Goal: Information Seeking & Learning: Check status

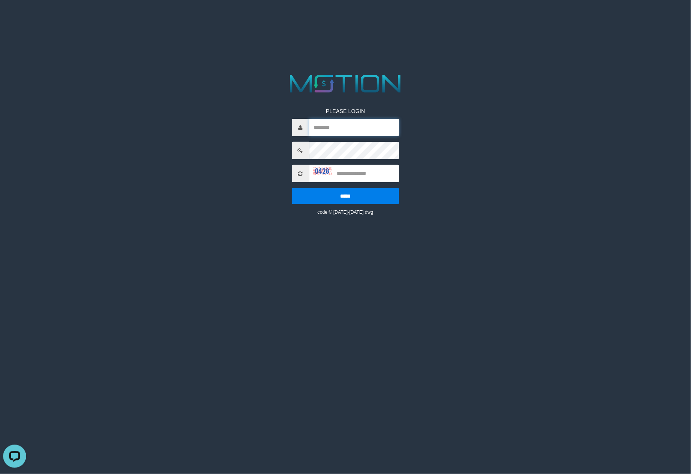
type input "*******"
click at [360, 170] on input "text" at bounding box center [354, 173] width 90 height 17
type input "****"
click at [355, 202] on input "*****" at bounding box center [346, 196] width 108 height 16
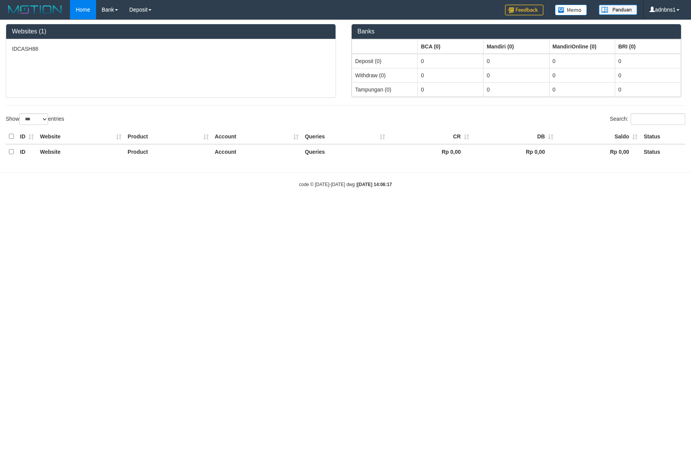
select select "***"
click at [134, 29] on link "PGA History" at bounding box center [154, 27] width 61 height 10
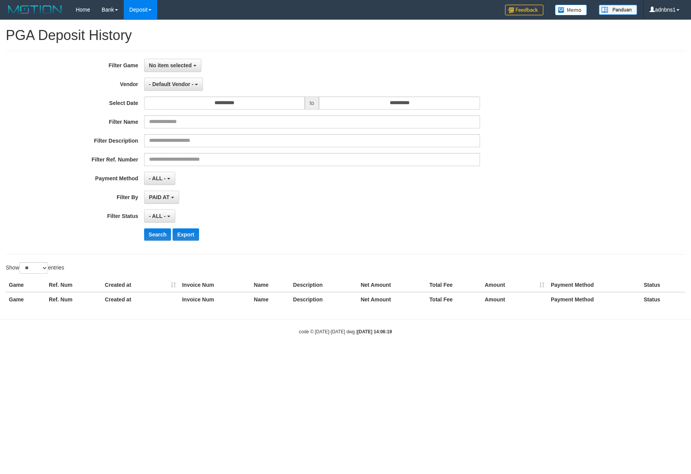
select select
select select "**"
click at [183, 65] on span "No item selected" at bounding box center [170, 65] width 43 height 6
click at [185, 106] on label "[ISPORT] IDCASH88" at bounding box center [194, 105] width 98 height 12
select select "***"
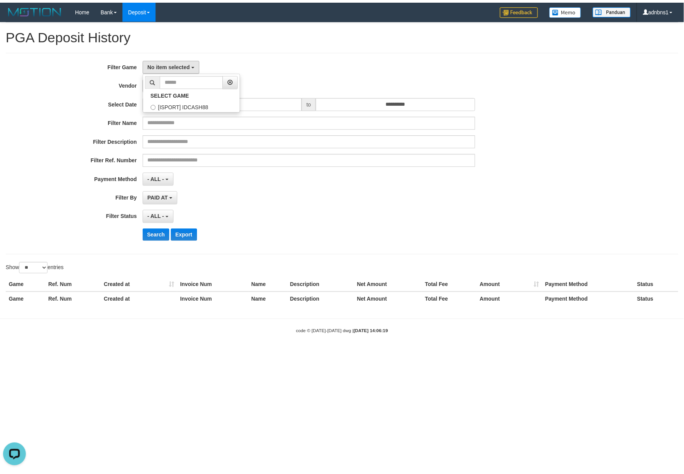
scroll to position [7, 0]
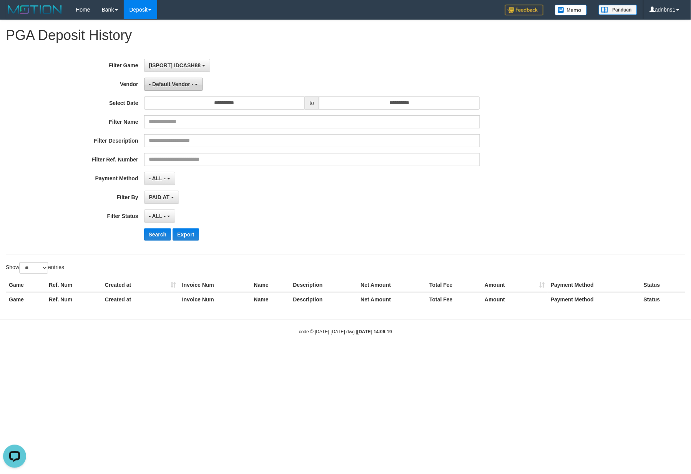
click at [193, 86] on span "- Default Vendor -" at bounding box center [171, 84] width 45 height 6
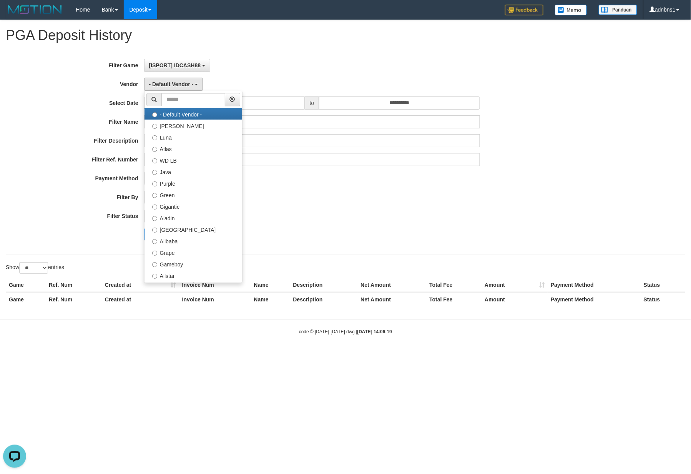
click at [381, 210] on div "**********" at bounding box center [288, 153] width 576 height 188
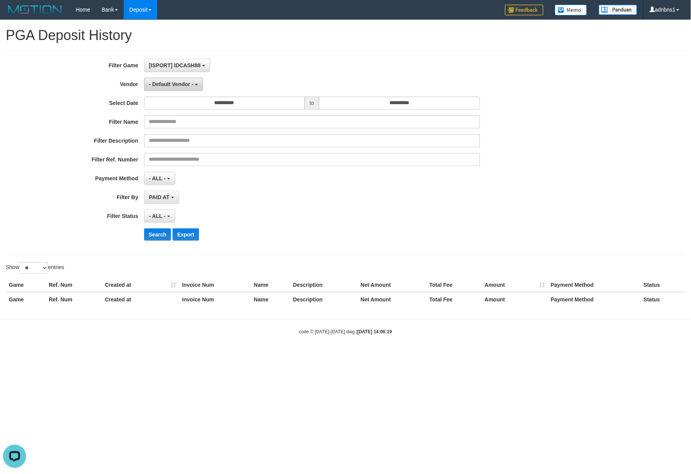
click at [188, 82] on span "- Default Vendor -" at bounding box center [171, 84] width 45 height 6
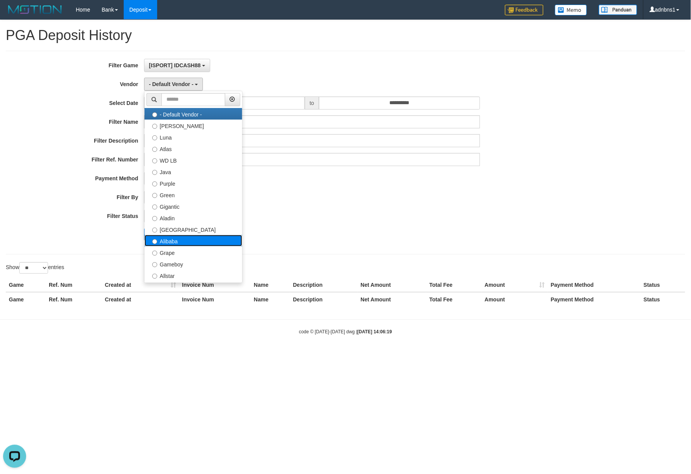
click at [180, 245] on label "Alibaba" at bounding box center [194, 241] width 98 height 12
select select "**********"
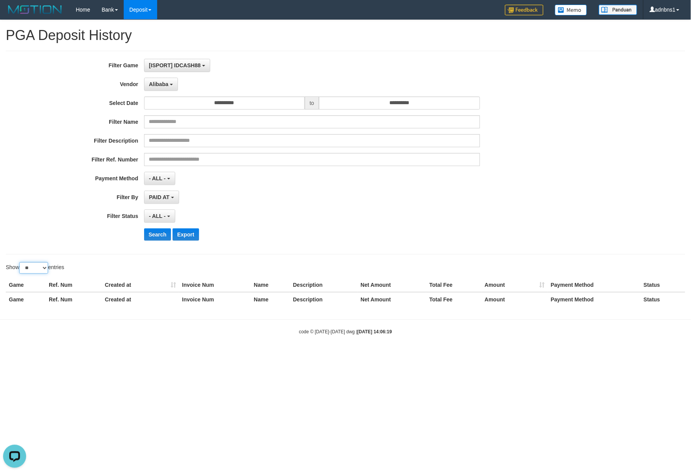
click at [45, 271] on select "** ** ** ***" at bounding box center [33, 268] width 29 height 12
select select "***"
click at [20, 264] on select "** ** ** ***" at bounding box center [33, 268] width 29 height 12
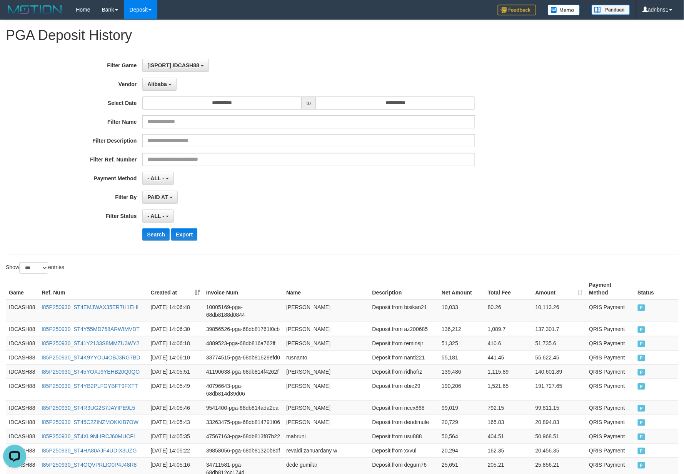
click at [339, 235] on div "Search Export" at bounding box center [355, 234] width 427 height 12
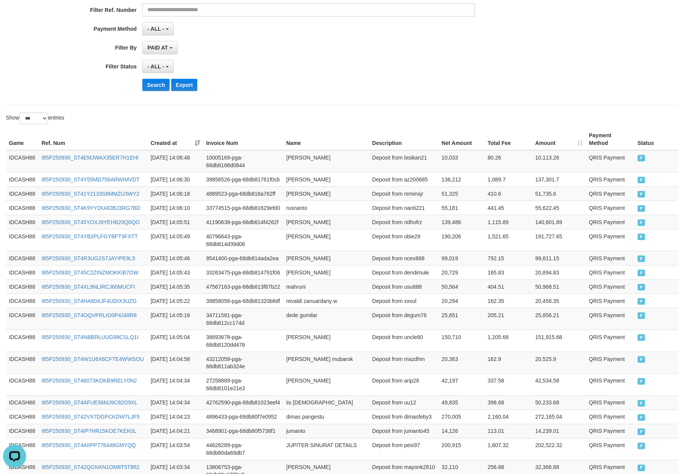
scroll to position [82, 0]
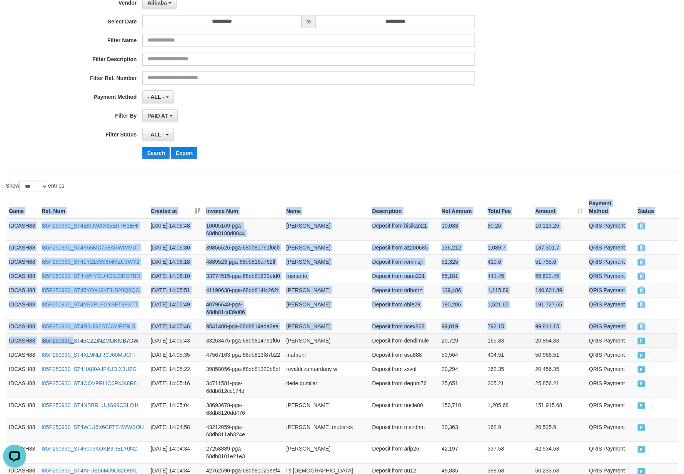
drag, startPoint x: 2, startPoint y: 208, endPoint x: 74, endPoint y: 382, distance: 188.1
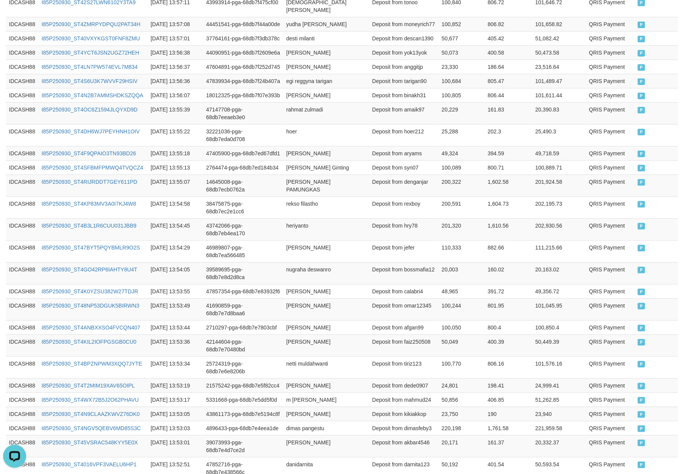
scroll to position [1004, 0]
click at [666, 59] on td "P" at bounding box center [656, 52] width 43 height 14
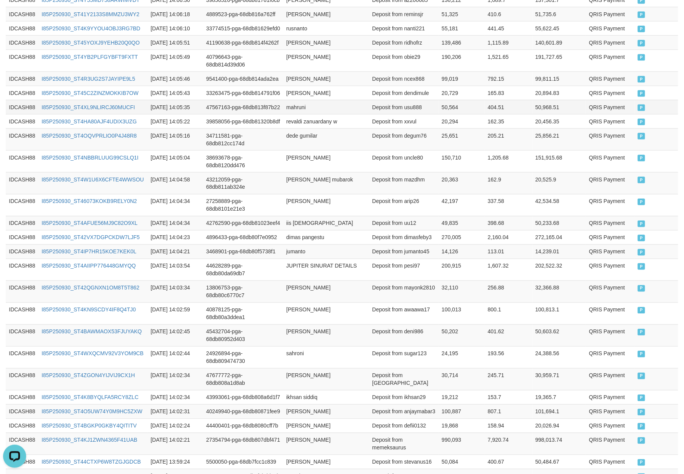
scroll to position [235, 0]
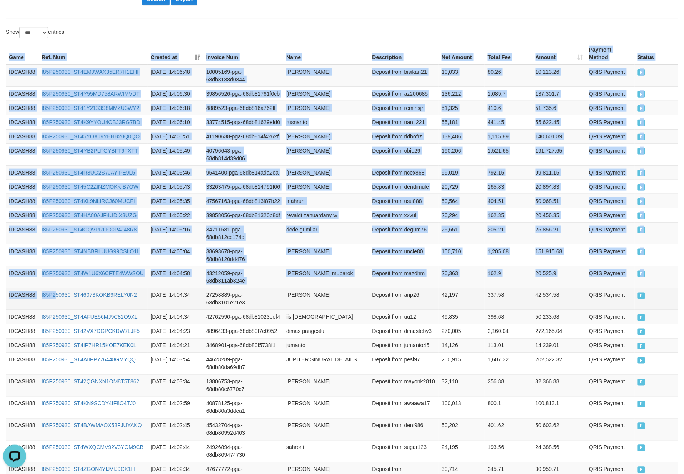
drag, startPoint x: 5, startPoint y: 55, endPoint x: 56, endPoint y: 355, distance: 304.3
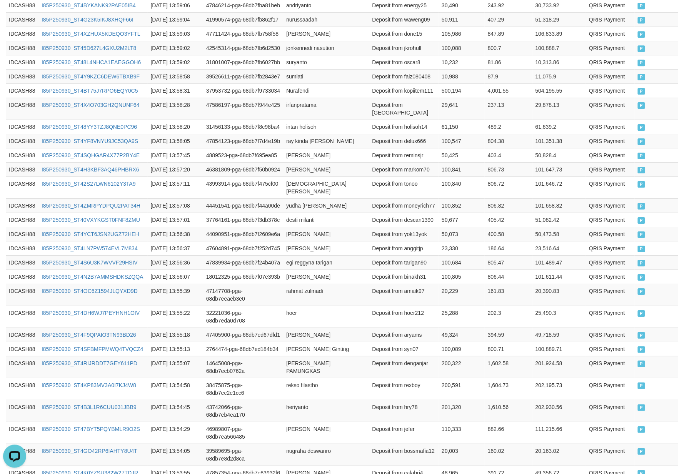
scroll to position [902, 0]
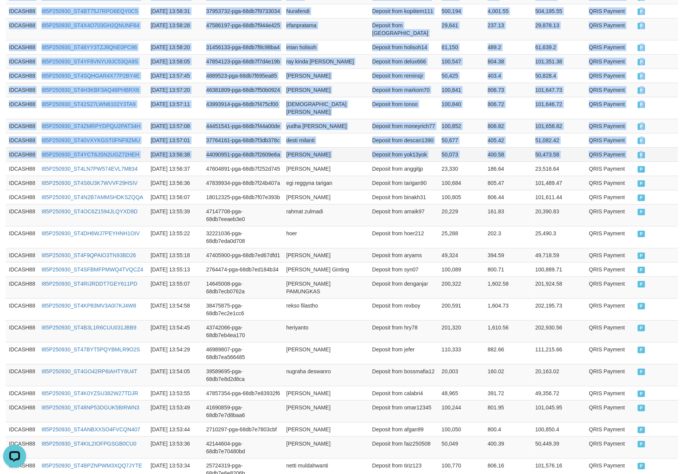
click at [662, 162] on td "P" at bounding box center [656, 154] width 43 height 14
copy table "Game Ref. Num Created at Invoice Num Name Description Net Amount Total Fee Amou…"
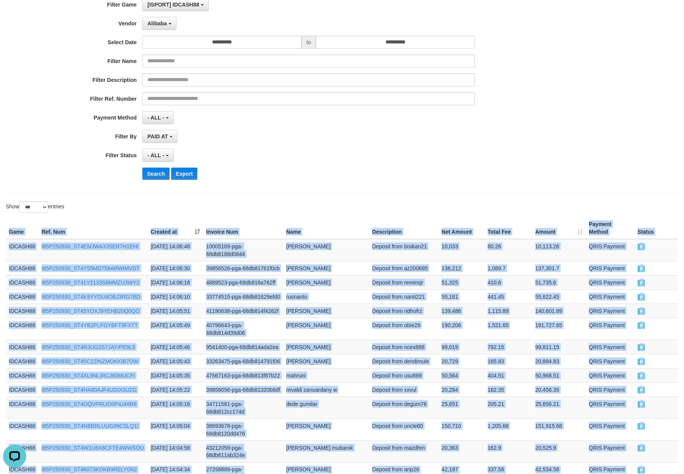
scroll to position [0, 0]
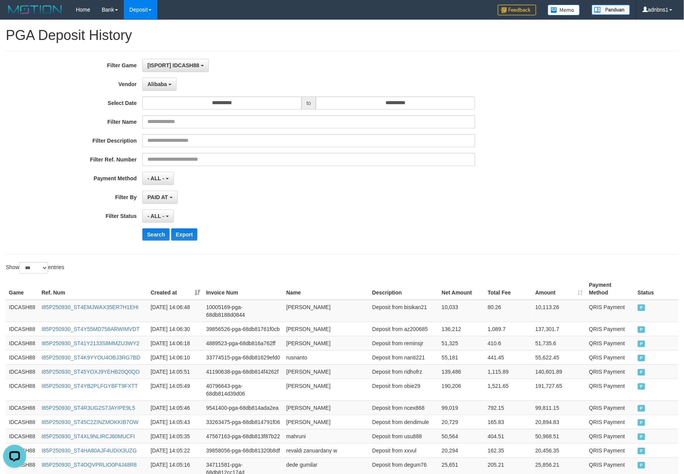
click at [291, 218] on div "- ALL - SELECT ALL - ALL - SELECT STATUS PENDING/UNPAID PAID CANCELED EXPIRED" at bounding box center [308, 216] width 332 height 13
click at [165, 241] on button "Search" at bounding box center [155, 234] width 27 height 12
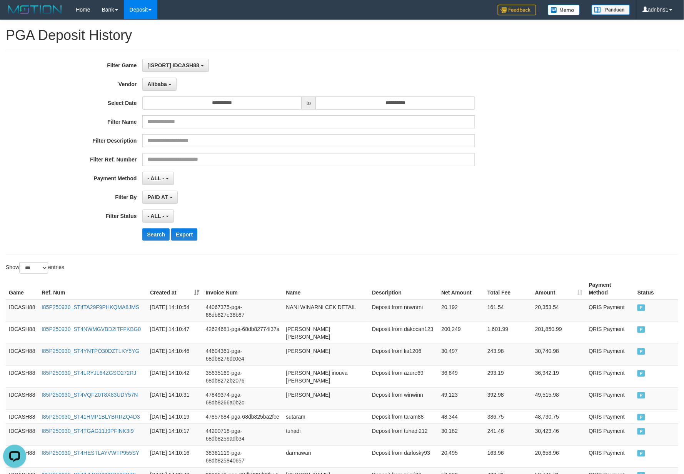
click at [355, 227] on div "**********" at bounding box center [285, 153] width 570 height 188
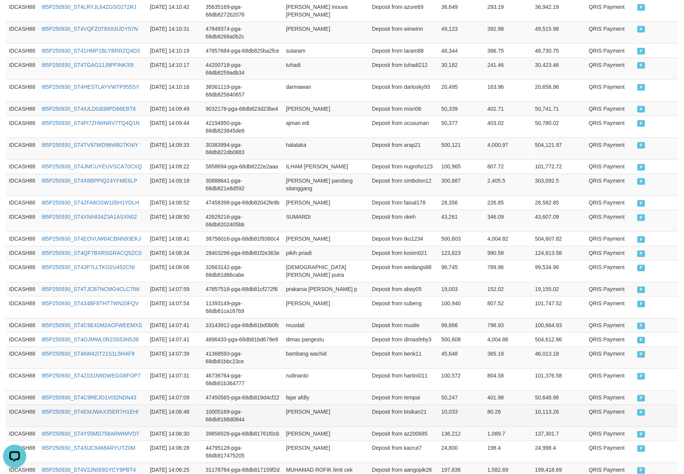
scroll to position [110, 0]
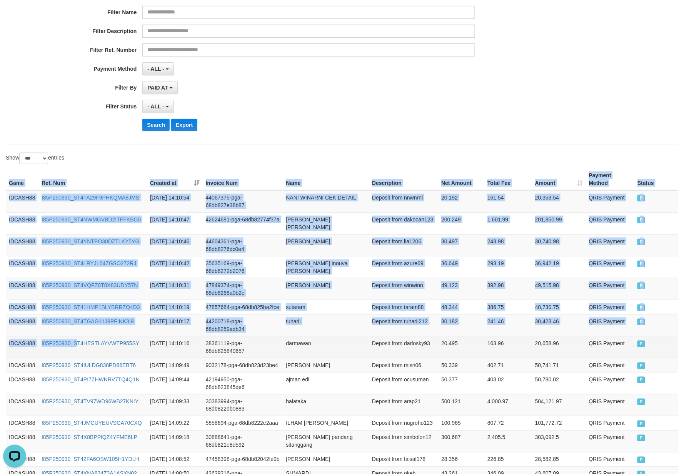
drag, startPoint x: 7, startPoint y: 178, endPoint x: 76, endPoint y: 363, distance: 197.1
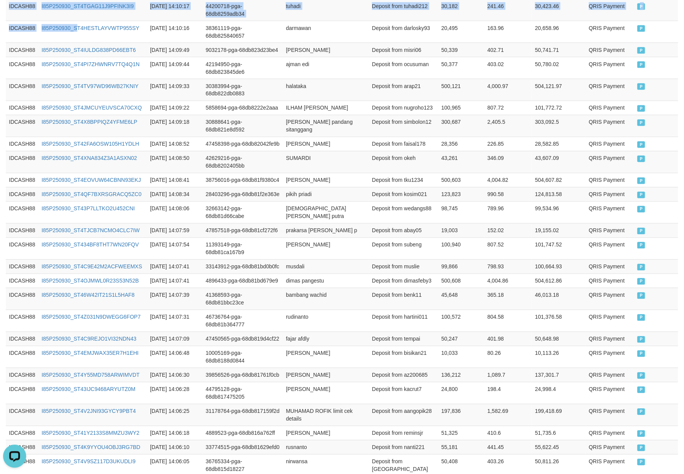
scroll to position [468, 0]
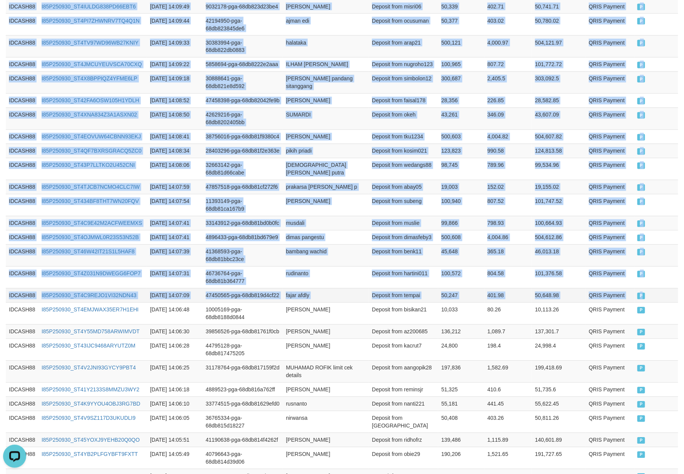
click at [666, 303] on td "P" at bounding box center [656, 295] width 44 height 14
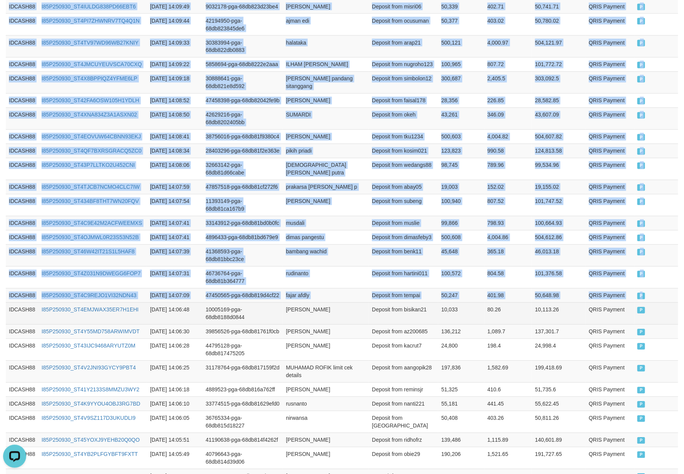
copy table "Game Ref. Num Created at Invoice Num Name Description Net Amount Total Fee Amou…"
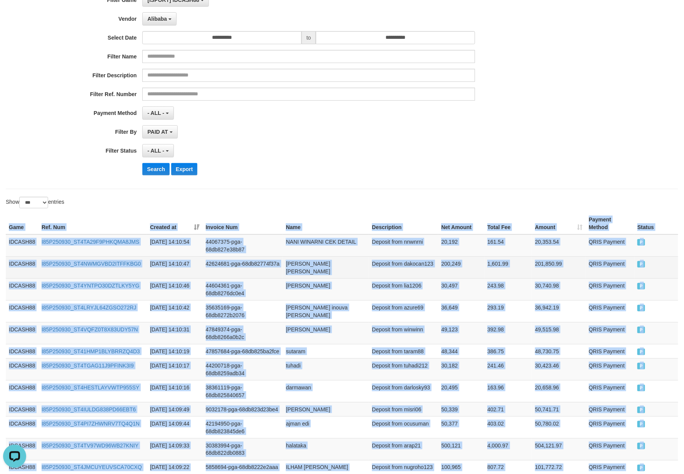
scroll to position [0, 0]
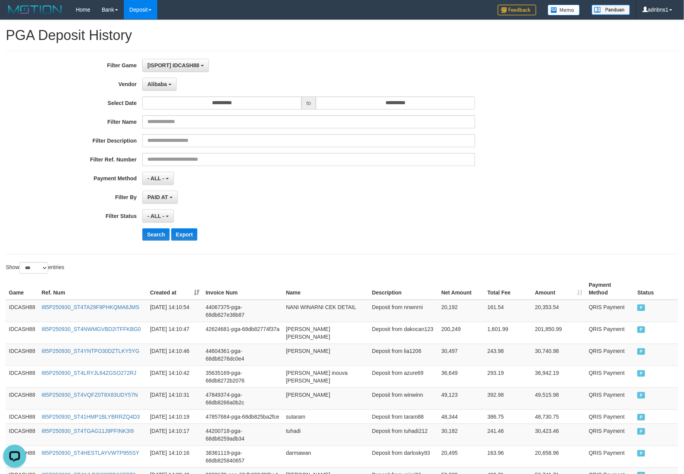
click at [308, 244] on div "**********" at bounding box center [285, 153] width 570 height 188
click at [159, 238] on button "Search" at bounding box center [155, 234] width 27 height 12
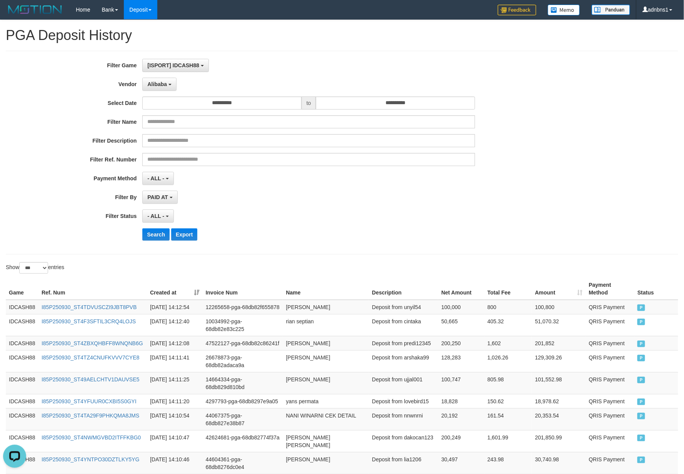
click at [267, 217] on div "- ALL - SELECT ALL - ALL - SELECT STATUS PENDING/UNPAID PAID CANCELED EXPIRED" at bounding box center [308, 216] width 332 height 13
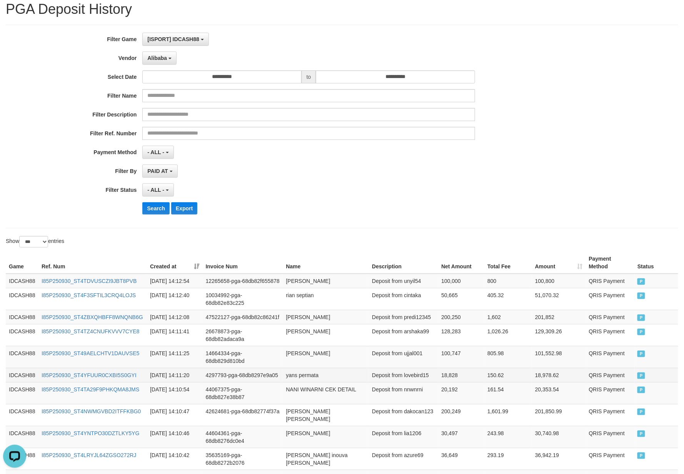
scroll to position [51, 0]
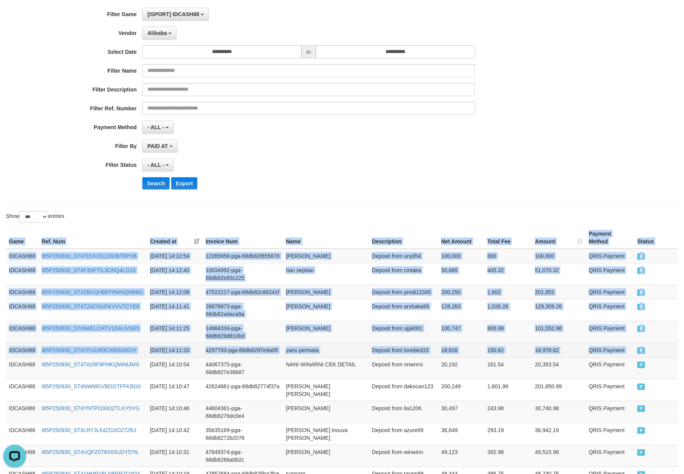
drag, startPoint x: 9, startPoint y: 242, endPoint x: 657, endPoint y: 370, distance: 660.4
copy table "Game Ref. Num Created at Invoice Num Name Description Net Amount Total Fee Amou…"
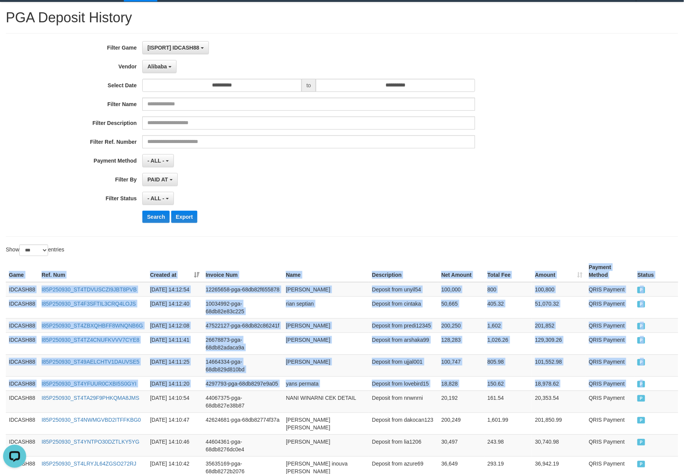
scroll to position [0, 0]
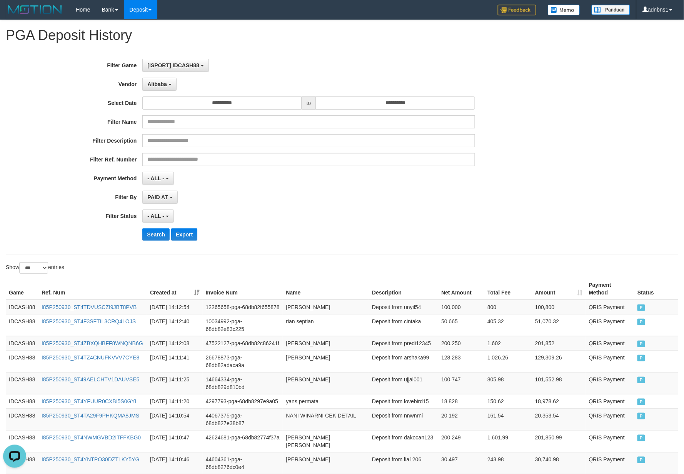
click at [306, 241] on div "Search Export" at bounding box center [355, 234] width 427 height 12
click at [153, 233] on button "Search" at bounding box center [155, 234] width 27 height 12
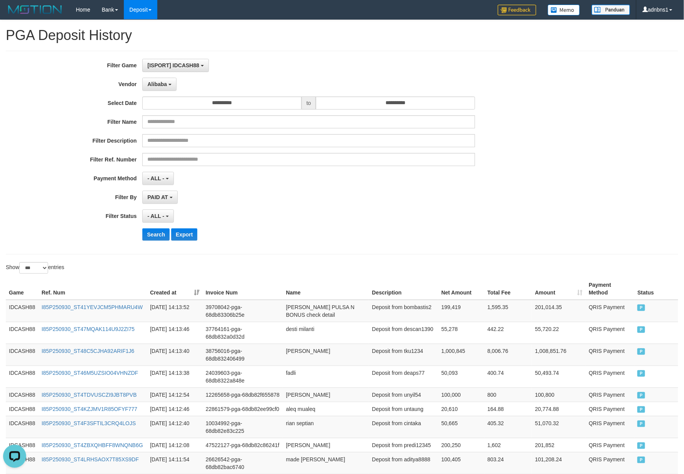
click at [341, 190] on div "**********" at bounding box center [285, 153] width 570 height 188
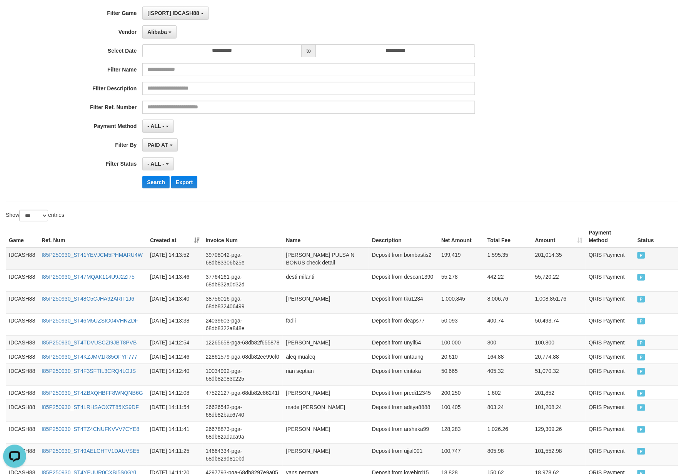
scroll to position [102, 0]
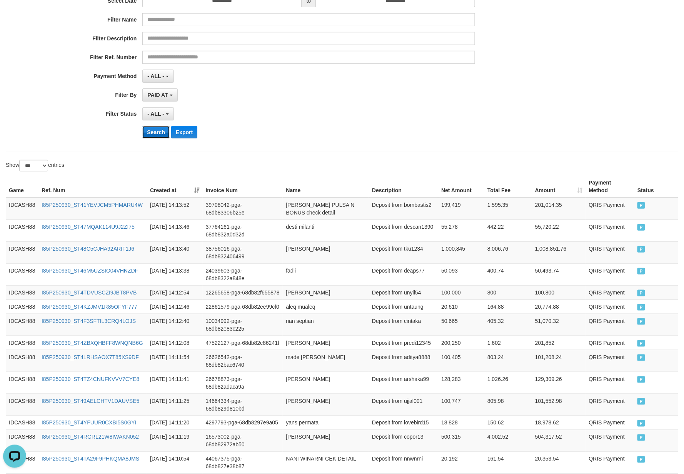
click at [152, 138] on button "Search" at bounding box center [155, 132] width 27 height 12
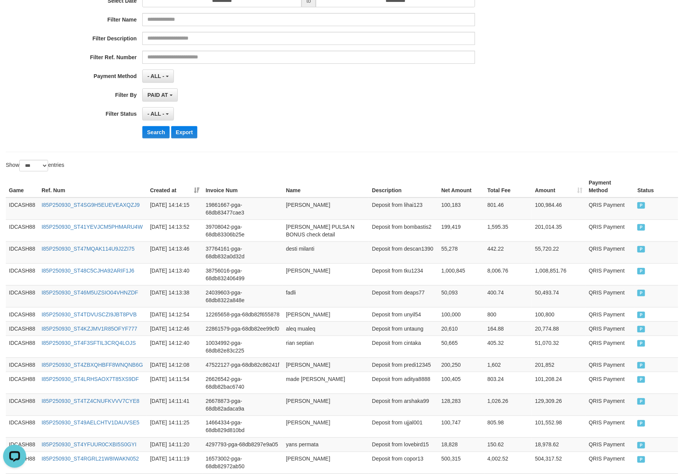
click at [349, 117] on div "- ALL - SELECT ALL - ALL - SELECT STATUS PENDING/UNPAID PAID CANCELED EXPIRED" at bounding box center [308, 113] width 332 height 13
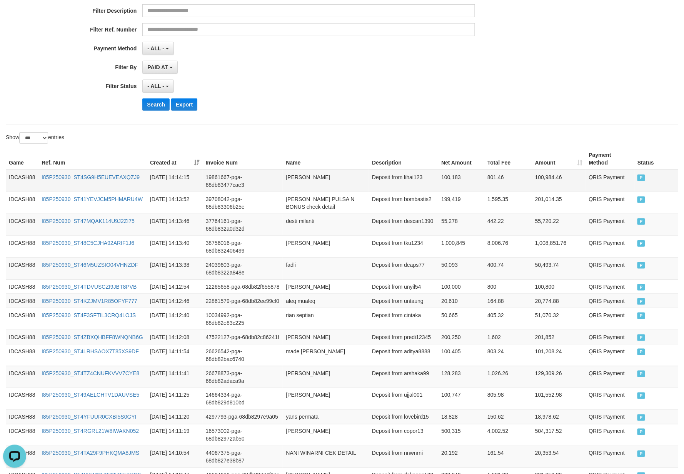
scroll to position [154, 0]
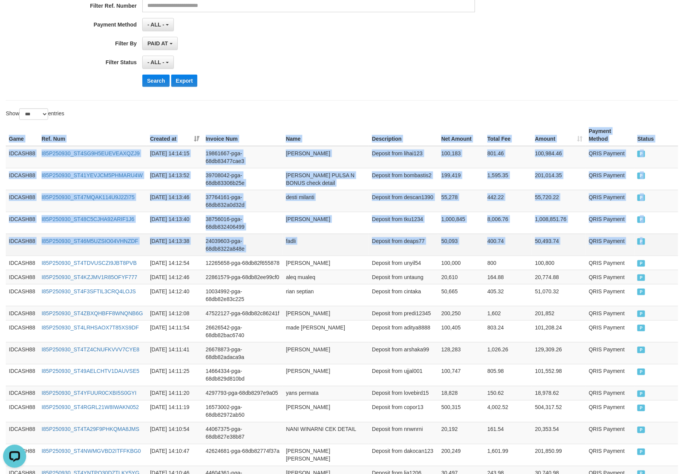
drag, startPoint x: 10, startPoint y: 144, endPoint x: 655, endPoint y: 248, distance: 654.0
copy table "Game Ref. Num Created at Invoice Num Name Description Net Amount Total Fee Amou…"
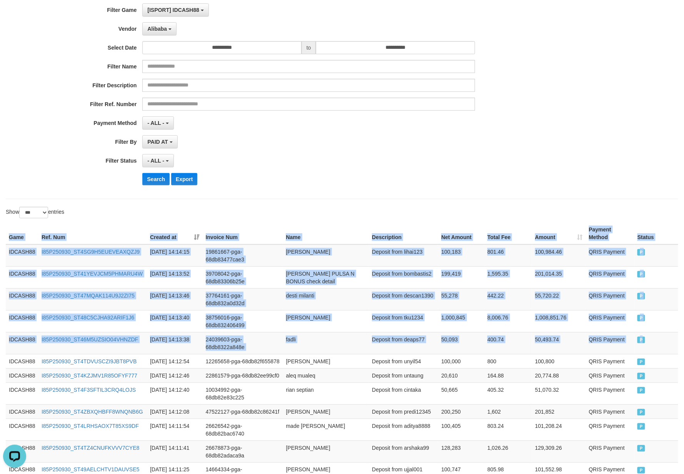
scroll to position [0, 0]
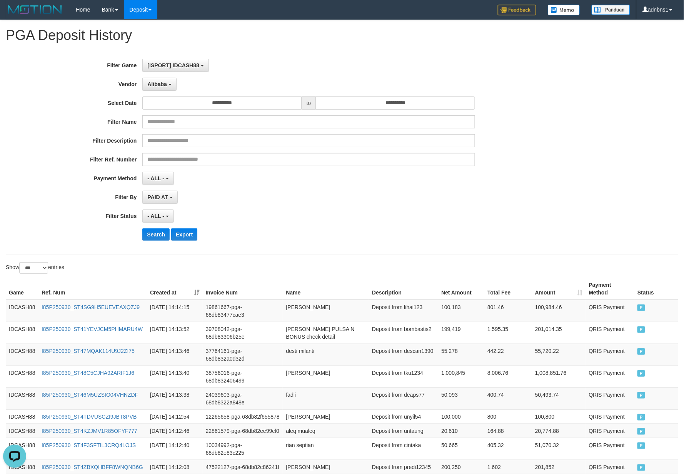
click at [293, 218] on div "- ALL - SELECT ALL - ALL - SELECT STATUS PENDING/UNPAID PAID CANCELED EXPIRED" at bounding box center [308, 216] width 332 height 13
click at [155, 238] on button "Search" at bounding box center [155, 234] width 27 height 12
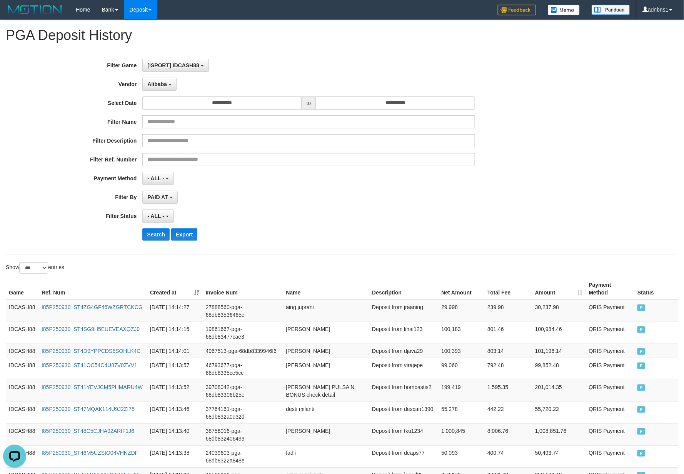
click at [379, 231] on div "Search Export" at bounding box center [355, 234] width 427 height 12
click at [148, 231] on button "Search" at bounding box center [155, 234] width 27 height 12
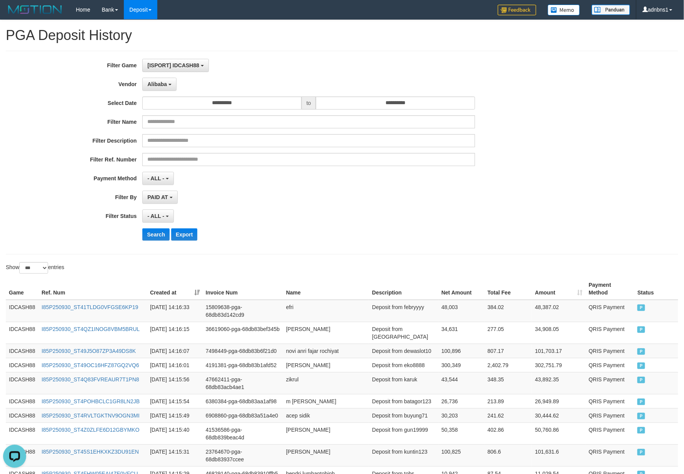
click at [381, 210] on div "**********" at bounding box center [285, 153] width 570 height 188
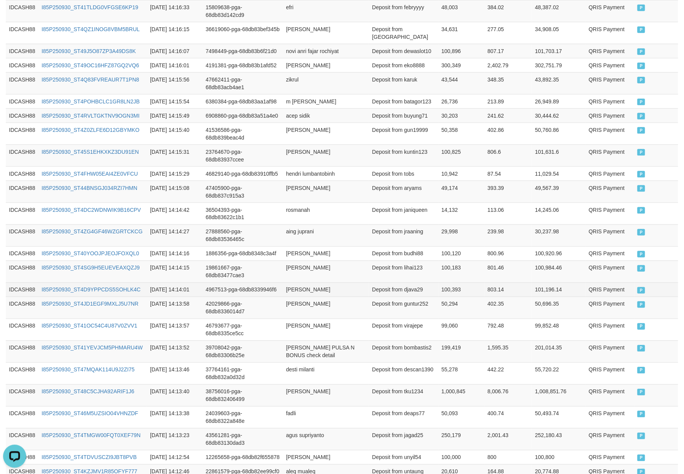
scroll to position [123, 0]
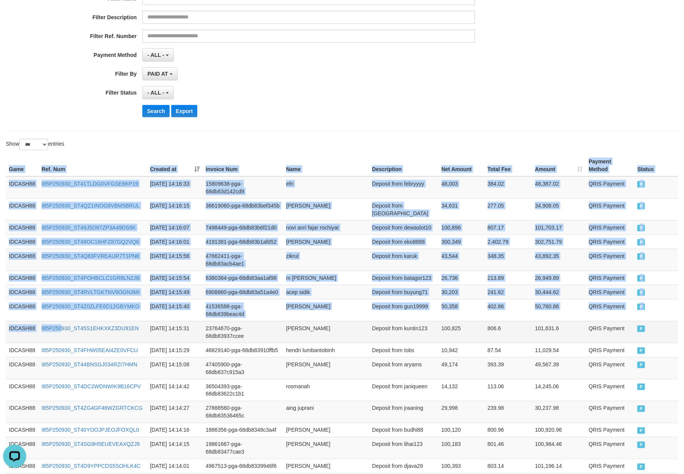
drag, startPoint x: 8, startPoint y: 164, endPoint x: 61, endPoint y: 370, distance: 212.4
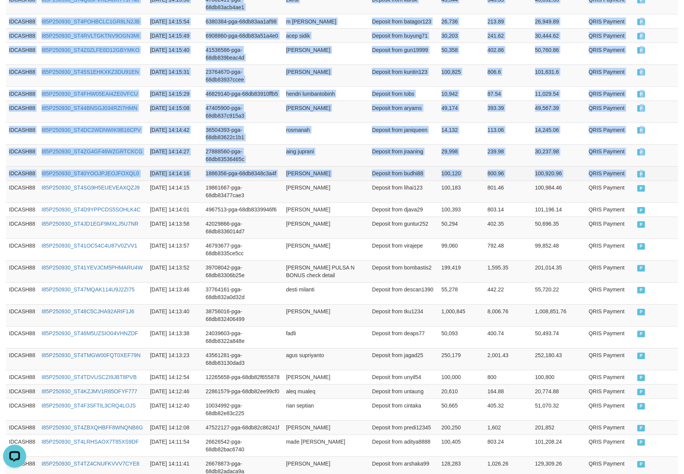
click at [663, 181] on td "P" at bounding box center [656, 174] width 44 height 14
copy table "Game Ref. Num Created at Invoice Num Name Description Net Amount Total Fee Amou…"
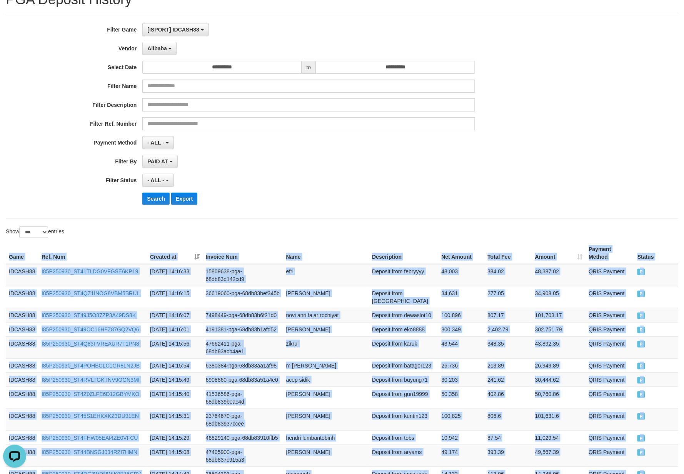
scroll to position [0, 0]
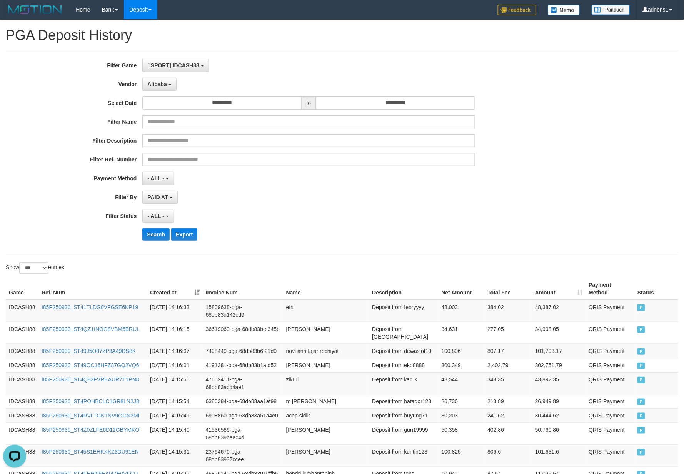
click at [368, 204] on div "PAID AT PAID AT CREATED AT" at bounding box center [308, 197] width 332 height 13
click at [152, 235] on button "Search" at bounding box center [155, 234] width 27 height 12
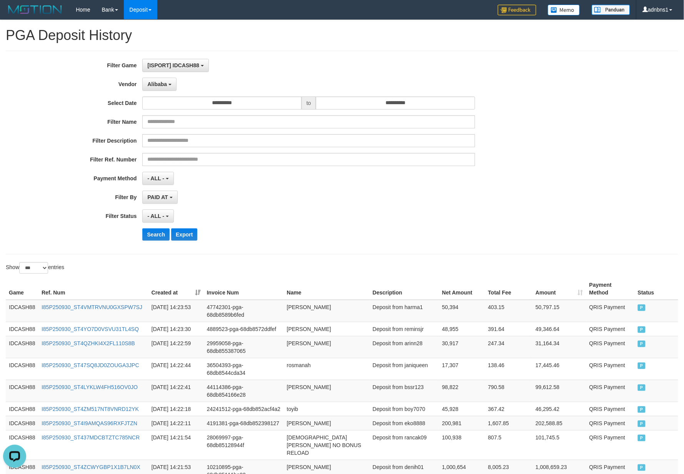
click at [291, 239] on div "Search Export" at bounding box center [355, 234] width 427 height 12
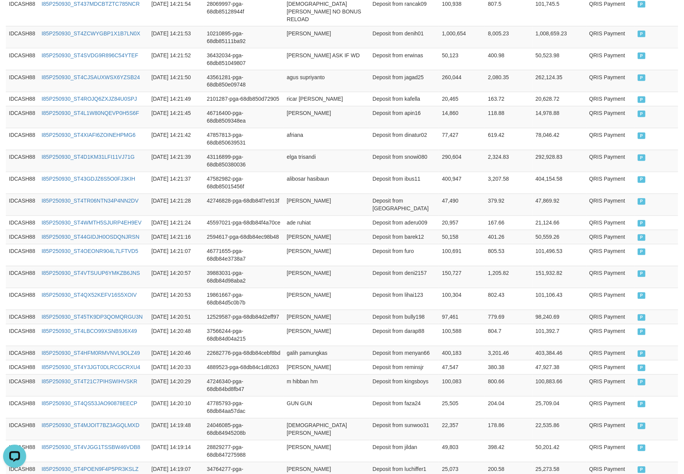
scroll to position [177, 0]
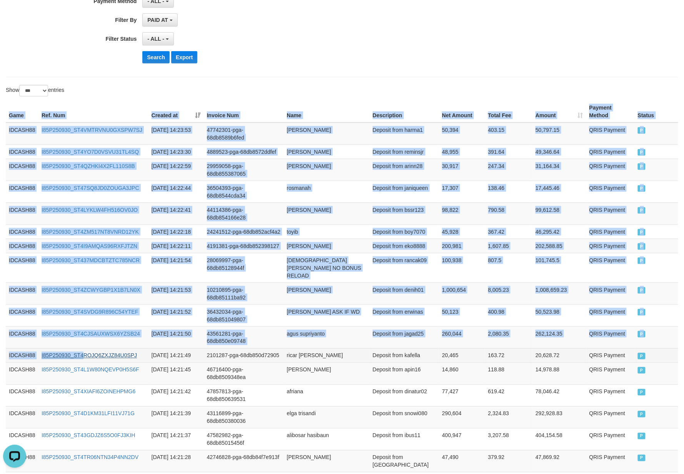
drag, startPoint x: 8, startPoint y: 112, endPoint x: 93, endPoint y: 373, distance: 274.4
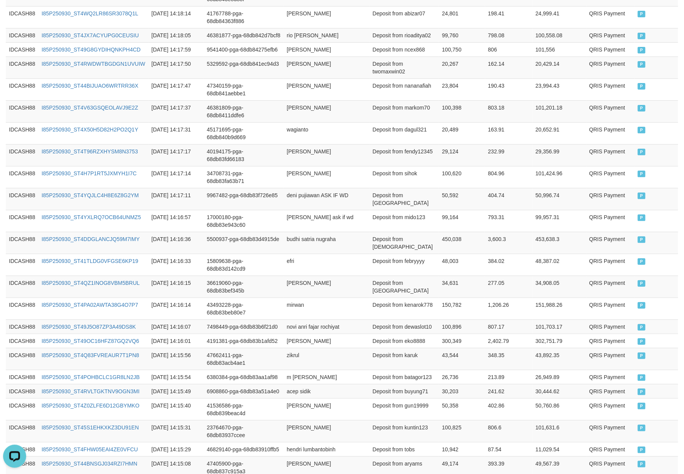
scroll to position [1203, 0]
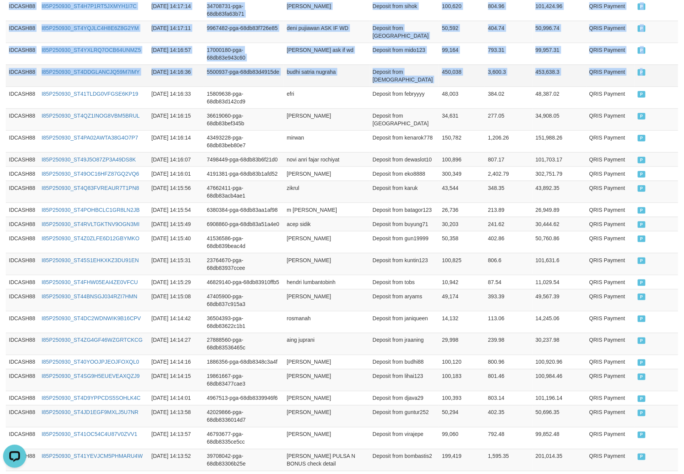
click at [661, 87] on td "P" at bounding box center [656, 76] width 43 height 22
copy table "Game Ref. Num Created at Invoice Num Name Description Net Amount Total Fee Amou…"
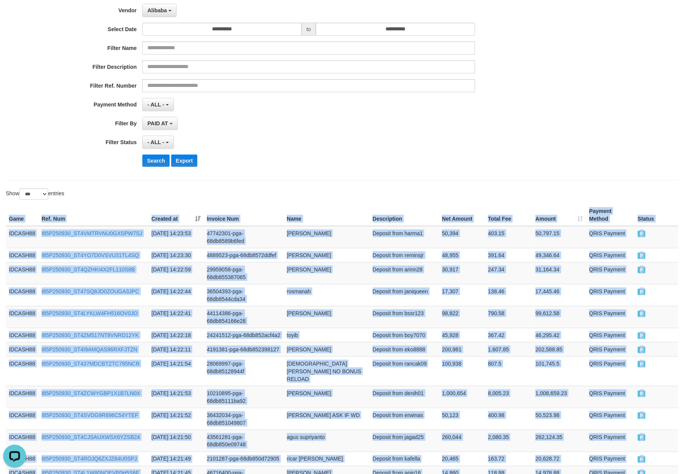
scroll to position [0, 0]
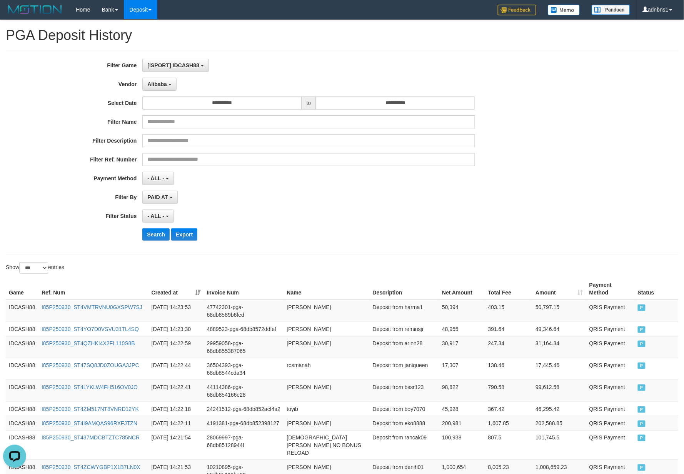
click at [317, 215] on div "- ALL - SELECT ALL - ALL - SELECT STATUS PENDING/UNPAID PAID CANCELED EXPIRED" at bounding box center [308, 216] width 332 height 13
click at [157, 238] on button "Search" at bounding box center [155, 234] width 27 height 12
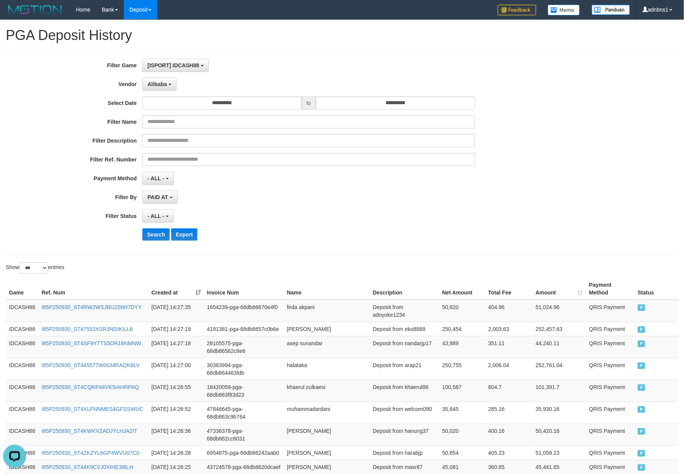
click at [384, 232] on div "Search Export" at bounding box center [355, 234] width 427 height 12
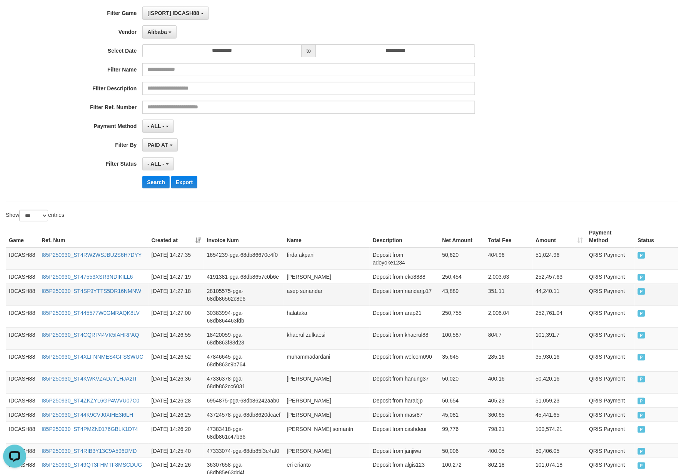
scroll to position [102, 0]
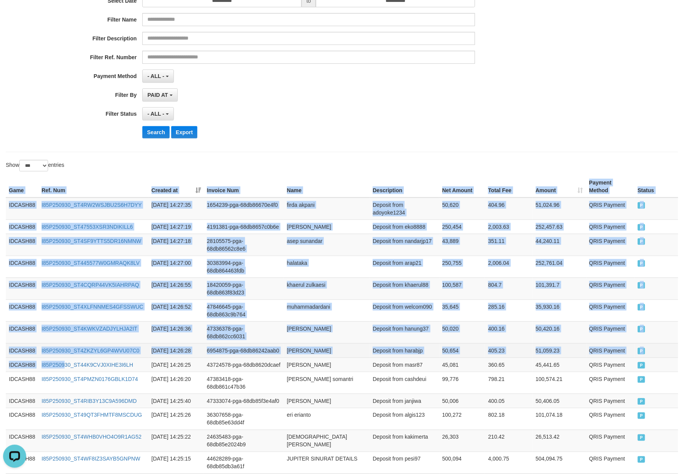
drag, startPoint x: 8, startPoint y: 188, endPoint x: 118, endPoint y: 364, distance: 207.9
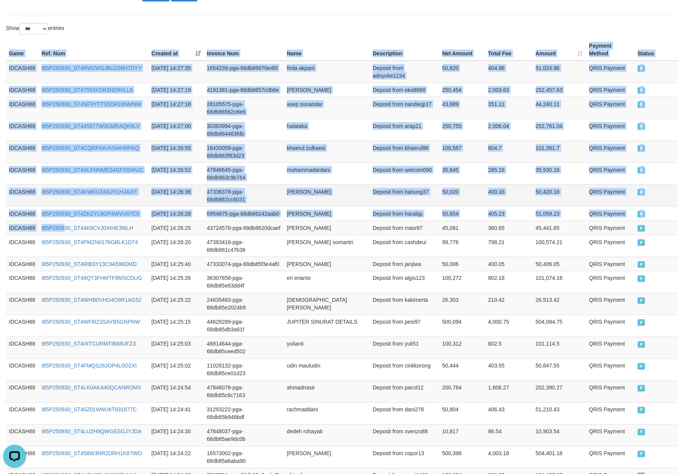
scroll to position [513, 0]
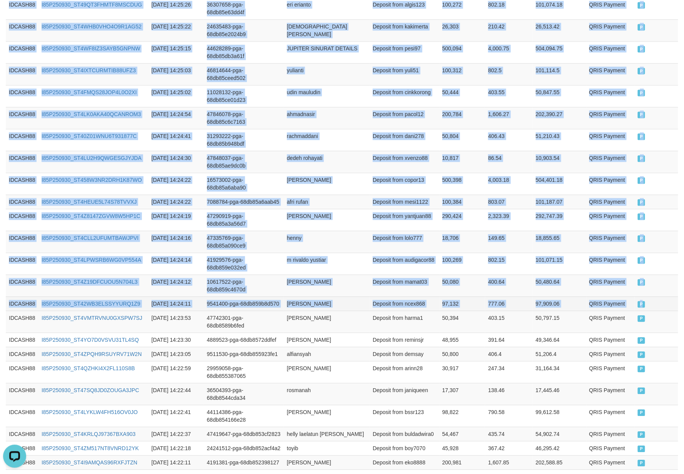
click at [666, 311] on td "P" at bounding box center [656, 304] width 43 height 14
copy table "Game Ref. Num Created at Invoice Num Name Description Net Amount Total Fee Amou…"
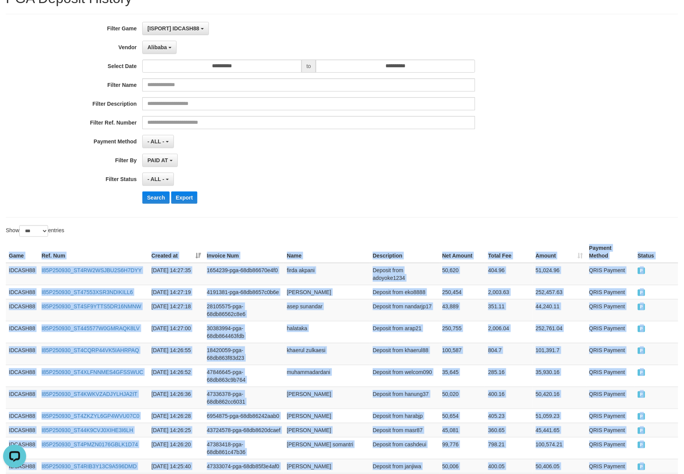
scroll to position [0, 0]
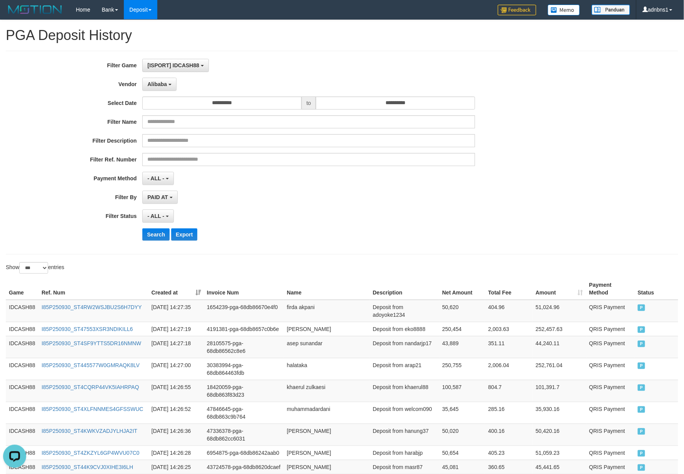
click at [314, 232] on div "Search Export" at bounding box center [355, 234] width 427 height 12
click at [163, 236] on button "Search" at bounding box center [155, 234] width 27 height 12
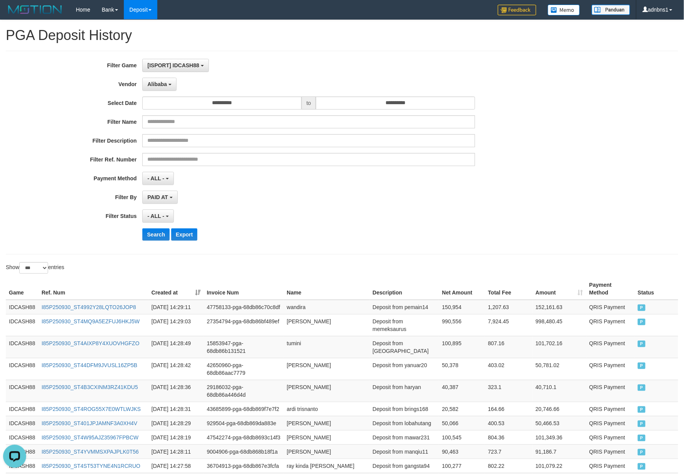
click at [325, 251] on div "**********" at bounding box center [342, 153] width 672 height 204
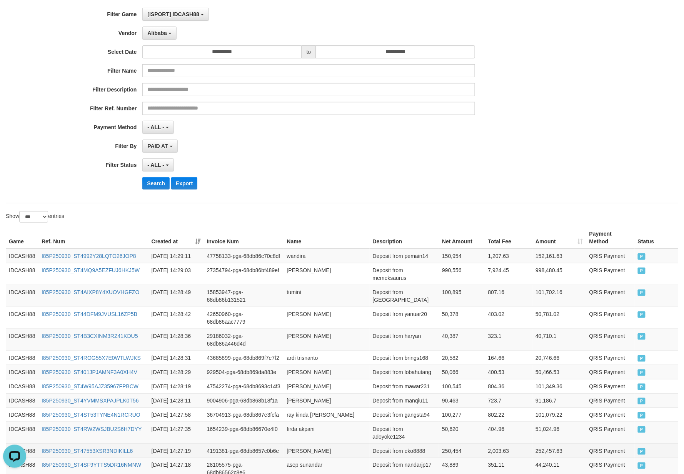
scroll to position [154, 0]
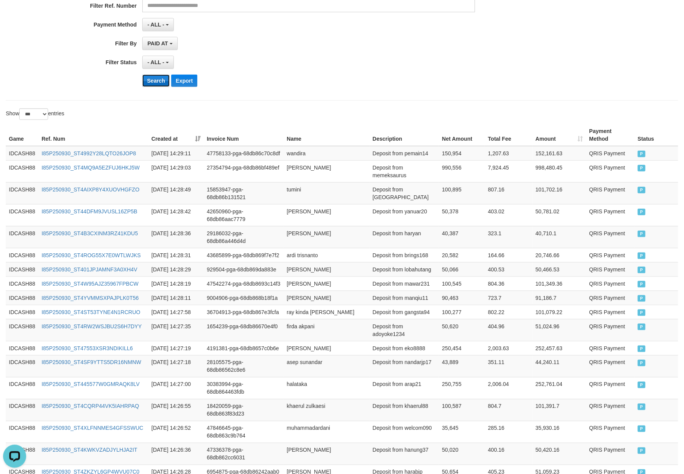
click at [145, 80] on button "Search" at bounding box center [155, 81] width 27 height 12
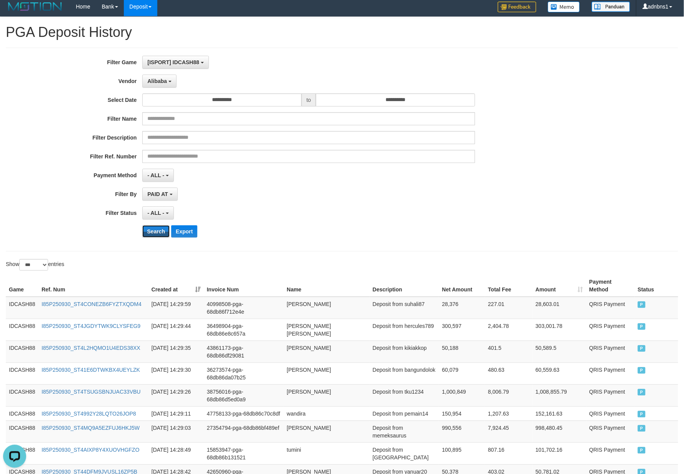
scroll to position [0, 0]
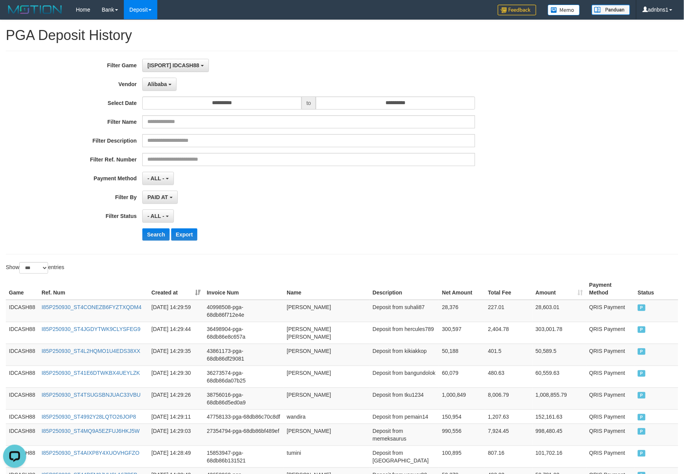
click at [315, 233] on div "Search Export" at bounding box center [355, 234] width 427 height 12
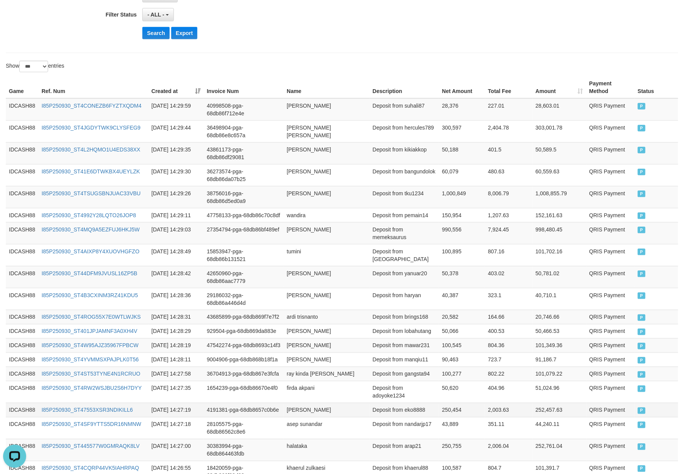
scroll to position [153, 0]
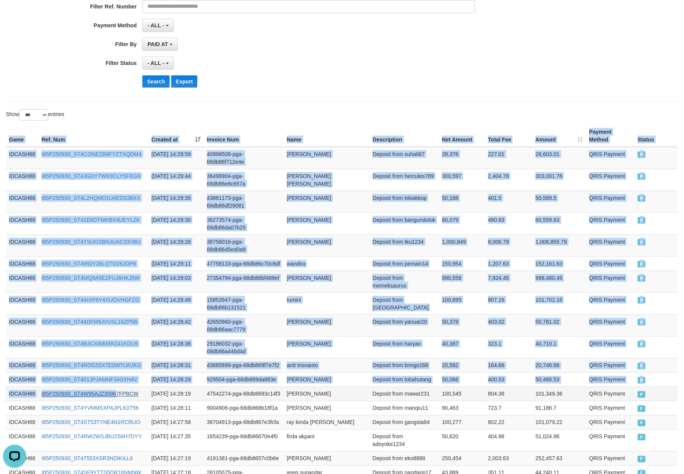
drag, startPoint x: 2, startPoint y: 140, endPoint x: 119, endPoint y: 419, distance: 302.8
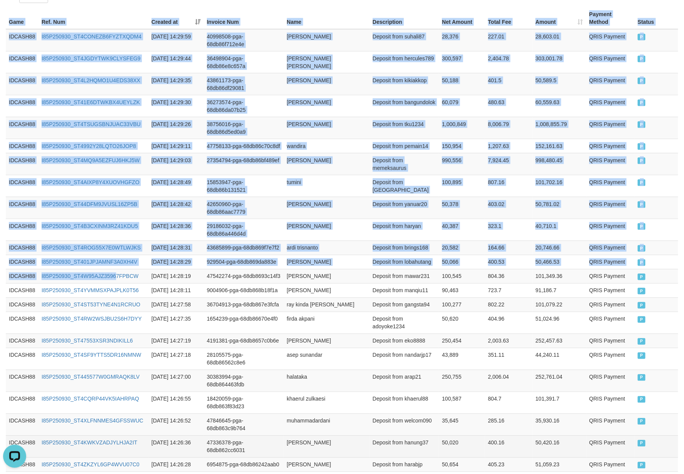
scroll to position [410, 0]
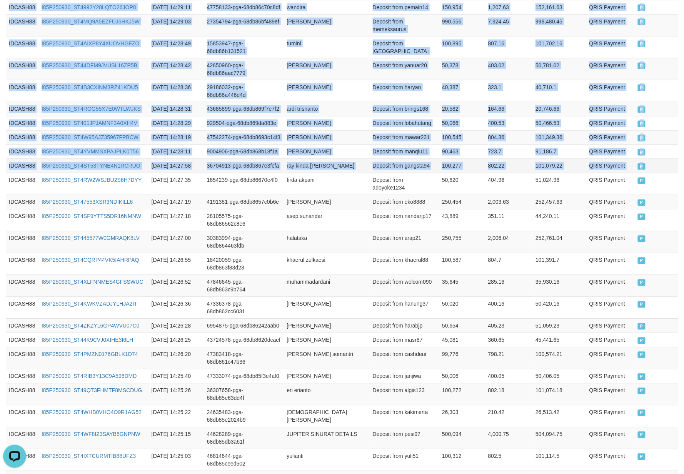
click at [661, 173] on td "P" at bounding box center [656, 166] width 43 height 14
copy table "Game Ref. Num Created at Invoice Num Name Description Net Amount Total Fee Amou…"
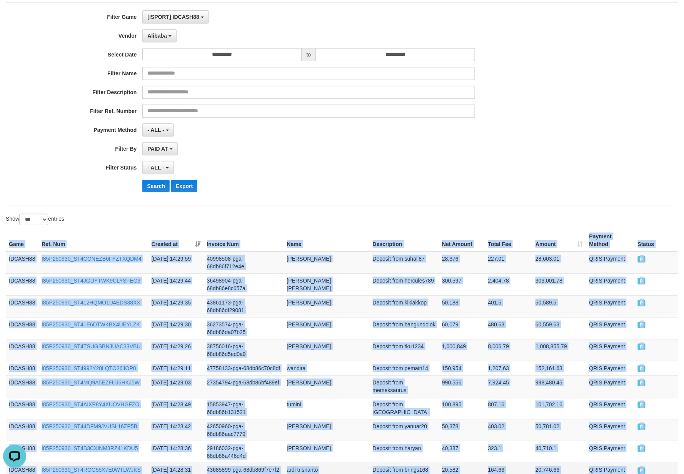
scroll to position [0, 0]
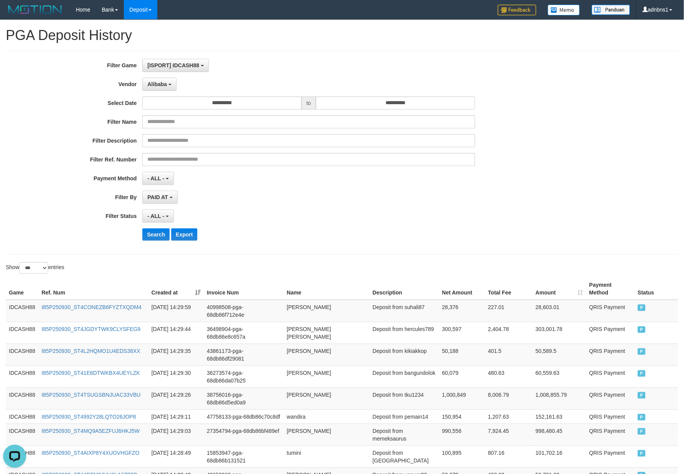
click at [345, 223] on div "- ALL - SELECT ALL - ALL - SELECT STATUS PENDING/UNPAID PAID CANCELED EXPIRED" at bounding box center [308, 216] width 332 height 13
click at [158, 234] on button "Search" at bounding box center [155, 234] width 27 height 12
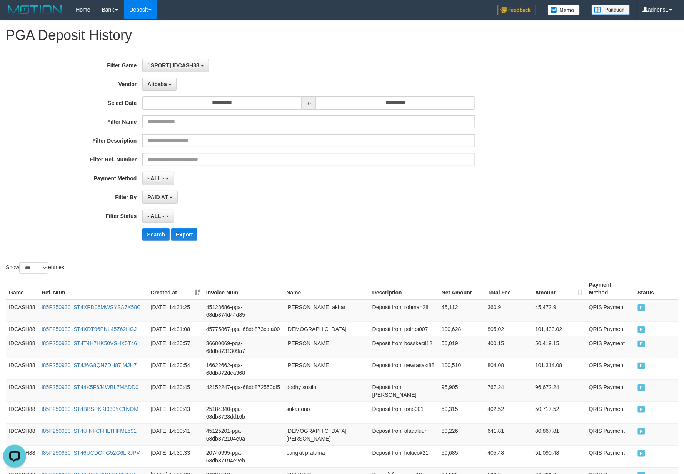
click at [323, 233] on div "Search Export" at bounding box center [355, 234] width 427 height 12
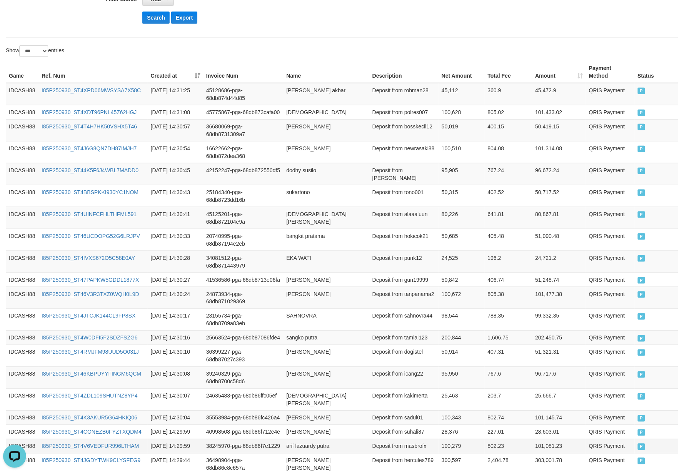
scroll to position [190, 0]
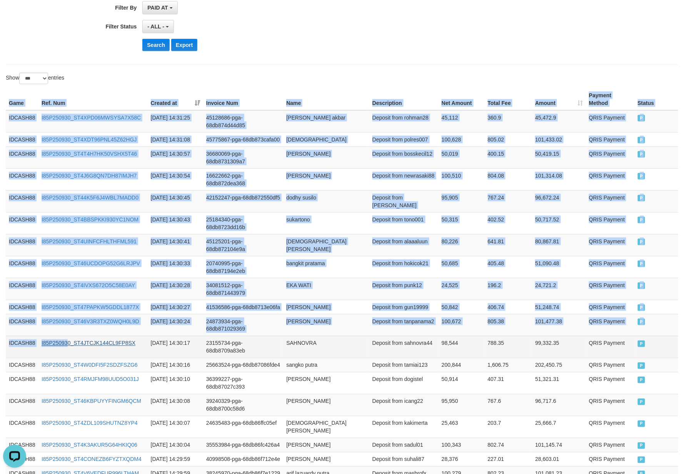
drag, startPoint x: 8, startPoint y: 102, endPoint x: 68, endPoint y: 364, distance: 269.0
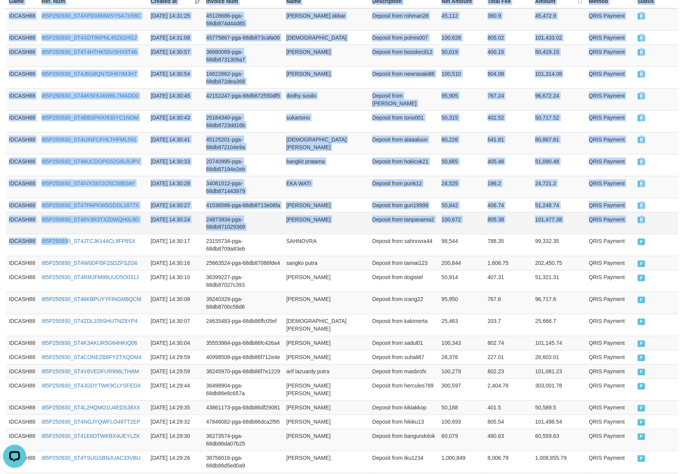
scroll to position [446, 0]
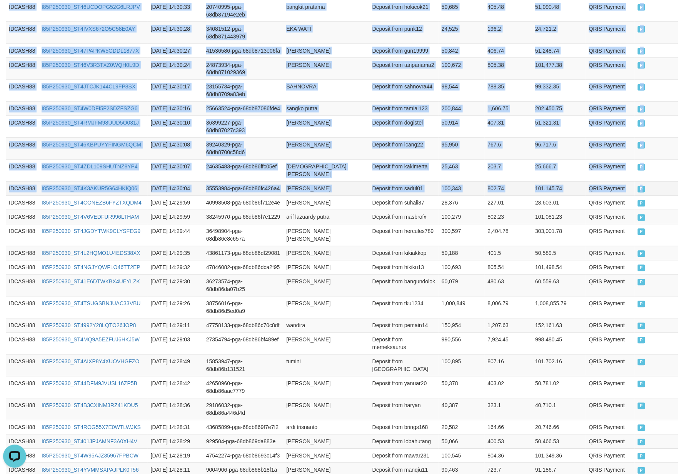
click at [662, 196] on td "P" at bounding box center [656, 189] width 43 height 14
copy table "Game Ref. Num Created at Invoice Num Name Description Net Amount Total Fee Amou…"
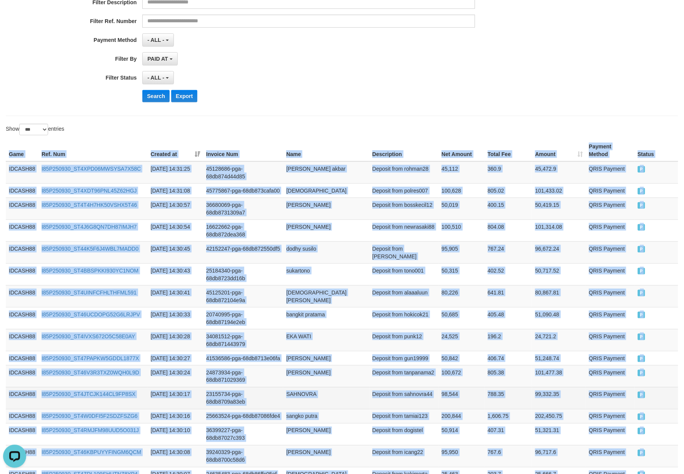
scroll to position [0, 0]
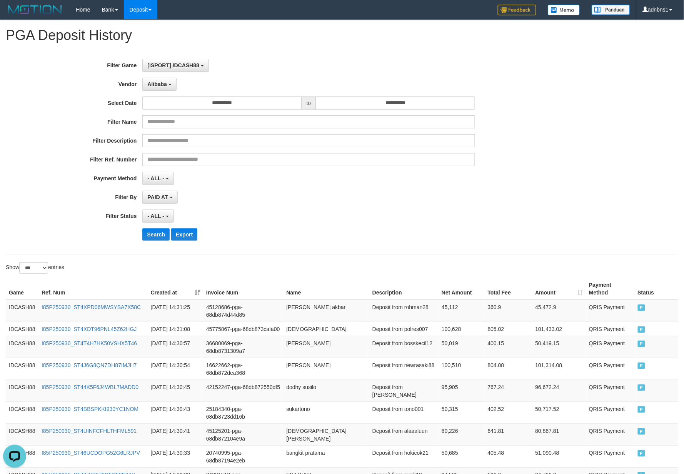
click at [294, 243] on div "**********" at bounding box center [285, 153] width 570 height 188
click at [159, 236] on button "Search" at bounding box center [155, 234] width 27 height 12
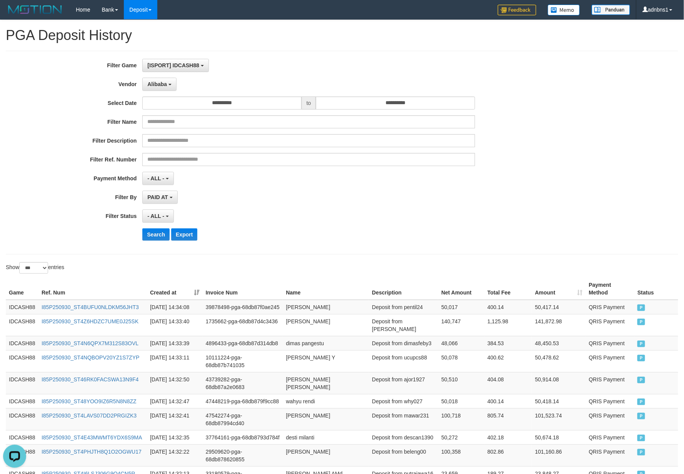
click at [305, 245] on div "**********" at bounding box center [285, 153] width 570 height 188
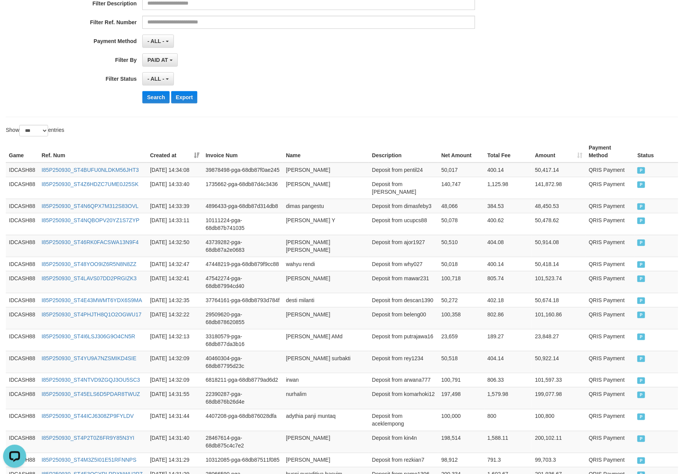
scroll to position [138, 0]
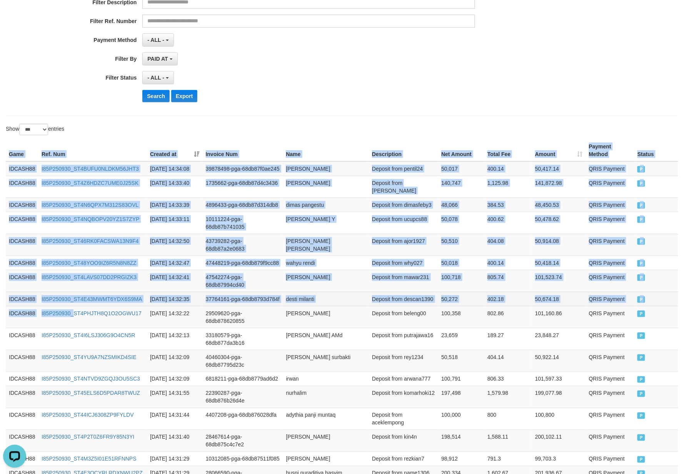
drag, startPoint x: 8, startPoint y: 157, endPoint x: 93, endPoint y: 336, distance: 198.2
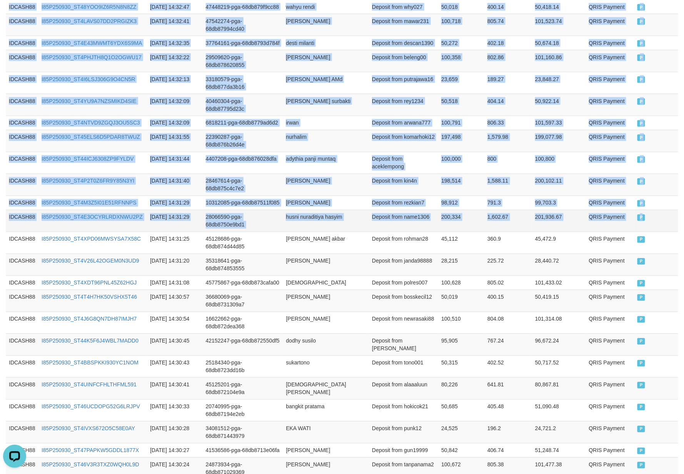
click at [664, 232] on td "P" at bounding box center [656, 221] width 44 height 22
copy table "Game Ref. Num Created at Invoice Num Name Description Net Amount Total Fee Amou…"
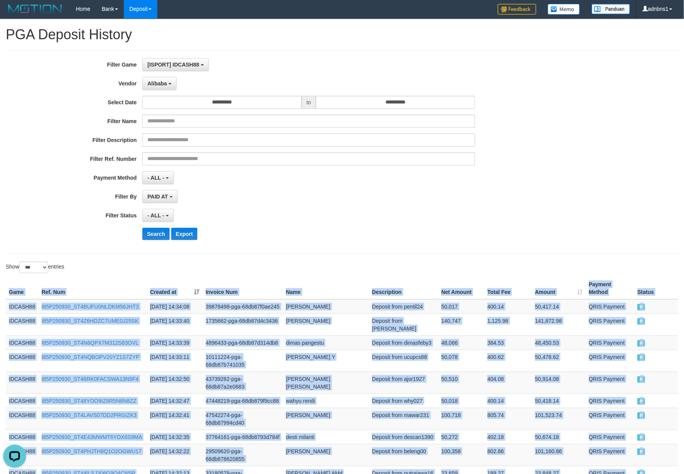
scroll to position [0, 0]
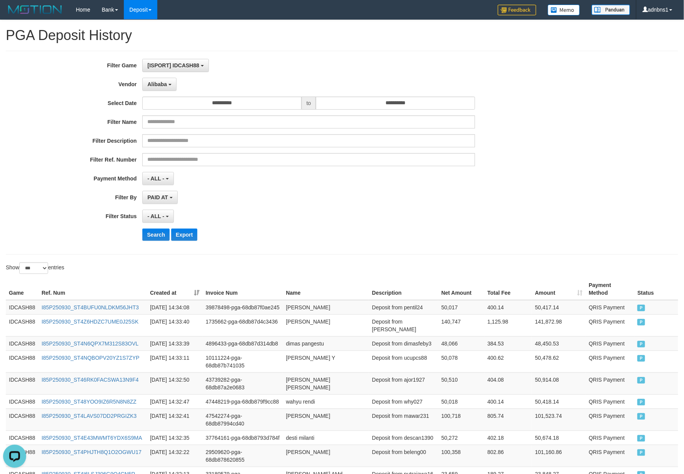
click at [310, 242] on div "**********" at bounding box center [285, 153] width 570 height 188
click at [153, 237] on button "Search" at bounding box center [155, 234] width 27 height 12
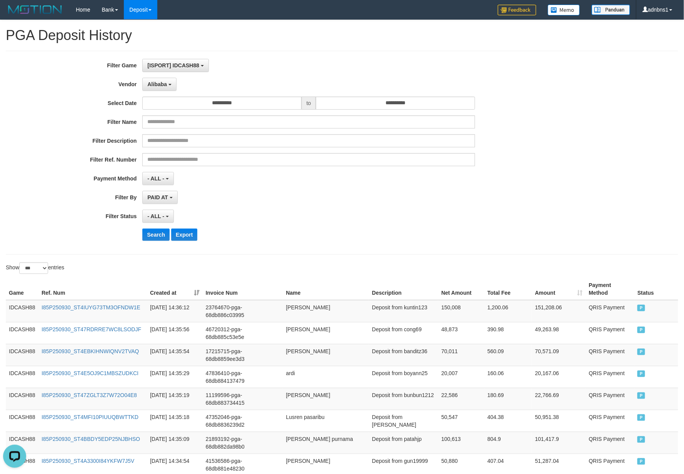
click at [310, 247] on div "**********" at bounding box center [285, 153] width 570 height 188
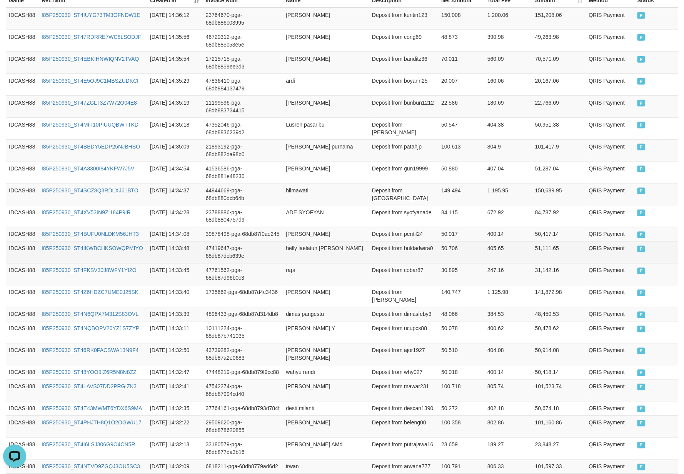
scroll to position [87, 0]
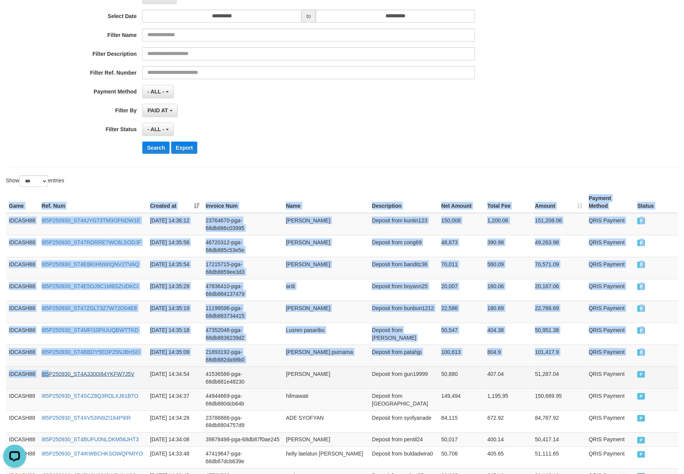
drag, startPoint x: 6, startPoint y: 209, endPoint x: 48, endPoint y: 376, distance: 171.7
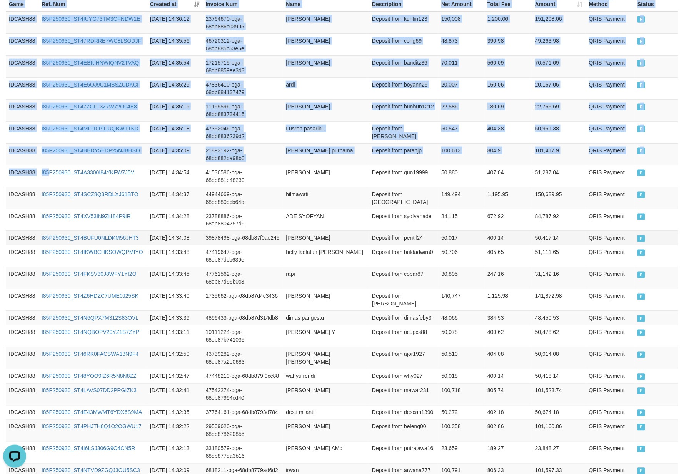
scroll to position [292, 0]
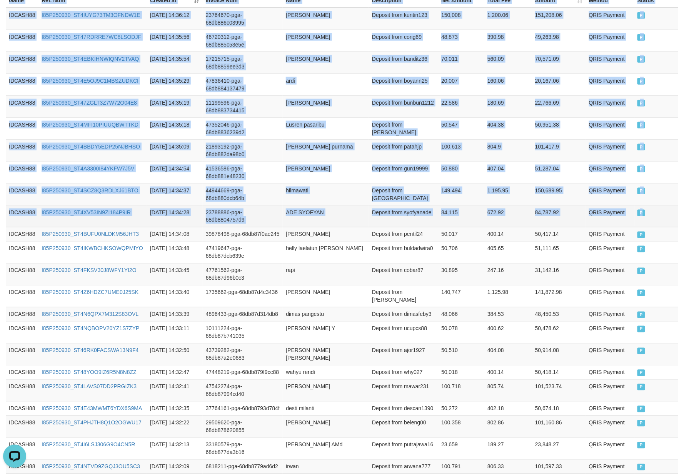
click at [663, 219] on td "P" at bounding box center [656, 216] width 44 height 22
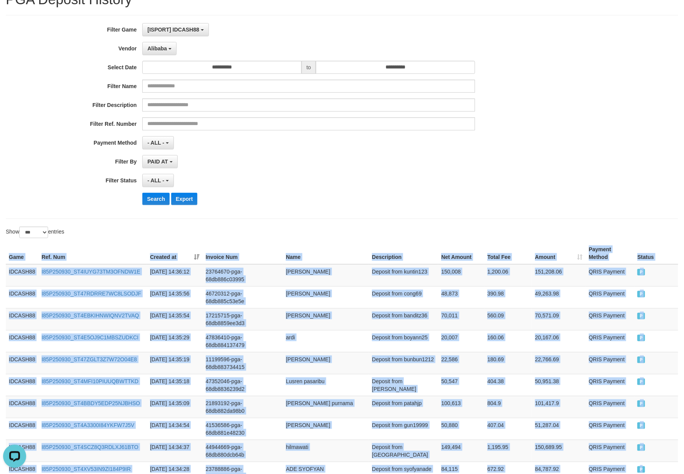
scroll to position [0, 0]
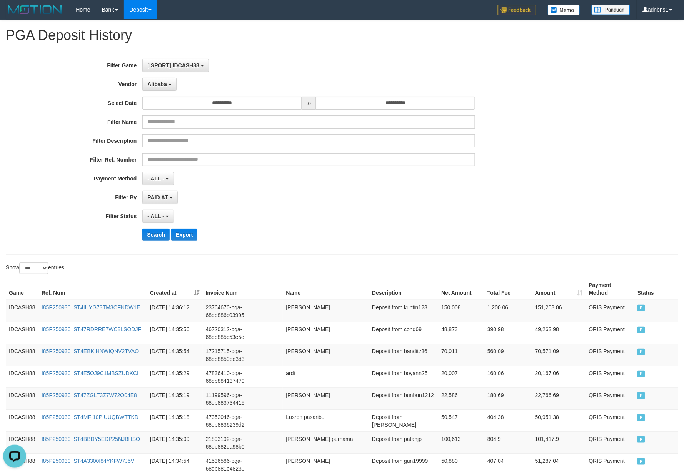
click at [271, 212] on div "- ALL - SELECT ALL - ALL - SELECT STATUS PENDING/UNPAID PAID CANCELED EXPIRED" at bounding box center [308, 216] width 332 height 13
click at [154, 238] on button "Search" at bounding box center [155, 234] width 27 height 12
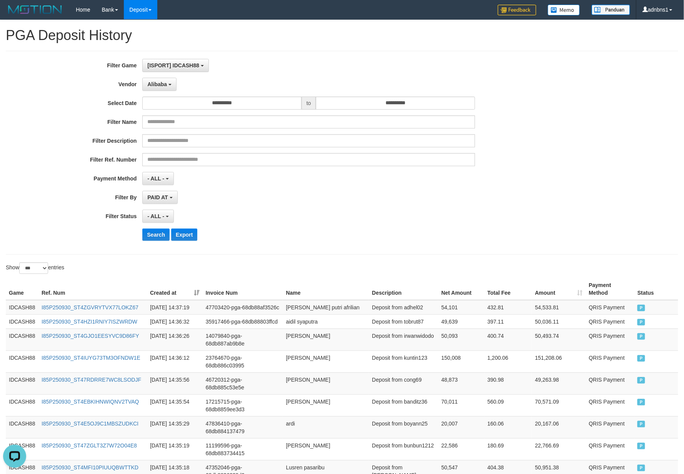
click at [326, 248] on div "**********" at bounding box center [342, 153] width 672 height 204
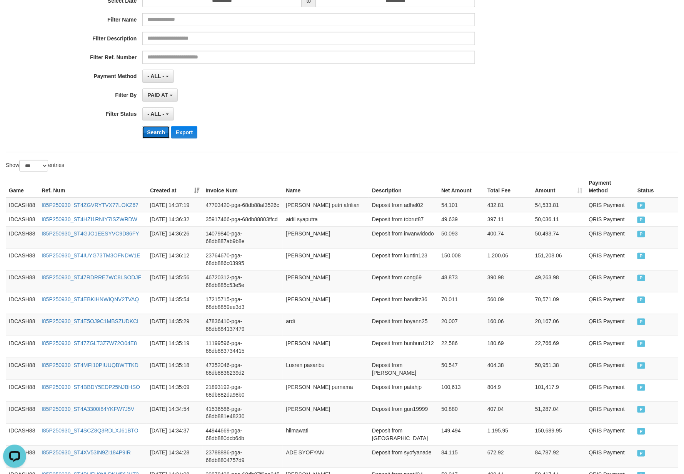
click at [152, 136] on button "Search" at bounding box center [155, 132] width 27 height 12
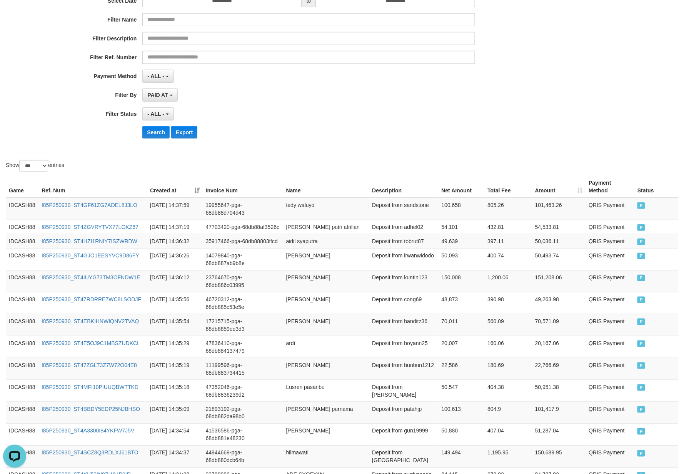
click at [338, 144] on div "**********" at bounding box center [285, 51] width 570 height 188
click at [158, 134] on button "Search" at bounding box center [155, 132] width 27 height 12
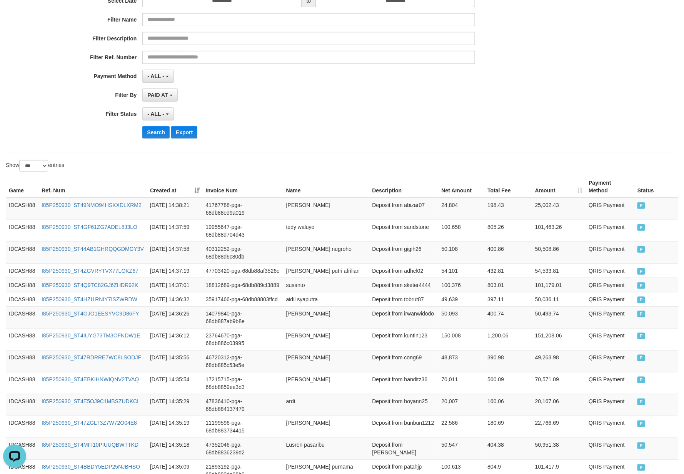
click at [356, 105] on div "**********" at bounding box center [285, 51] width 570 height 188
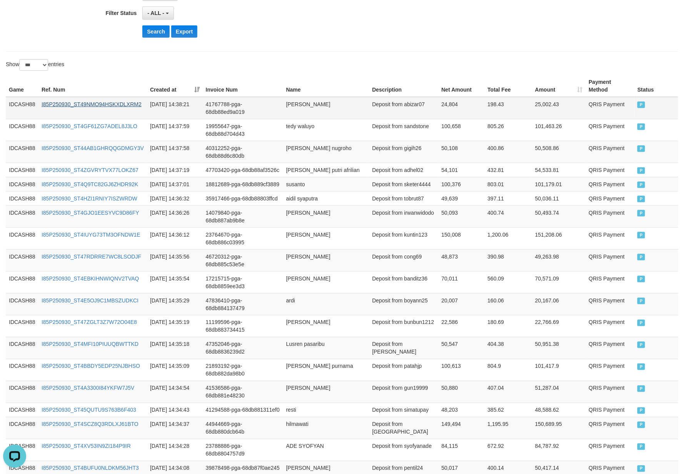
scroll to position [205, 0]
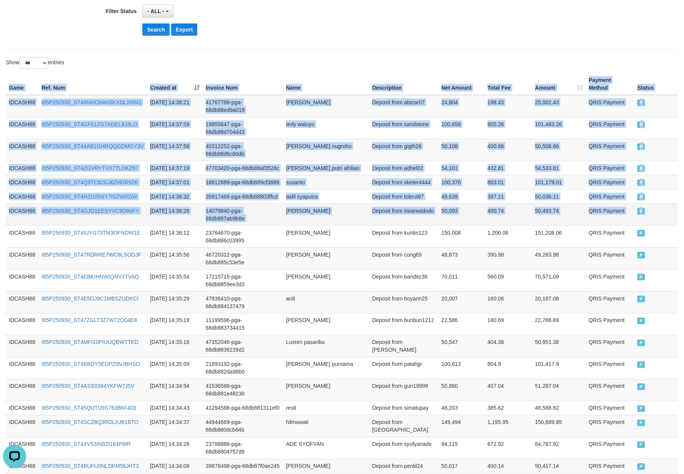
drag, startPoint x: 8, startPoint y: 89, endPoint x: 653, endPoint y: 247, distance: 663.1
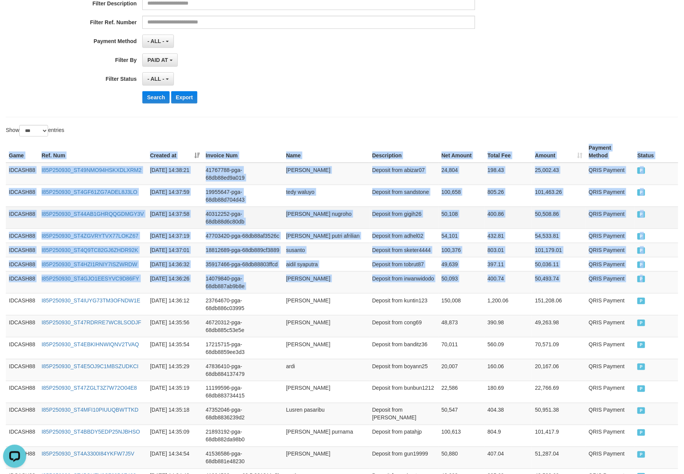
scroll to position [0, 0]
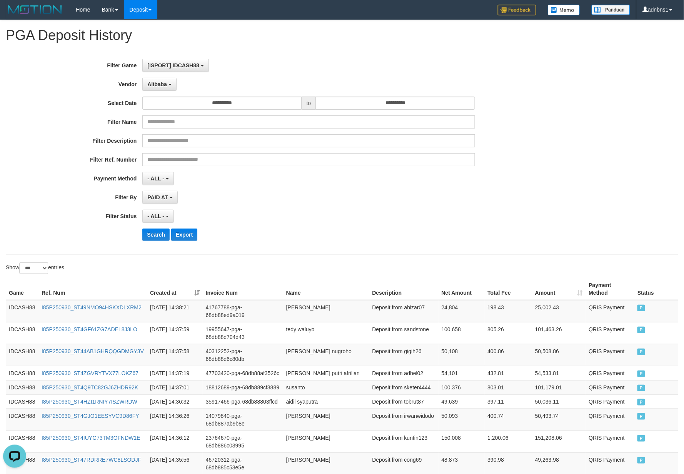
click at [294, 211] on div "- ALL - SELECT ALL - ALL - SELECT STATUS PENDING/UNPAID PAID CANCELED EXPIRED" at bounding box center [308, 216] width 332 height 13
click at [162, 238] on button "Search" at bounding box center [155, 234] width 27 height 12
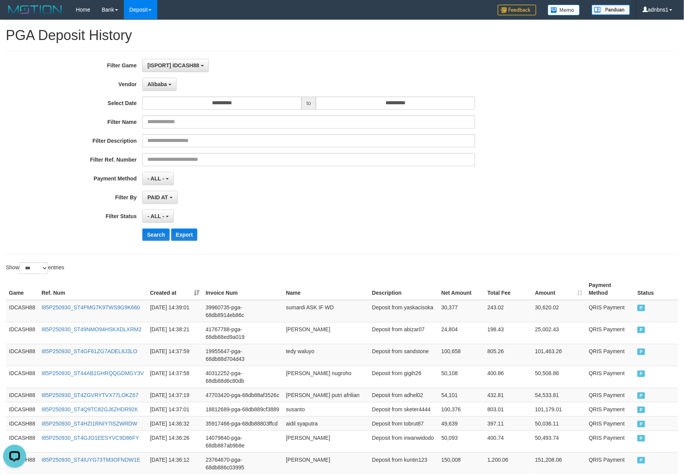
click at [266, 250] on div "**********" at bounding box center [342, 153] width 672 height 204
click at [153, 234] on button "Search" at bounding box center [155, 234] width 27 height 12
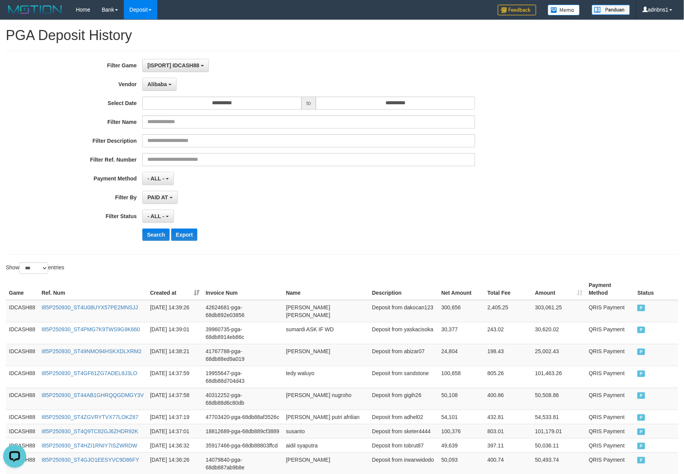
click at [248, 216] on div "- ALL - SELECT ALL - ALL - SELECT STATUS PENDING/UNPAID PAID CANCELED EXPIRED" at bounding box center [308, 216] width 332 height 13
click at [154, 235] on button "Search" at bounding box center [155, 234] width 27 height 12
click at [291, 255] on hr at bounding box center [342, 254] width 672 height 0
click at [156, 241] on button "Search" at bounding box center [155, 234] width 27 height 12
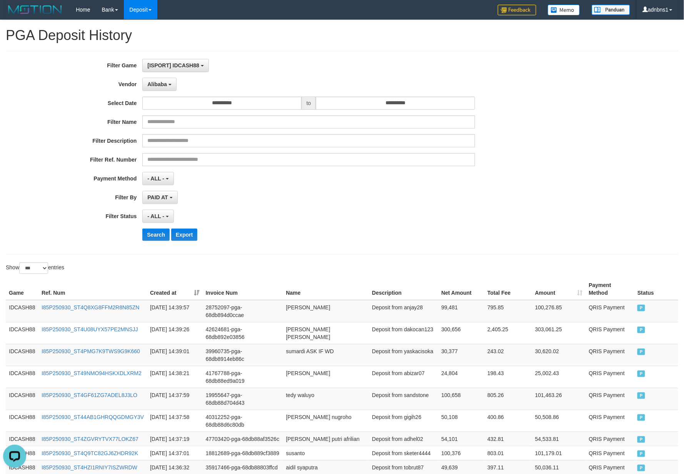
click at [314, 220] on div "- ALL - SELECT ALL - ALL - SELECT STATUS PENDING/UNPAID PAID CANCELED EXPIRED" at bounding box center [308, 216] width 332 height 13
click at [154, 235] on button "Search" at bounding box center [155, 234] width 27 height 12
click at [374, 216] on div "- ALL - SELECT ALL - ALL - SELECT STATUS PENDING/UNPAID PAID CANCELED EXPIRED" at bounding box center [308, 216] width 332 height 13
click at [157, 234] on button "Search" at bounding box center [155, 234] width 27 height 12
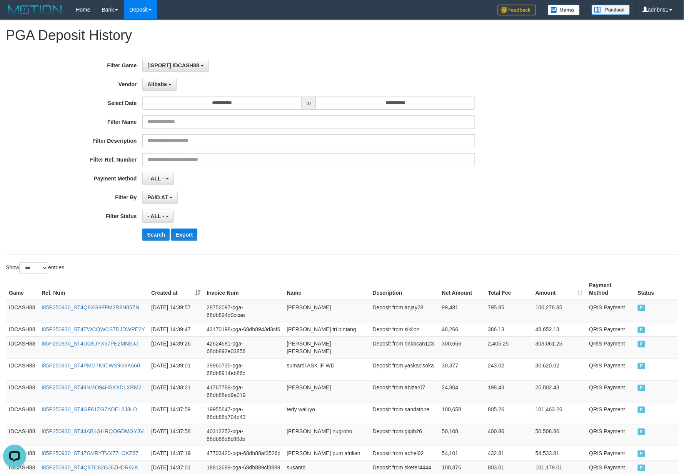
click at [350, 213] on div "- ALL - SELECT ALL - ALL - SELECT STATUS PENDING/UNPAID PAID CANCELED EXPIRED" at bounding box center [308, 216] width 332 height 13
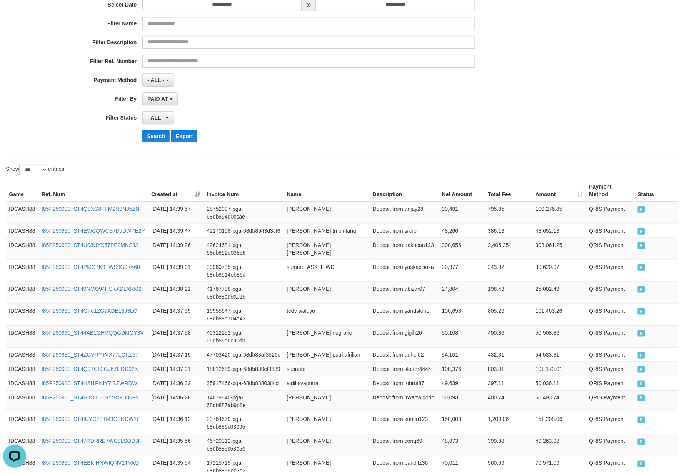
scroll to position [102, 0]
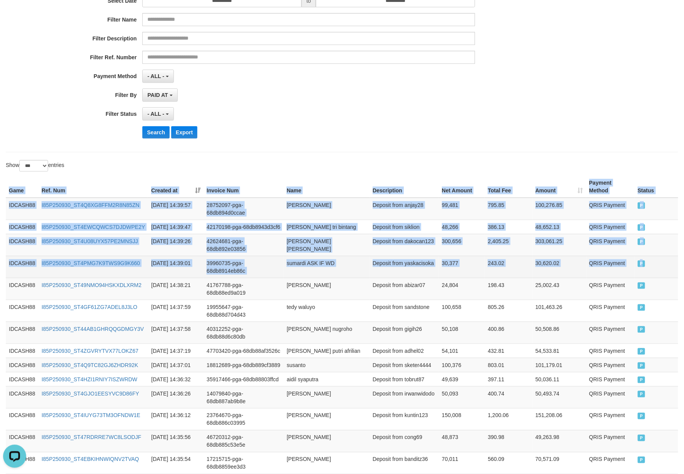
drag, startPoint x: 5, startPoint y: 196, endPoint x: 652, endPoint y: 274, distance: 651.5
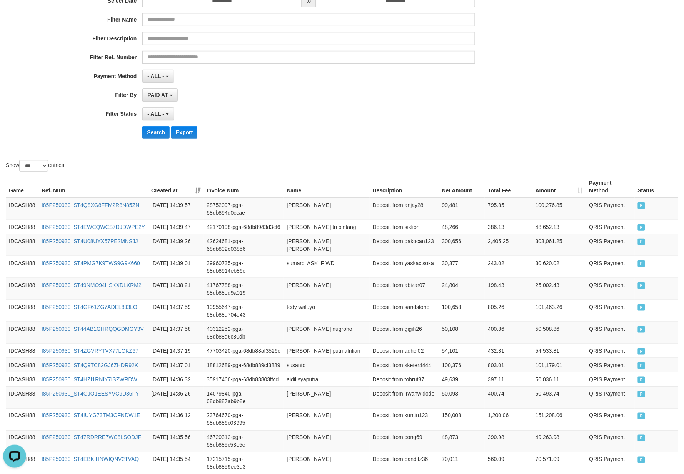
click at [330, 134] on div "Search Export" at bounding box center [355, 132] width 427 height 12
click at [157, 131] on button "Search" at bounding box center [155, 132] width 27 height 12
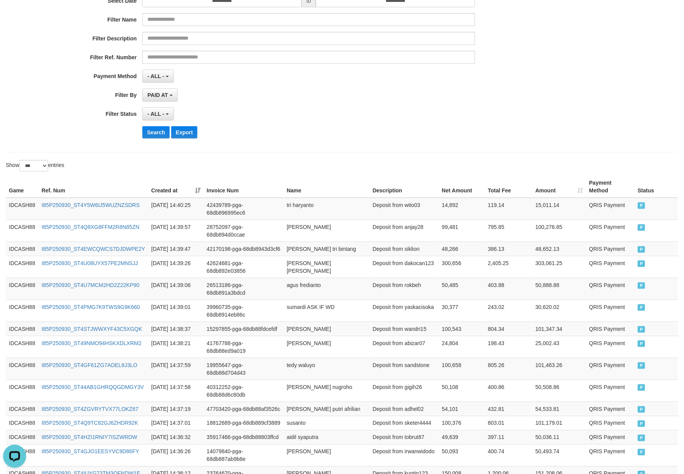
click at [291, 124] on div "**********" at bounding box center [285, 51] width 570 height 188
click at [150, 133] on button "Search" at bounding box center [155, 132] width 27 height 12
click at [337, 114] on div "- ALL - SELECT ALL - ALL - SELECT STATUS PENDING/UNPAID PAID CANCELED EXPIRED" at bounding box center [308, 113] width 332 height 13
click at [155, 128] on button "Search" at bounding box center [155, 132] width 27 height 12
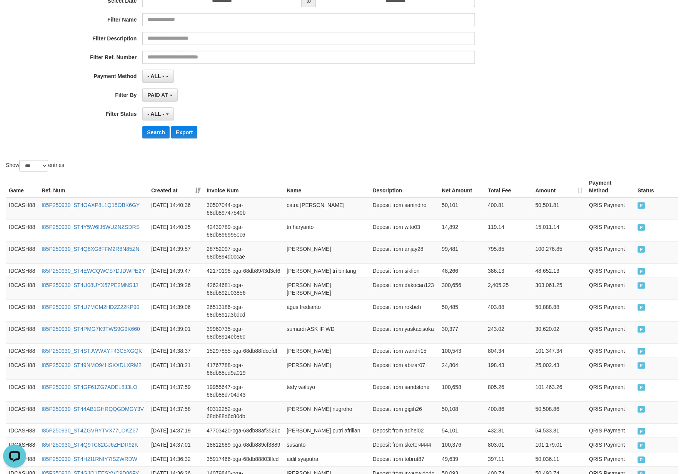
click at [311, 117] on div "- ALL - SELECT ALL - ALL - SELECT STATUS PENDING/UNPAID PAID CANCELED EXPIRED" at bounding box center [308, 113] width 332 height 13
click at [162, 135] on button "Search" at bounding box center [155, 132] width 27 height 12
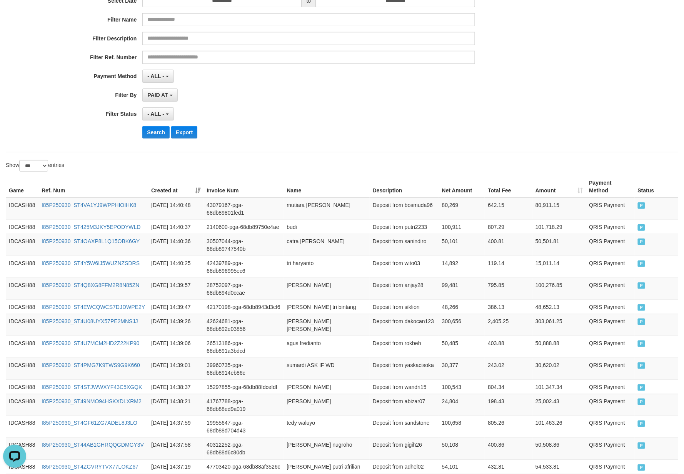
click at [148, 133] on button "Search" at bounding box center [155, 132] width 27 height 12
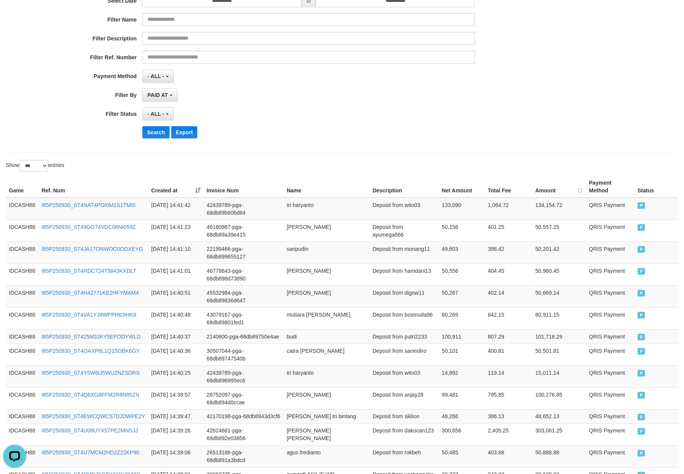
click at [291, 138] on div "Search Export" at bounding box center [355, 132] width 427 height 12
click at [154, 134] on button "Search" at bounding box center [155, 132] width 27 height 12
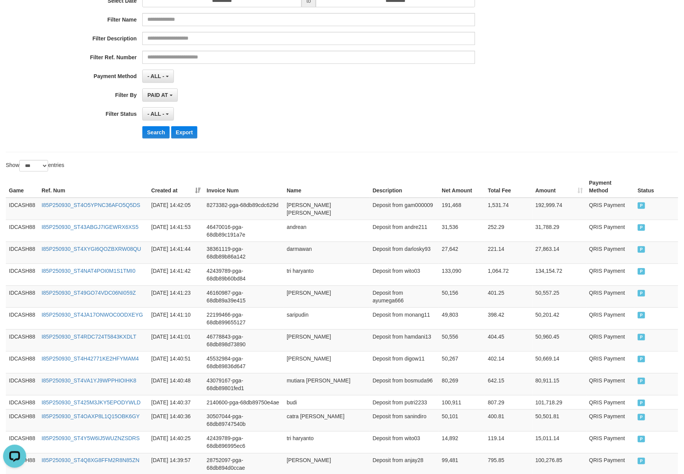
click at [319, 141] on div "**********" at bounding box center [285, 51] width 570 height 188
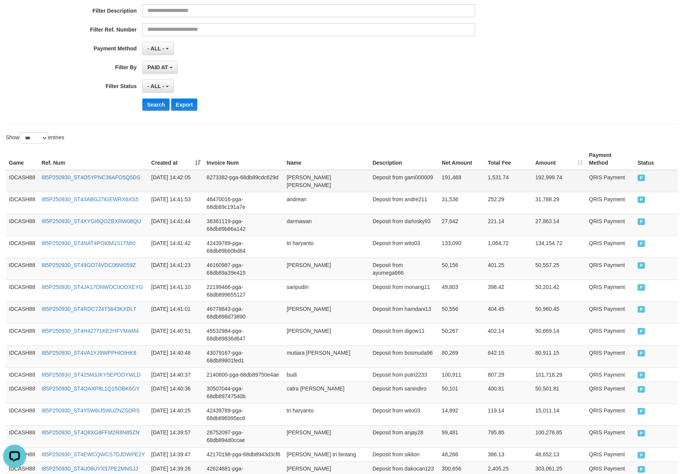
scroll to position [154, 0]
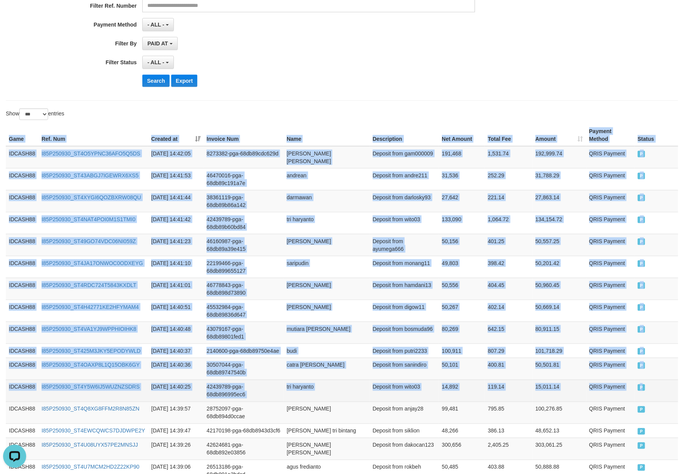
drag, startPoint x: 5, startPoint y: 133, endPoint x: 658, endPoint y: 396, distance: 704.3
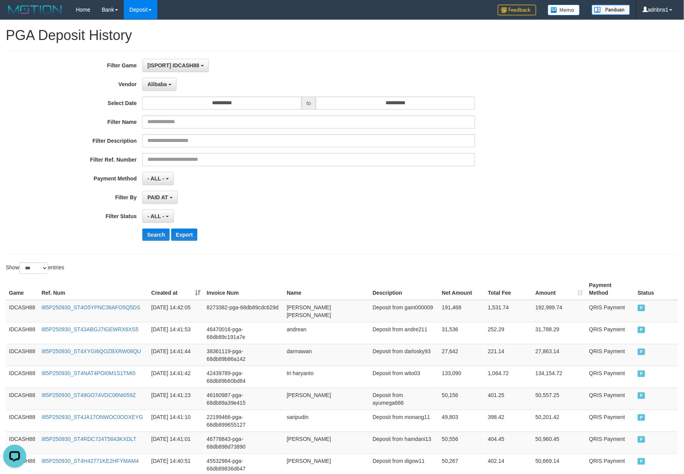
click at [142, 234] on button "Search" at bounding box center [155, 234] width 27 height 12
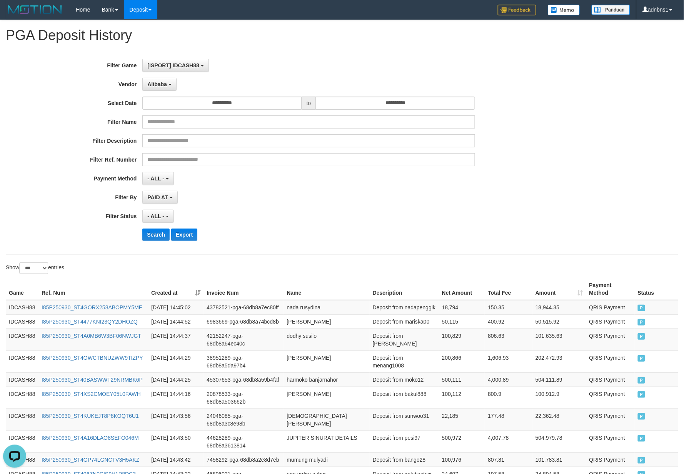
click at [379, 208] on div "**********" at bounding box center [285, 153] width 570 height 188
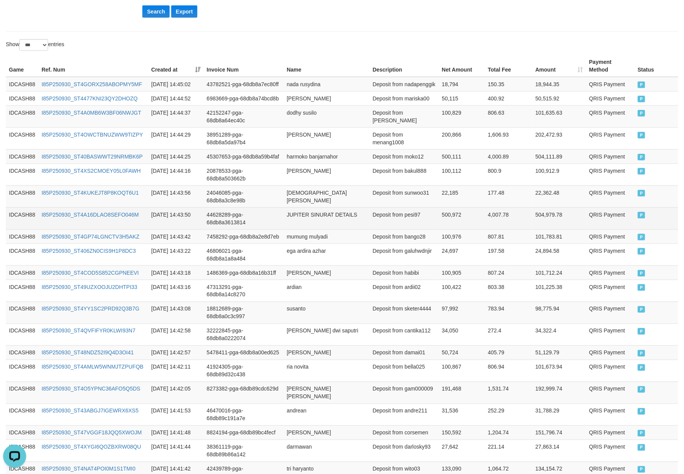
scroll to position [219, 0]
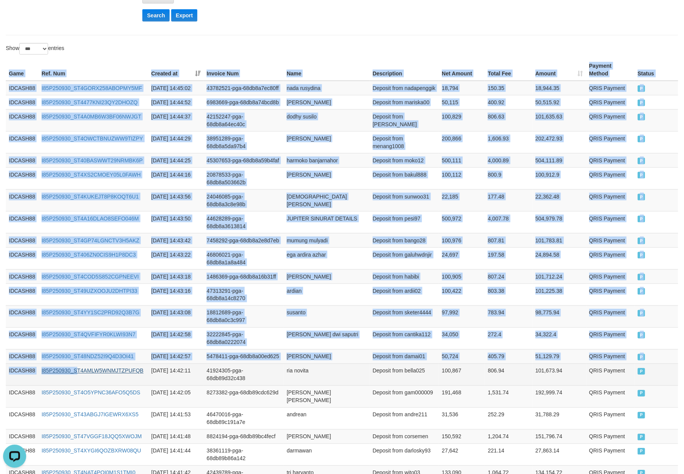
drag, startPoint x: 7, startPoint y: 73, endPoint x: 77, endPoint y: 417, distance: 351.3
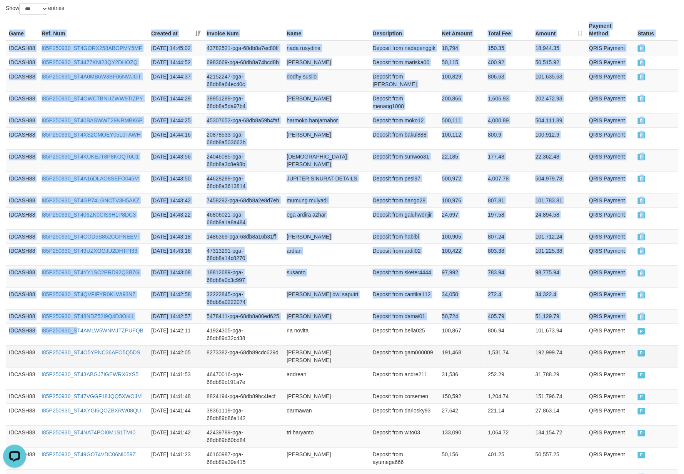
scroll to position [322, 0]
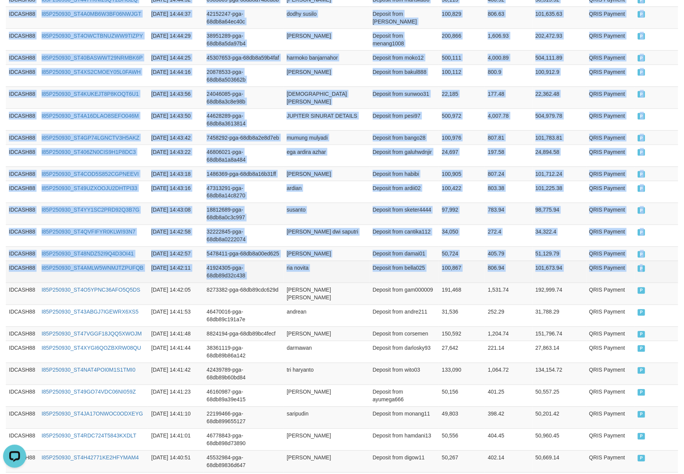
click at [656, 283] on td "P" at bounding box center [656, 272] width 43 height 22
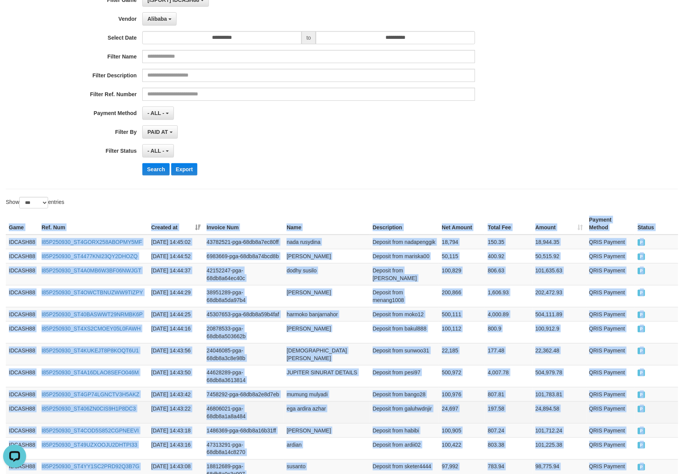
scroll to position [0, 0]
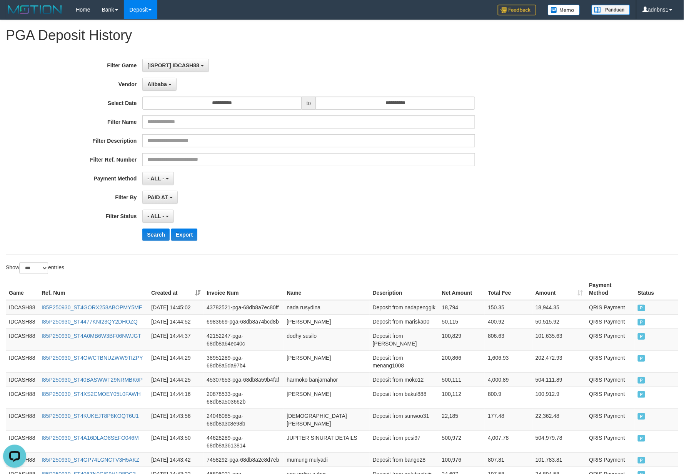
click at [280, 253] on div "**********" at bounding box center [342, 153] width 672 height 204
click at [158, 241] on button "Search" at bounding box center [155, 234] width 27 height 12
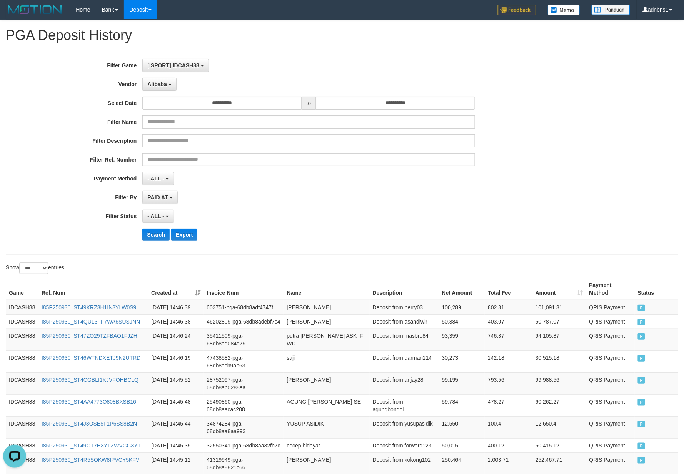
click at [320, 233] on div "Search Export" at bounding box center [355, 234] width 427 height 12
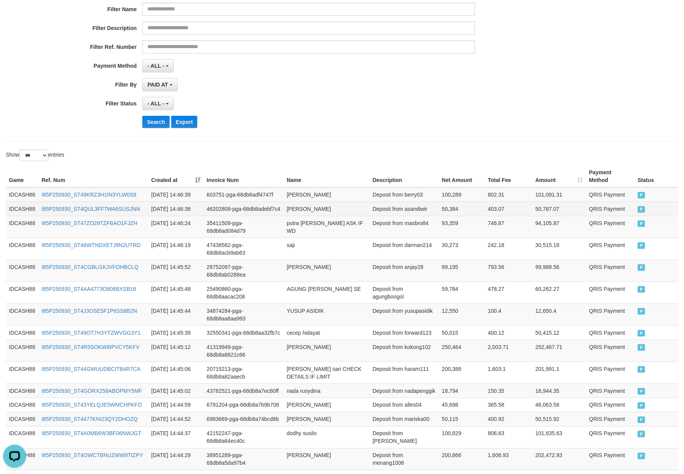
scroll to position [95, 0]
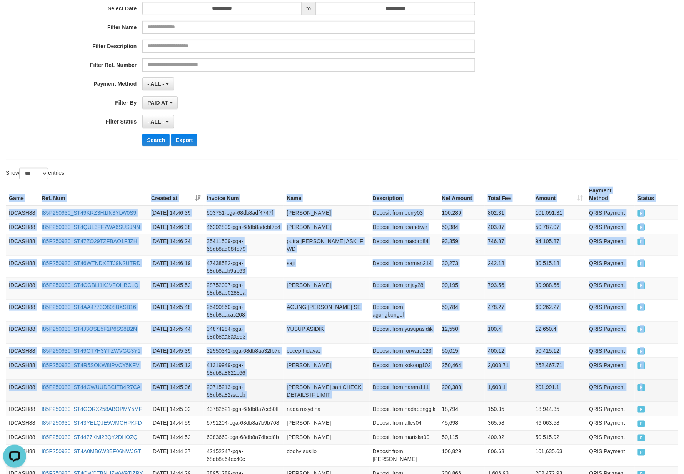
drag, startPoint x: 5, startPoint y: 194, endPoint x: 657, endPoint y: 419, distance: 689.7
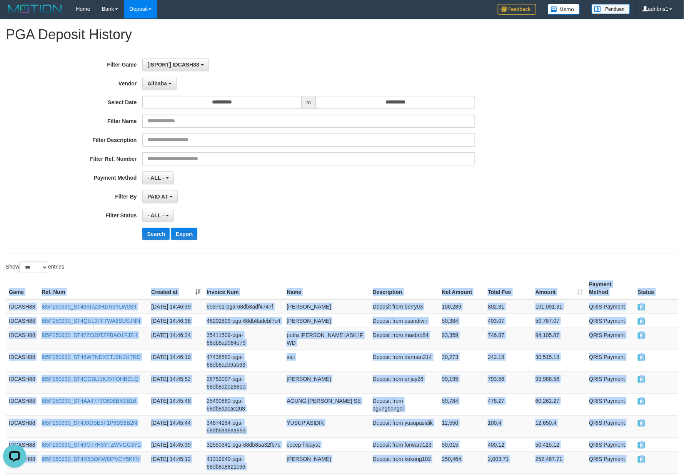
scroll to position [0, 0]
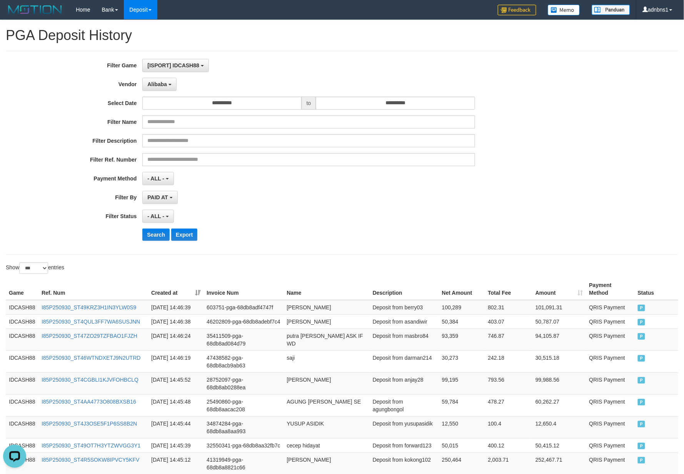
click at [339, 231] on div "Search Export" at bounding box center [355, 234] width 427 height 12
click at [154, 234] on button "Search" at bounding box center [155, 234] width 27 height 12
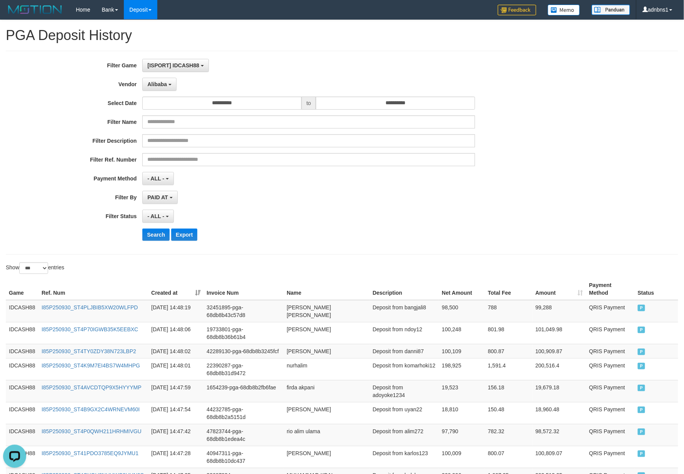
click at [309, 222] on div "- ALL - SELECT ALL - ALL - SELECT STATUS PENDING/UNPAID PAID CANCELED EXPIRED" at bounding box center [308, 216] width 332 height 13
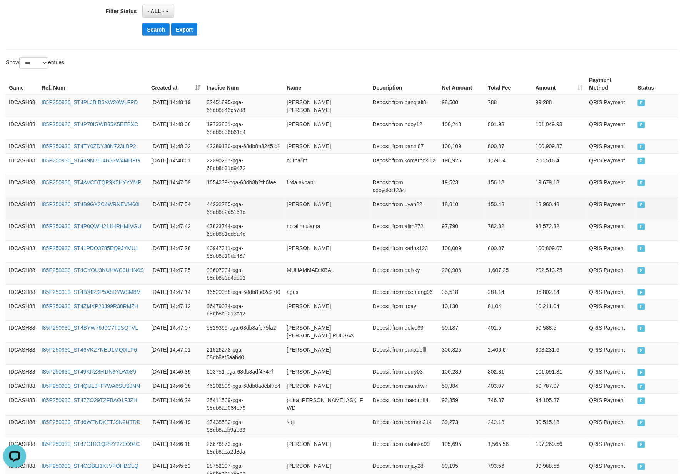
scroll to position [205, 0]
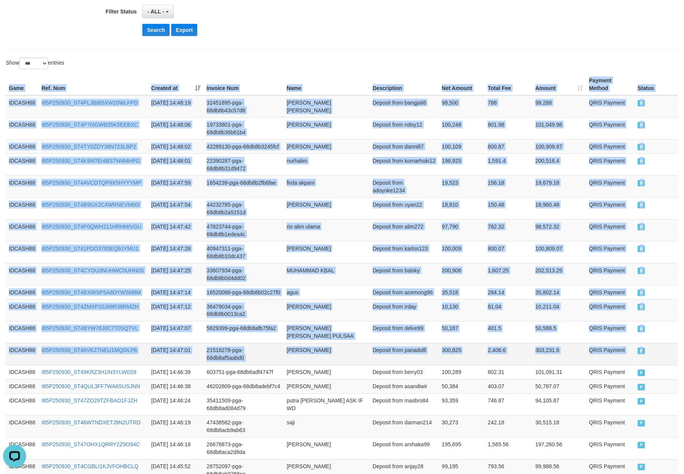
drag, startPoint x: 9, startPoint y: 85, endPoint x: 651, endPoint y: 371, distance: 702.6
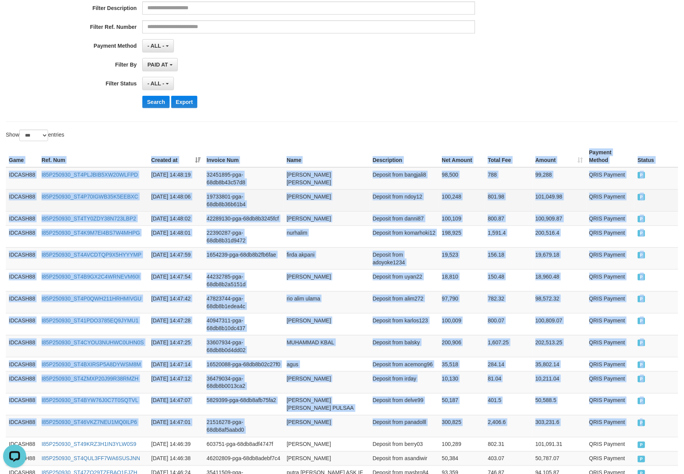
scroll to position [0, 0]
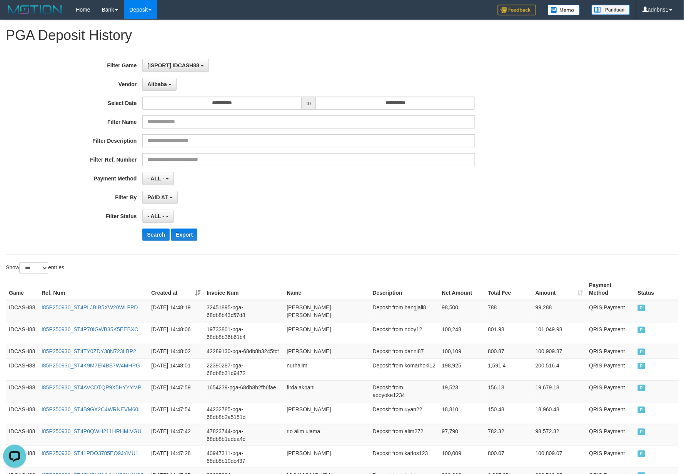
click at [345, 212] on div "- ALL - SELECT ALL - ALL - SELECT STATUS PENDING/UNPAID PAID CANCELED EXPIRED" at bounding box center [308, 216] width 332 height 13
click at [166, 241] on button "Search" at bounding box center [155, 234] width 27 height 12
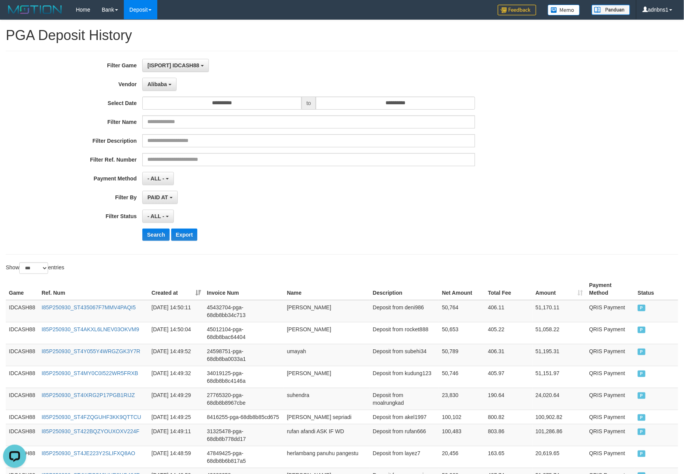
click at [316, 205] on div "**********" at bounding box center [285, 153] width 570 height 188
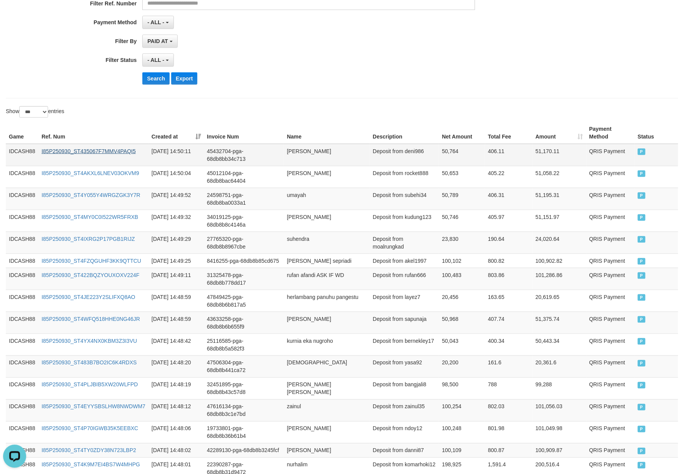
scroll to position [160, 0]
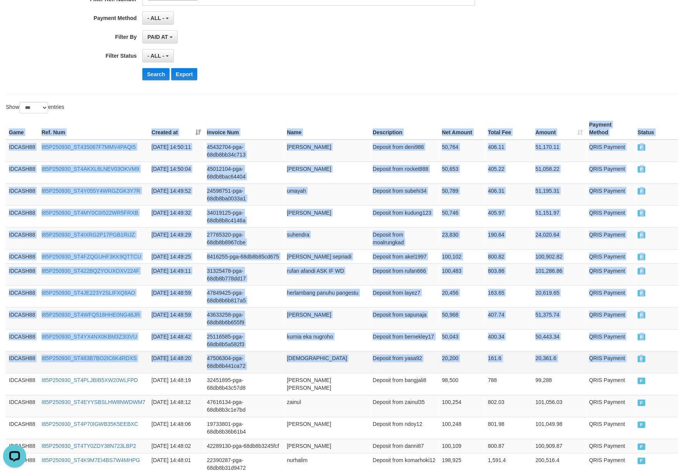
drag, startPoint x: 5, startPoint y: 128, endPoint x: 663, endPoint y: 366, distance: 699.8
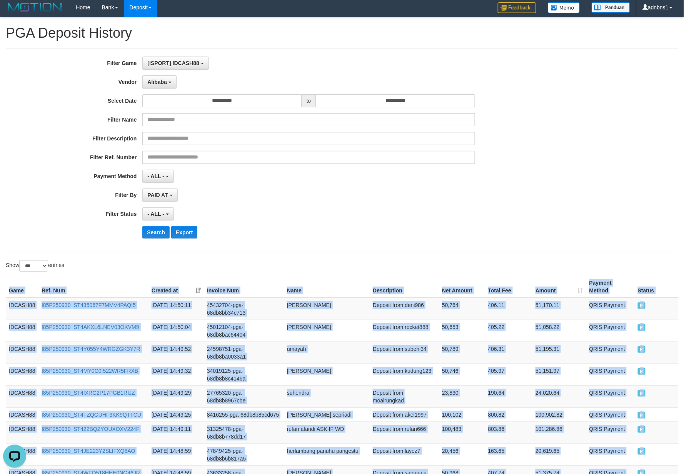
scroll to position [0, 0]
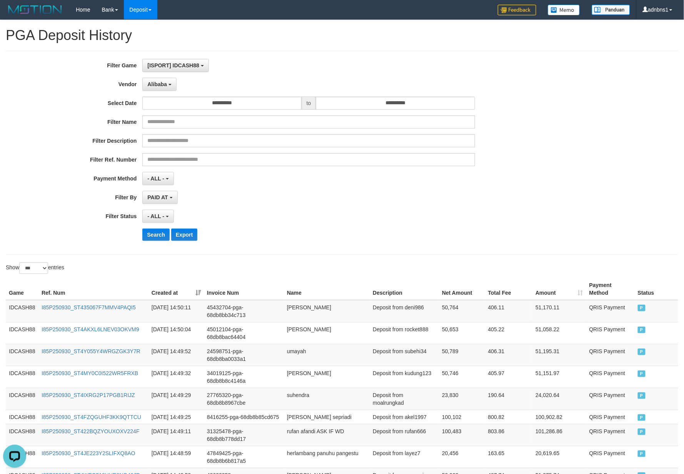
click at [293, 223] on div "- ALL - SELECT ALL - ALL - SELECT STATUS PENDING/UNPAID PAID CANCELED EXPIRED" at bounding box center [308, 216] width 332 height 13
click at [160, 238] on button "Search" at bounding box center [155, 234] width 27 height 12
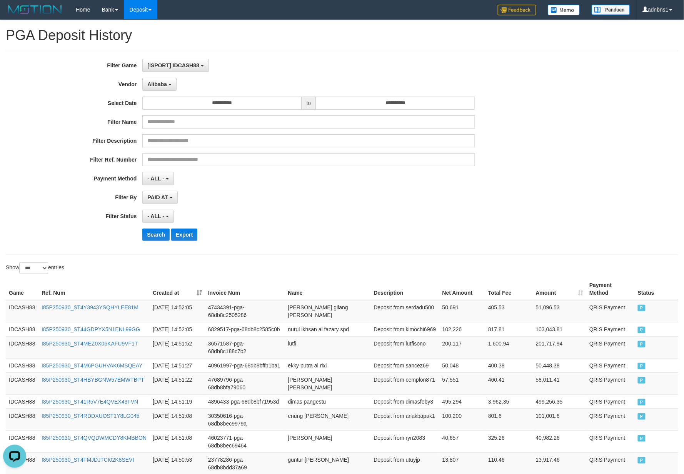
click at [314, 206] on div "**********" at bounding box center [285, 153] width 570 height 188
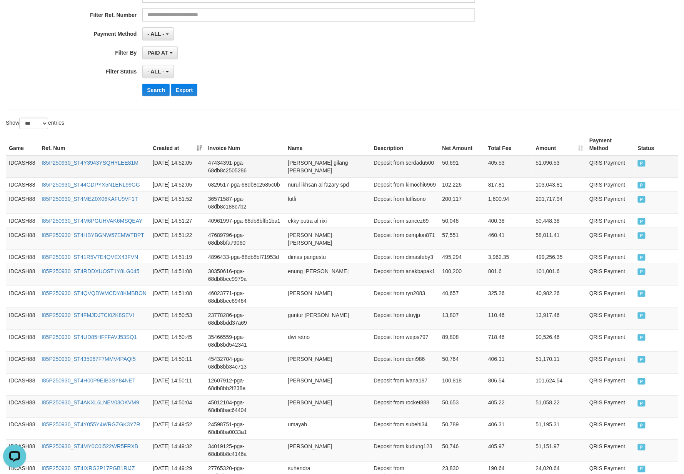
scroll to position [87, 0]
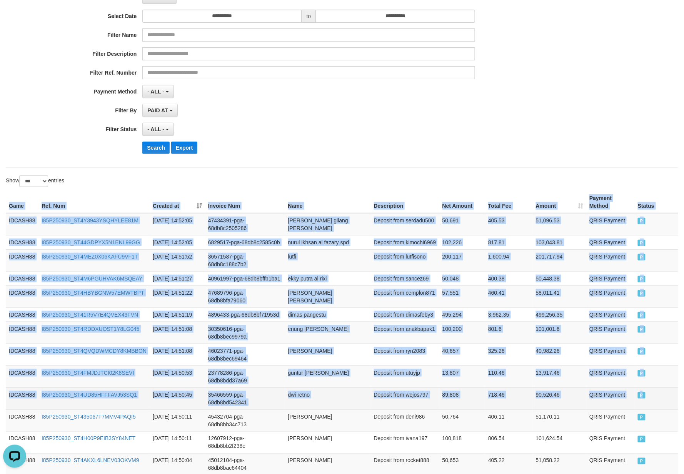
drag, startPoint x: 8, startPoint y: 206, endPoint x: 675, endPoint y: 421, distance: 699.8
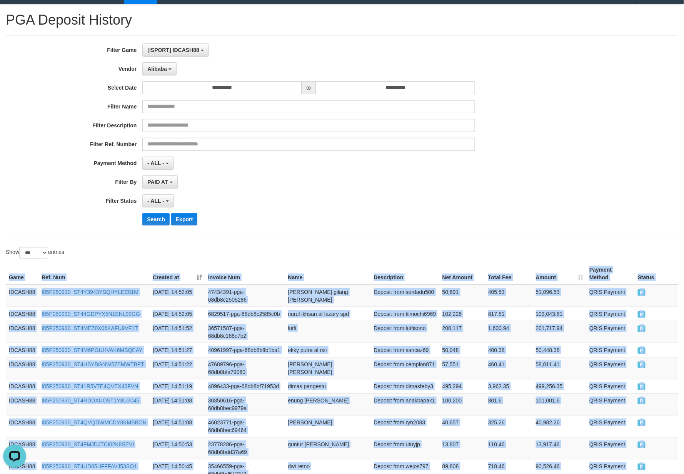
scroll to position [0, 0]
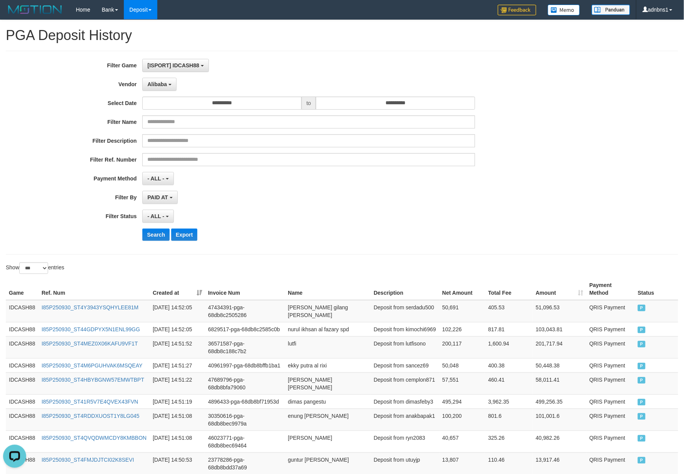
click at [294, 202] on div "PAID AT PAID AT CREATED AT" at bounding box center [308, 197] width 332 height 13
click at [155, 235] on button "Search" at bounding box center [155, 234] width 27 height 12
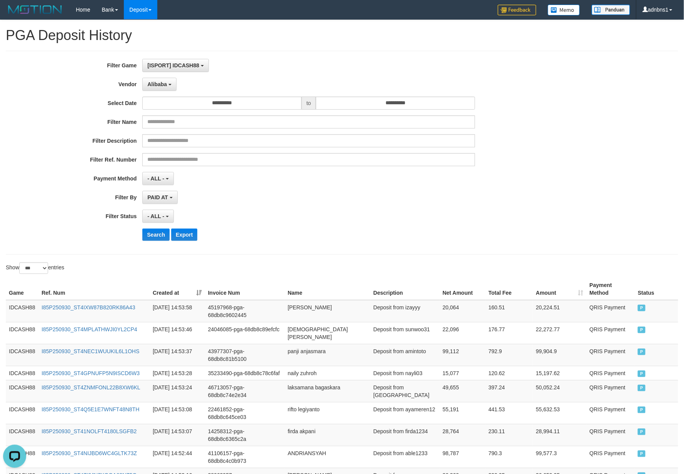
click at [263, 228] on div "**********" at bounding box center [285, 153] width 570 height 188
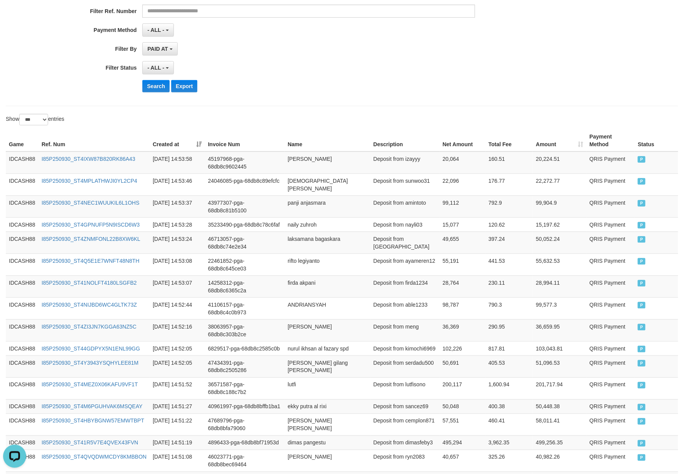
scroll to position [138, 0]
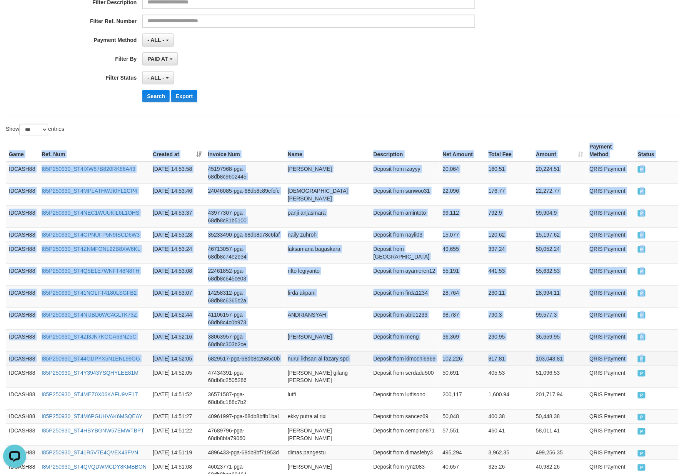
drag, startPoint x: 8, startPoint y: 150, endPoint x: 662, endPoint y: 371, distance: 691.0
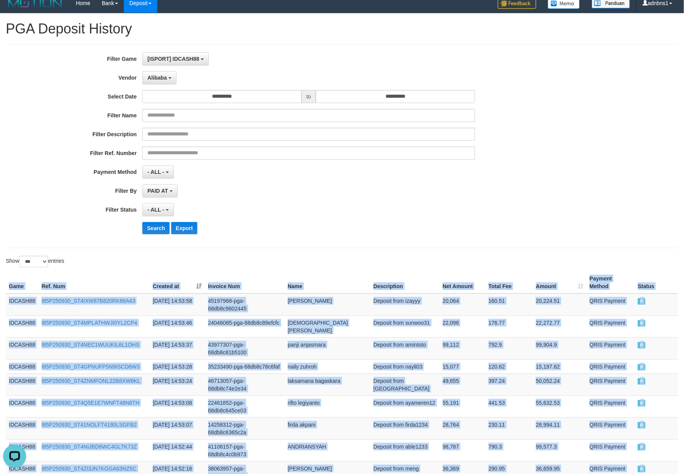
scroll to position [0, 0]
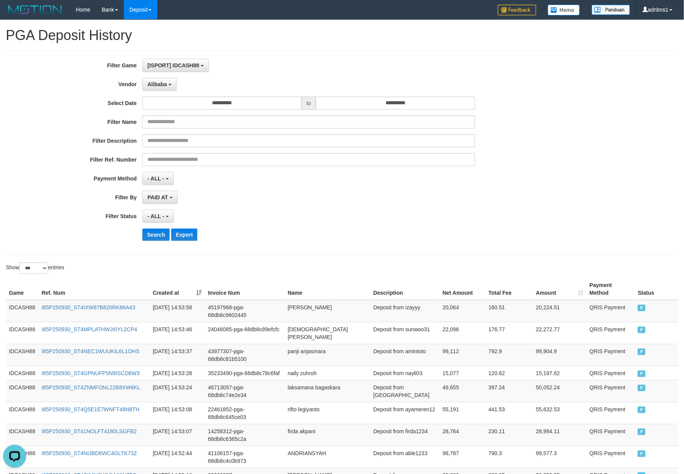
click at [313, 211] on div "- ALL - SELECT ALL - ALL - SELECT STATUS PENDING/UNPAID PAID CANCELED EXPIRED" at bounding box center [308, 216] width 332 height 13
click at [153, 233] on button "Search" at bounding box center [155, 234] width 27 height 12
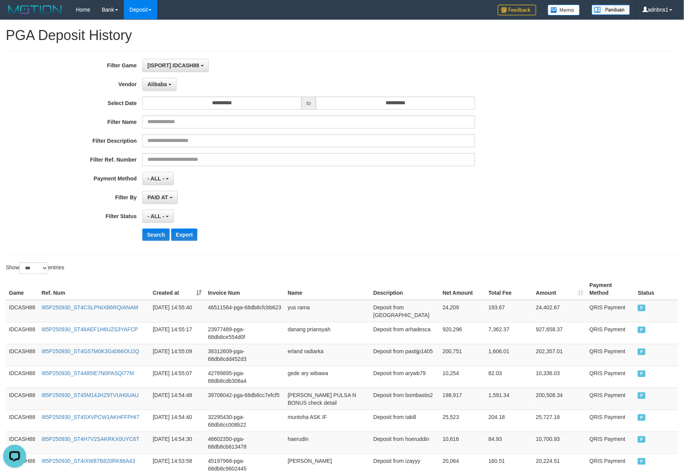
click at [354, 216] on div "- ALL - SELECT ALL - ALL - SELECT STATUS PENDING/UNPAID PAID CANCELED EXPIRED" at bounding box center [308, 216] width 332 height 13
click at [148, 231] on button "Search" at bounding box center [155, 234] width 27 height 12
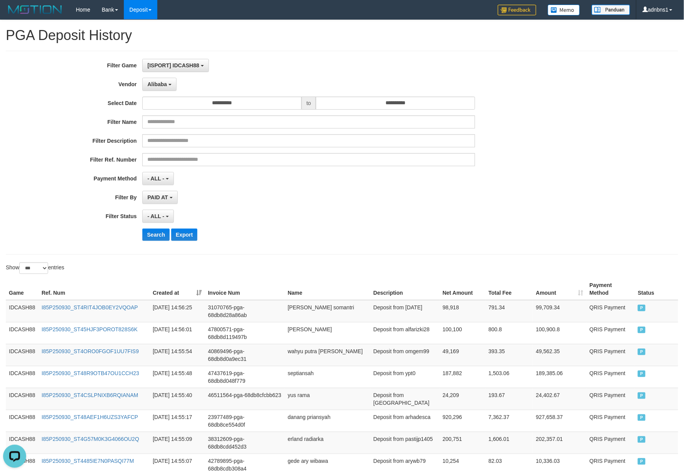
click at [321, 233] on div "Search Export" at bounding box center [355, 234] width 427 height 12
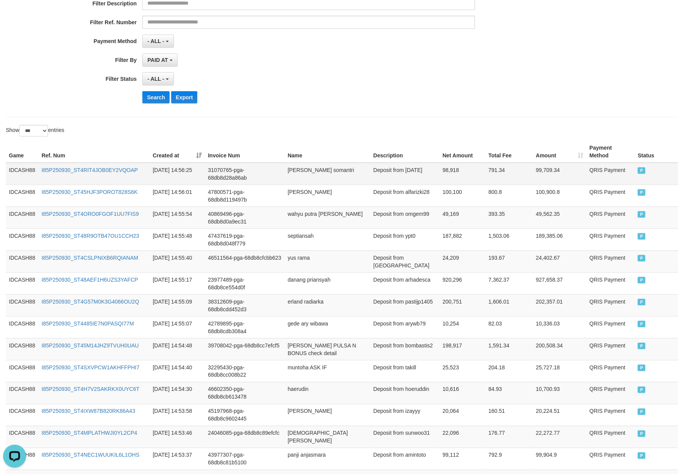
scroll to position [160, 0]
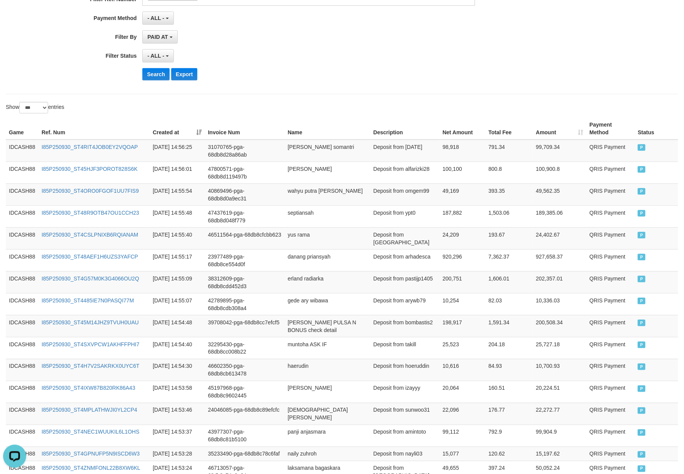
click at [10, 133] on th "Game" at bounding box center [22, 129] width 33 height 22
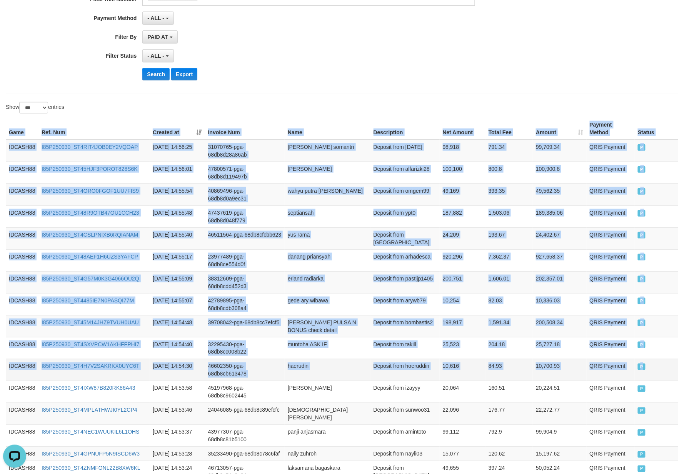
drag, startPoint x: 8, startPoint y: 133, endPoint x: 648, endPoint y: 377, distance: 685.1
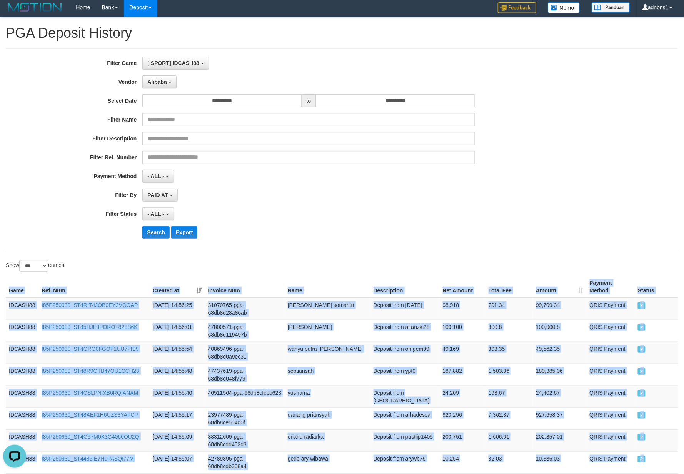
scroll to position [0, 0]
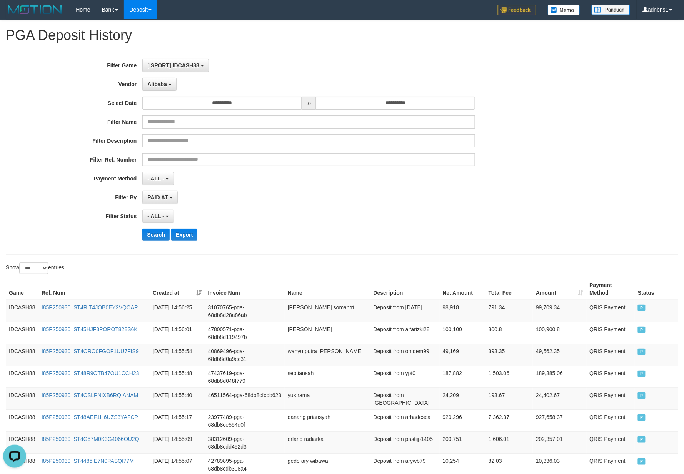
click at [331, 220] on div "- ALL - SELECT ALL - ALL - SELECT STATUS PENDING/UNPAID PAID CANCELED EXPIRED" at bounding box center [308, 216] width 332 height 13
click at [159, 236] on button "Search" at bounding box center [155, 234] width 27 height 12
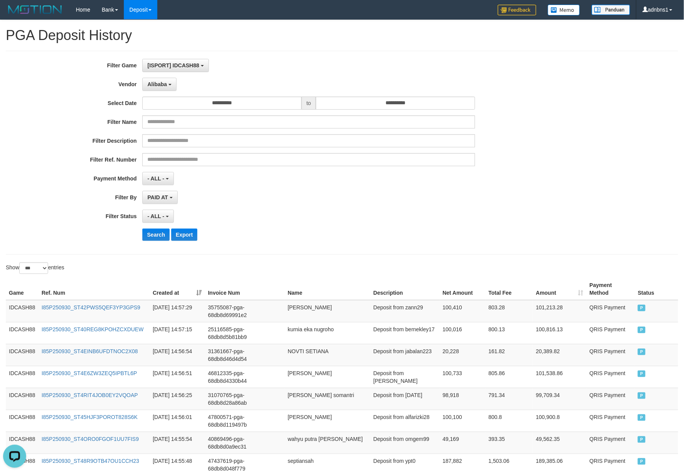
click at [282, 221] on div "- ALL - SELECT ALL - ALL - SELECT STATUS PENDING/UNPAID PAID CANCELED EXPIRED" at bounding box center [308, 216] width 332 height 13
click at [156, 241] on button "Search" at bounding box center [155, 234] width 27 height 12
click at [338, 223] on div "- ALL - SELECT ALL - ALL - SELECT STATUS PENDING/UNPAID PAID CANCELED EXPIRED" at bounding box center [308, 216] width 332 height 13
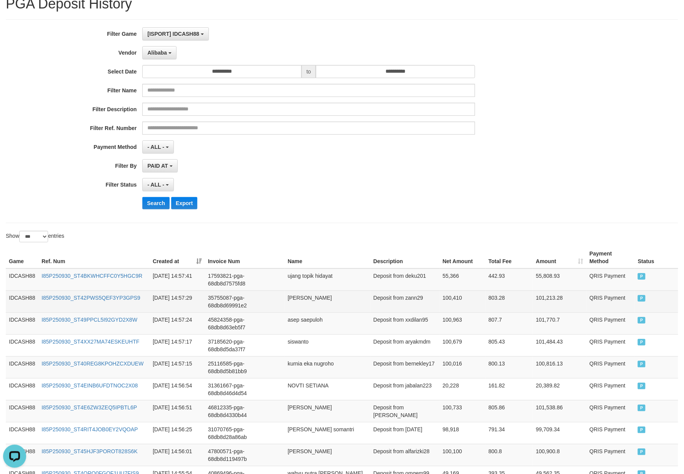
scroll to position [102, 0]
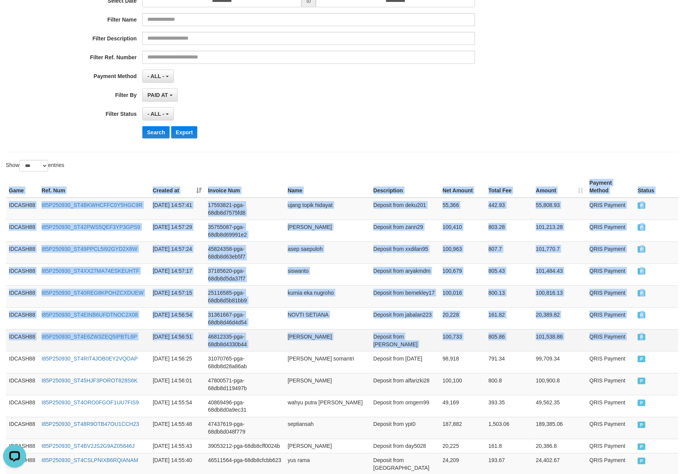
drag, startPoint x: 8, startPoint y: 193, endPoint x: 651, endPoint y: 340, distance: 659.6
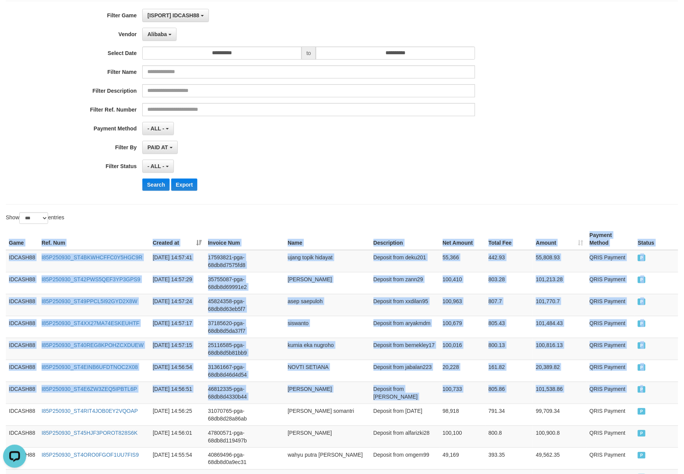
scroll to position [0, 0]
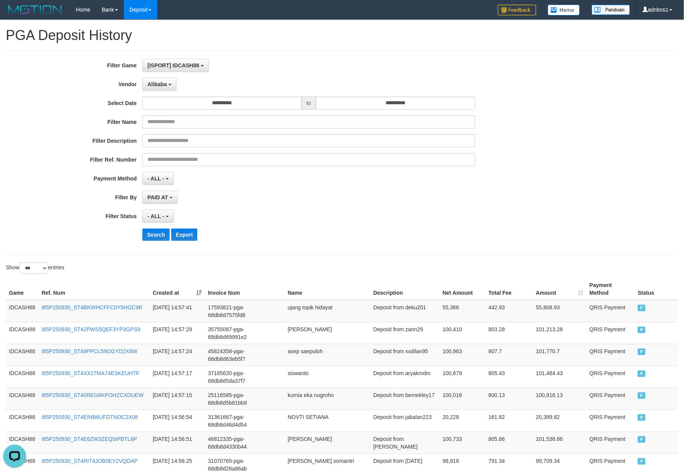
click at [330, 223] on div "- ALL - SELECT ALL - ALL - SELECT STATUS PENDING/UNPAID PAID CANCELED EXPIRED" at bounding box center [308, 216] width 332 height 13
click at [160, 232] on button "Search" at bounding box center [155, 234] width 27 height 12
click at [305, 205] on div "**********" at bounding box center [285, 153] width 570 height 188
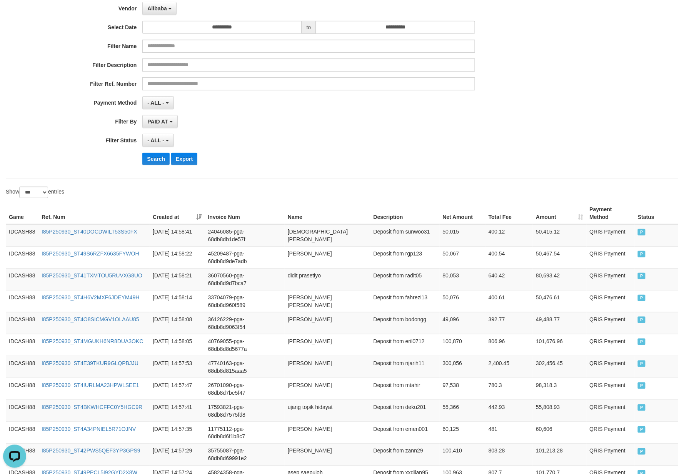
scroll to position [43, 0]
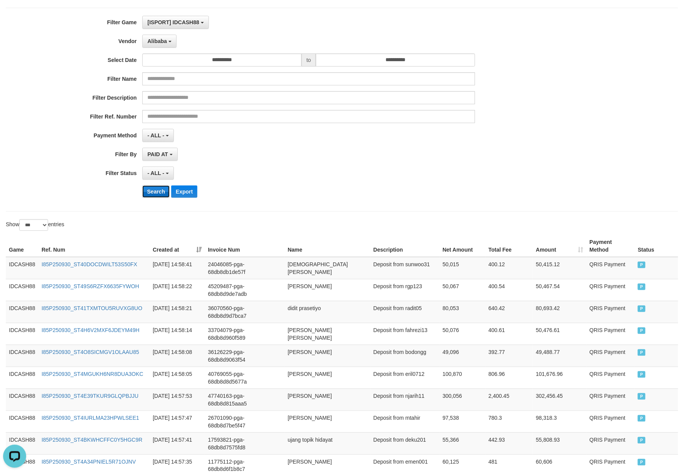
click at [145, 188] on button "Search" at bounding box center [155, 191] width 27 height 12
click at [298, 148] on div "PAID AT PAID AT CREATED AT" at bounding box center [308, 154] width 332 height 13
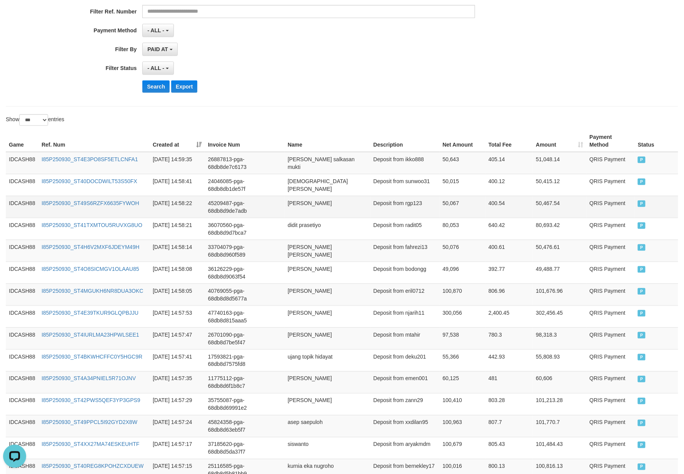
scroll to position [154, 0]
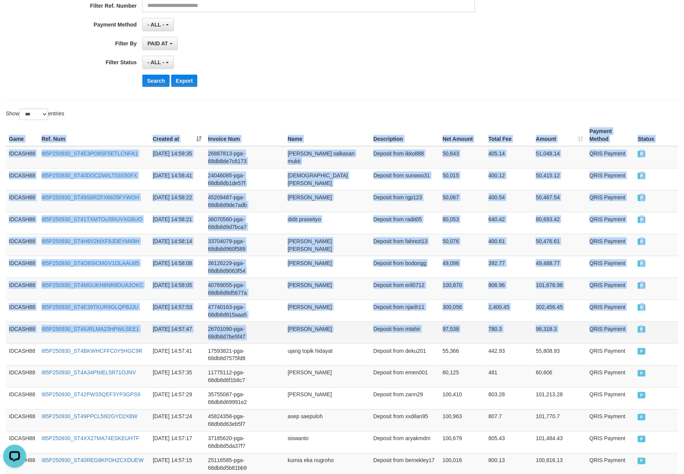
drag, startPoint x: 6, startPoint y: 142, endPoint x: 660, endPoint y: 338, distance: 682.3
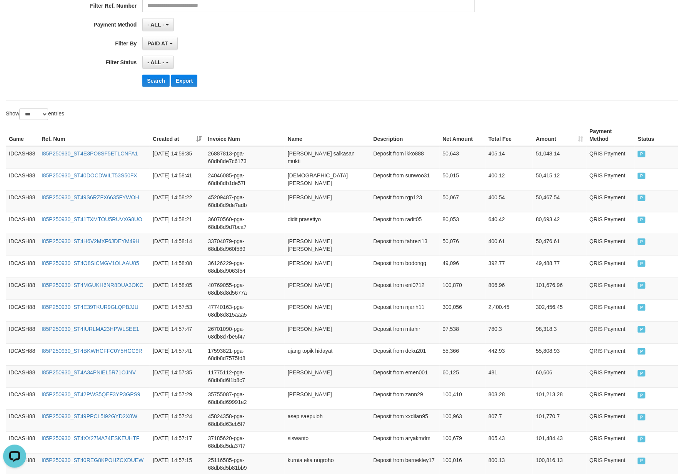
click at [156, 83] on button "Search" at bounding box center [155, 81] width 27 height 12
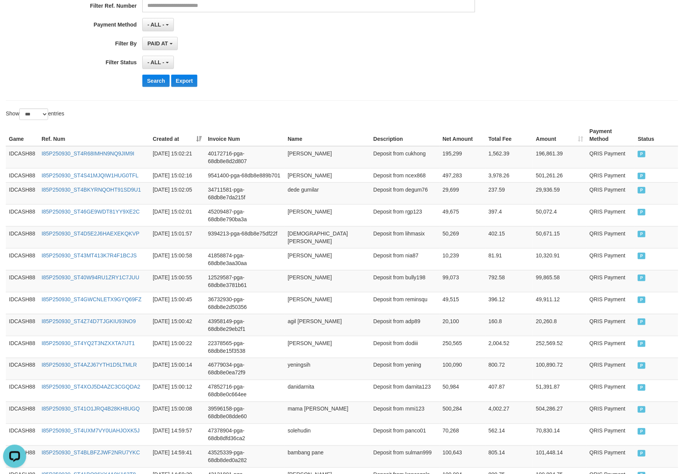
click at [278, 68] on div "- ALL - SELECT ALL - ALL - SELECT STATUS PENDING/UNPAID PAID CANCELED EXPIRED" at bounding box center [308, 62] width 332 height 13
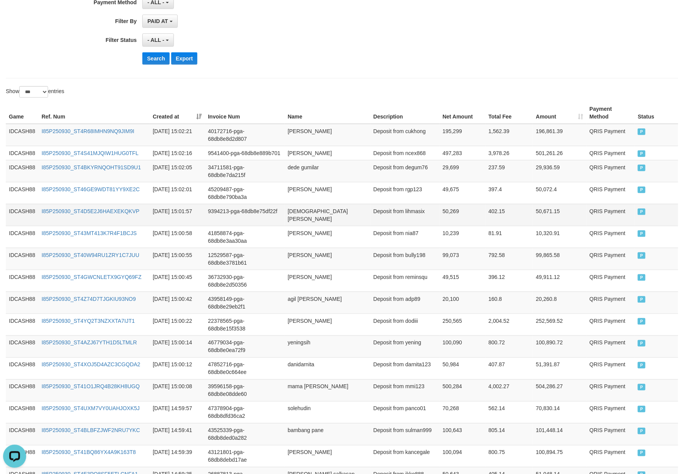
scroll to position [168, 0]
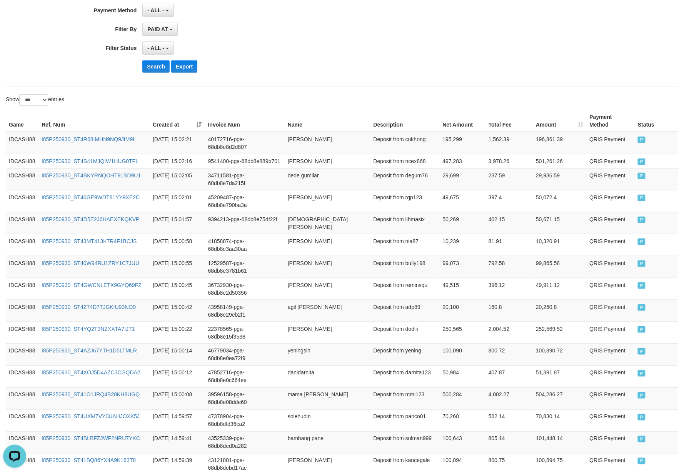
click at [11, 127] on th "Game" at bounding box center [22, 121] width 33 height 22
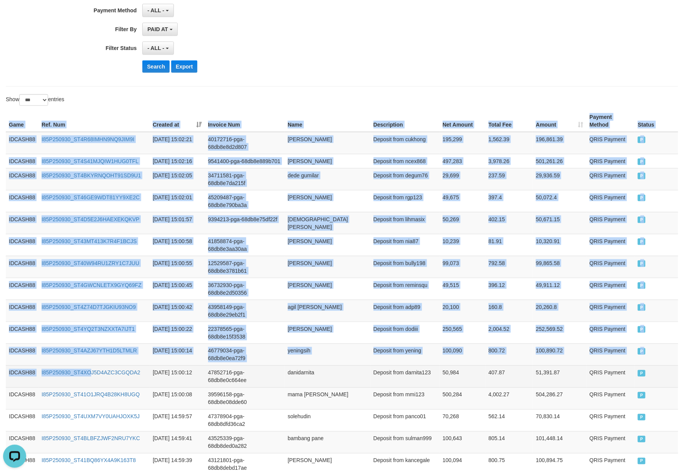
drag, startPoint x: 5, startPoint y: 128, endPoint x: 90, endPoint y: 393, distance: 278.4
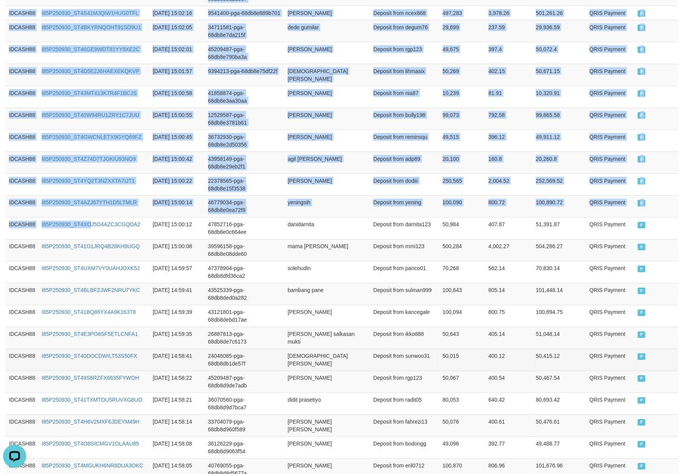
scroll to position [322, 0]
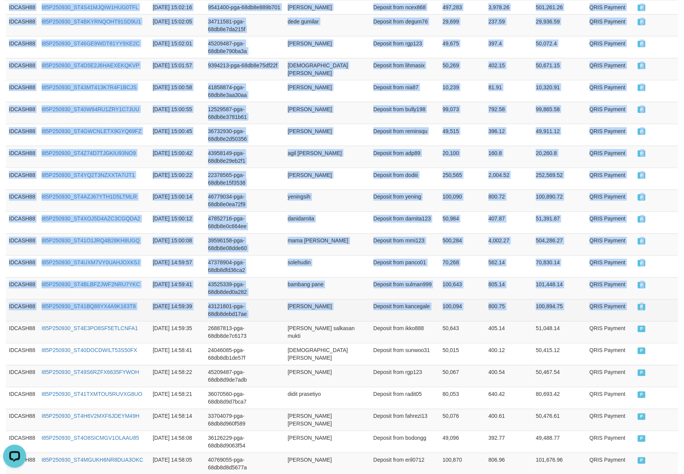
click at [653, 321] on td "P" at bounding box center [656, 310] width 43 height 22
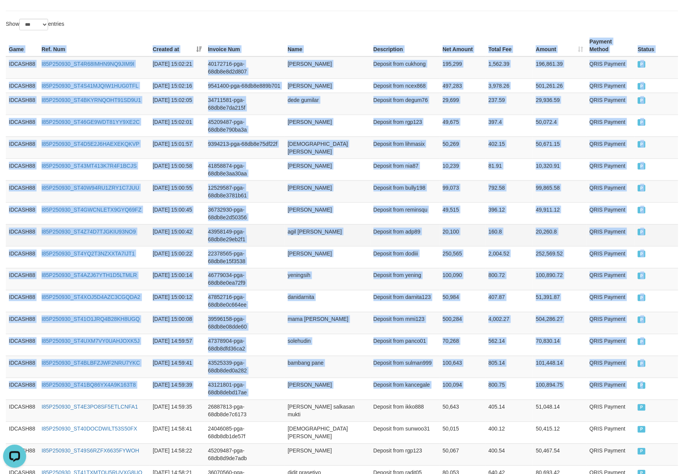
scroll to position [14, 0]
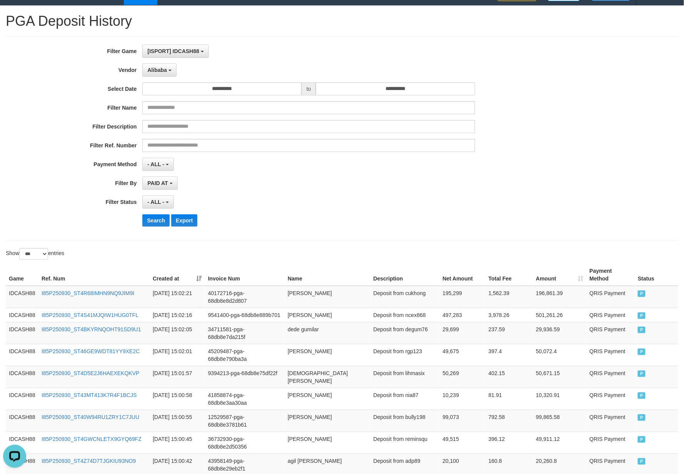
click at [334, 203] on div "- ALL - SELECT ALL - ALL - SELECT STATUS PENDING/UNPAID PAID CANCELED EXPIRED" at bounding box center [308, 201] width 332 height 13
click at [383, 220] on div "Search Export" at bounding box center [355, 220] width 427 height 12
click at [156, 218] on button "Search" at bounding box center [155, 220] width 27 height 12
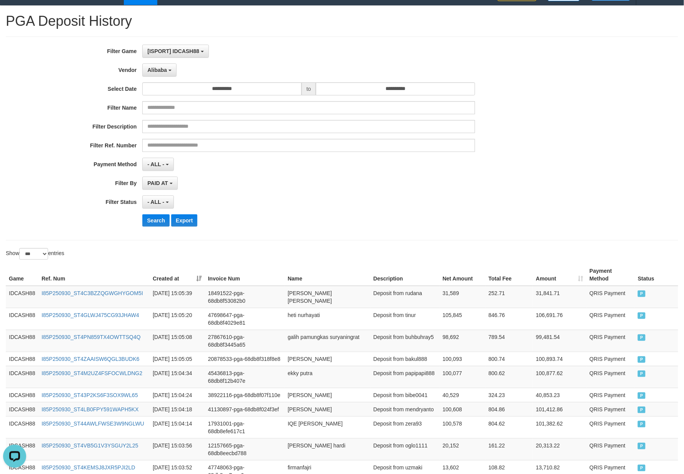
click at [338, 216] on div "Search Export" at bounding box center [355, 220] width 427 height 12
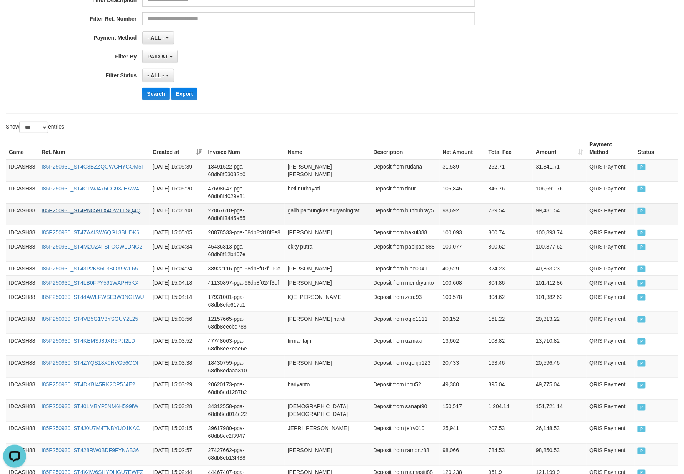
scroll to position [139, 0]
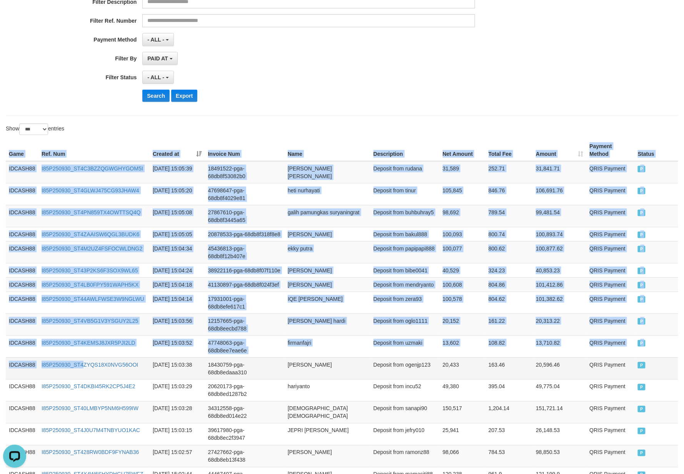
drag, startPoint x: 3, startPoint y: 150, endPoint x: 82, endPoint y: 401, distance: 264.1
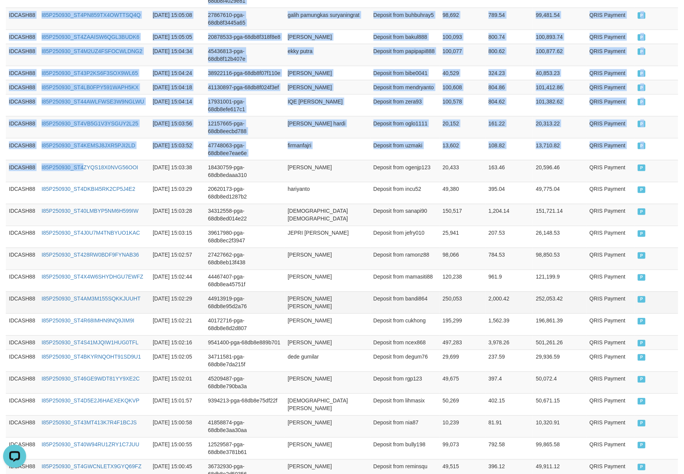
scroll to position [344, 0]
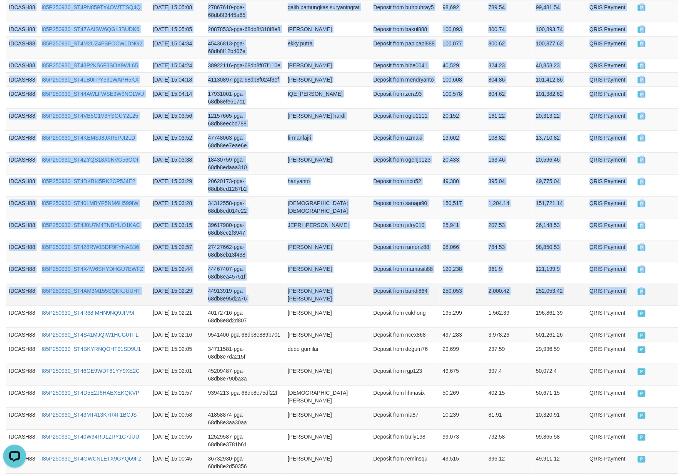
click at [661, 306] on td "P" at bounding box center [656, 295] width 43 height 22
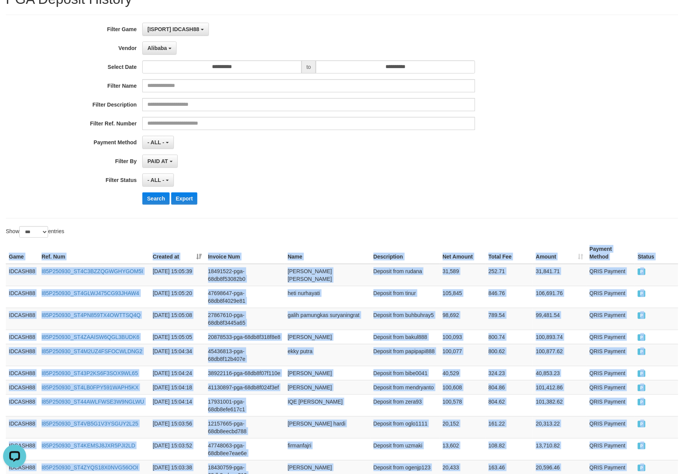
scroll to position [0, 0]
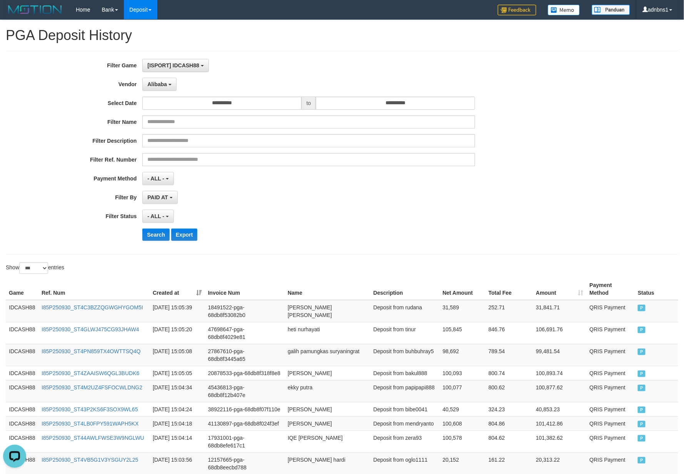
click at [336, 211] on div "- ALL - SELECT ALL - ALL - SELECT STATUS PENDING/UNPAID PAID CANCELED EXPIRED" at bounding box center [308, 216] width 332 height 13
click at [154, 237] on button "Search" at bounding box center [155, 234] width 27 height 12
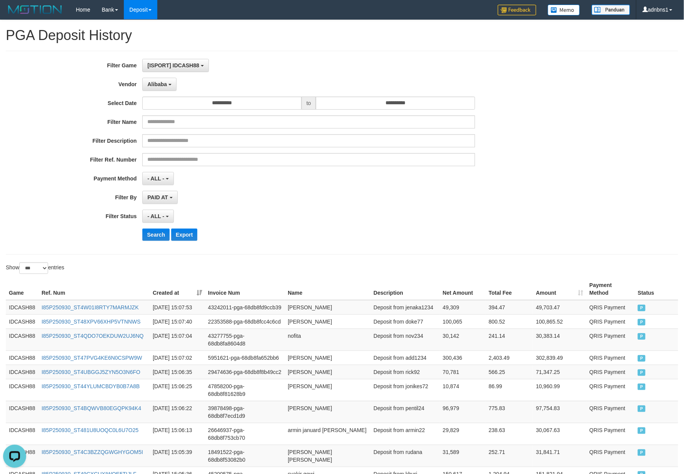
click at [312, 212] on div "- ALL - SELECT ALL - ALL - SELECT STATUS PENDING/UNPAID PAID CANCELED EXPIRED" at bounding box center [308, 216] width 332 height 13
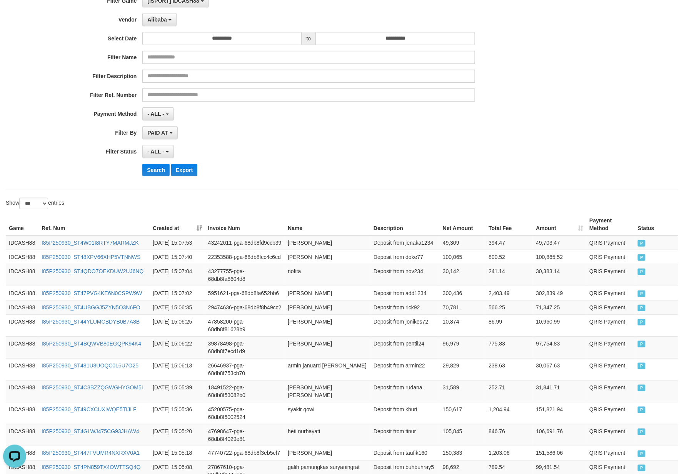
scroll to position [43, 0]
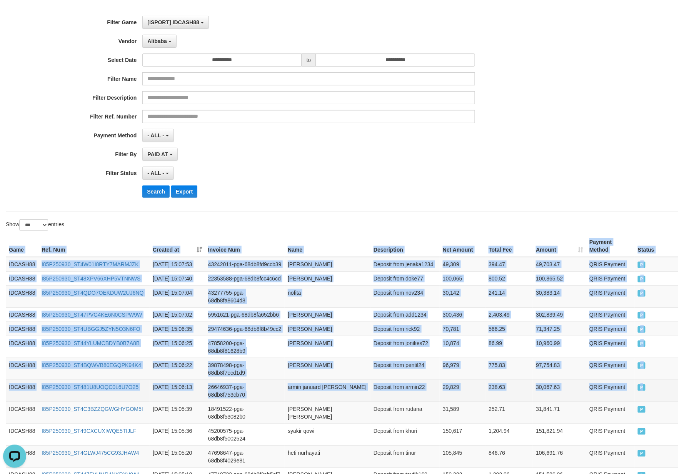
drag, startPoint x: 6, startPoint y: 243, endPoint x: 656, endPoint y: 421, distance: 673.4
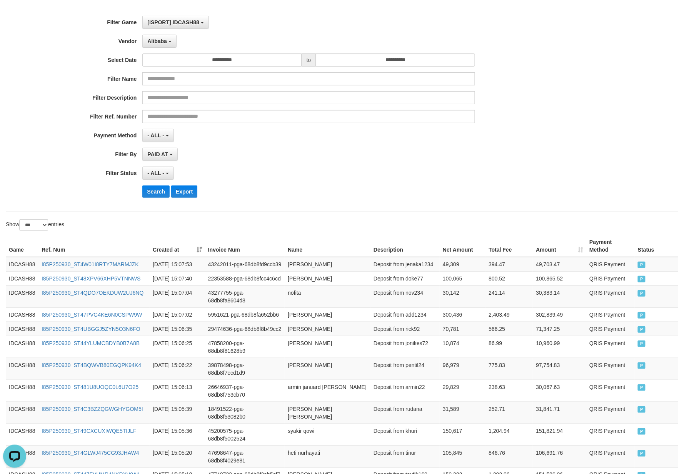
click at [357, 186] on div "**********" at bounding box center [285, 110] width 570 height 188
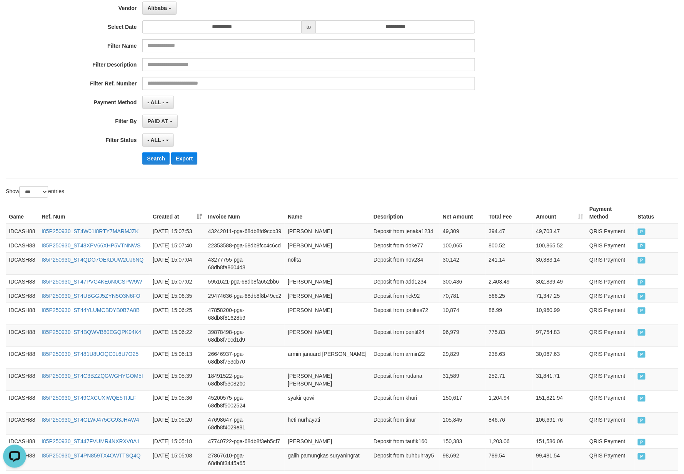
scroll to position [94, 0]
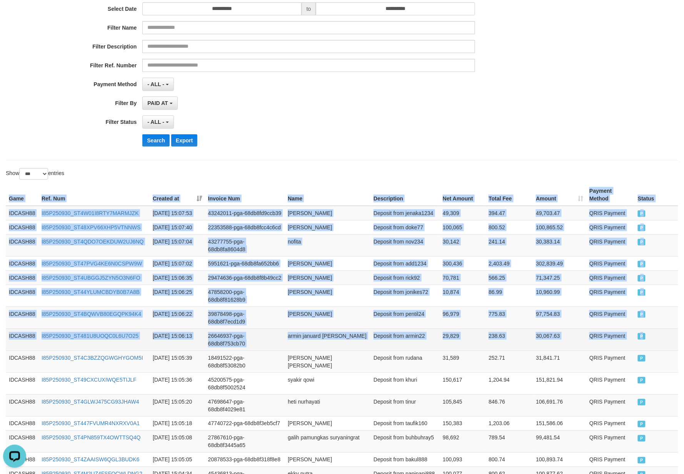
drag, startPoint x: 5, startPoint y: 195, endPoint x: 650, endPoint y: 367, distance: 666.8
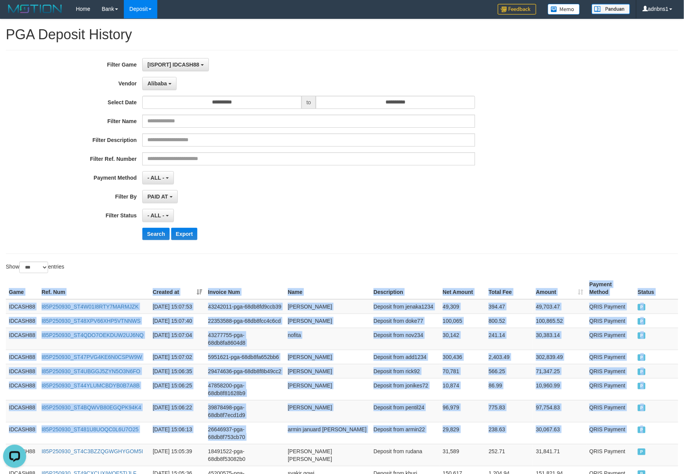
scroll to position [0, 0]
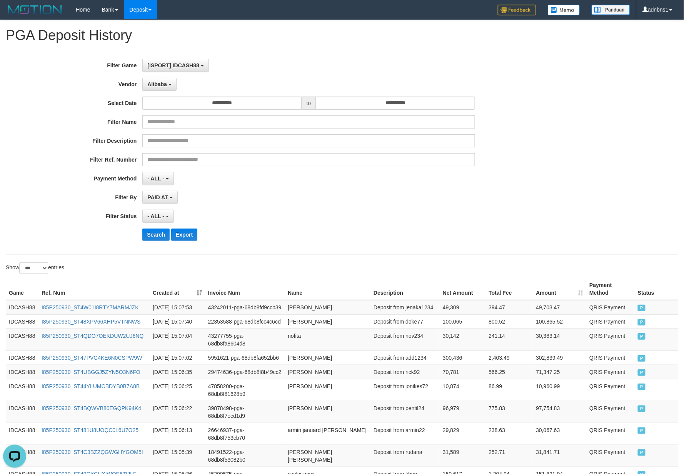
click at [310, 193] on div "PAID AT PAID AT CREATED AT" at bounding box center [308, 197] width 332 height 13
click at [157, 235] on button "Search" at bounding box center [155, 234] width 27 height 12
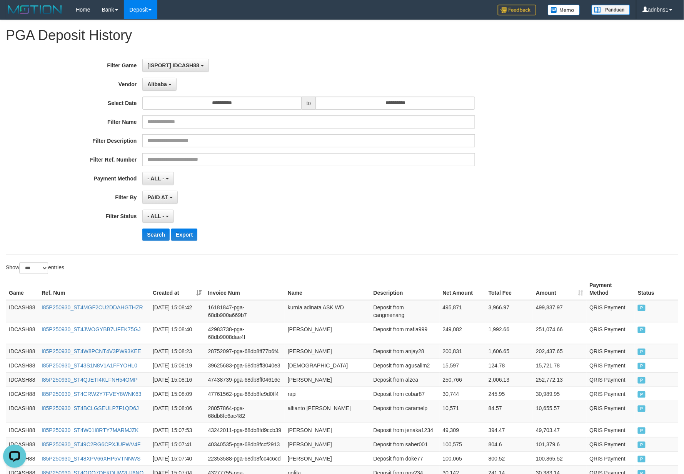
click at [328, 227] on div "**********" at bounding box center [285, 153] width 570 height 188
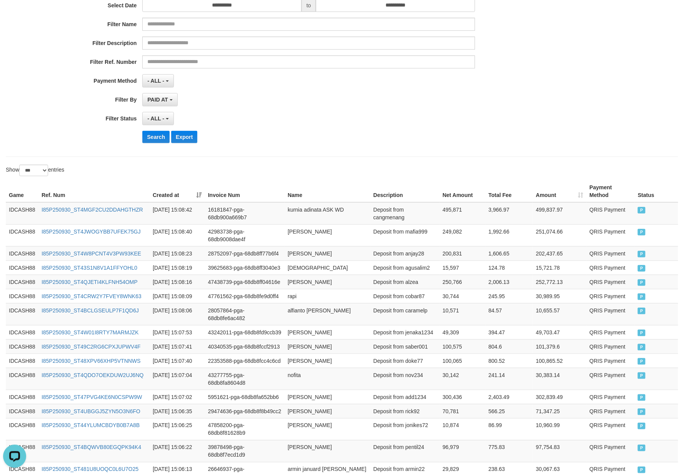
scroll to position [102, 0]
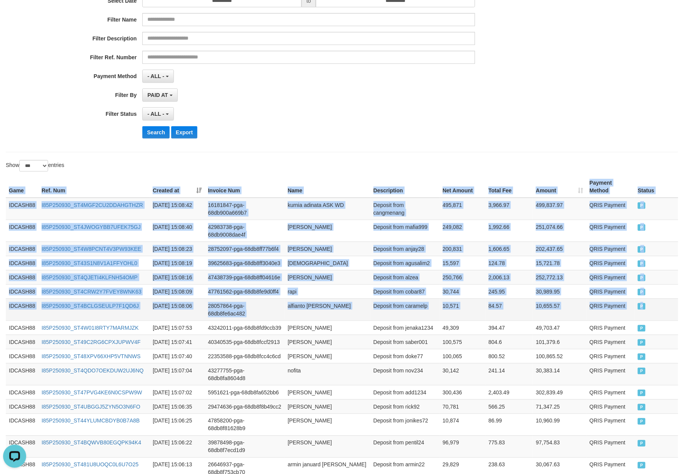
drag, startPoint x: 5, startPoint y: 190, endPoint x: 658, endPoint y: 333, distance: 668.5
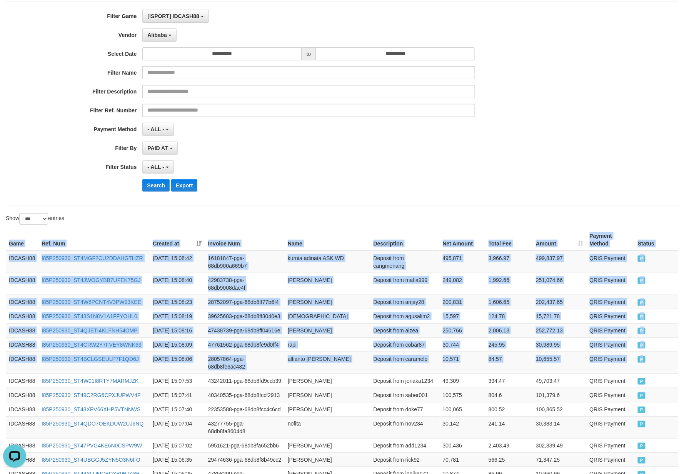
scroll to position [0, 0]
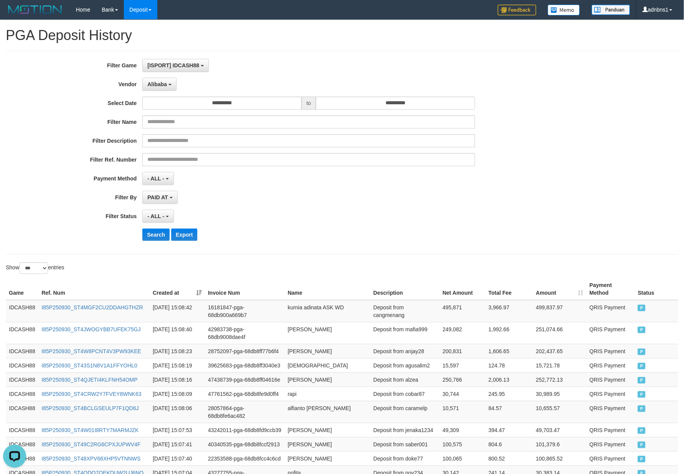
click at [327, 193] on div "PAID AT PAID AT CREATED AT" at bounding box center [308, 197] width 332 height 13
click at [158, 234] on button "Search" at bounding box center [155, 234] width 27 height 12
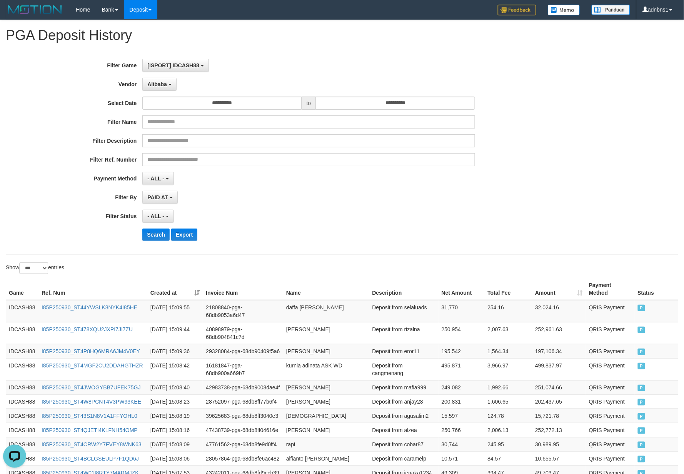
click at [303, 207] on div "**********" at bounding box center [285, 153] width 570 height 188
click at [159, 234] on button "Search" at bounding box center [155, 234] width 27 height 12
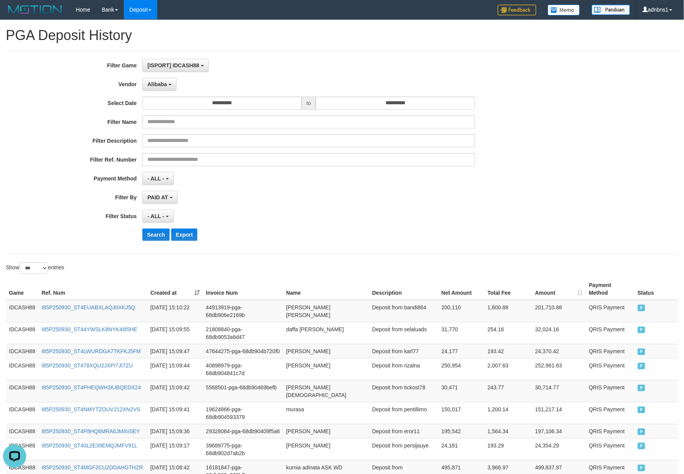
click at [354, 233] on div "Search Export" at bounding box center [355, 234] width 427 height 12
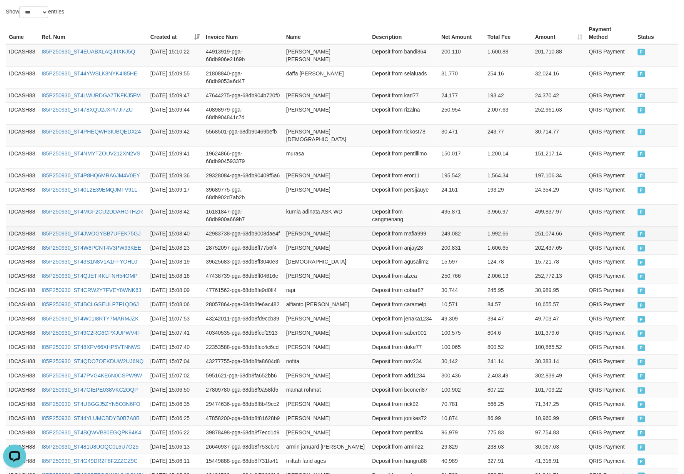
scroll to position [102, 0]
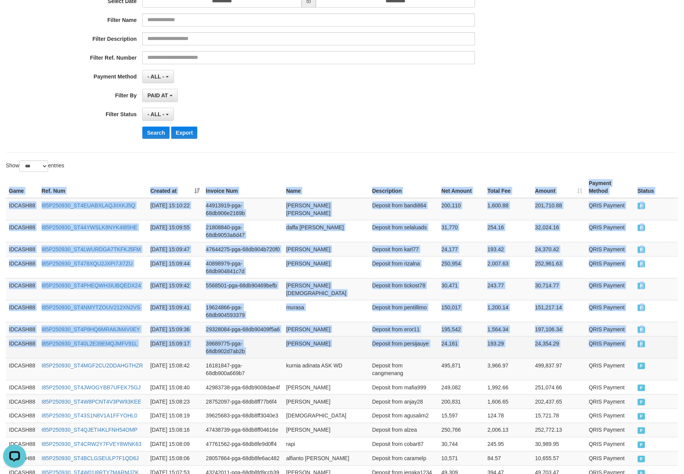
drag, startPoint x: 5, startPoint y: 189, endPoint x: 653, endPoint y: 363, distance: 670.5
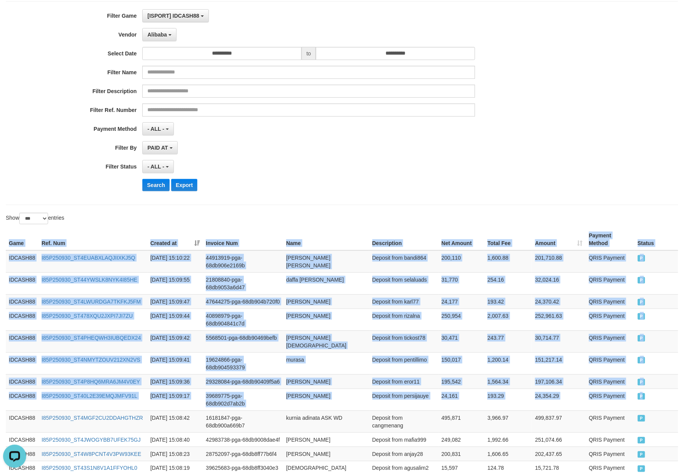
scroll to position [0, 0]
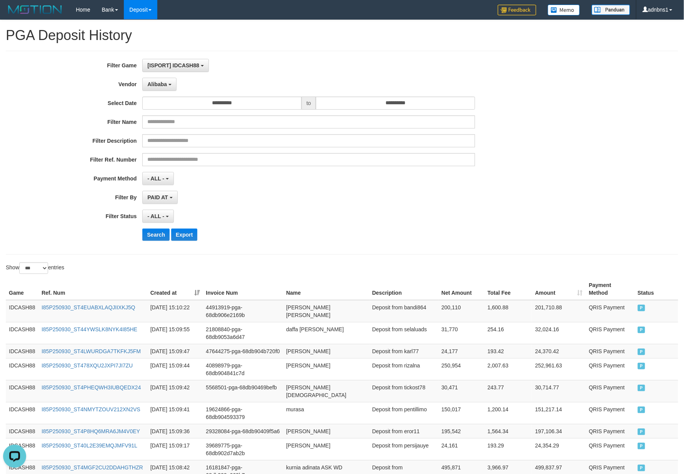
click at [302, 223] on div "- ALL - SELECT ALL - ALL - SELECT STATUS PENDING/UNPAID PAID CANCELED EXPIRED" at bounding box center [308, 216] width 332 height 13
click at [153, 235] on button "Search" at bounding box center [155, 234] width 27 height 12
click at [279, 254] on div "**********" at bounding box center [342, 153] width 672 height 204
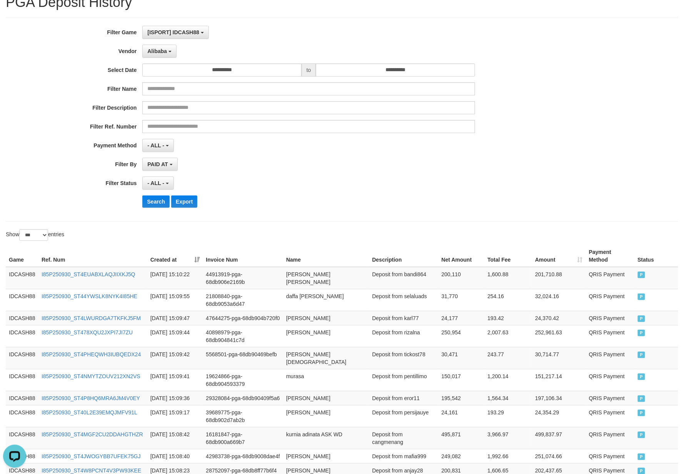
scroll to position [51, 0]
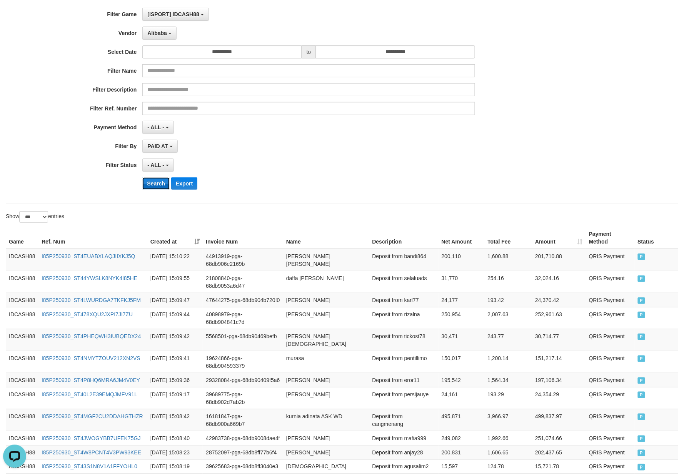
click at [155, 184] on button "Search" at bounding box center [155, 183] width 27 height 12
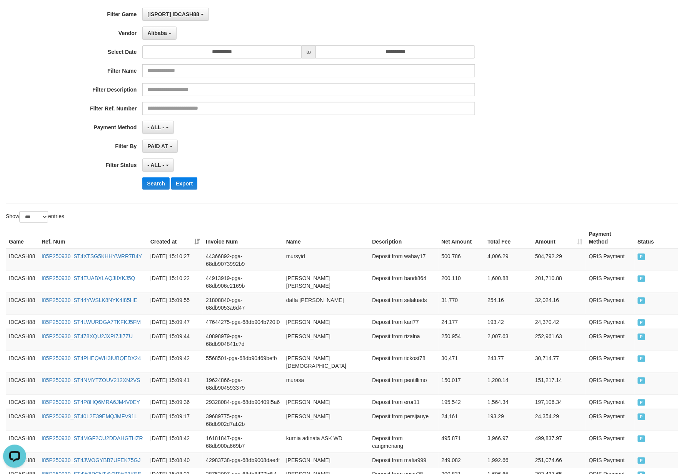
click at [336, 178] on div "**********" at bounding box center [285, 102] width 570 height 188
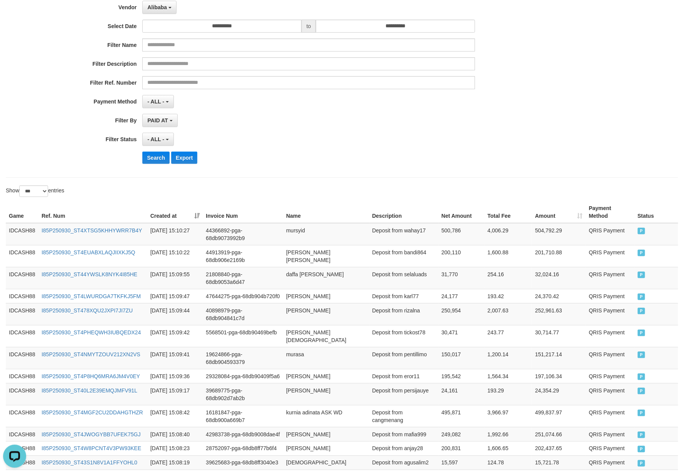
scroll to position [102, 0]
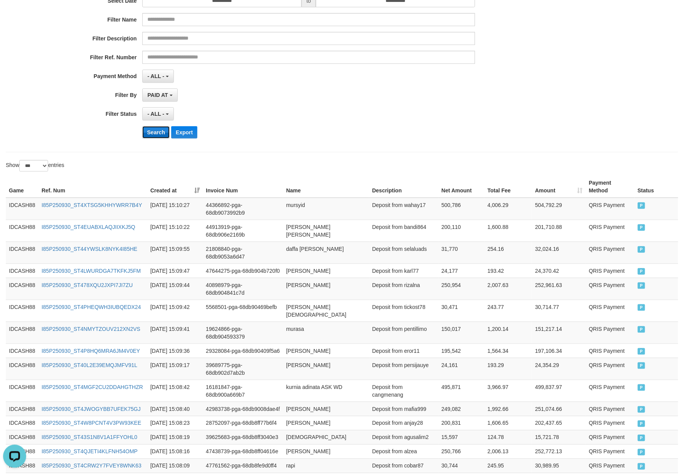
click at [152, 135] on button "Search" at bounding box center [155, 132] width 27 height 12
click at [326, 120] on div "- ALL - SELECT ALL - ALL - SELECT STATUS PENDING/UNPAID PAID CANCELED EXPIRED" at bounding box center [308, 113] width 332 height 13
click at [151, 132] on button "Search" at bounding box center [155, 132] width 27 height 12
click at [331, 152] on hr at bounding box center [342, 152] width 672 height 0
click at [147, 131] on button "Search" at bounding box center [155, 132] width 27 height 12
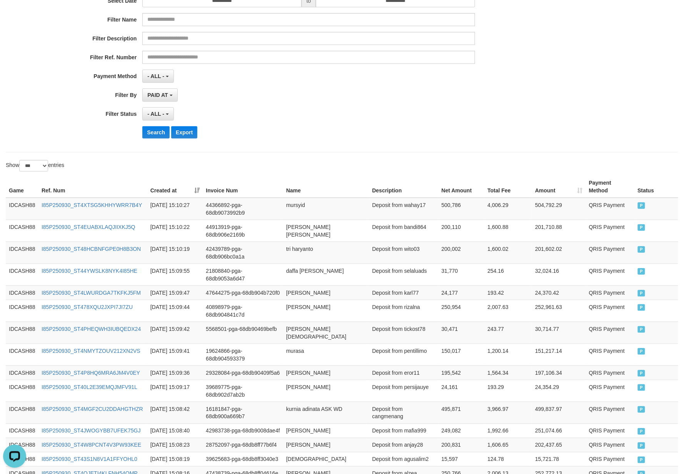
click at [355, 142] on div "**********" at bounding box center [285, 51] width 570 height 188
click at [162, 133] on button "Search" at bounding box center [155, 132] width 27 height 12
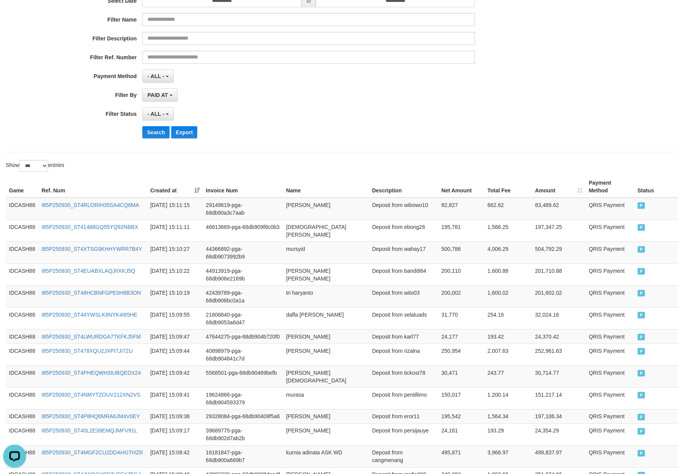
click at [290, 138] on div "Search Export" at bounding box center [355, 132] width 427 height 12
click at [317, 136] on div "Search Export" at bounding box center [355, 132] width 427 height 12
click at [153, 133] on button "Search" at bounding box center [155, 132] width 27 height 12
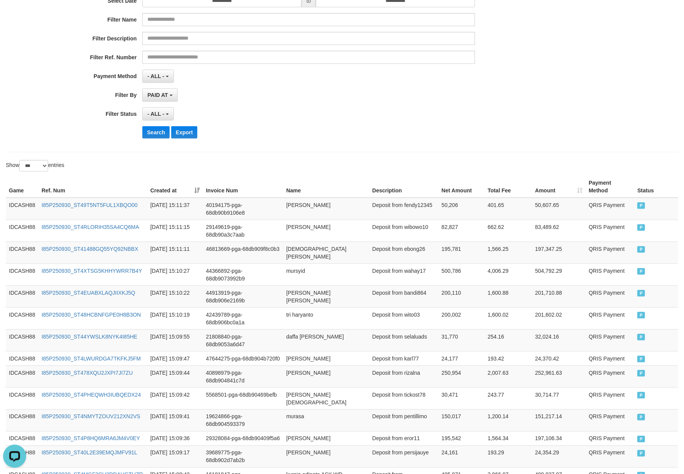
click at [268, 119] on div "- ALL - SELECT ALL - ALL - SELECT STATUS PENDING/UNPAID PAID CANCELED EXPIRED" at bounding box center [308, 113] width 332 height 13
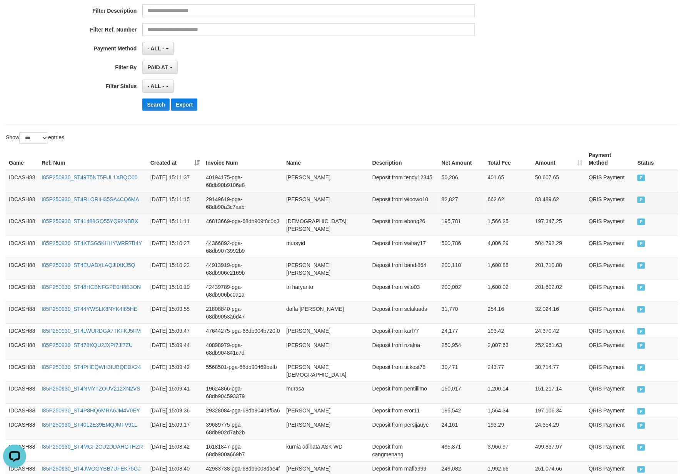
scroll to position [154, 0]
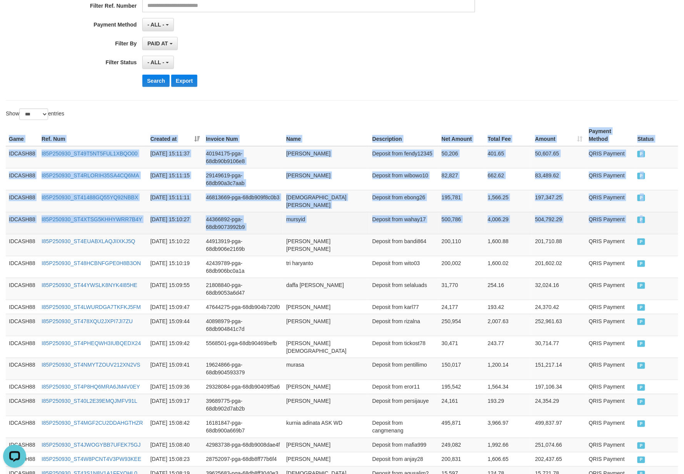
drag, startPoint x: 9, startPoint y: 137, endPoint x: 663, endPoint y: 223, distance: 659.5
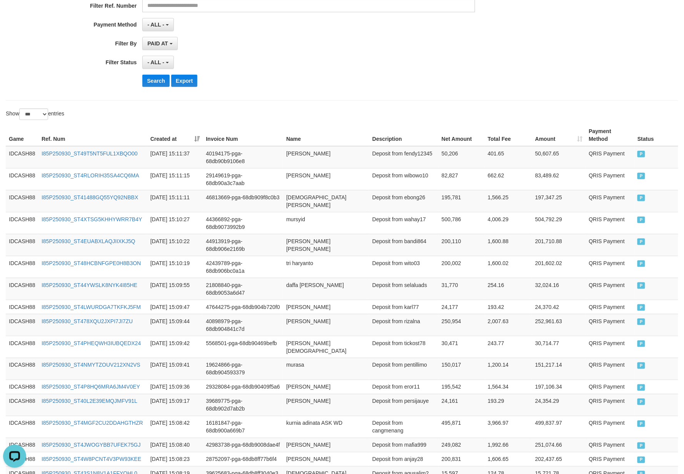
click at [142, 84] on div "Search Export" at bounding box center [285, 81] width 570 height 12
click at [151, 81] on button "Search" at bounding box center [155, 81] width 27 height 12
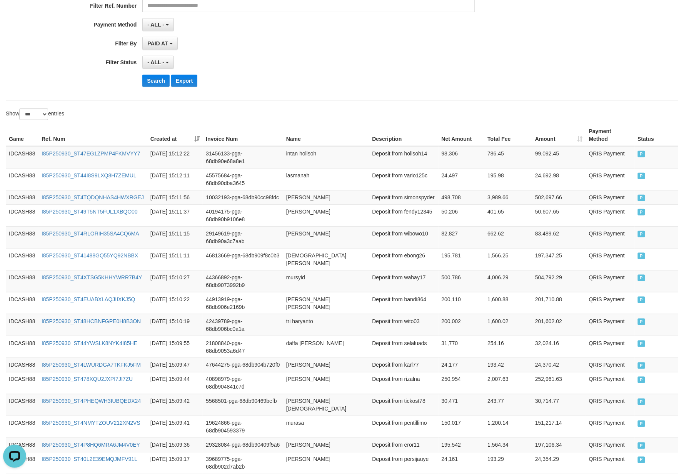
click at [287, 61] on div "- ALL - SELECT ALL - ALL - SELECT STATUS PENDING/UNPAID PAID CANCELED EXPIRED" at bounding box center [308, 62] width 332 height 13
click at [145, 80] on button "Search" at bounding box center [155, 81] width 27 height 12
click at [150, 80] on button "Search" at bounding box center [155, 81] width 27 height 12
click at [353, 82] on div "Search Export" at bounding box center [355, 81] width 427 height 12
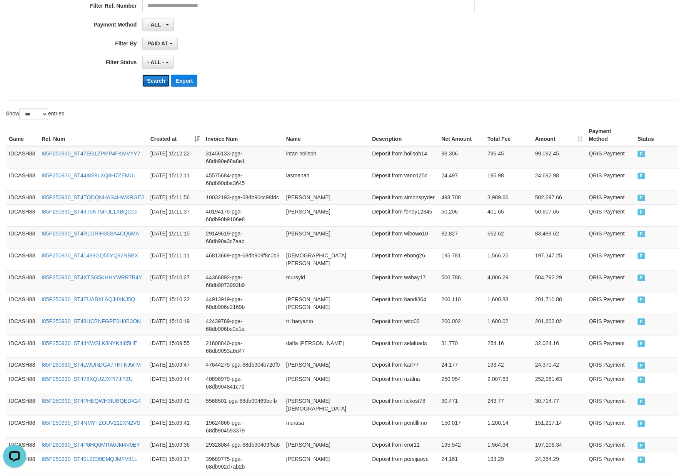
click at [156, 83] on button "Search" at bounding box center [155, 81] width 27 height 12
click at [155, 83] on button "Search" at bounding box center [155, 81] width 27 height 12
click at [315, 87] on div "Search Export" at bounding box center [355, 81] width 427 height 12
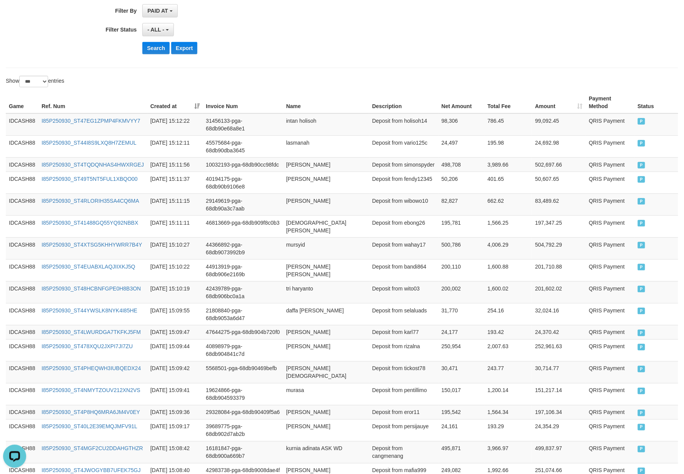
scroll to position [205, 0]
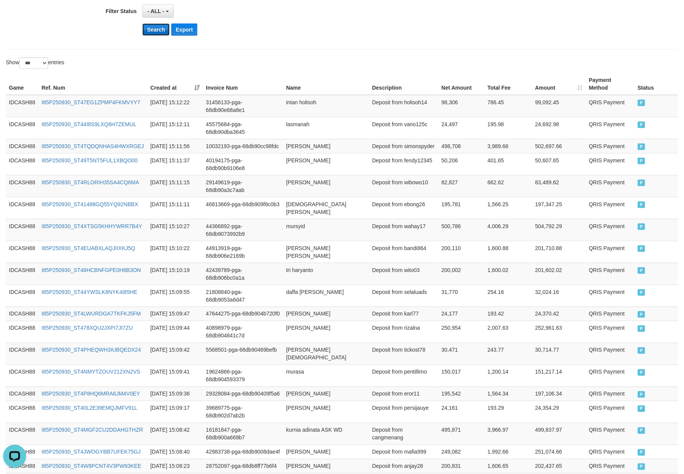
click at [158, 32] on button "Search" at bounding box center [155, 29] width 27 height 12
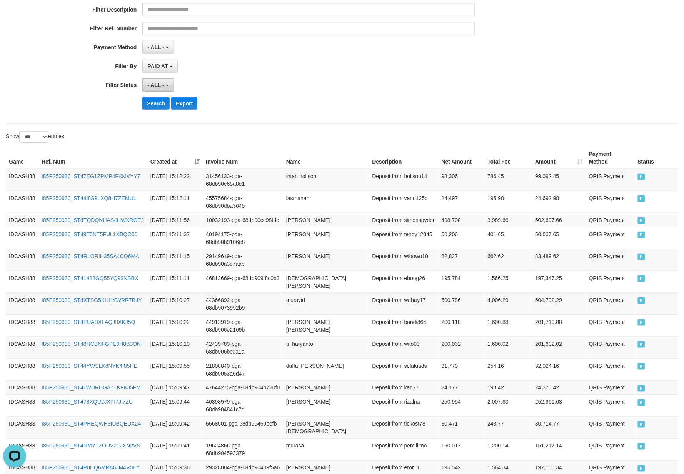
scroll to position [102, 0]
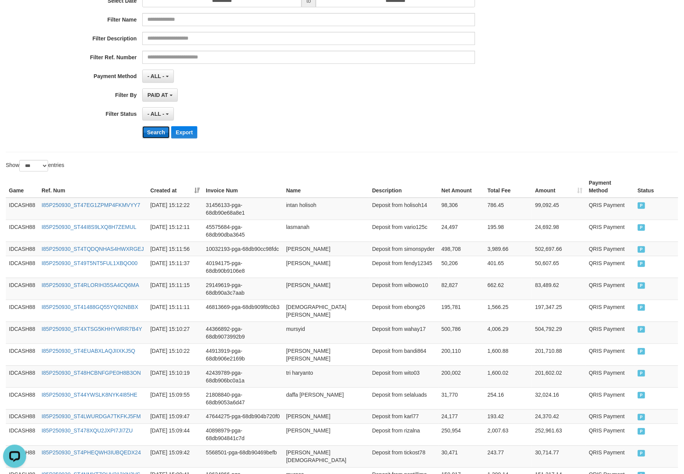
click at [151, 132] on button "Search" at bounding box center [155, 132] width 27 height 12
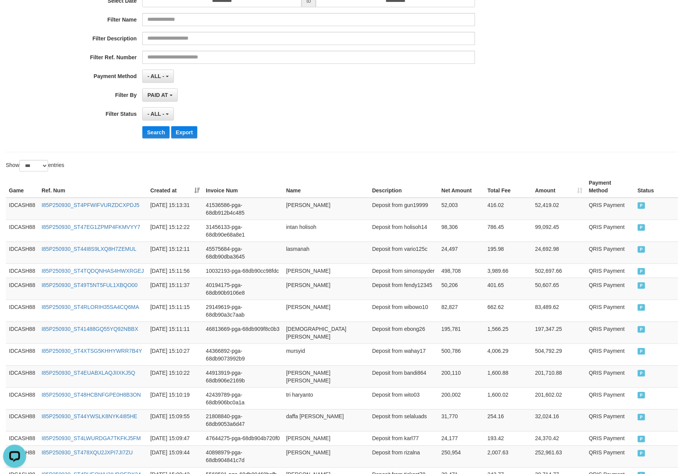
click at [329, 119] on div "- ALL - SELECT ALL - ALL - SELECT STATUS PENDING/UNPAID PAID CANCELED EXPIRED" at bounding box center [308, 113] width 332 height 13
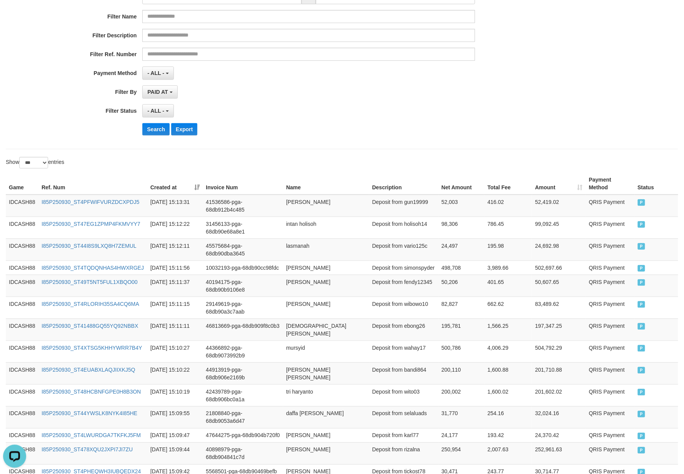
scroll to position [154, 0]
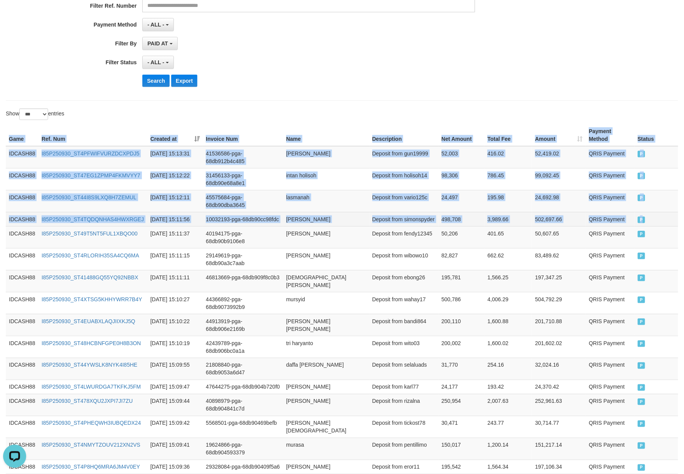
drag, startPoint x: 3, startPoint y: 134, endPoint x: 662, endPoint y: 227, distance: 665.2
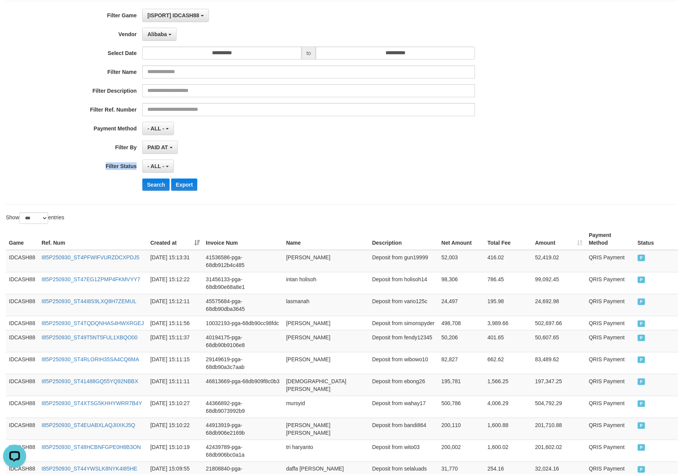
drag, startPoint x: 314, startPoint y: 154, endPoint x: 291, endPoint y: 170, distance: 27.9
click at [298, 164] on div "**********" at bounding box center [285, 103] width 570 height 188
click at [292, 170] on div "- ALL - SELECT ALL - ALL - SELECT STATUS PENDING/UNPAID PAID CANCELED EXPIRED" at bounding box center [308, 164] width 332 height 13
click at [155, 185] on button "Search" at bounding box center [155, 183] width 27 height 12
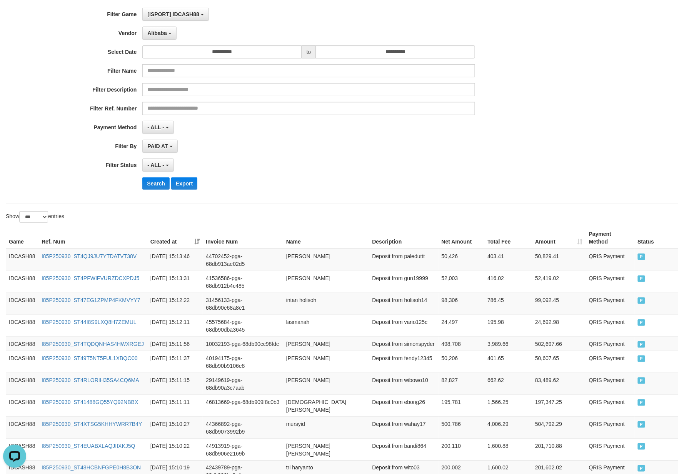
click at [315, 172] on div "- ALL - SELECT ALL - ALL - SELECT STATUS PENDING/UNPAID PAID CANCELED EXPIRED" at bounding box center [308, 164] width 332 height 13
click at [150, 188] on button "Search" at bounding box center [155, 183] width 27 height 12
click at [282, 177] on div "**********" at bounding box center [285, 102] width 570 height 188
click at [150, 183] on button "Search" at bounding box center [155, 183] width 27 height 12
click at [310, 180] on div "Search Export" at bounding box center [355, 183] width 427 height 12
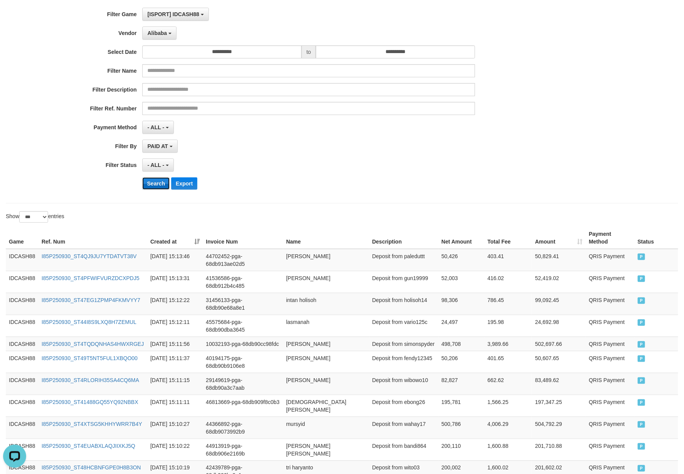
click at [159, 188] on button "Search" at bounding box center [155, 183] width 27 height 12
click at [331, 165] on div "- ALL - SELECT ALL - ALL - SELECT STATUS PENDING/UNPAID PAID CANCELED EXPIRED" at bounding box center [308, 164] width 332 height 13
click at [159, 187] on button "Search" at bounding box center [155, 183] width 27 height 12
click at [334, 174] on div "**********" at bounding box center [285, 102] width 570 height 188
click at [156, 184] on button "Search" at bounding box center [155, 183] width 27 height 12
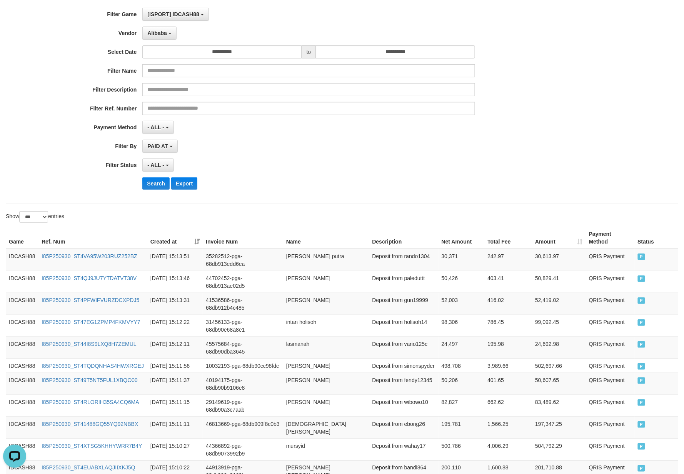
click at [336, 190] on div "Search Export" at bounding box center [355, 183] width 427 height 12
click at [147, 183] on button "Search" at bounding box center [155, 183] width 27 height 12
click at [254, 169] on div "- ALL - SELECT ALL - ALL - SELECT STATUS PENDING/UNPAID PAID CANCELED EXPIRED" at bounding box center [308, 164] width 332 height 13
click at [147, 187] on button "Search" at bounding box center [155, 183] width 27 height 12
click at [294, 180] on div "Search Export" at bounding box center [355, 183] width 427 height 12
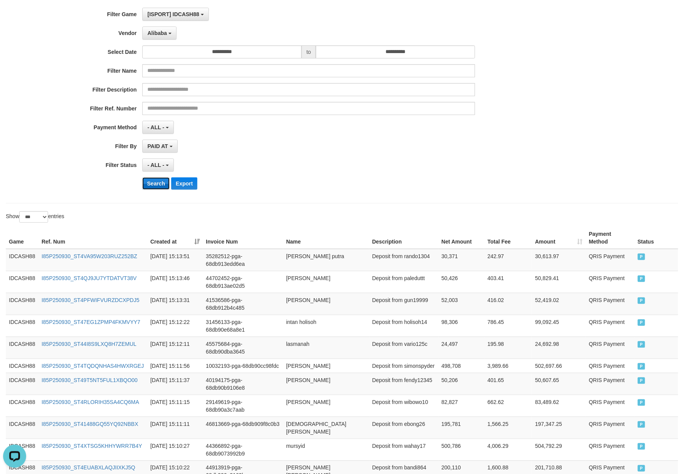
click at [153, 188] on button "Search" at bounding box center [155, 183] width 27 height 12
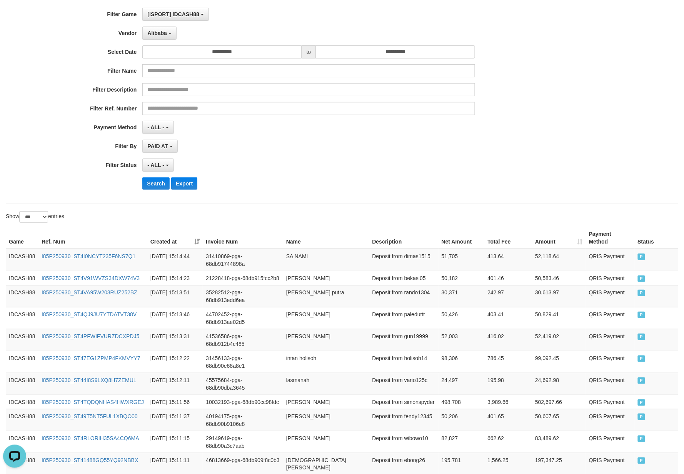
click at [276, 168] on div "- ALL - SELECT ALL - ALL - SELECT STATUS PENDING/UNPAID PAID CANCELED EXPIRED" at bounding box center [308, 164] width 332 height 13
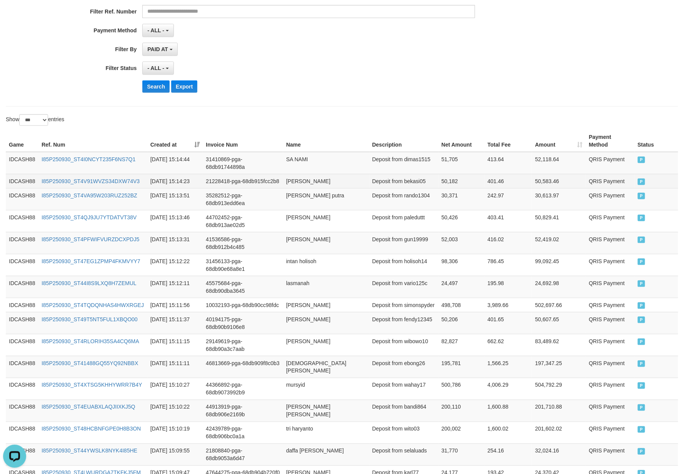
scroll to position [154, 0]
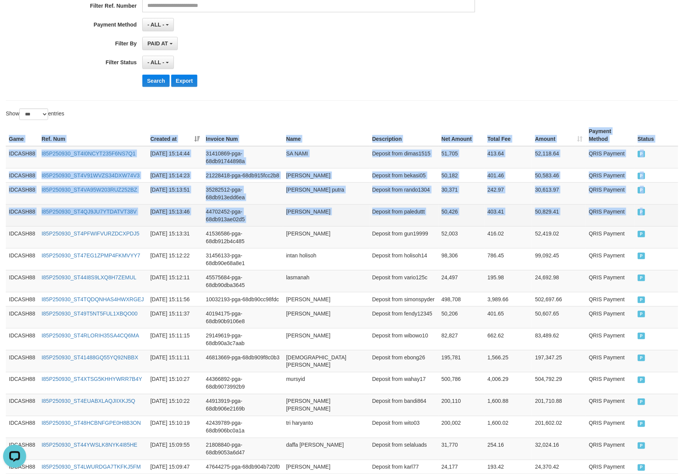
drag, startPoint x: 5, startPoint y: 138, endPoint x: 654, endPoint y: 226, distance: 655.0
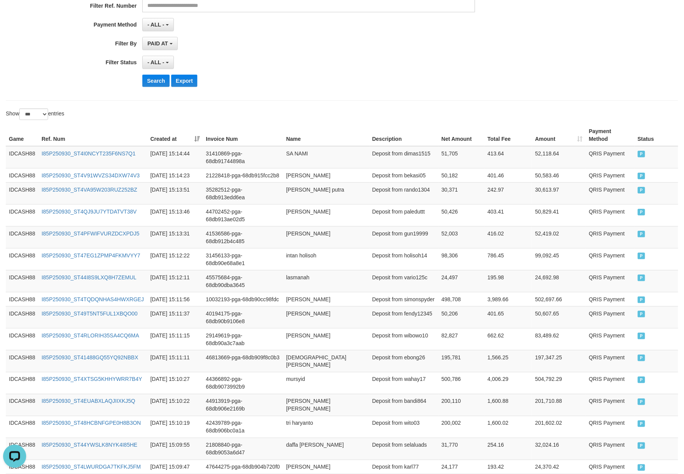
click at [152, 84] on button "Search" at bounding box center [155, 81] width 27 height 12
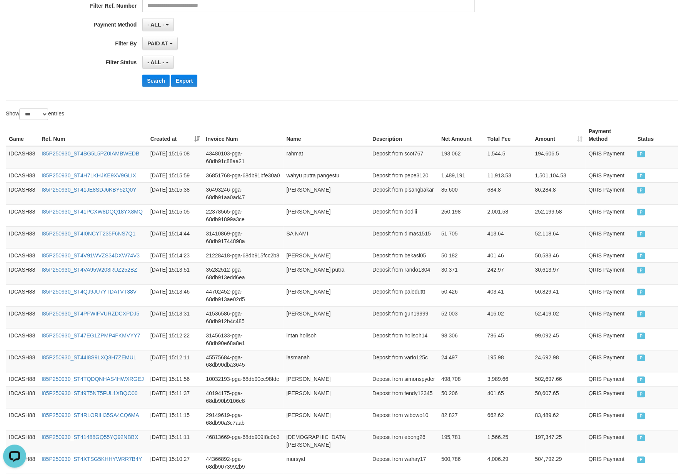
click at [158, 87] on button "Search" at bounding box center [155, 81] width 27 height 12
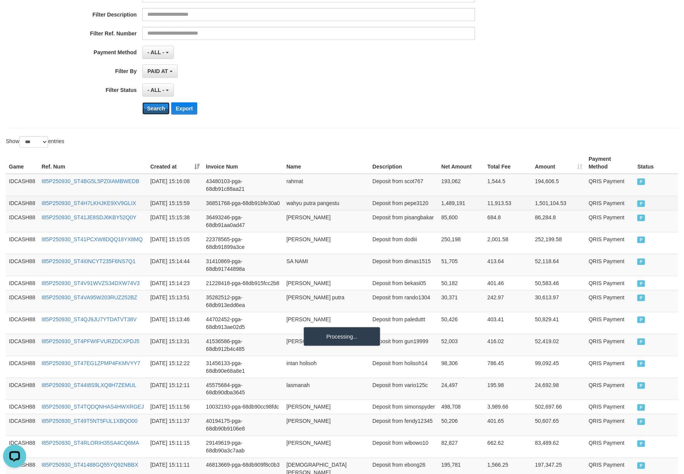
scroll to position [102, 0]
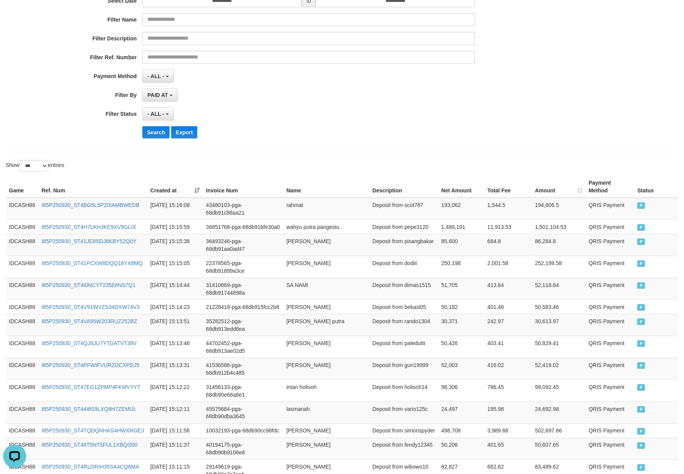
click at [350, 141] on div "**********" at bounding box center [285, 51] width 570 height 188
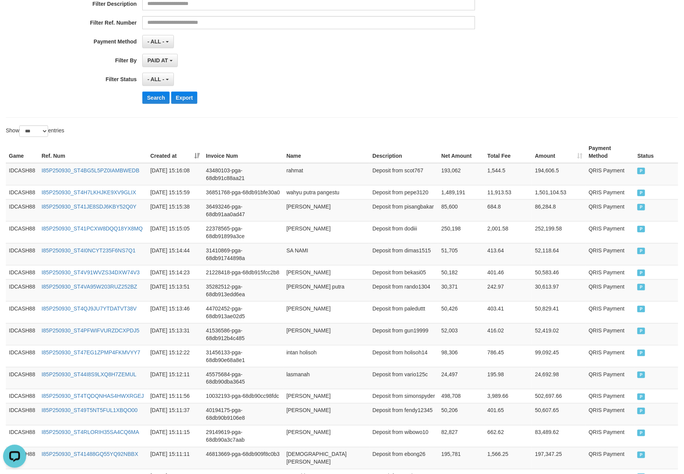
scroll to position [154, 0]
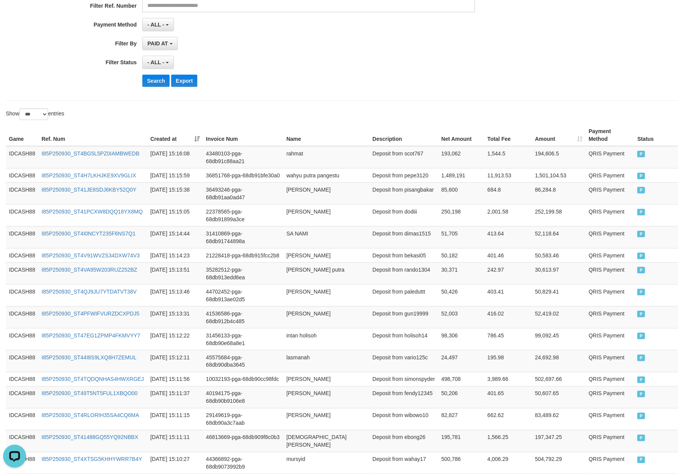
click at [9, 138] on th "Game" at bounding box center [22, 135] width 33 height 22
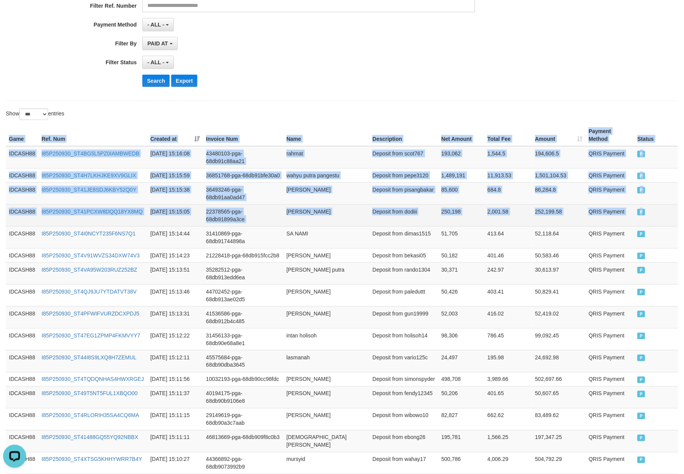
drag, startPoint x: 8, startPoint y: 140, endPoint x: 658, endPoint y: 227, distance: 655.6
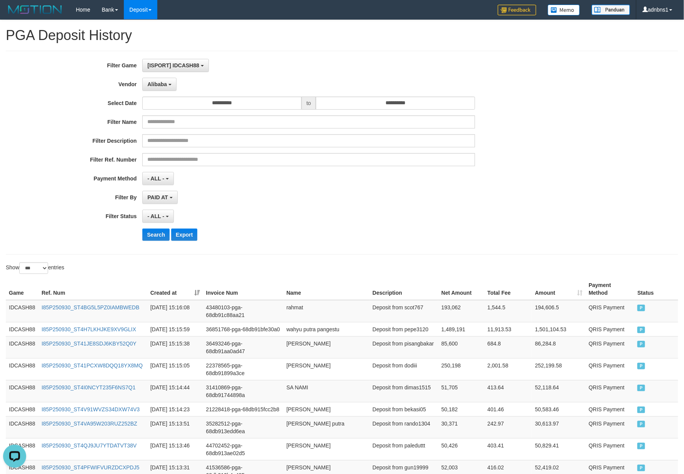
click at [322, 210] on div "**********" at bounding box center [285, 153] width 570 height 188
click at [148, 237] on button "Search" at bounding box center [155, 234] width 27 height 12
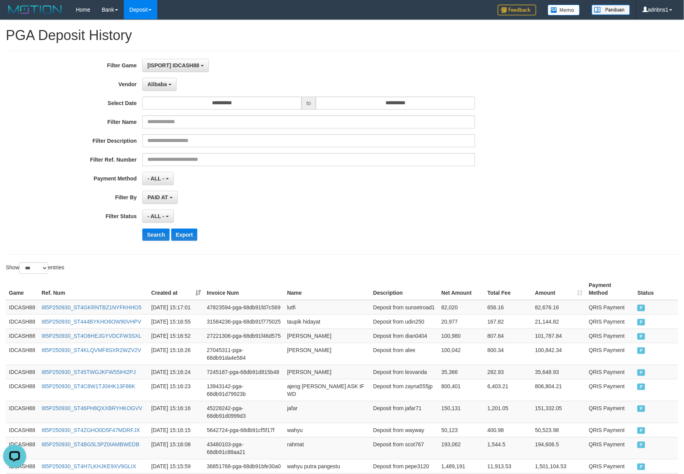
click at [257, 222] on div "- ALL - SELECT ALL - ALL - SELECT STATUS PENDING/UNPAID PAID CANCELED EXPIRED" at bounding box center [308, 216] width 332 height 13
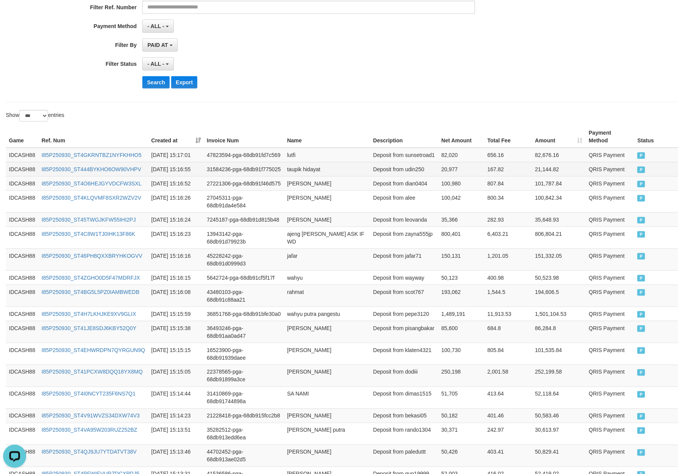
scroll to position [145, 0]
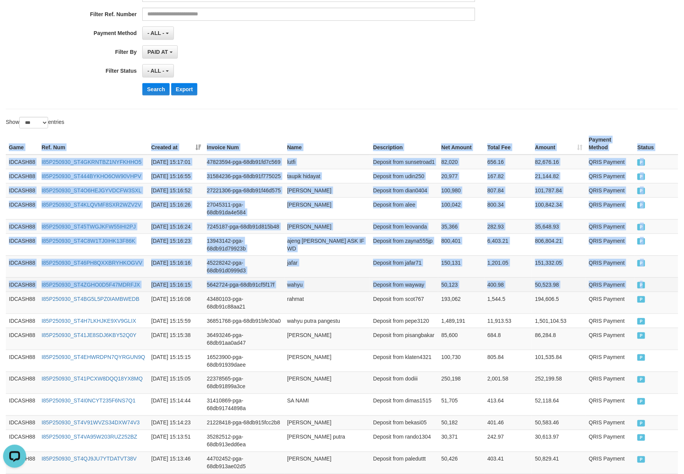
drag, startPoint x: 6, startPoint y: 147, endPoint x: 654, endPoint y: 325, distance: 671.7
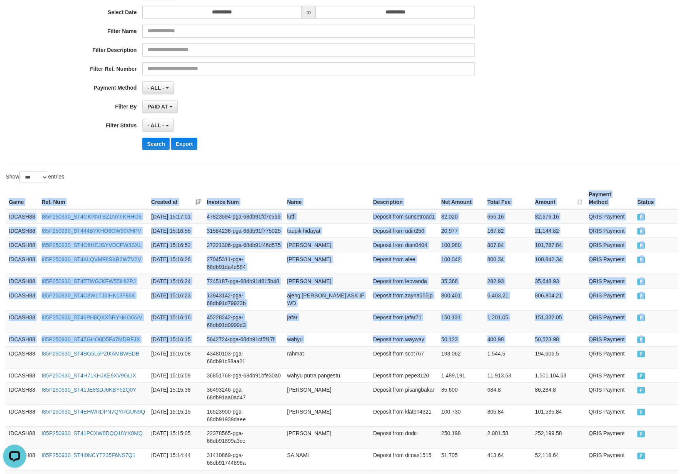
scroll to position [0, 0]
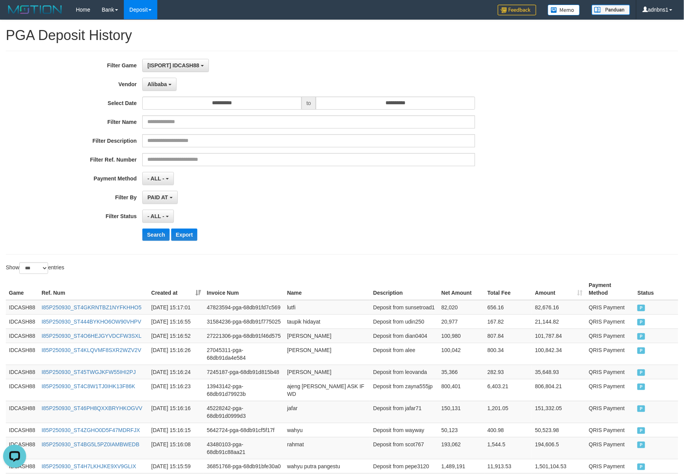
click at [306, 222] on div "- ALL - SELECT ALL - ALL - SELECT STATUS PENDING/UNPAID PAID CANCELED EXPIRED" at bounding box center [308, 216] width 332 height 13
click at [157, 237] on button "Search" at bounding box center [155, 234] width 27 height 12
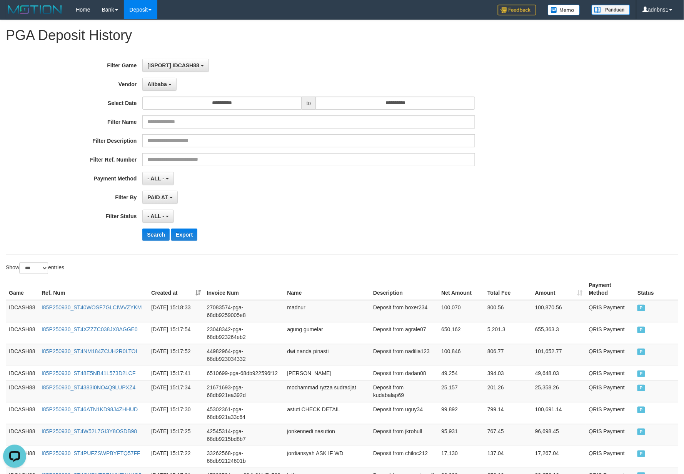
click at [316, 208] on div "**********" at bounding box center [285, 153] width 570 height 188
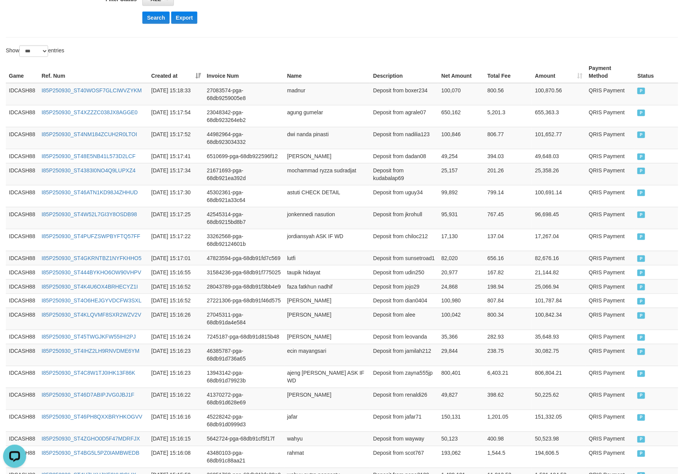
scroll to position [94, 0]
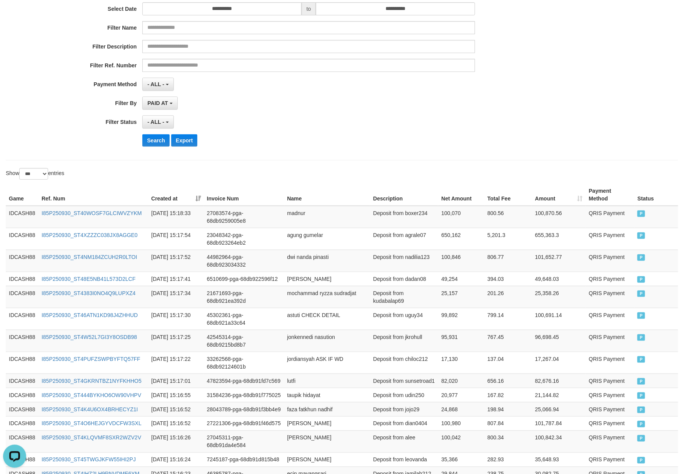
click at [11, 194] on th "Game" at bounding box center [22, 195] width 33 height 22
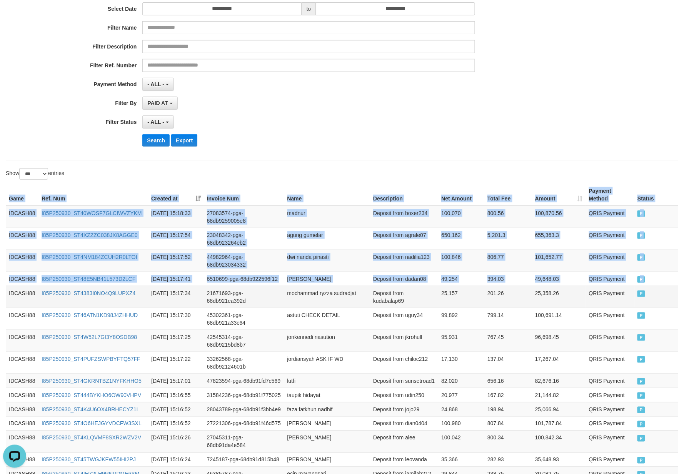
drag, startPoint x: 7, startPoint y: 197, endPoint x: 8, endPoint y: 296, distance: 98.8
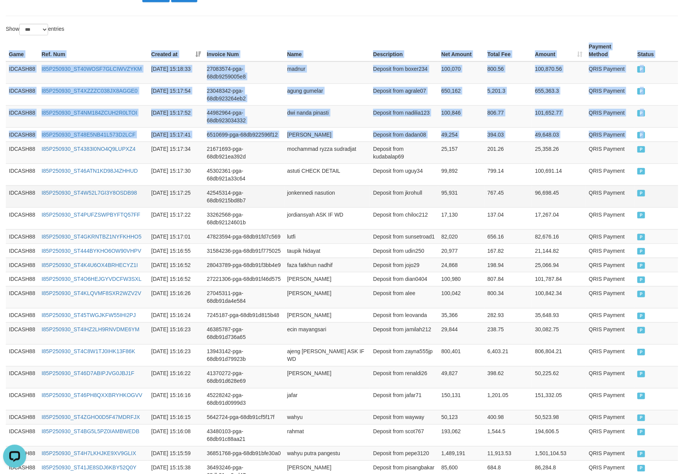
scroll to position [248, 0]
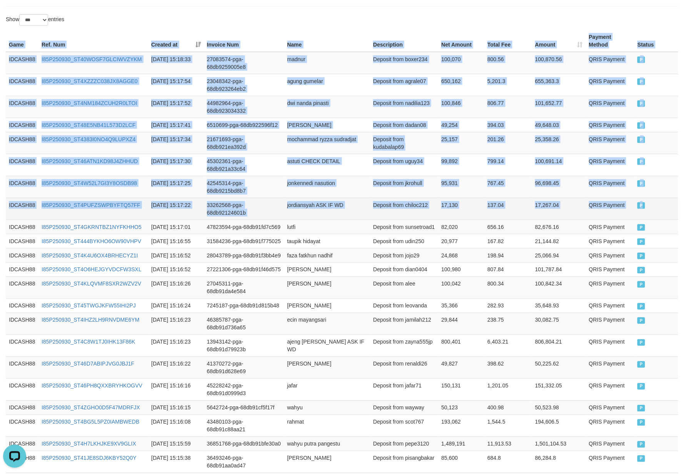
click at [669, 220] on td "P" at bounding box center [656, 209] width 44 height 22
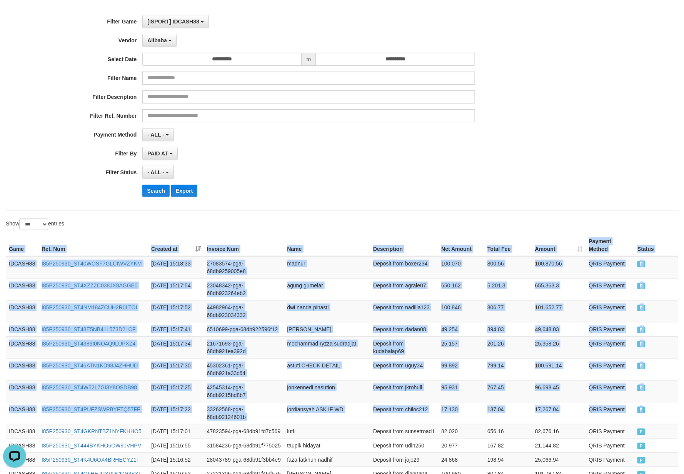
scroll to position [43, 0]
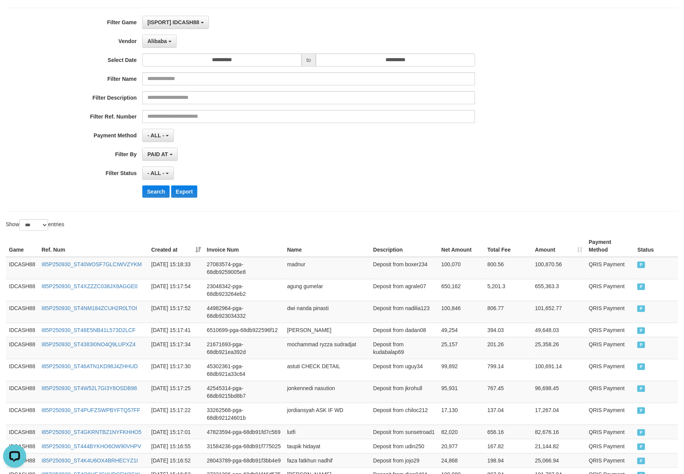
click at [306, 191] on div "Search Export" at bounding box center [355, 191] width 427 height 12
click at [142, 193] on div "Search Export" at bounding box center [285, 191] width 570 height 12
click at [160, 193] on button "Search" at bounding box center [155, 191] width 27 height 12
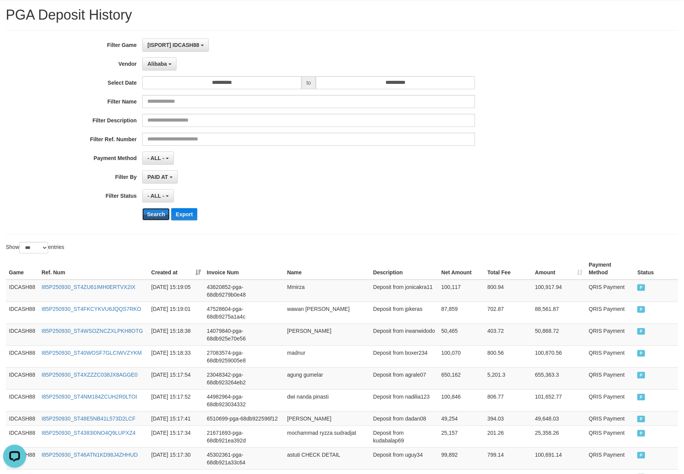
scroll to position [0, 0]
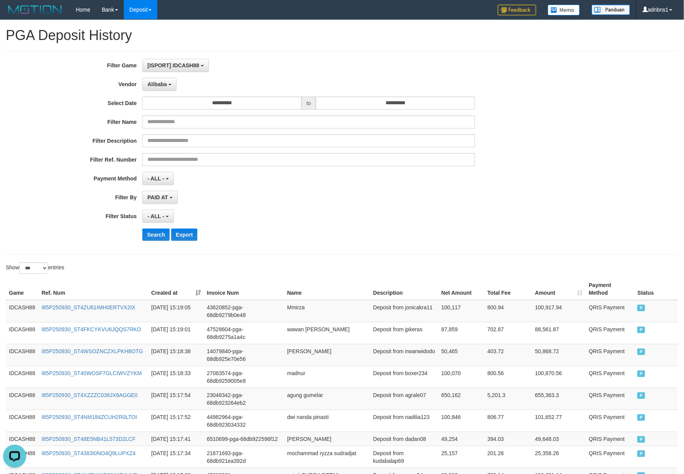
click at [297, 222] on div "- ALL - SELECT ALL - ALL - SELECT STATUS PENDING/UNPAID PAID CANCELED EXPIRED" at bounding box center [308, 216] width 332 height 13
click at [165, 239] on button "Search" at bounding box center [155, 234] width 27 height 12
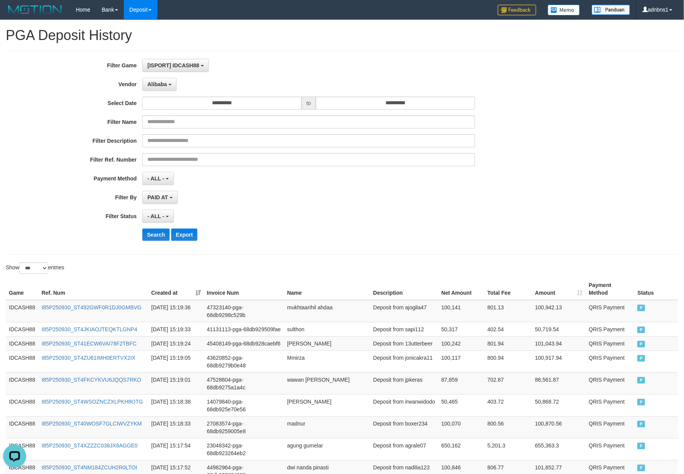
click at [351, 228] on div "**********" at bounding box center [285, 153] width 570 height 188
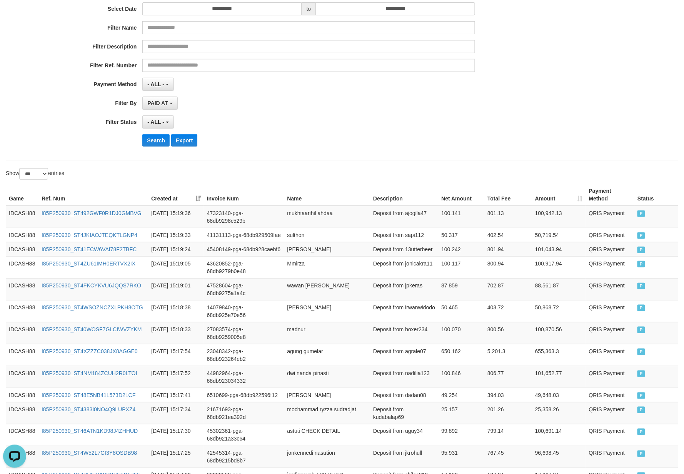
scroll to position [102, 0]
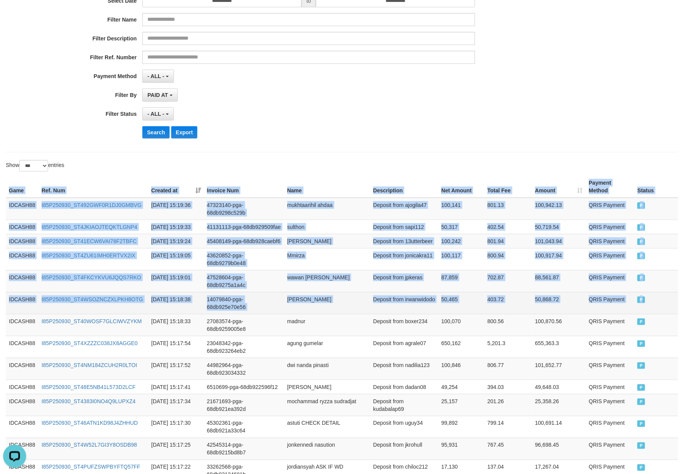
drag, startPoint x: 5, startPoint y: 188, endPoint x: 663, endPoint y: 324, distance: 672.6
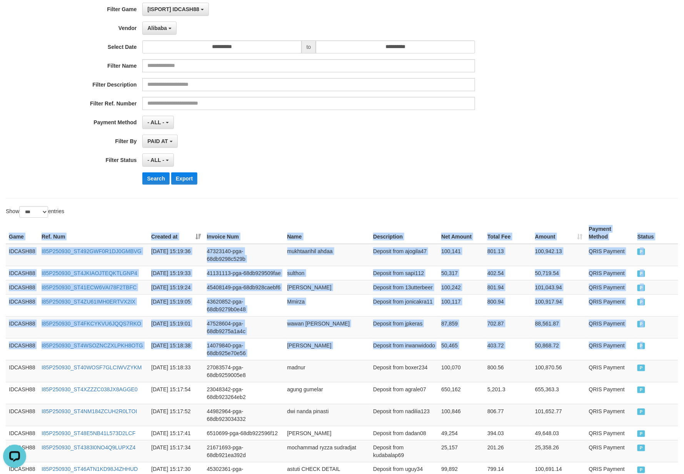
scroll to position [0, 0]
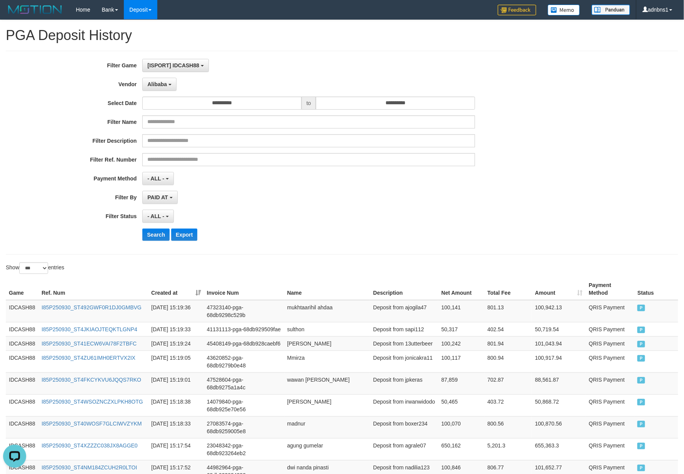
click at [298, 235] on div "Search Export" at bounding box center [355, 234] width 427 height 12
click at [148, 236] on button "Search" at bounding box center [155, 234] width 27 height 12
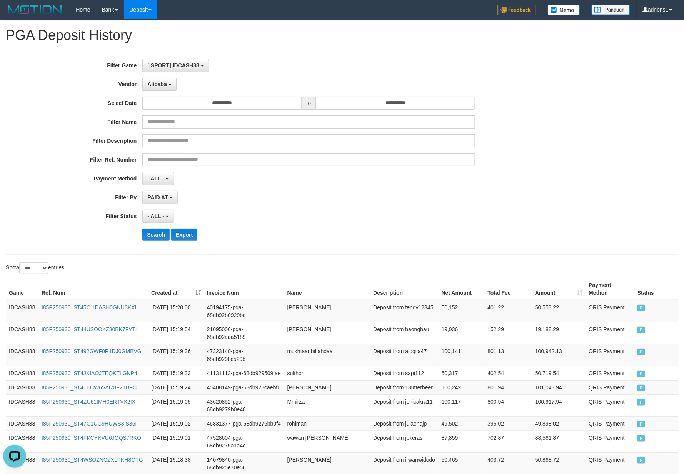
click at [374, 237] on div "Search Export" at bounding box center [355, 234] width 427 height 12
click at [147, 235] on button "Search" at bounding box center [155, 234] width 27 height 12
click at [262, 223] on div "- ALL - SELECT ALL - ALL - SELECT STATUS PENDING/UNPAID PAID CANCELED EXPIRED" at bounding box center [308, 216] width 332 height 13
click at [154, 233] on button "Search" at bounding box center [155, 234] width 27 height 12
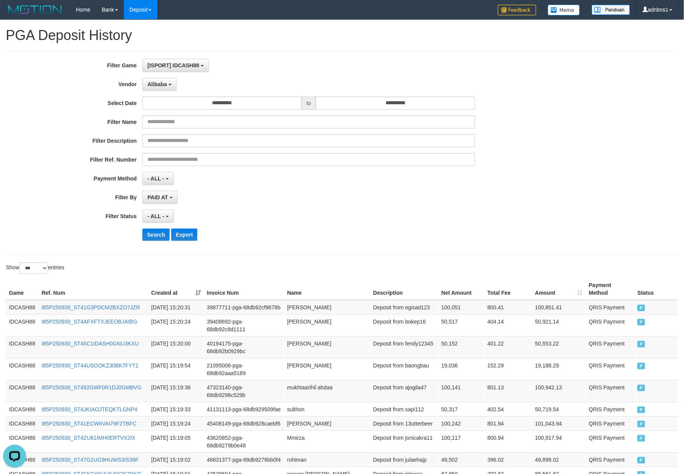
click at [361, 216] on div "- ALL - SELECT ALL - ALL - SELECT STATUS PENDING/UNPAID PAID CANCELED EXPIRED" at bounding box center [308, 216] width 332 height 13
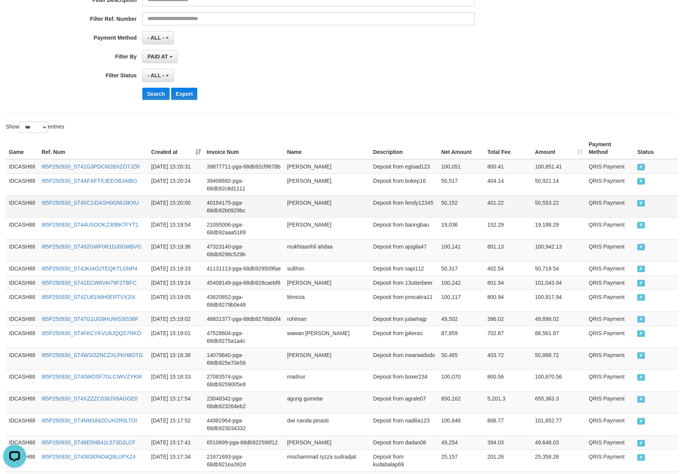
scroll to position [154, 0]
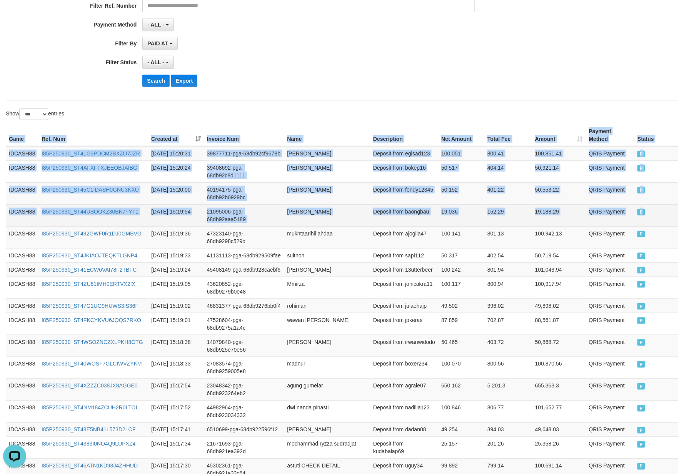
drag, startPoint x: 7, startPoint y: 138, endPoint x: 655, endPoint y: 218, distance: 653.2
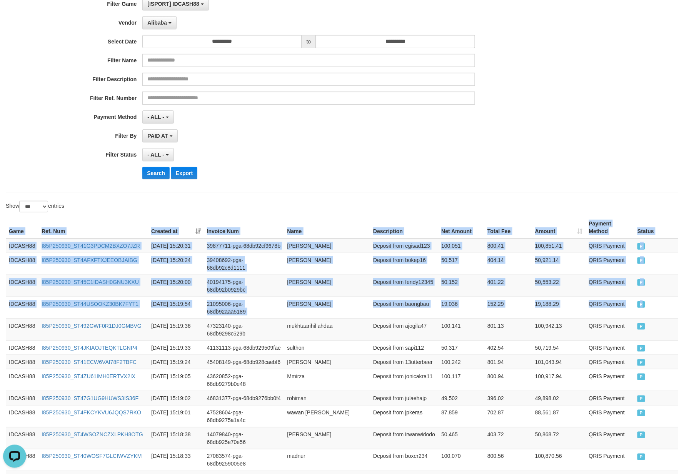
scroll to position [51, 0]
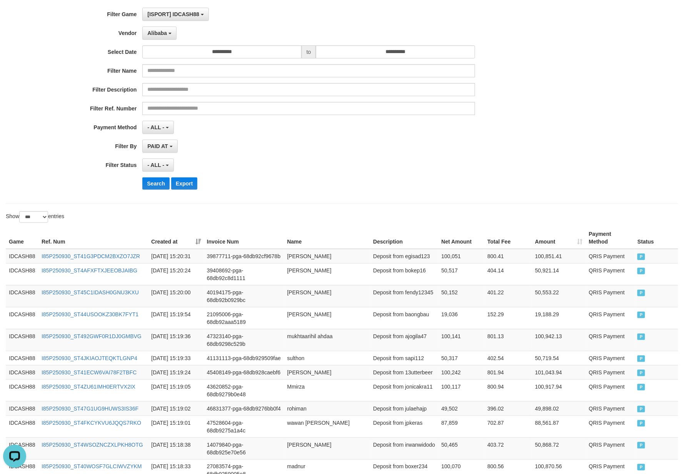
click at [321, 170] on div "- ALL - SELECT ALL - ALL - SELECT STATUS PENDING/UNPAID PAID CANCELED EXPIRED" at bounding box center [308, 164] width 332 height 13
click at [155, 187] on button "Search" at bounding box center [155, 183] width 27 height 12
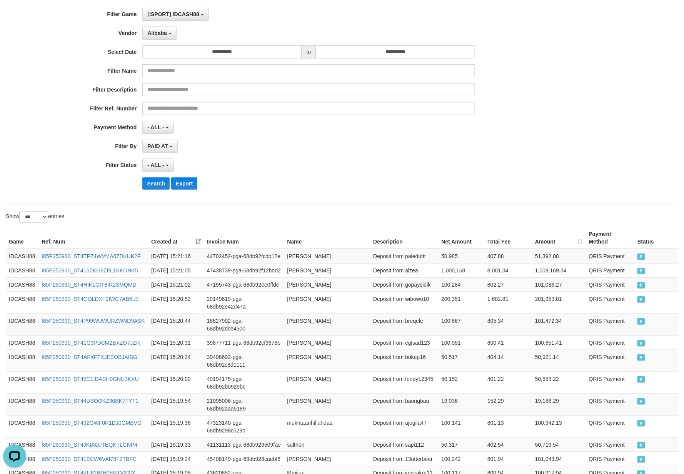
click at [309, 187] on div "Search Export" at bounding box center [355, 183] width 427 height 12
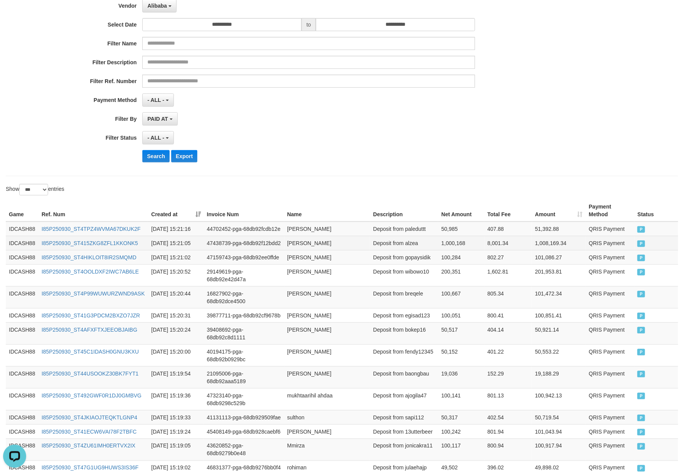
scroll to position [102, 0]
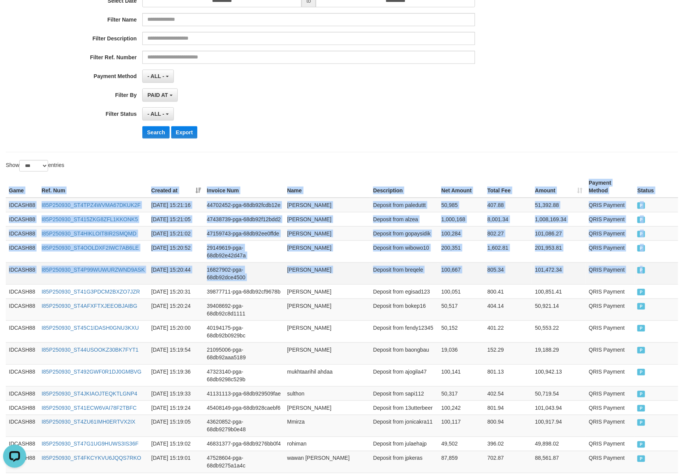
drag, startPoint x: 8, startPoint y: 193, endPoint x: 653, endPoint y: 306, distance: 654.4
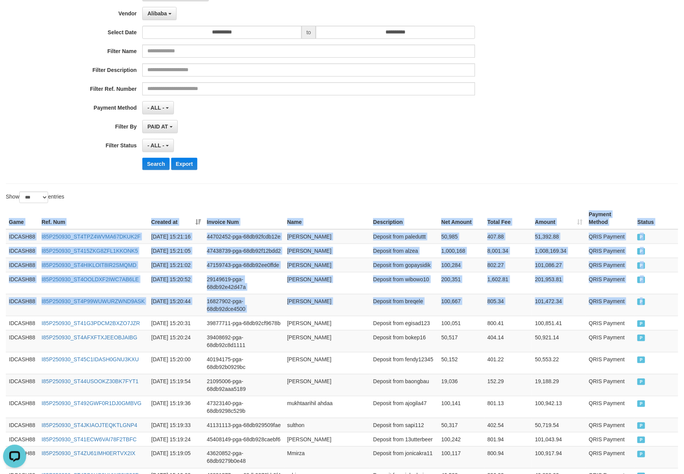
scroll to position [0, 0]
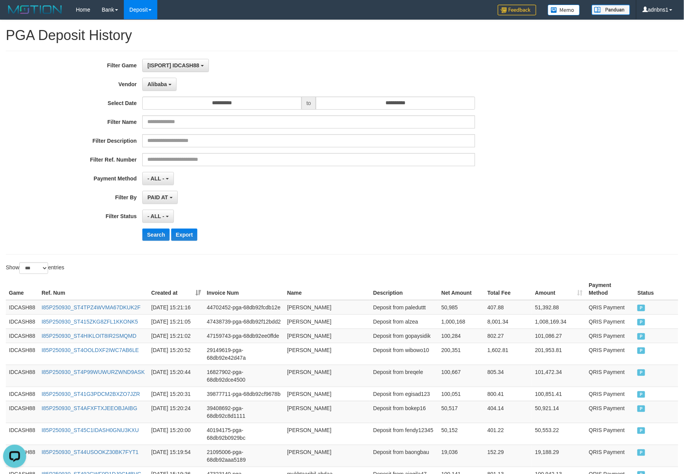
click at [286, 213] on div "- ALL - SELECT ALL - ALL - SELECT STATUS PENDING/UNPAID PAID CANCELED EXPIRED" at bounding box center [308, 216] width 332 height 13
click at [158, 234] on button "Search" at bounding box center [155, 234] width 27 height 12
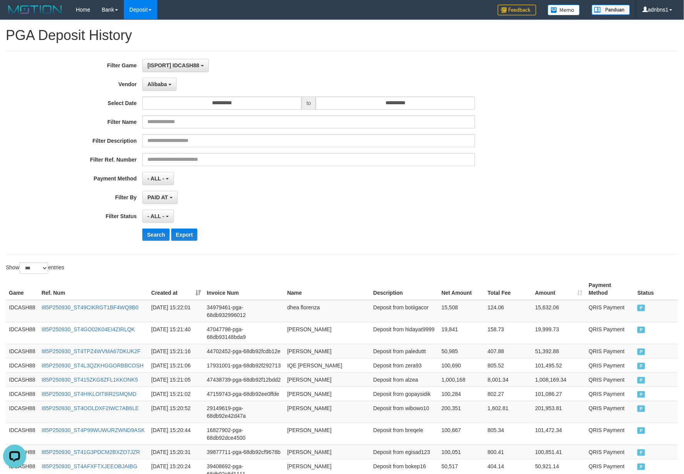
click at [315, 216] on div "- ALL - SELECT ALL - ALL - SELECT STATUS PENDING/UNPAID PAID CANCELED EXPIRED" at bounding box center [308, 216] width 332 height 13
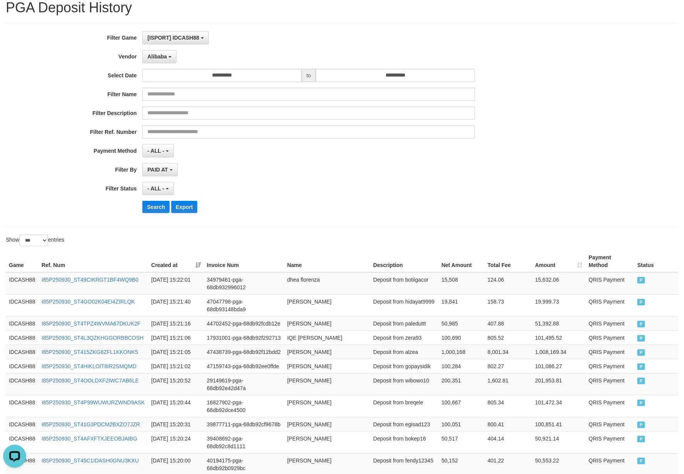
scroll to position [51, 0]
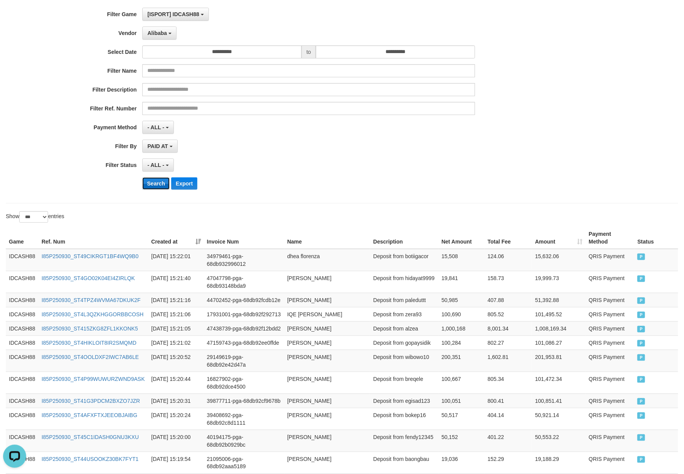
click at [147, 186] on button "Search" at bounding box center [155, 183] width 27 height 12
click at [333, 165] on div "- ALL - SELECT ALL - ALL - SELECT STATUS PENDING/UNPAID PAID CANCELED EXPIRED" at bounding box center [308, 164] width 332 height 13
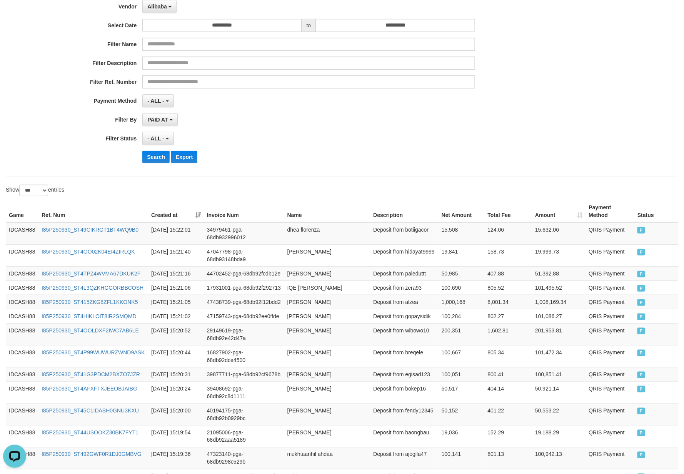
scroll to position [102, 0]
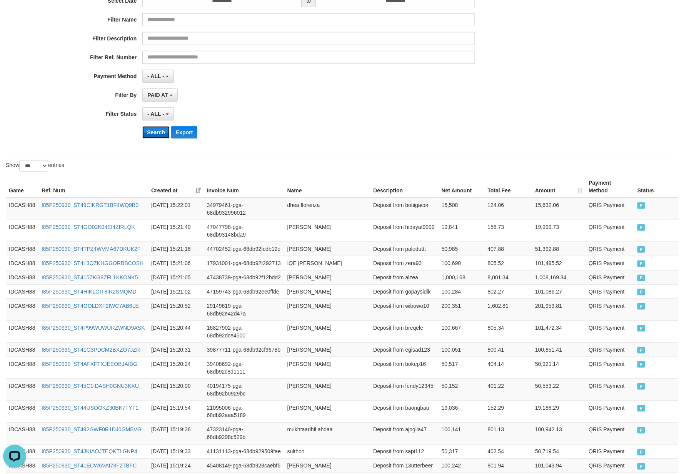
click at [159, 132] on button "Search" at bounding box center [155, 132] width 27 height 12
click at [349, 142] on div "**********" at bounding box center [285, 51] width 570 height 188
click at [158, 135] on button "Search" at bounding box center [155, 132] width 27 height 12
click at [310, 128] on div "Search Export" at bounding box center [355, 132] width 427 height 12
click at [162, 137] on button "Search" at bounding box center [155, 132] width 27 height 12
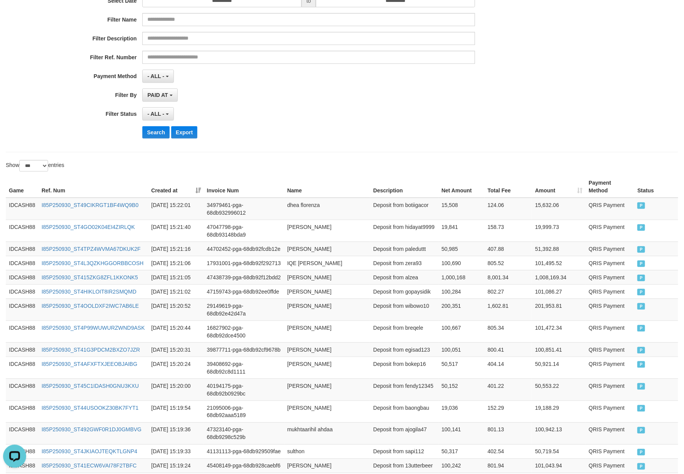
click at [294, 143] on div "**********" at bounding box center [285, 51] width 570 height 188
click at [142, 126] on div "**********" at bounding box center [285, 51] width 570 height 188
click at [168, 135] on button "Search" at bounding box center [155, 132] width 27 height 12
click at [310, 134] on div "Search Export" at bounding box center [355, 132] width 427 height 12
click at [152, 131] on button "Search" at bounding box center [155, 132] width 27 height 12
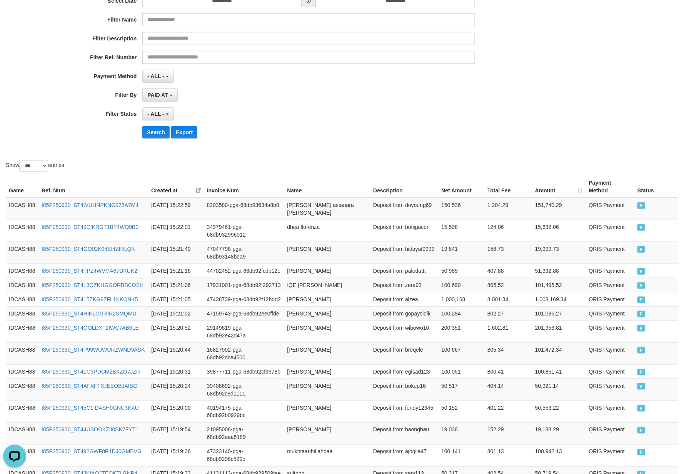
click at [272, 137] on div "Search Export" at bounding box center [355, 132] width 427 height 12
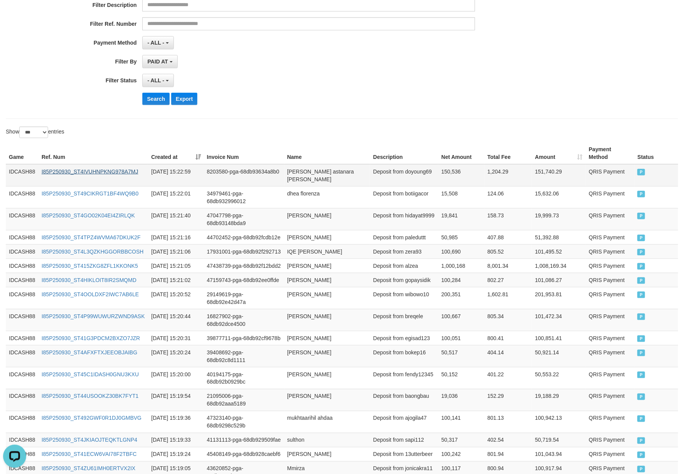
scroll to position [154, 0]
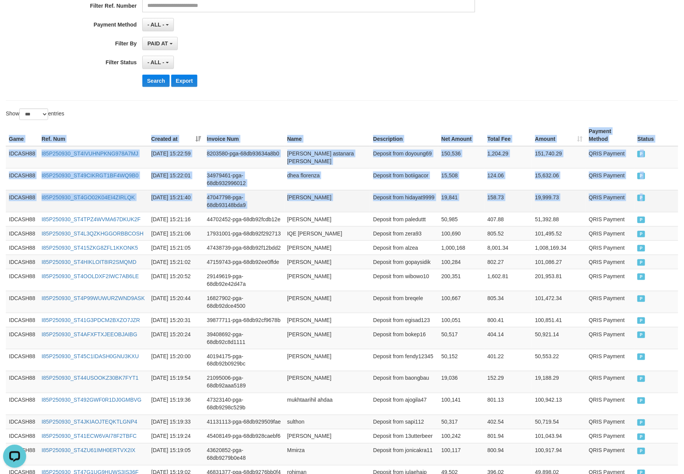
drag, startPoint x: 8, startPoint y: 132, endPoint x: 663, endPoint y: 211, distance: 660.0
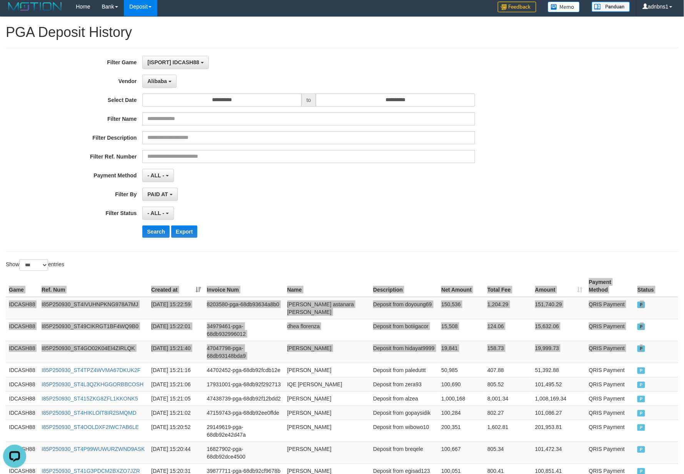
scroll to position [0, 0]
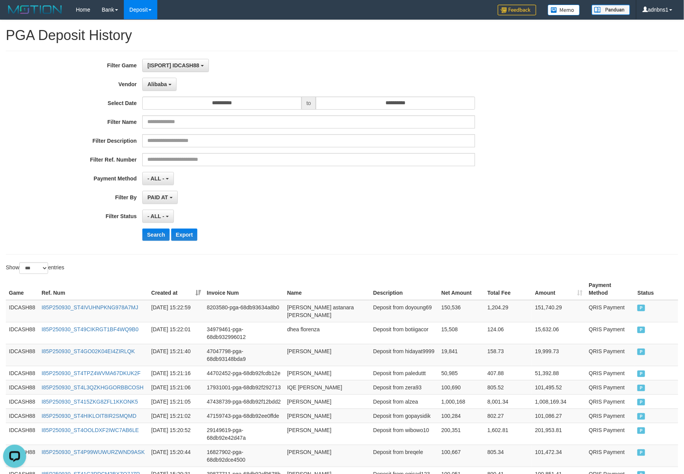
click at [293, 236] on div "Search Export" at bounding box center [355, 234] width 427 height 12
click at [155, 234] on button "Search" at bounding box center [155, 234] width 27 height 12
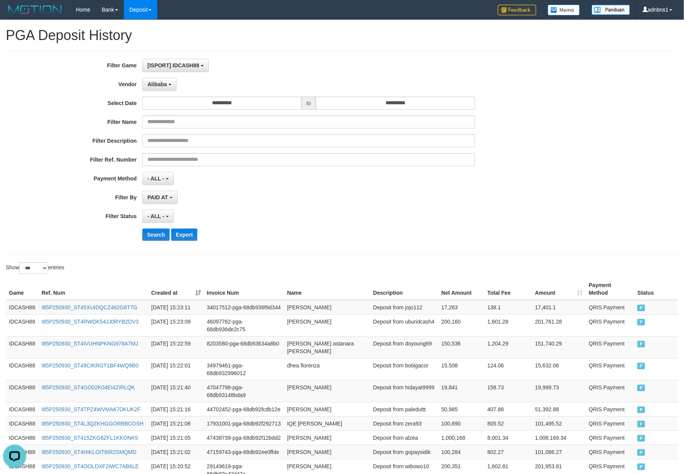
click at [299, 216] on div "- ALL - SELECT ALL - ALL - SELECT STATUS PENDING/UNPAID PAID CANCELED EXPIRED" at bounding box center [308, 216] width 332 height 13
click at [162, 235] on button "Search" at bounding box center [155, 234] width 27 height 12
click at [358, 222] on div "- ALL - SELECT ALL - ALL - SELECT STATUS PENDING/UNPAID PAID CANCELED EXPIRED" at bounding box center [308, 216] width 332 height 13
click at [159, 240] on button "Search" at bounding box center [155, 234] width 27 height 12
click at [353, 236] on div "Search Export" at bounding box center [355, 234] width 427 height 12
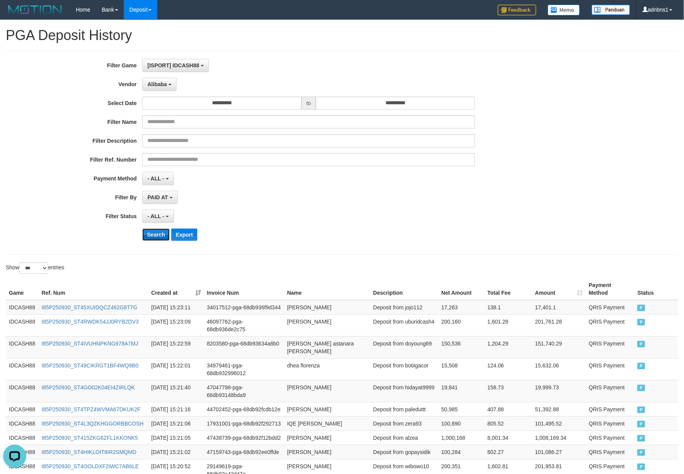
click at [159, 235] on button "Search" at bounding box center [155, 234] width 27 height 12
click at [253, 222] on div "- ALL - SELECT ALL - ALL - SELECT STATUS PENDING/UNPAID PAID CANCELED EXPIRED" at bounding box center [308, 216] width 332 height 13
click at [149, 233] on button "Search" at bounding box center [155, 234] width 27 height 12
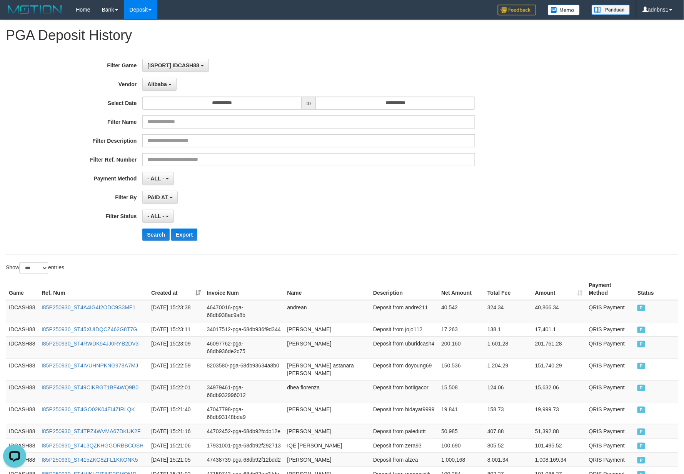
click at [286, 231] on div "Search Export" at bounding box center [355, 234] width 427 height 12
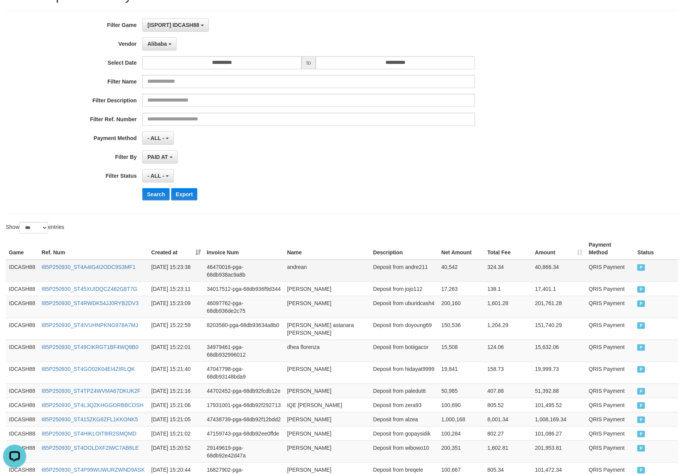
scroll to position [102, 0]
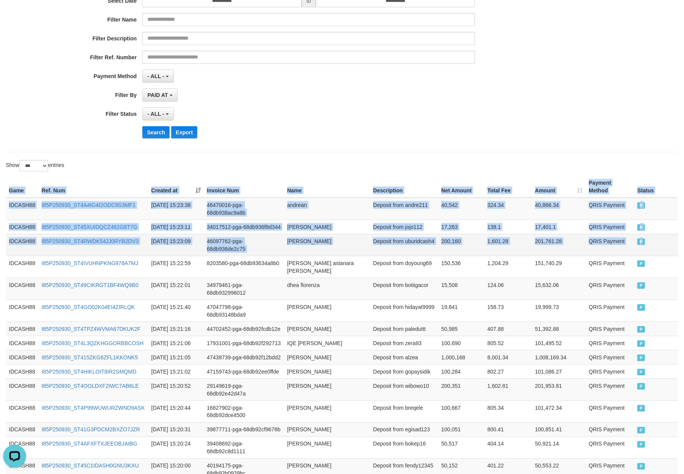
drag, startPoint x: 8, startPoint y: 188, endPoint x: 662, endPoint y: 254, distance: 657.4
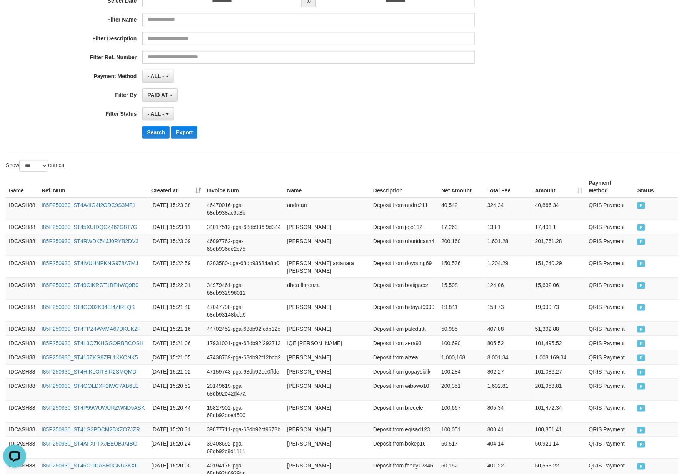
click at [331, 115] on div "- ALL - SELECT ALL - ALL - SELECT STATUS PENDING/UNPAID PAID CANCELED EXPIRED" at bounding box center [308, 113] width 332 height 13
click at [153, 132] on button "Search" at bounding box center [155, 132] width 27 height 12
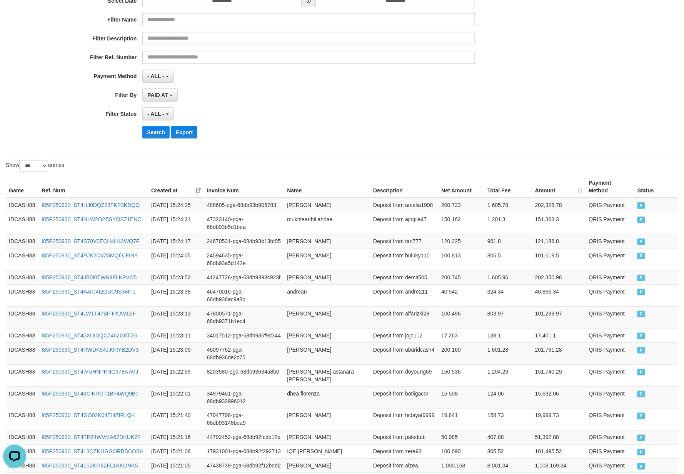
click at [322, 143] on div "**********" at bounding box center [285, 51] width 570 height 188
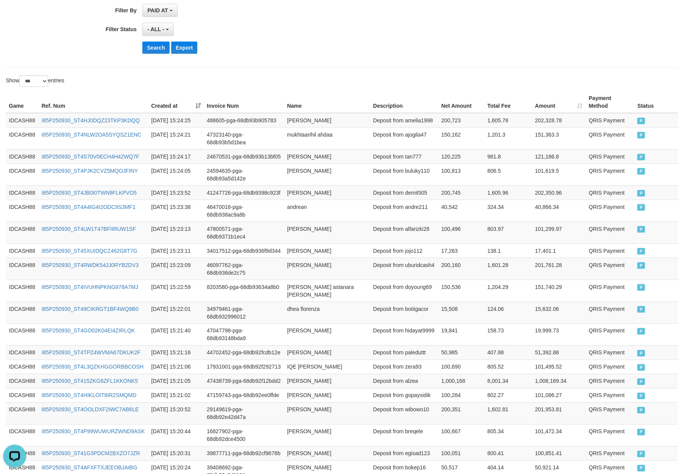
scroll to position [205, 0]
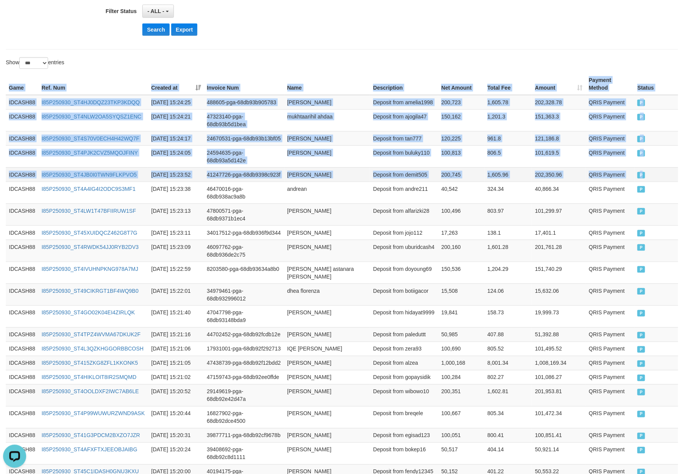
drag, startPoint x: 6, startPoint y: 85, endPoint x: 653, endPoint y: 199, distance: 656.9
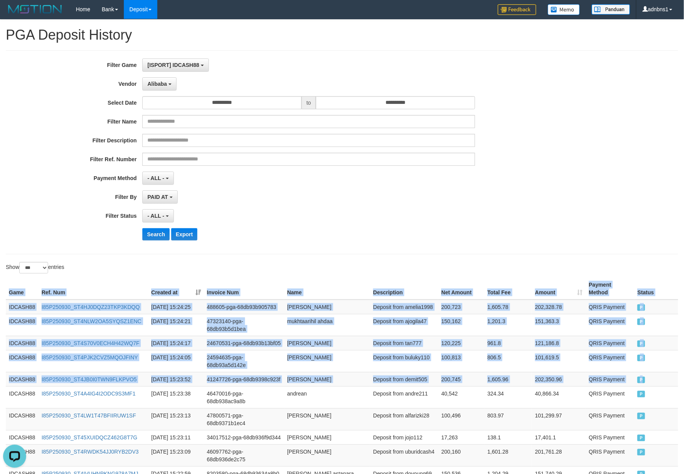
scroll to position [0, 0]
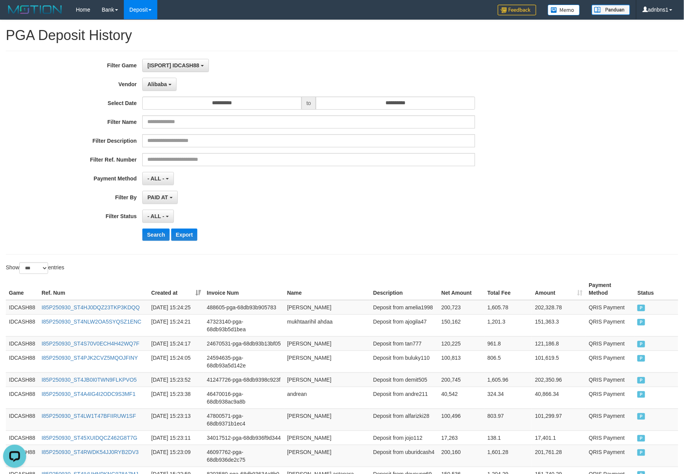
click at [290, 206] on div "**********" at bounding box center [285, 153] width 570 height 188
click at [152, 242] on div "**********" at bounding box center [285, 153] width 570 height 188
click at [394, 245] on div "**********" at bounding box center [285, 153] width 570 height 188
click at [159, 237] on button "Search" at bounding box center [155, 234] width 27 height 12
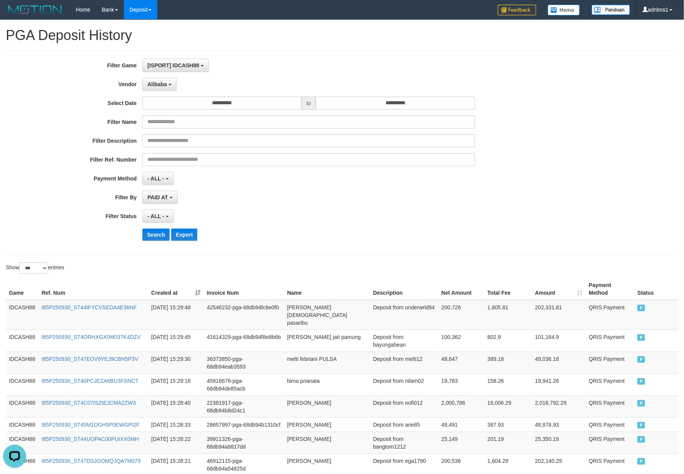
click at [387, 221] on div "- ALL - SELECT ALL - ALL - SELECT STATUS PENDING/UNPAID PAID CANCELED EXPIRED" at bounding box center [308, 216] width 332 height 13
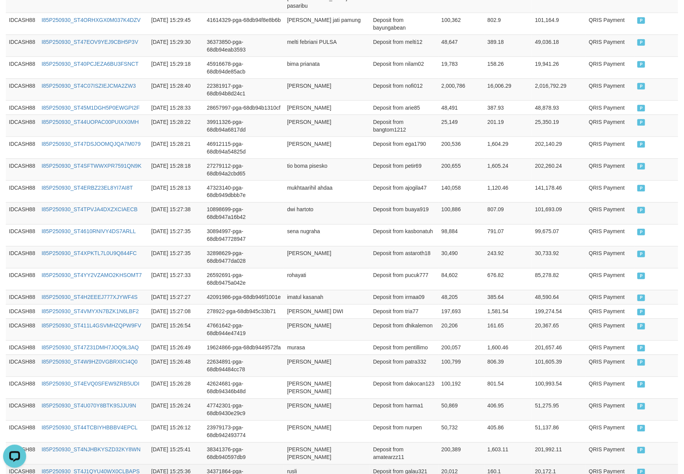
scroll to position [162, 0]
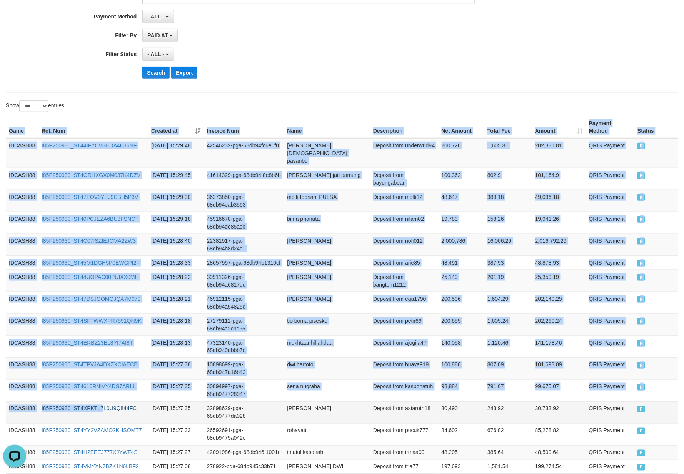
drag, startPoint x: 8, startPoint y: 134, endPoint x: 109, endPoint y: 409, distance: 293.0
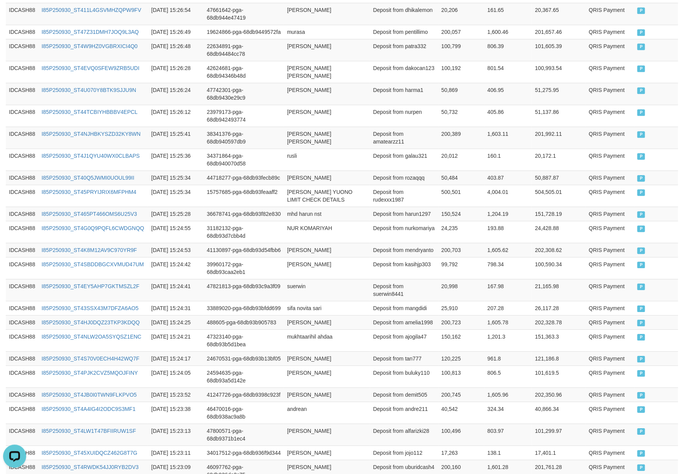
scroll to position [675, 0]
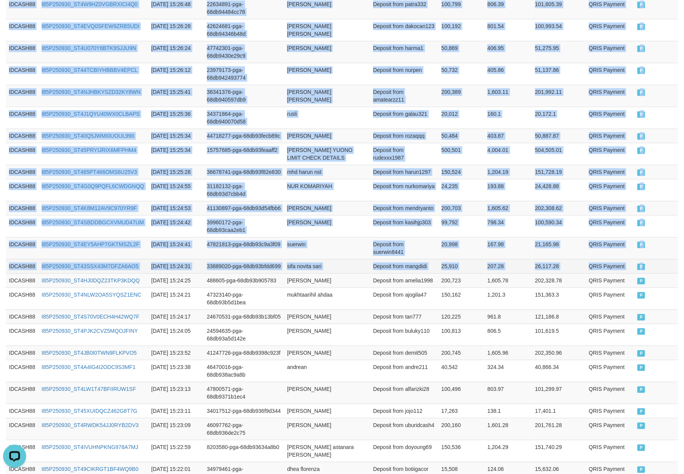
click at [661, 273] on td "P" at bounding box center [656, 266] width 44 height 14
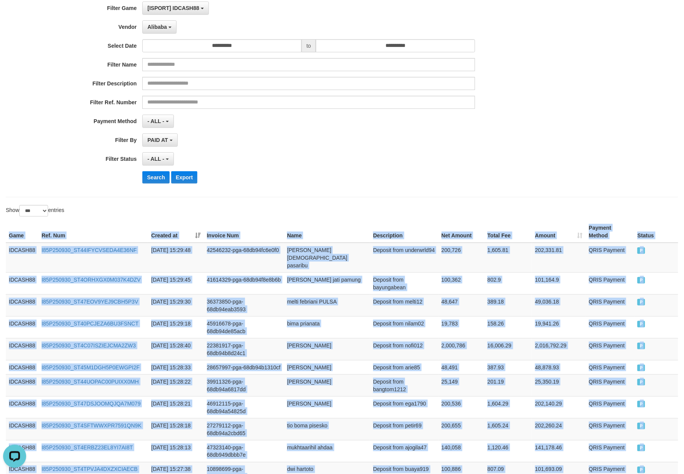
scroll to position [0, 0]
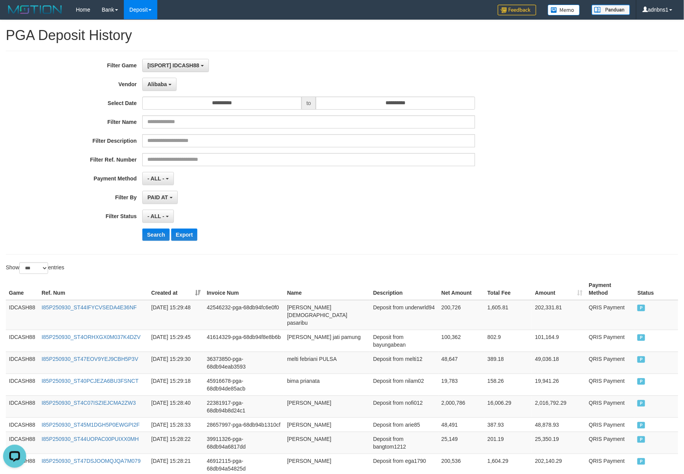
click at [365, 227] on div "**********" at bounding box center [285, 153] width 570 height 188
click at [160, 241] on button "Search" at bounding box center [155, 234] width 27 height 12
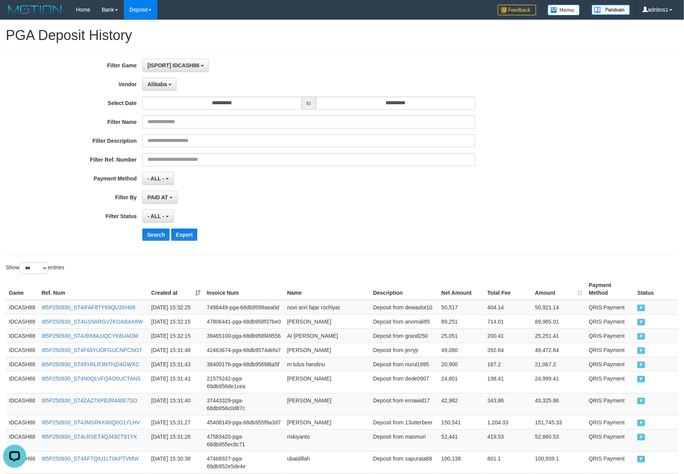
click at [296, 247] on div "**********" at bounding box center [285, 153] width 570 height 188
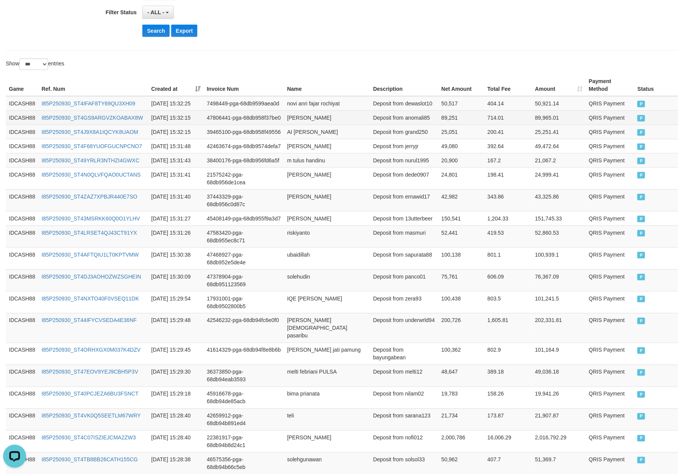
scroll to position [205, 0]
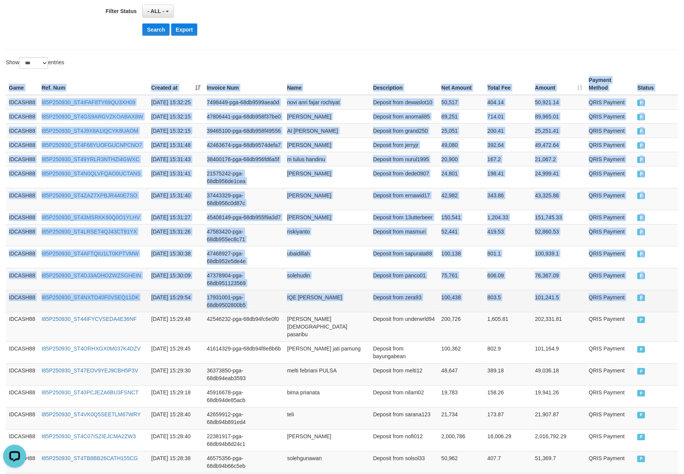
drag, startPoint x: 6, startPoint y: 90, endPoint x: 673, endPoint y: 353, distance: 716.7
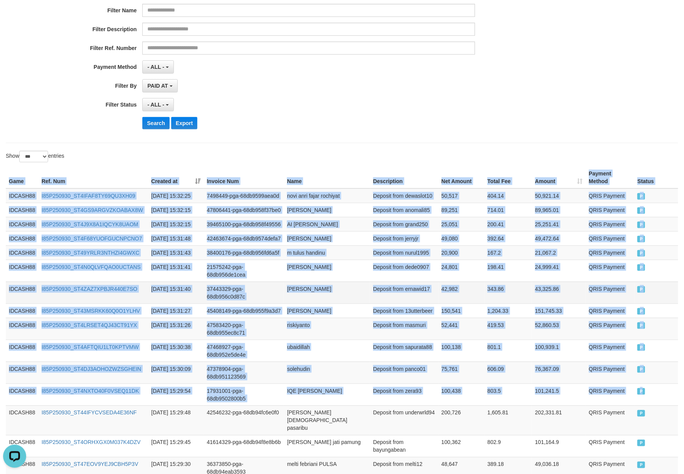
scroll to position [0, 0]
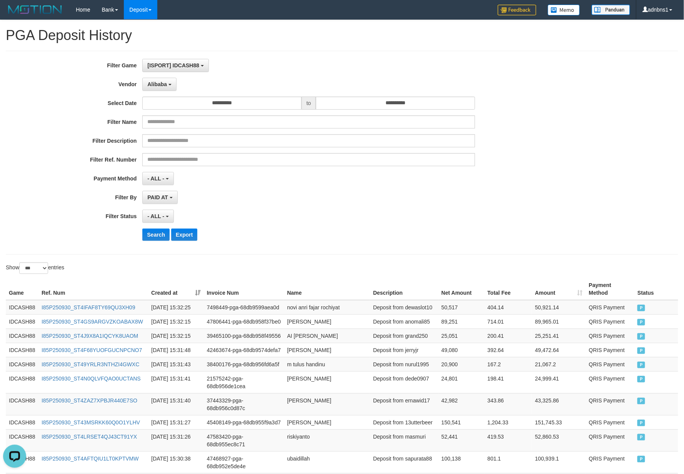
click at [293, 215] on div "- ALL - SELECT ALL - ALL - SELECT STATUS PENDING/UNPAID PAID CANCELED EXPIRED" at bounding box center [308, 216] width 332 height 13
click at [158, 241] on button "Search" at bounding box center [155, 234] width 27 height 12
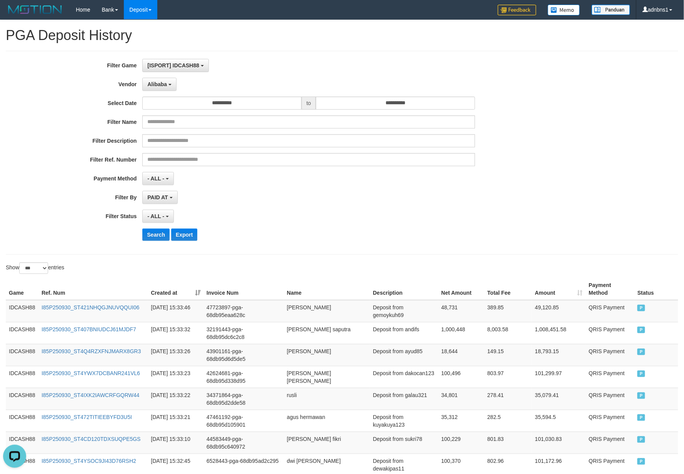
click at [351, 249] on div "**********" at bounding box center [342, 153] width 672 height 204
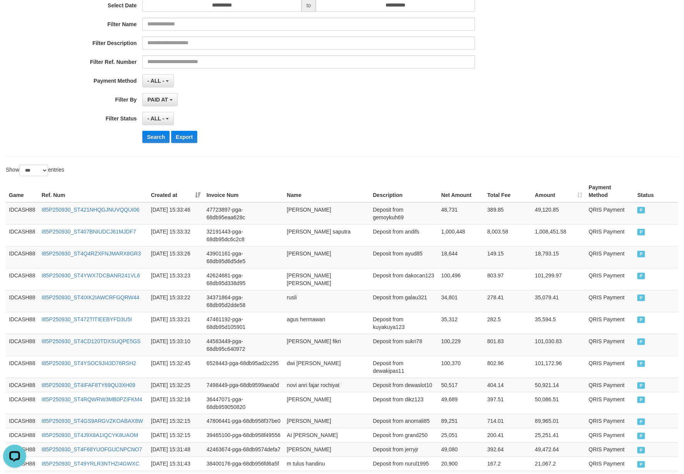
scroll to position [94, 0]
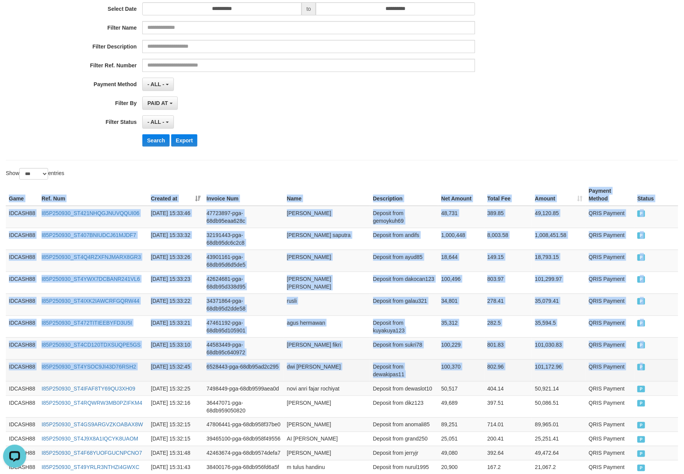
drag, startPoint x: 3, startPoint y: 195, endPoint x: 656, endPoint y: 372, distance: 676.2
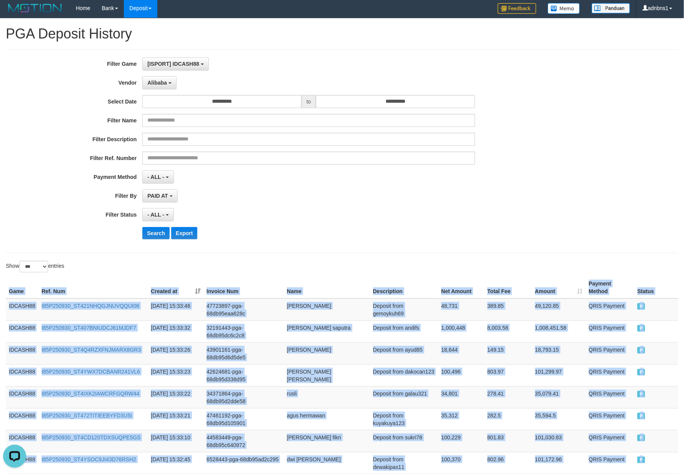
scroll to position [0, 0]
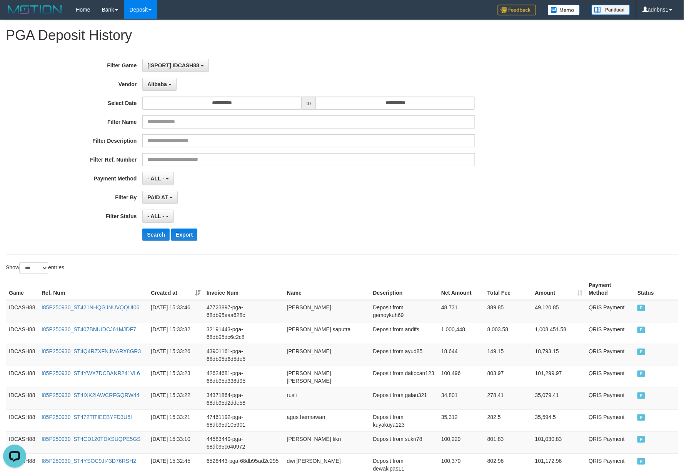
click at [337, 228] on div "**********" at bounding box center [285, 153] width 570 height 188
click at [154, 233] on button "Search" at bounding box center [155, 234] width 27 height 12
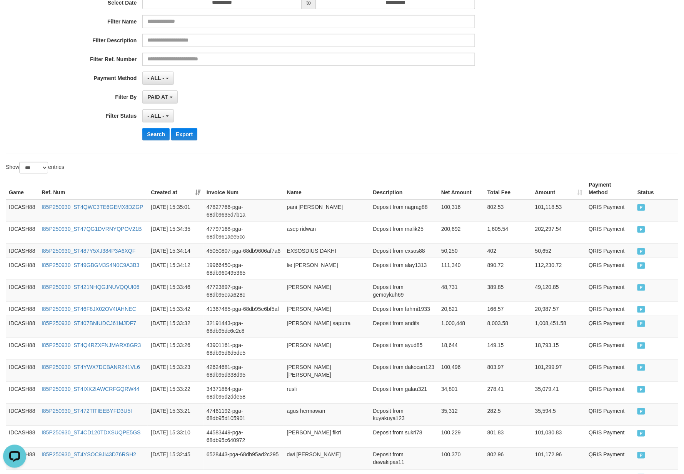
scroll to position [102, 0]
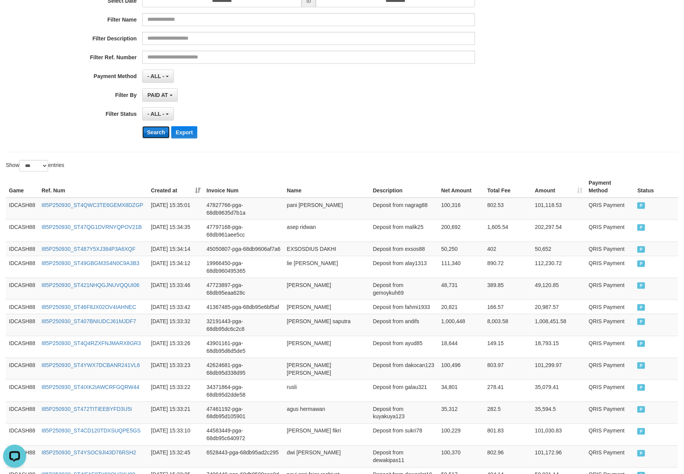
click at [150, 133] on button "Search" at bounding box center [155, 132] width 27 height 12
click at [365, 125] on div "**********" at bounding box center [285, 51] width 570 height 188
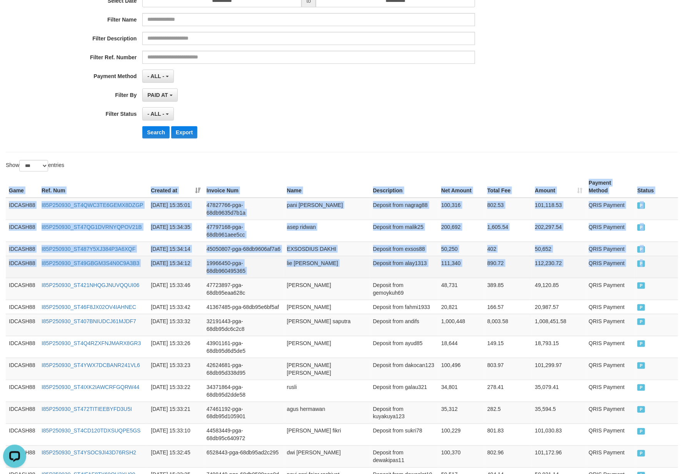
drag, startPoint x: 3, startPoint y: 185, endPoint x: 657, endPoint y: 280, distance: 660.7
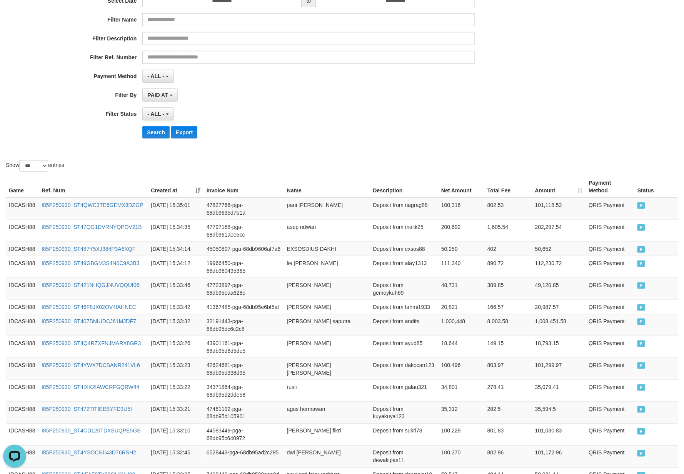
click at [308, 119] on div "- ALL - SELECT ALL - ALL - SELECT STATUS PENDING/UNPAID PAID CANCELED EXPIRED" at bounding box center [308, 113] width 332 height 13
click at [161, 138] on button "Search" at bounding box center [155, 132] width 27 height 12
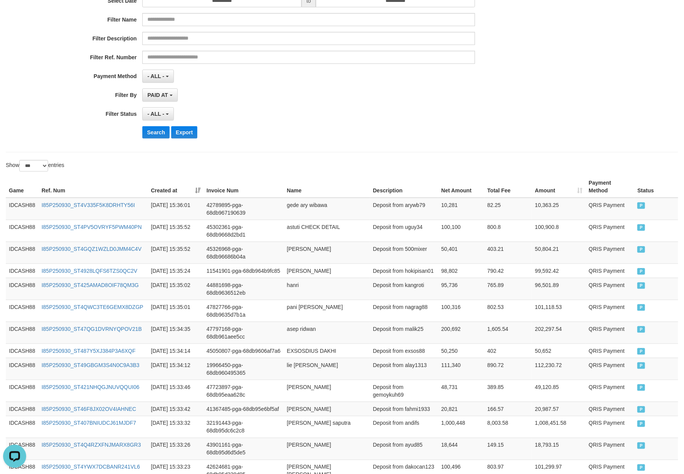
click at [264, 116] on div "- ALL - SELECT ALL - ALL - SELECT STATUS PENDING/UNPAID PAID CANCELED EXPIRED" at bounding box center [308, 113] width 332 height 13
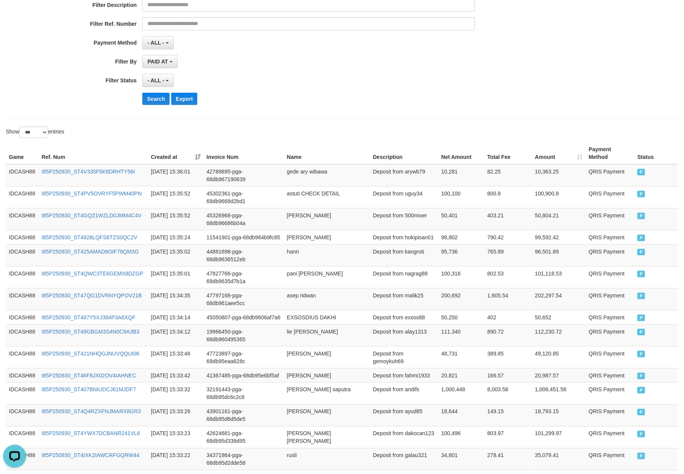
scroll to position [154, 0]
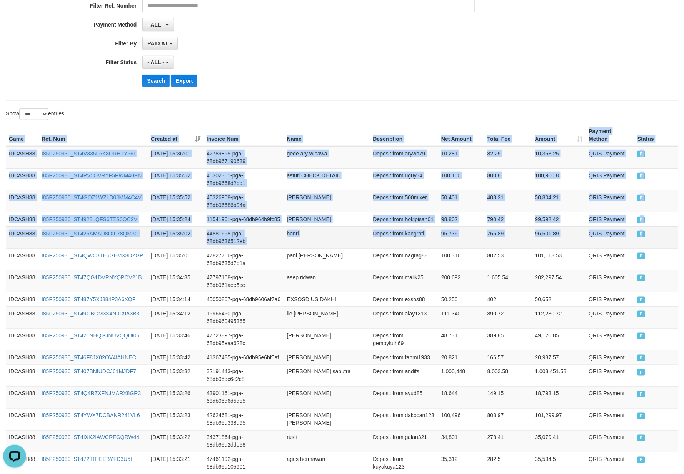
drag, startPoint x: 6, startPoint y: 132, endPoint x: 655, endPoint y: 250, distance: 658.9
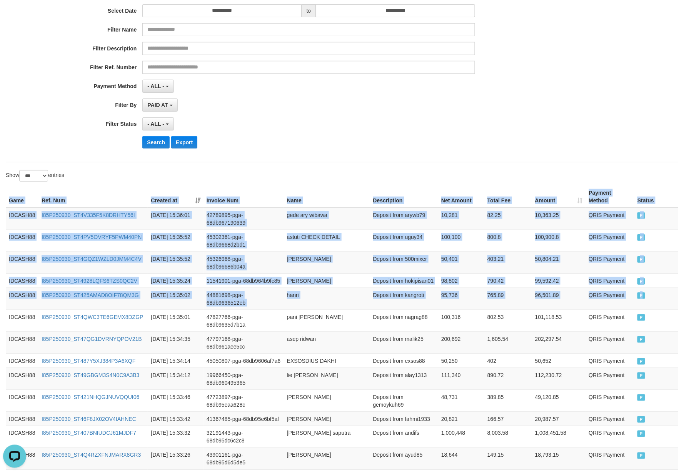
scroll to position [0, 0]
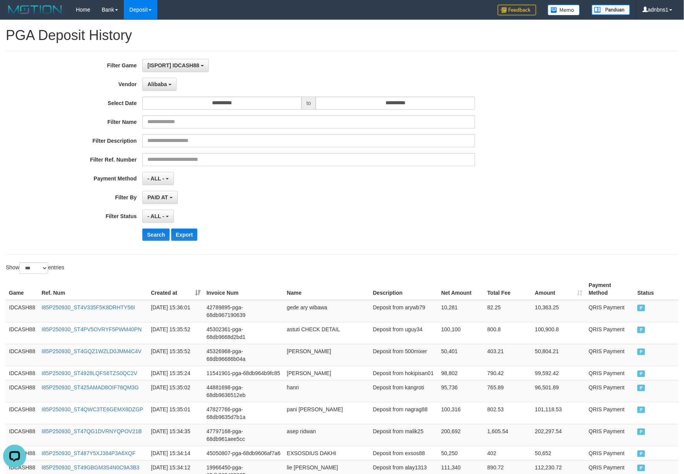
click at [304, 225] on div "**********" at bounding box center [285, 153] width 570 height 188
click at [153, 239] on button "Search" at bounding box center [155, 234] width 27 height 12
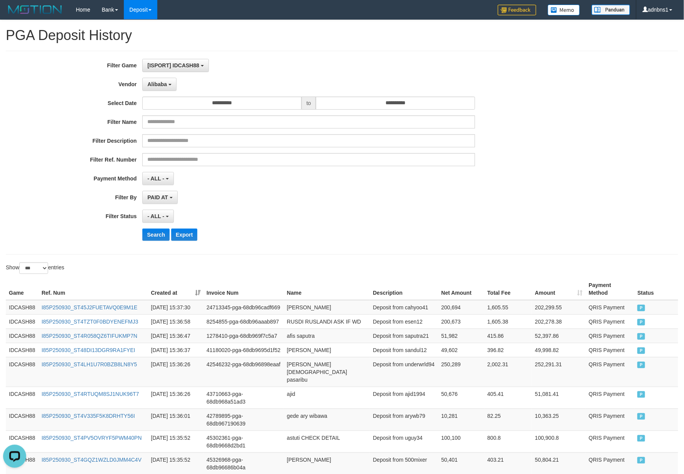
click at [304, 204] on div "PAID AT PAID AT CREATED AT" at bounding box center [308, 197] width 332 height 13
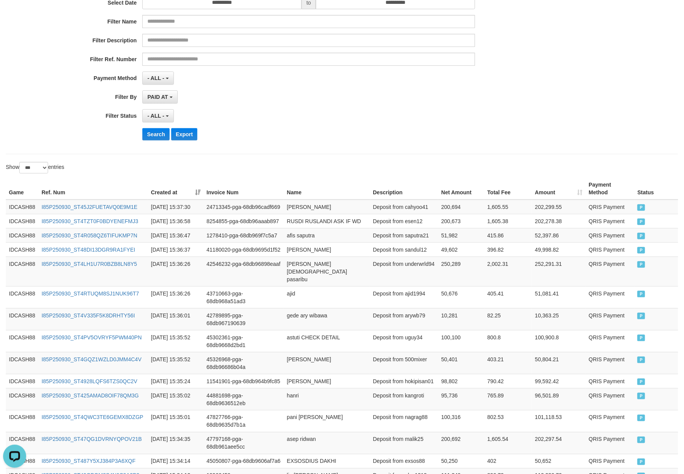
scroll to position [102, 0]
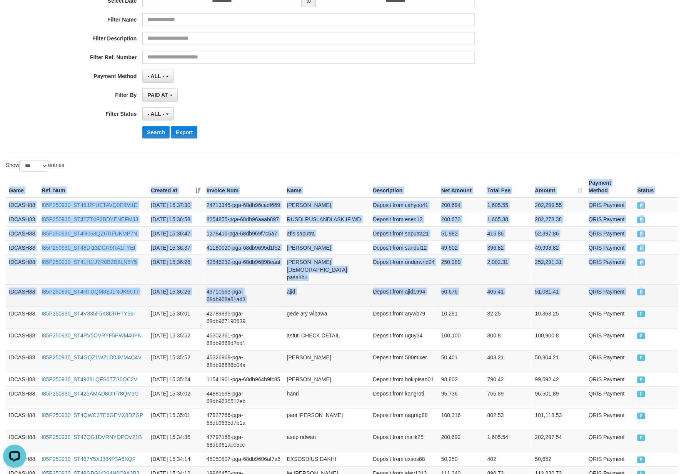
drag, startPoint x: 7, startPoint y: 187, endPoint x: 665, endPoint y: 326, distance: 673.3
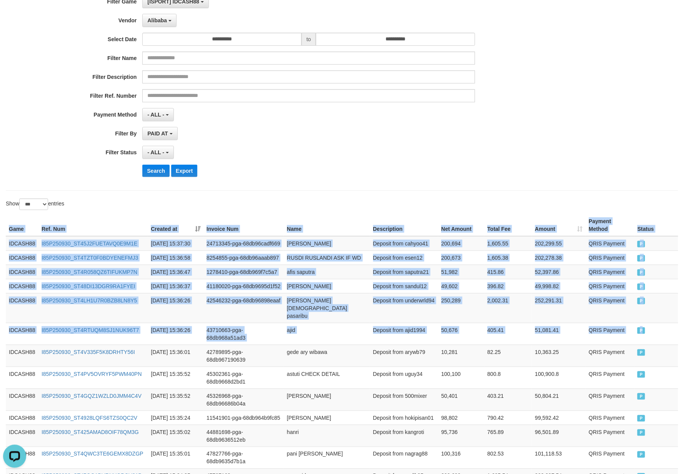
scroll to position [0, 0]
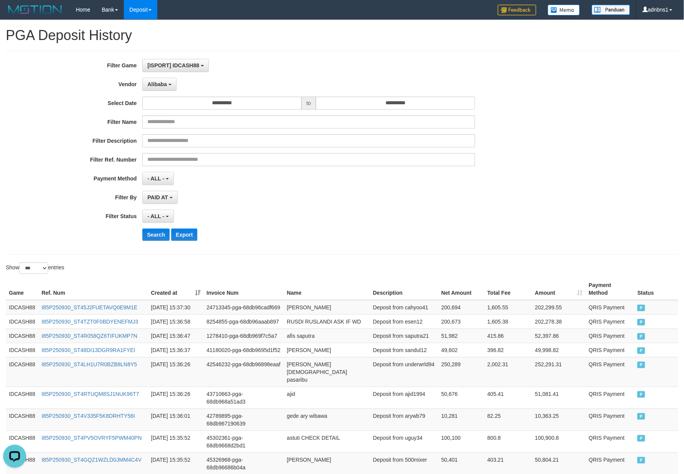
click at [341, 222] on div "- ALL - SELECT ALL - ALL - SELECT STATUS PENDING/UNPAID PAID CANCELED EXPIRED" at bounding box center [308, 216] width 332 height 13
click at [152, 235] on button "Search" at bounding box center [155, 234] width 27 height 12
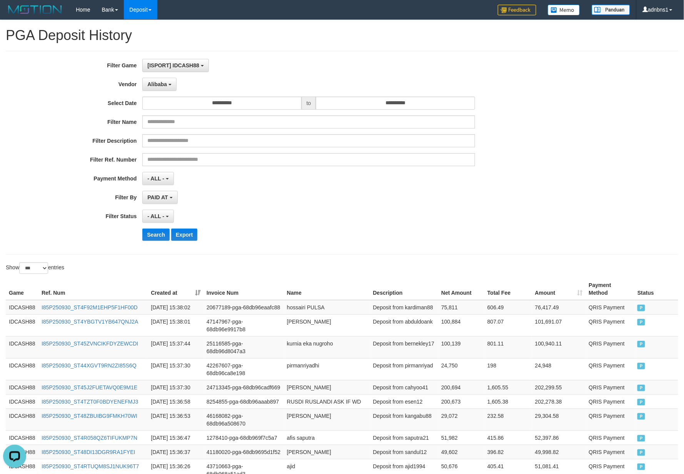
click at [345, 251] on div "**********" at bounding box center [342, 153] width 672 height 204
click at [156, 235] on button "Search" at bounding box center [155, 234] width 27 height 12
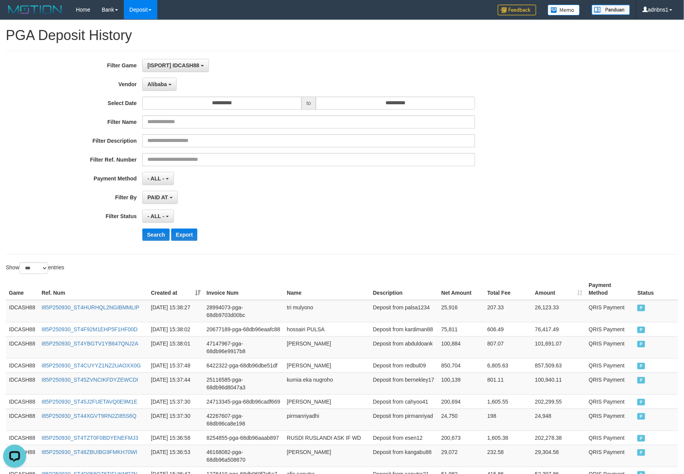
click at [322, 219] on div "- ALL - SELECT ALL - ALL - SELECT STATUS PENDING/UNPAID PAID CANCELED EXPIRED" at bounding box center [308, 216] width 332 height 13
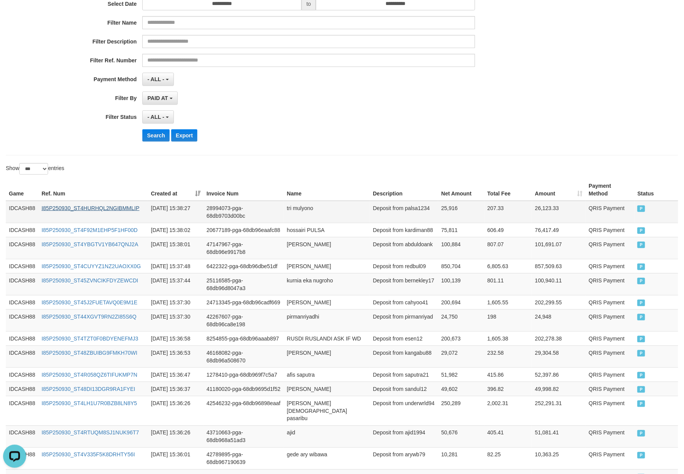
scroll to position [102, 0]
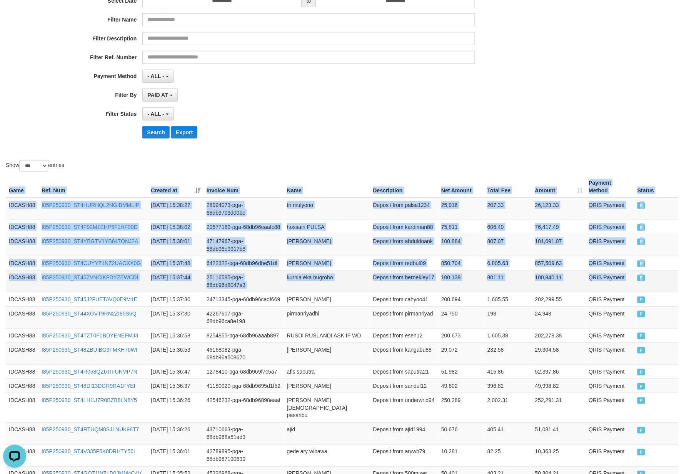
drag, startPoint x: 7, startPoint y: 191, endPoint x: 666, endPoint y: 300, distance: 668.5
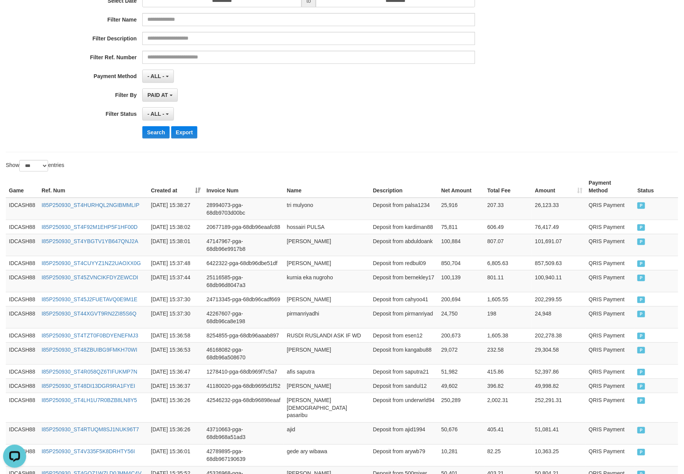
click at [313, 149] on div "**********" at bounding box center [342, 50] width 672 height 204
click at [147, 137] on button "Search" at bounding box center [155, 132] width 27 height 12
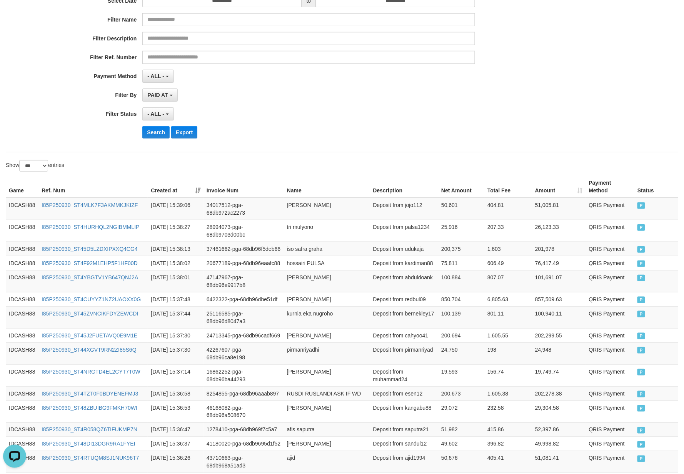
click at [343, 148] on div "**********" at bounding box center [342, 50] width 672 height 204
click at [150, 131] on button "Search" at bounding box center [155, 132] width 27 height 12
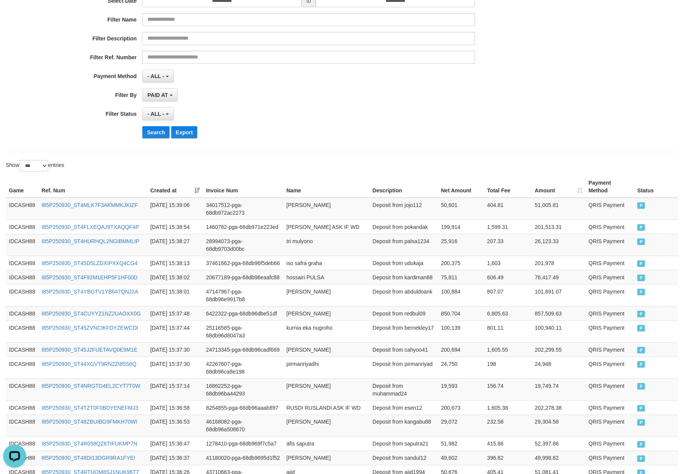
click at [309, 115] on div "- ALL - SELECT ALL - ALL - SELECT STATUS PENDING/UNPAID PAID CANCELED EXPIRED" at bounding box center [308, 113] width 332 height 13
click at [154, 135] on button "Search" at bounding box center [155, 132] width 27 height 12
click at [352, 130] on div "Search Export" at bounding box center [355, 132] width 427 height 12
click at [160, 137] on button "Search" at bounding box center [155, 132] width 27 height 12
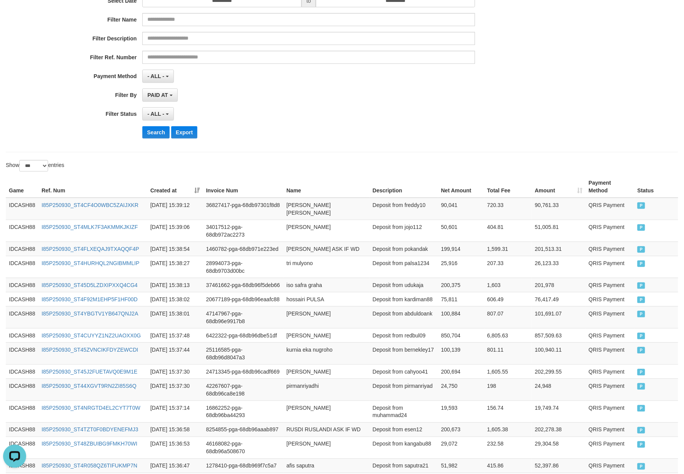
click at [308, 143] on div "**********" at bounding box center [285, 51] width 570 height 188
click at [156, 133] on button "Search" at bounding box center [155, 132] width 27 height 12
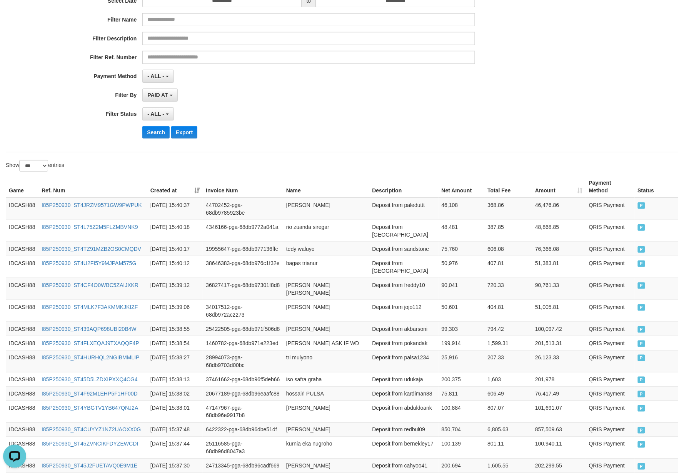
click at [280, 131] on div "Search Export" at bounding box center [355, 132] width 427 height 12
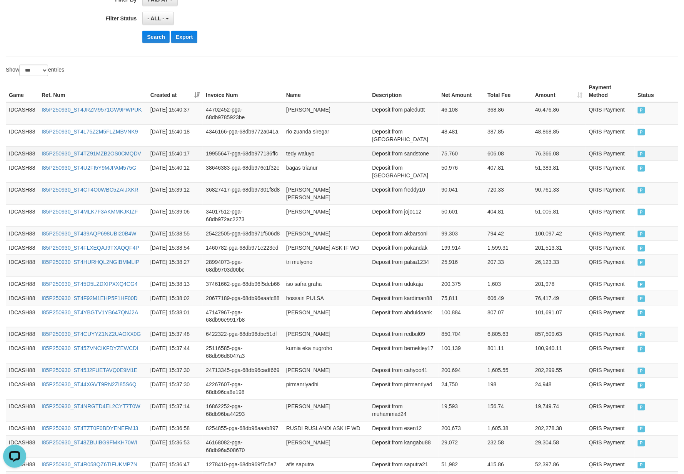
scroll to position [205, 0]
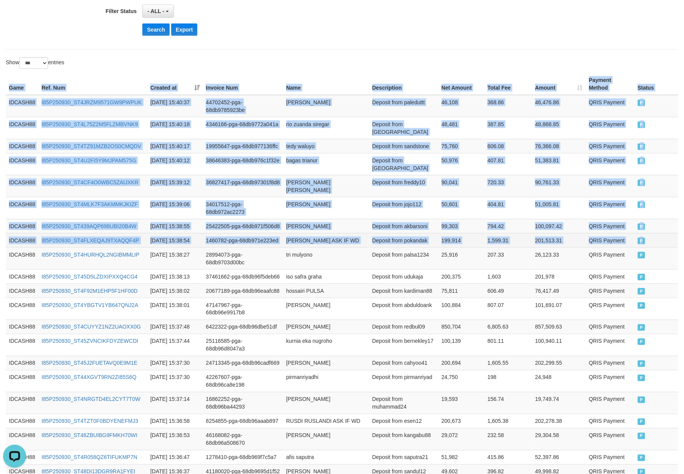
drag, startPoint x: 8, startPoint y: 87, endPoint x: 655, endPoint y: 265, distance: 670.7
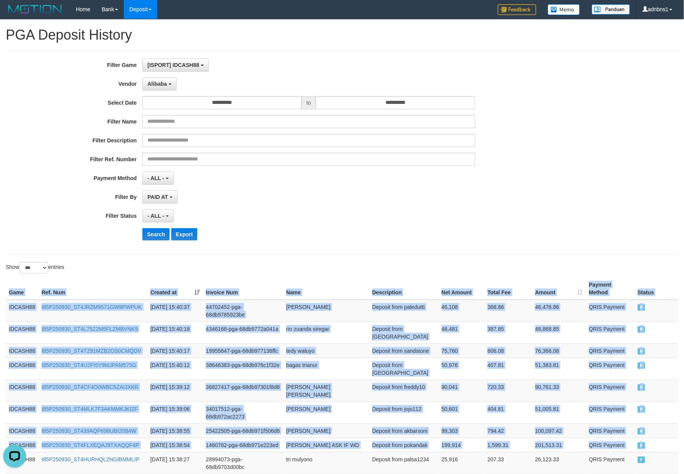
scroll to position [0, 0]
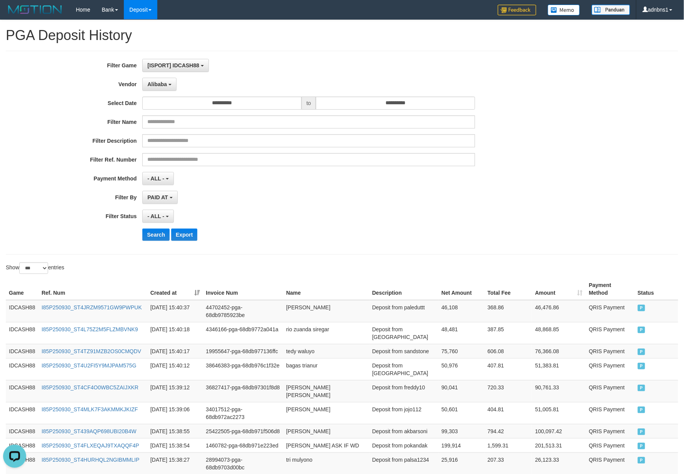
click at [315, 241] on div "Search Export" at bounding box center [355, 234] width 427 height 12
click at [151, 225] on div "**********" at bounding box center [285, 153] width 570 height 188
click at [150, 243] on div "**********" at bounding box center [285, 153] width 570 height 188
click at [153, 237] on button "Search" at bounding box center [155, 234] width 27 height 12
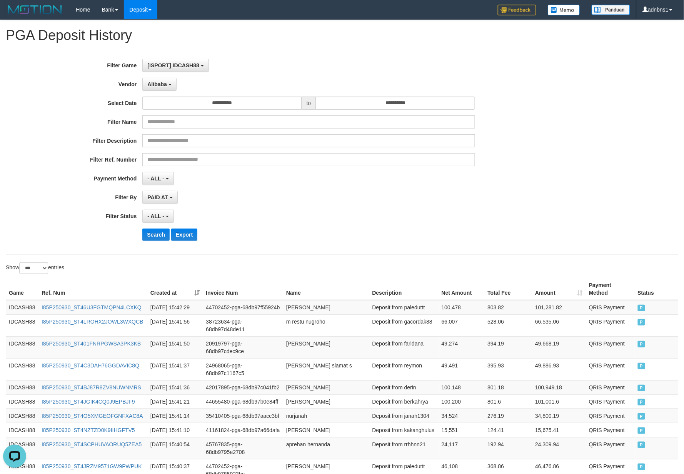
click at [150, 231] on button "Search" at bounding box center [155, 234] width 27 height 12
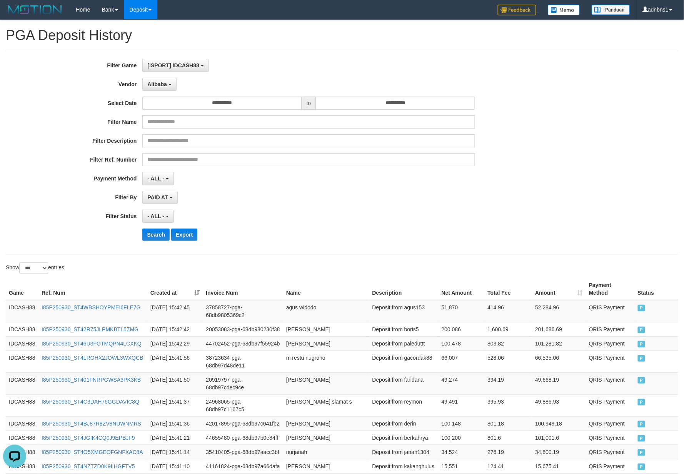
click at [352, 212] on div "- ALL - SELECT ALL - ALL - SELECT STATUS PENDING/UNPAID PAID CANCELED EXPIRED" at bounding box center [308, 216] width 332 height 13
click at [153, 234] on button "Search" at bounding box center [155, 234] width 27 height 12
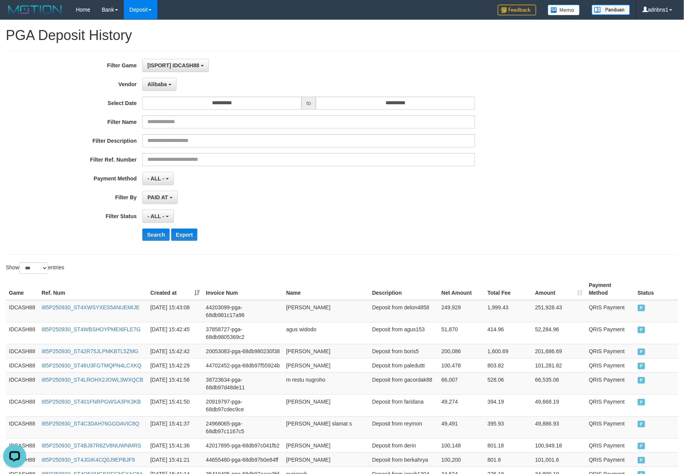
click at [325, 237] on div "Search Export" at bounding box center [355, 234] width 427 height 12
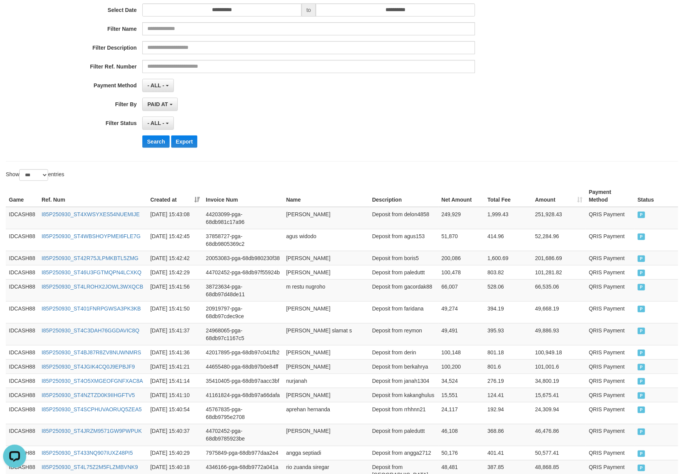
scroll to position [102, 0]
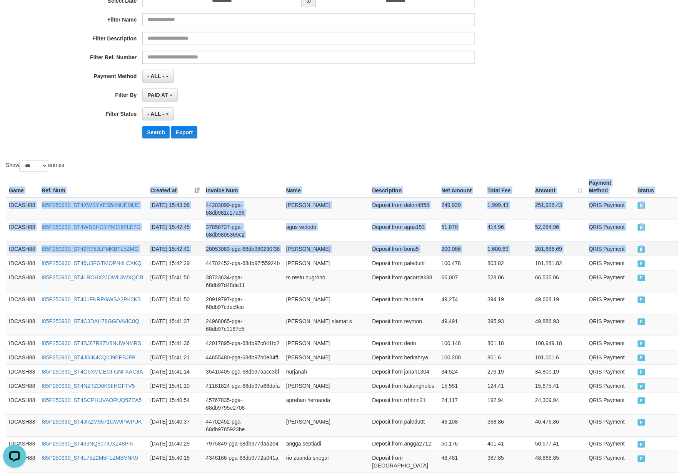
drag, startPoint x: 7, startPoint y: 192, endPoint x: 659, endPoint y: 256, distance: 655.4
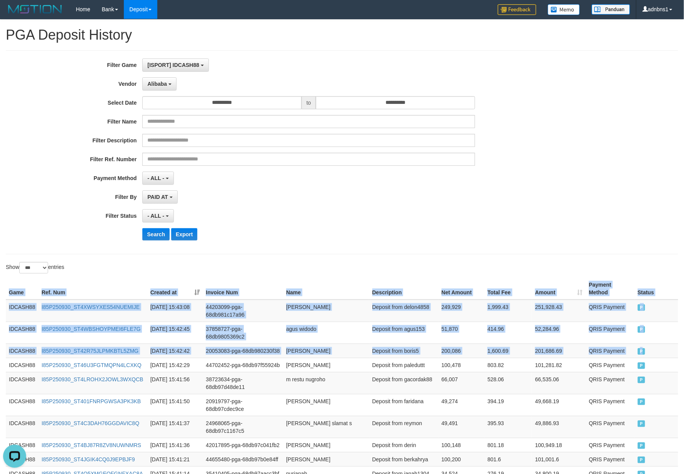
scroll to position [0, 0]
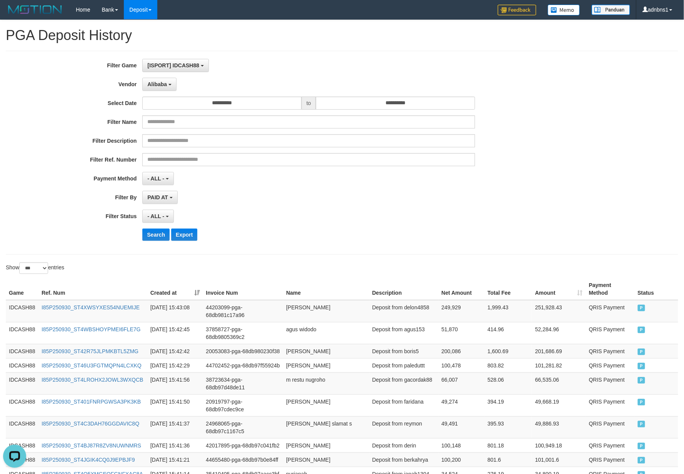
click at [348, 218] on div "- ALL - SELECT ALL - ALL - SELECT STATUS PENDING/UNPAID PAID CANCELED EXPIRED" at bounding box center [308, 216] width 332 height 13
click at [158, 234] on button "Search" at bounding box center [155, 234] width 27 height 12
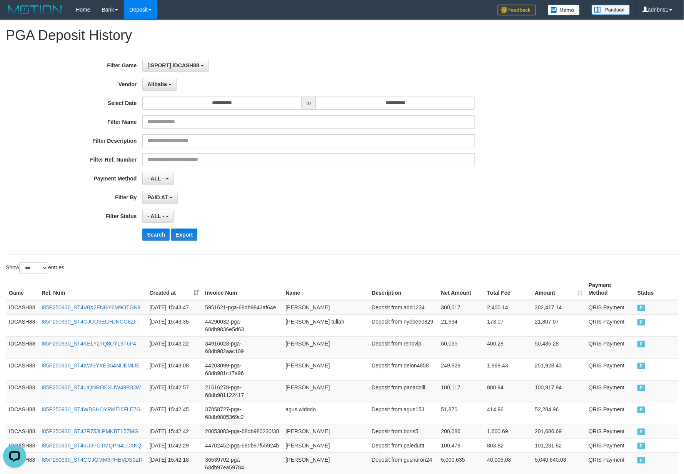
click at [286, 233] on div "Search Export" at bounding box center [355, 234] width 427 height 12
click at [157, 237] on button "Search" at bounding box center [155, 234] width 27 height 12
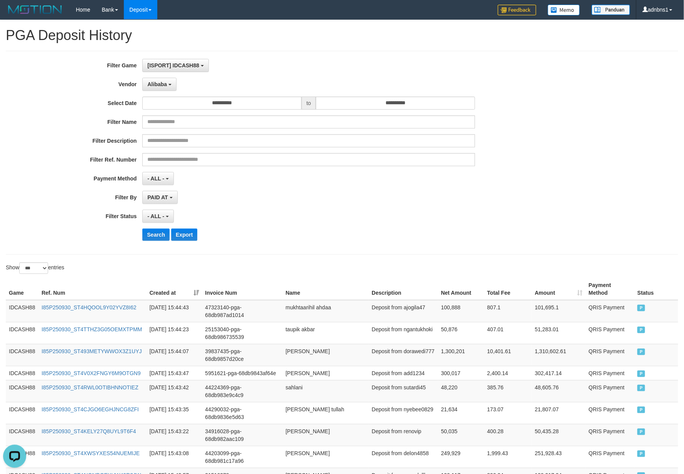
click at [310, 222] on div "- ALL - SELECT ALL - ALL - SELECT STATUS PENDING/UNPAID PAID CANCELED EXPIRED" at bounding box center [308, 216] width 332 height 13
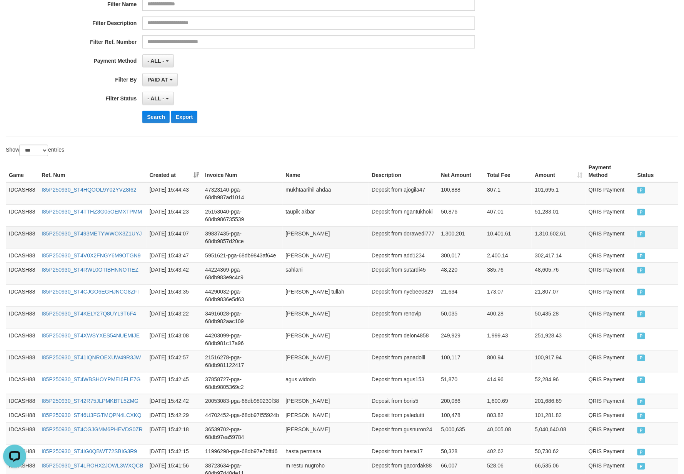
scroll to position [154, 0]
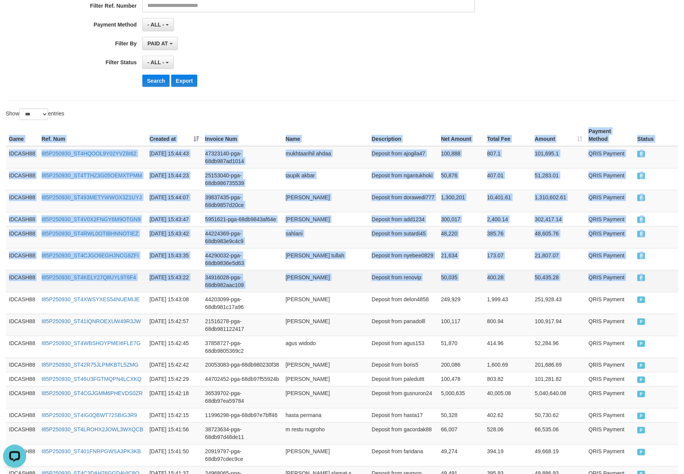
drag, startPoint x: 8, startPoint y: 137, endPoint x: 654, endPoint y: 296, distance: 664.6
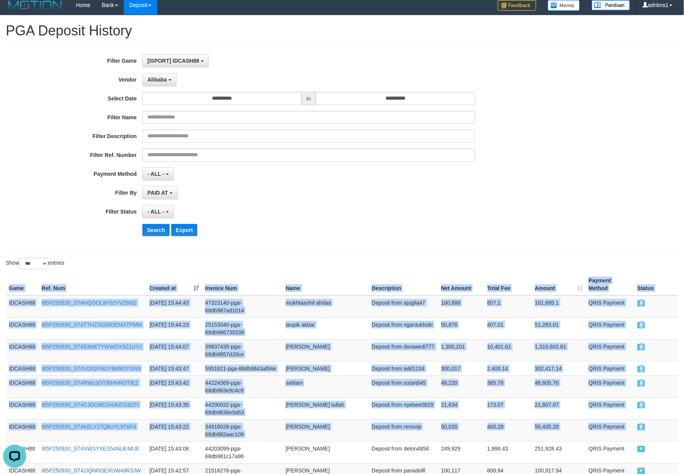
scroll to position [0, 0]
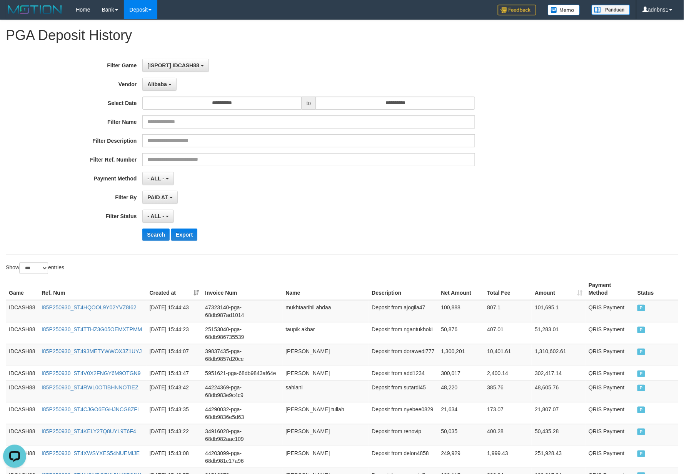
click at [331, 198] on div "PAID AT PAID AT CREATED AT" at bounding box center [308, 197] width 332 height 13
click at [151, 237] on button "Search" at bounding box center [155, 234] width 27 height 12
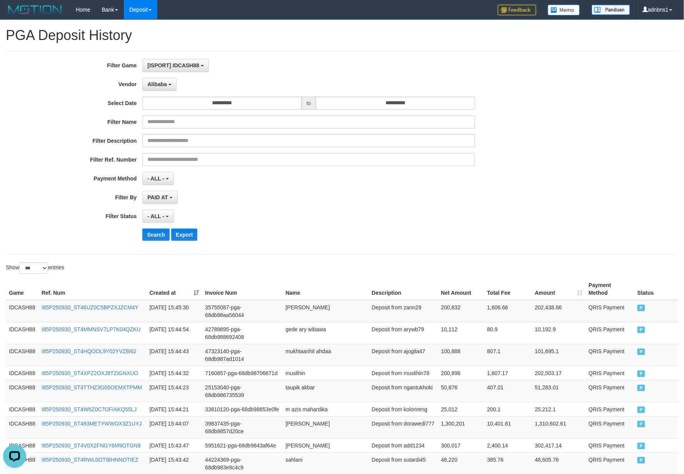
click at [365, 225] on div "**********" at bounding box center [285, 153] width 570 height 188
click at [158, 233] on button "Search" at bounding box center [155, 234] width 27 height 12
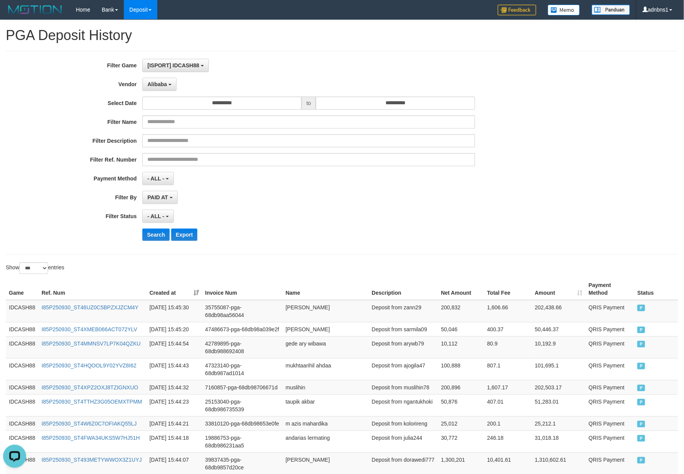
click at [355, 234] on div "Search Export" at bounding box center [355, 234] width 427 height 12
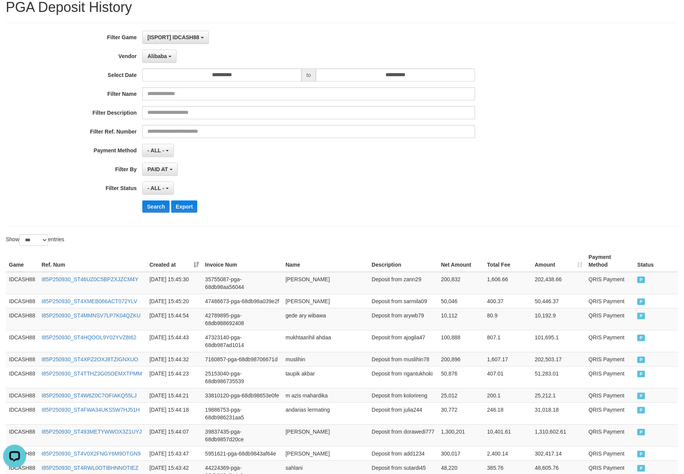
scroll to position [51, 0]
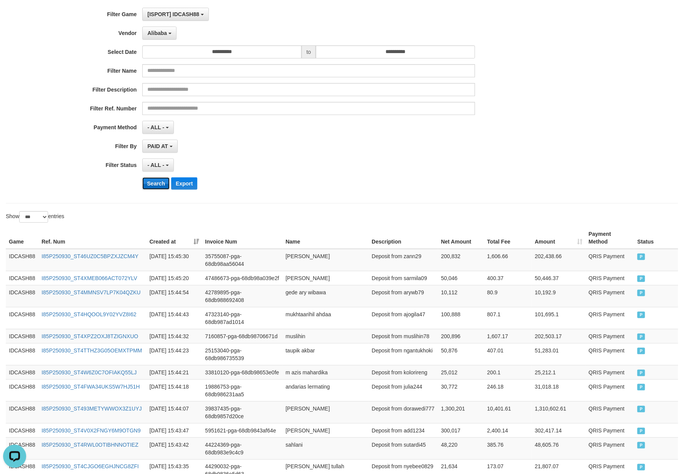
click at [152, 179] on button "Search" at bounding box center [155, 183] width 27 height 12
click at [328, 192] on div "**********" at bounding box center [285, 102] width 570 height 188
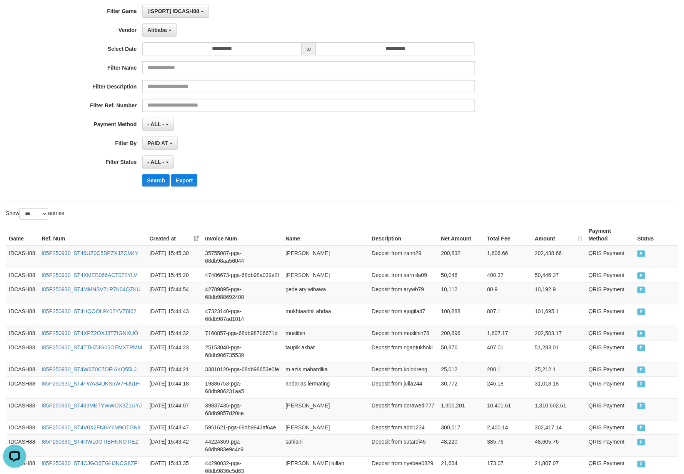
scroll to position [102, 0]
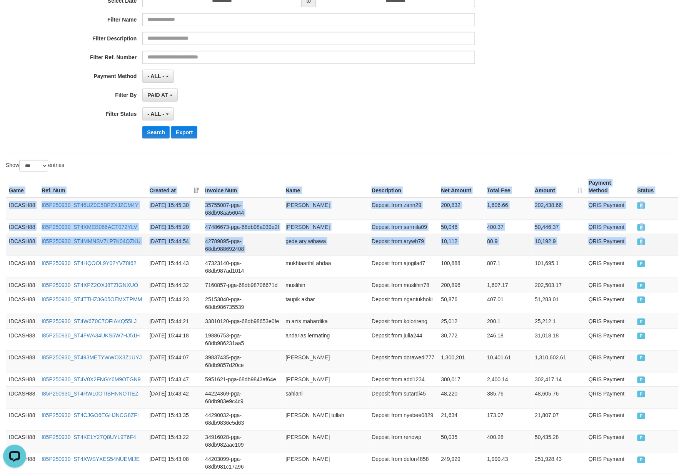
drag, startPoint x: 8, startPoint y: 188, endPoint x: 650, endPoint y: 262, distance: 645.3
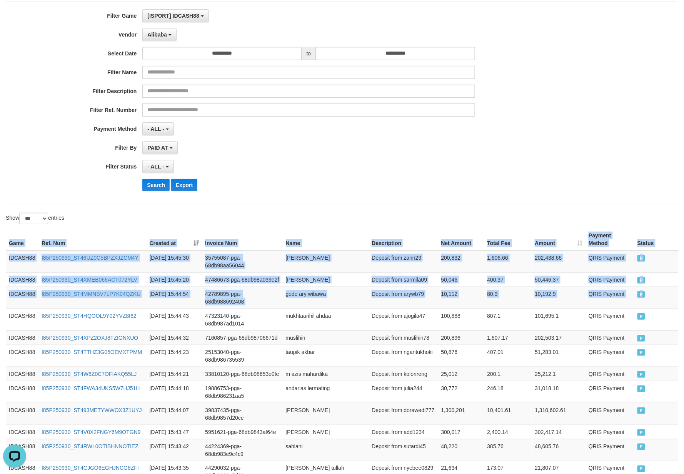
scroll to position [0, 0]
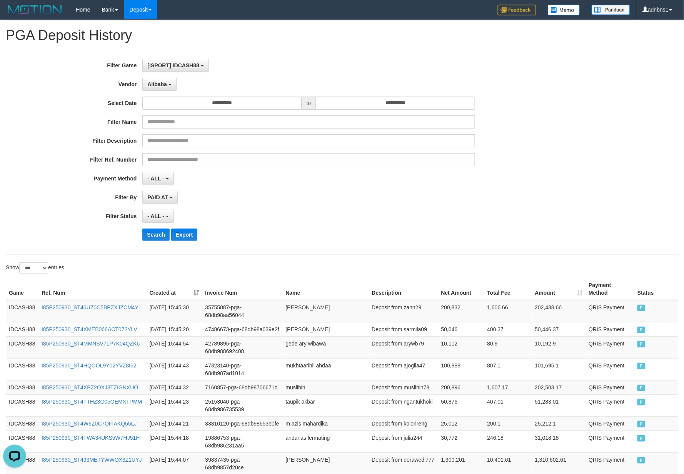
click at [343, 232] on div "Search Export" at bounding box center [355, 234] width 427 height 12
click at [142, 236] on button "Search" at bounding box center [155, 234] width 27 height 12
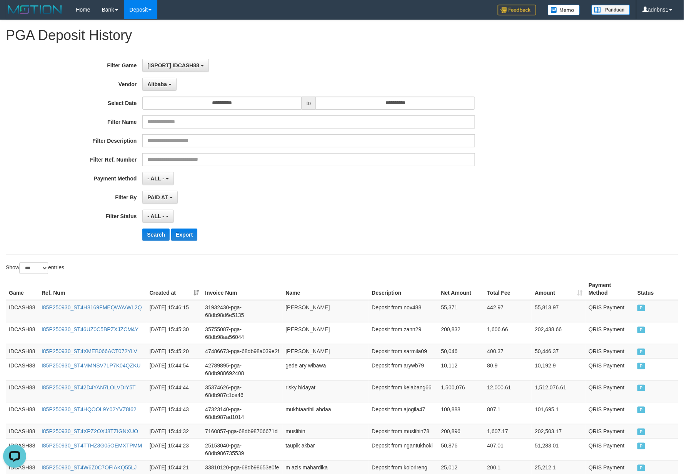
click at [308, 255] on div "**********" at bounding box center [342, 153] width 672 height 204
click at [150, 237] on button "Search" at bounding box center [155, 234] width 27 height 12
click at [327, 215] on div "- ALL - SELECT ALL - ALL - SELECT STATUS PENDING/UNPAID PAID CANCELED EXPIRED" at bounding box center [308, 216] width 332 height 13
click at [156, 241] on button "Search" at bounding box center [155, 234] width 27 height 12
click at [317, 225] on div "**********" at bounding box center [285, 153] width 570 height 188
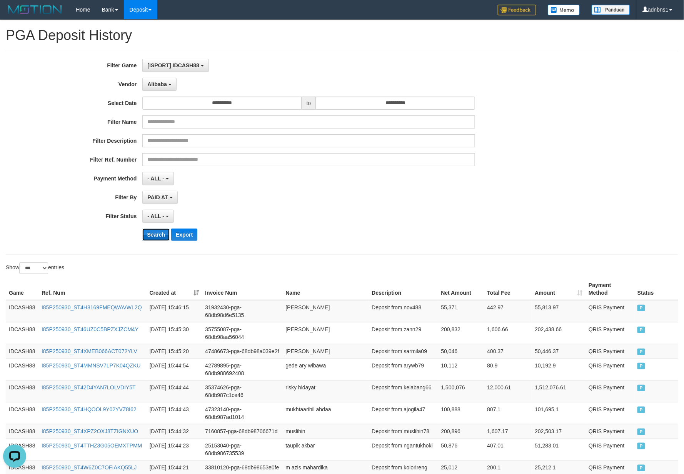
click at [159, 240] on button "Search" at bounding box center [155, 234] width 27 height 12
click at [368, 214] on div "- ALL - SELECT ALL - ALL - SELECT STATUS PENDING/UNPAID PAID CANCELED EXPIRED" at bounding box center [308, 216] width 332 height 13
click at [155, 237] on button "Search" at bounding box center [155, 234] width 27 height 12
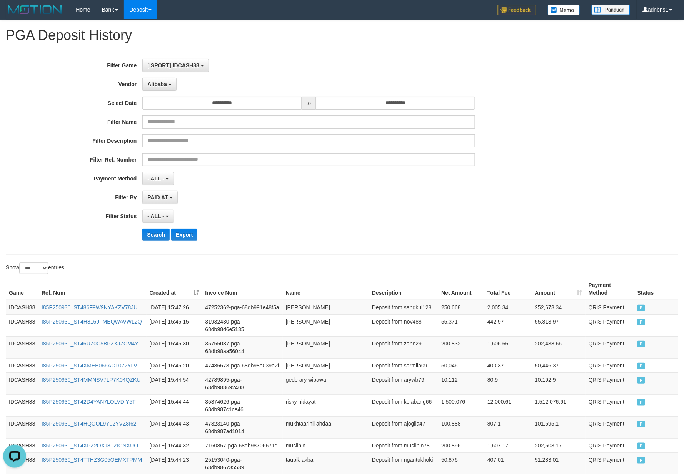
click at [302, 214] on div "- ALL - SELECT ALL - ALL - SELECT STATUS PENDING/UNPAID PAID CANCELED EXPIRED" at bounding box center [308, 216] width 332 height 13
click at [157, 241] on button "Search" at bounding box center [155, 234] width 27 height 12
click at [303, 234] on div "Search Export" at bounding box center [355, 234] width 427 height 12
click at [148, 240] on button "Search" at bounding box center [155, 234] width 27 height 12
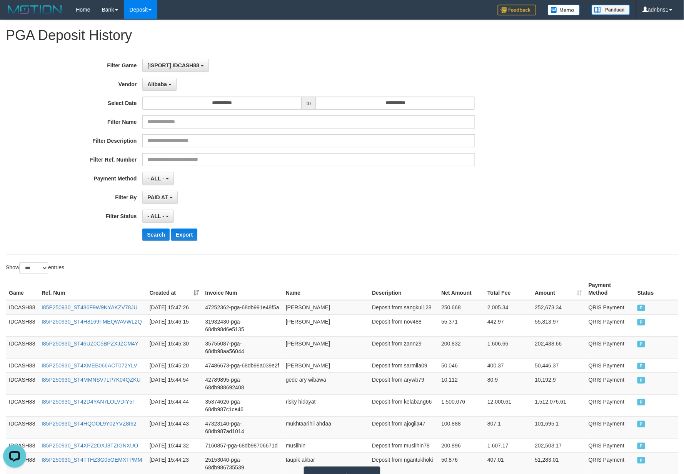
click at [294, 233] on div "Search Export" at bounding box center [355, 234] width 427 height 12
click at [162, 240] on button "Search" at bounding box center [155, 234] width 27 height 12
click at [311, 245] on div "**********" at bounding box center [285, 153] width 570 height 188
click at [152, 239] on button "Search" at bounding box center [155, 234] width 27 height 12
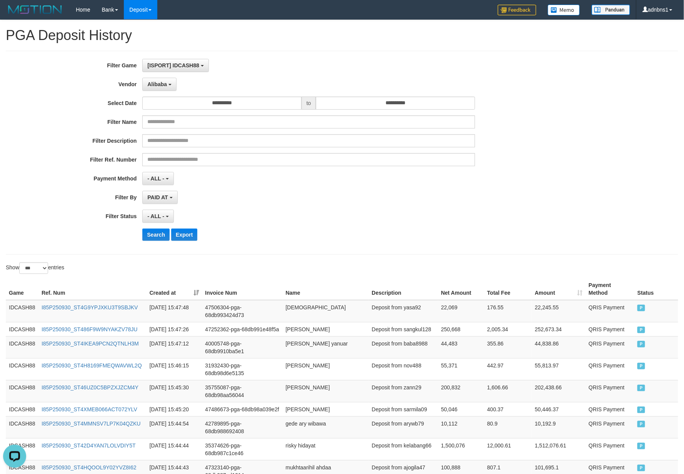
click at [348, 226] on div "**********" at bounding box center [285, 153] width 570 height 188
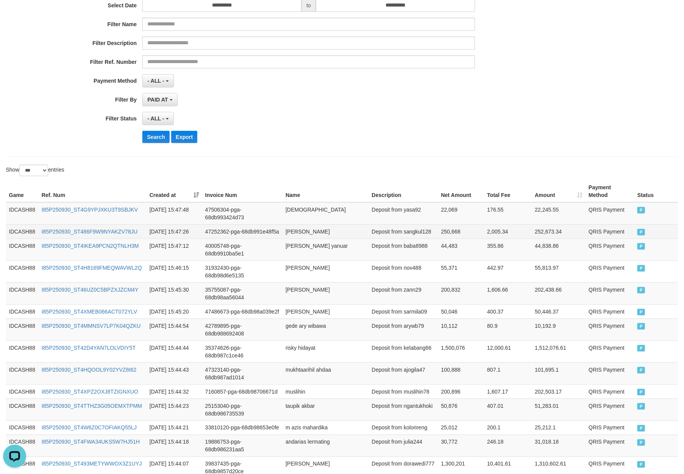
scroll to position [102, 0]
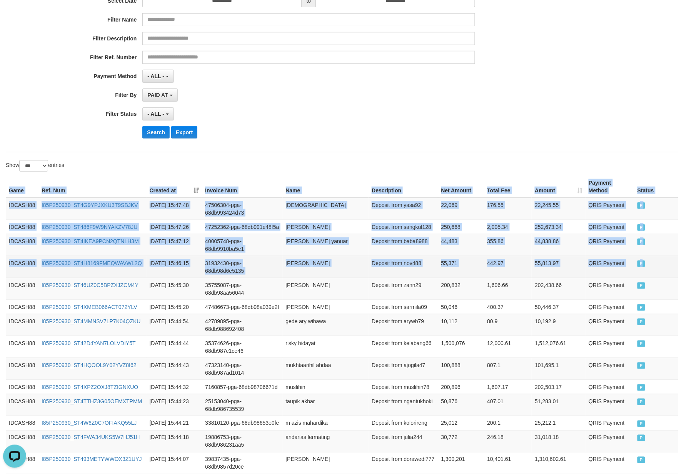
drag, startPoint x: 8, startPoint y: 187, endPoint x: 650, endPoint y: 270, distance: 647.2
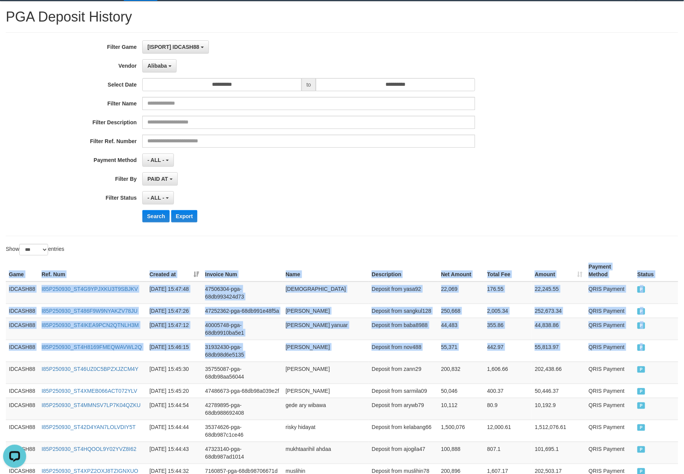
scroll to position [0, 0]
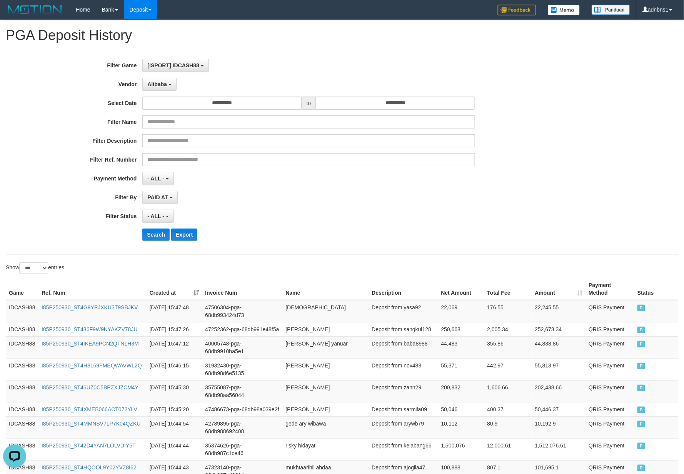
click at [328, 205] on div "**********" at bounding box center [285, 153] width 570 height 188
click at [157, 231] on button "Search" at bounding box center [155, 234] width 27 height 12
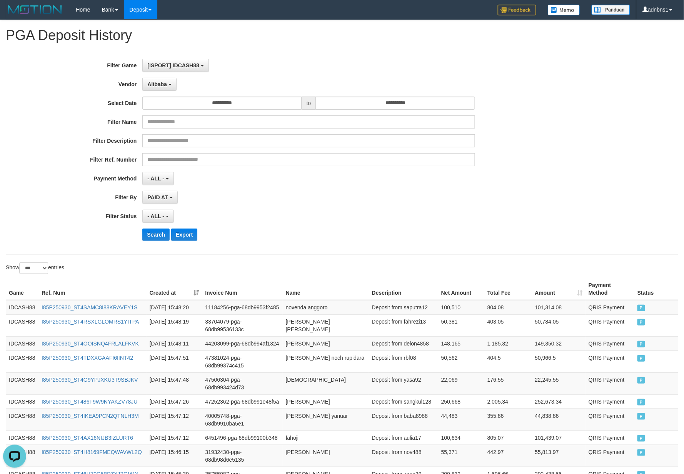
click at [319, 231] on div "Search Export" at bounding box center [355, 234] width 427 height 12
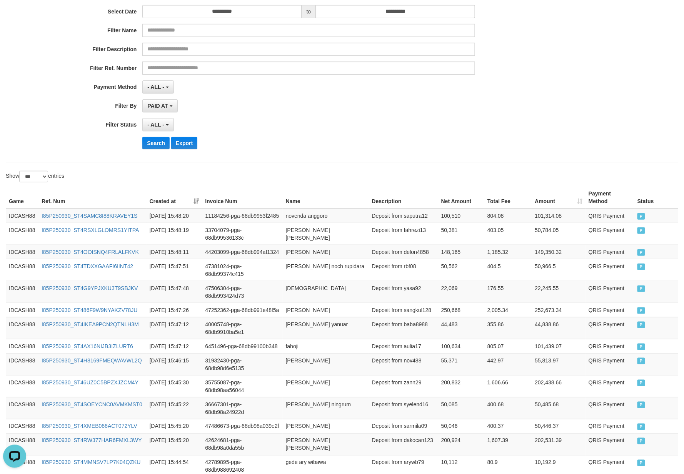
scroll to position [102, 0]
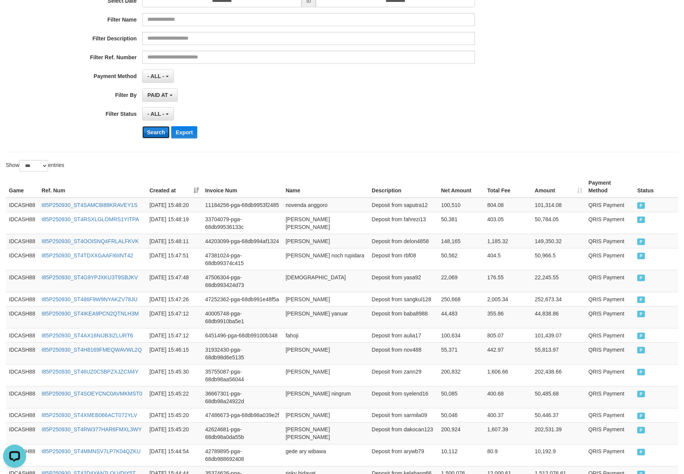
click at [159, 135] on button "Search" at bounding box center [155, 132] width 27 height 12
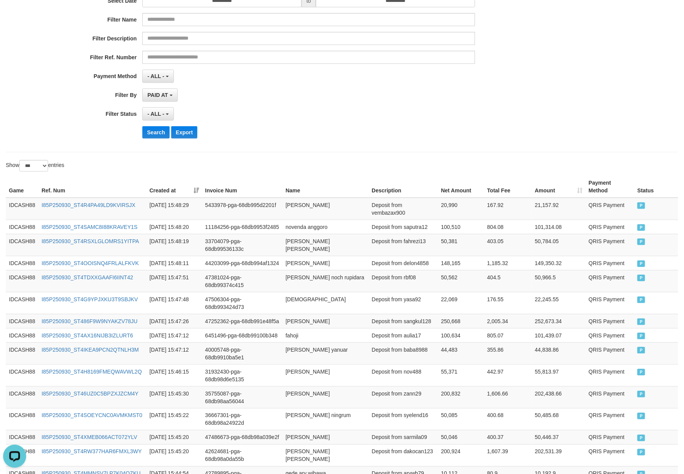
click at [365, 151] on div "**********" at bounding box center [342, 50] width 672 height 204
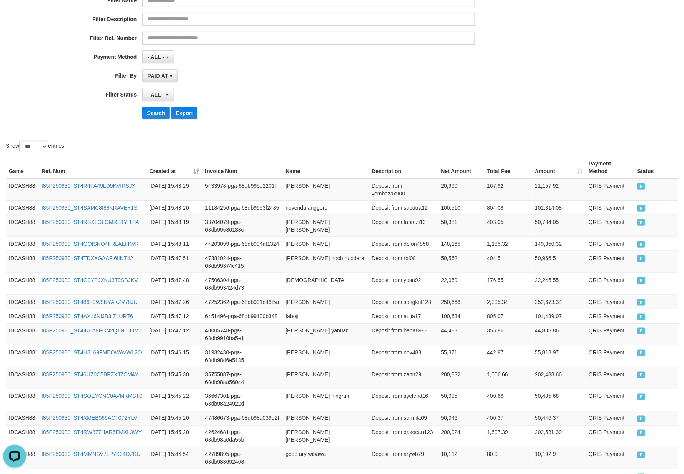
scroll to position [154, 0]
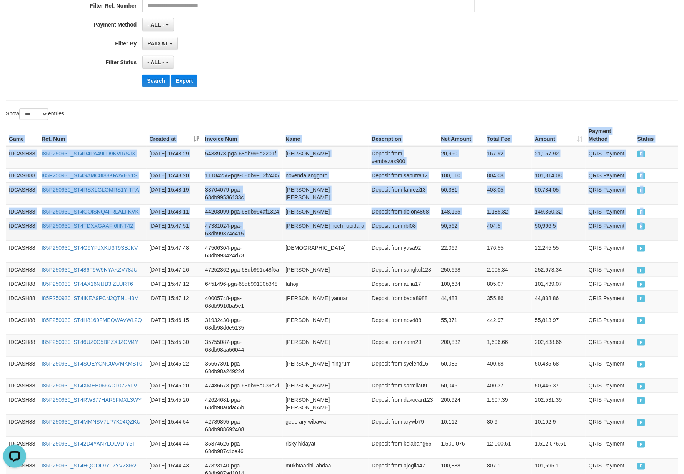
drag, startPoint x: 5, startPoint y: 135, endPoint x: 667, endPoint y: 240, distance: 670.5
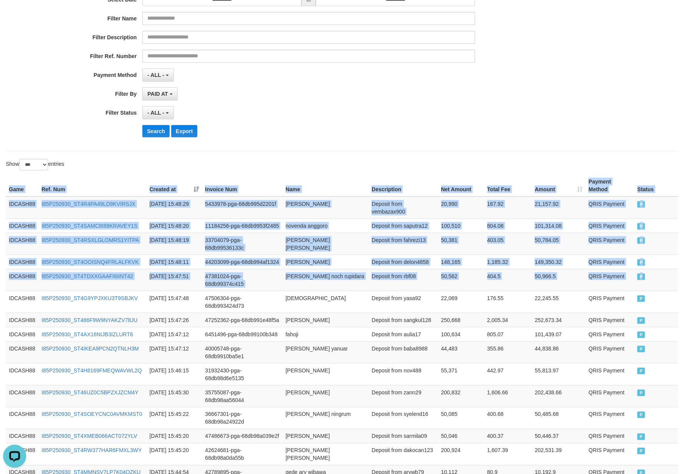
scroll to position [0, 0]
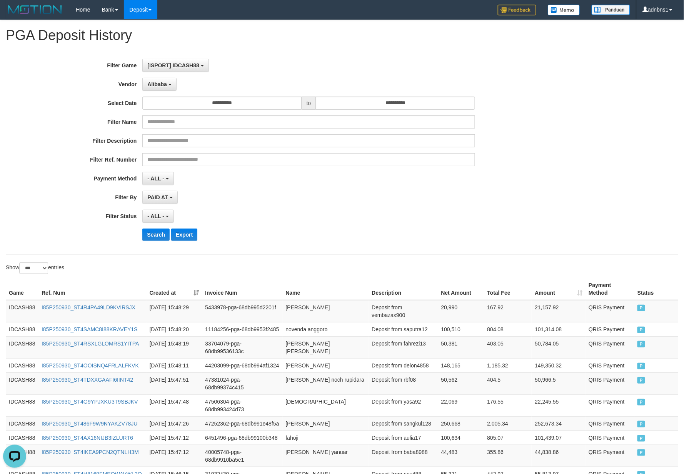
click at [305, 225] on div "**********" at bounding box center [285, 153] width 570 height 188
click at [154, 234] on button "Search" at bounding box center [155, 234] width 27 height 12
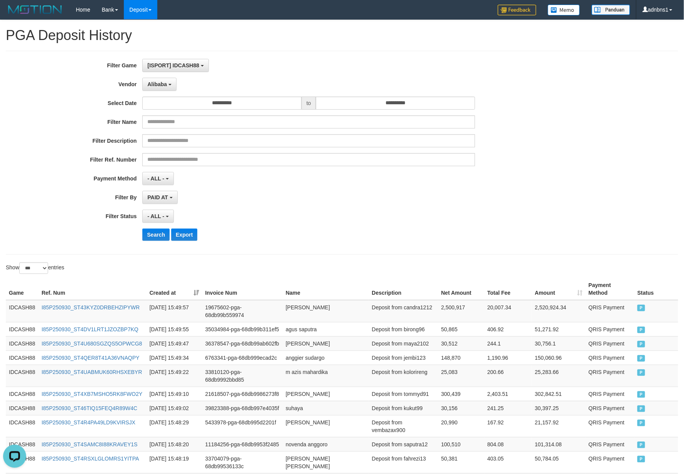
click at [269, 210] on div "**********" at bounding box center [285, 153] width 570 height 188
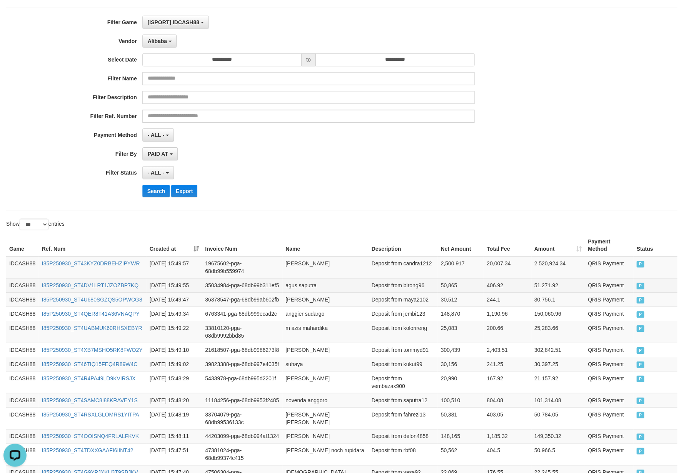
scroll to position [102, 0]
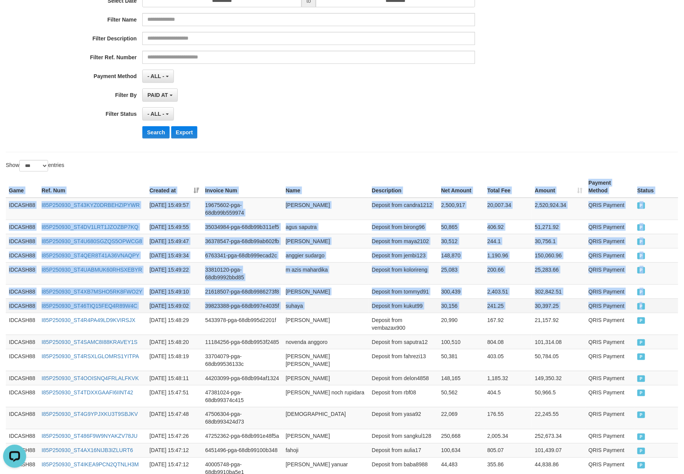
drag, startPoint x: 8, startPoint y: 192, endPoint x: 648, endPoint y: 337, distance: 656.1
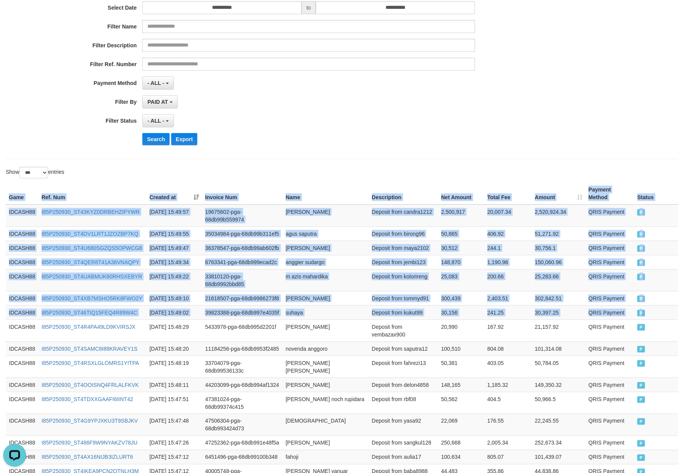
scroll to position [0, 0]
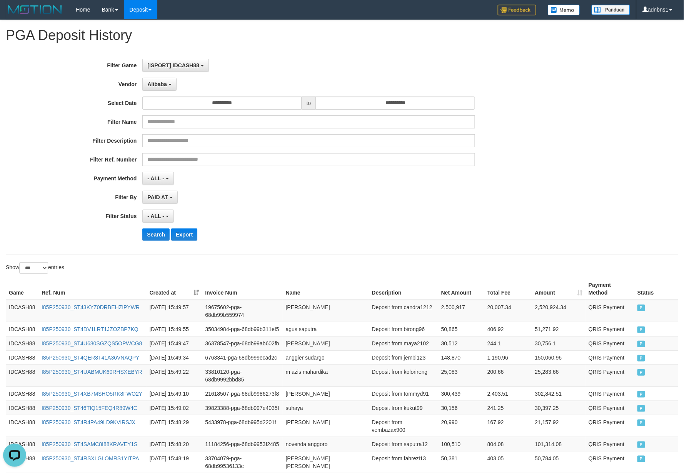
click at [311, 227] on div "**********" at bounding box center [285, 153] width 570 height 188
click at [151, 236] on button "Search" at bounding box center [155, 234] width 27 height 12
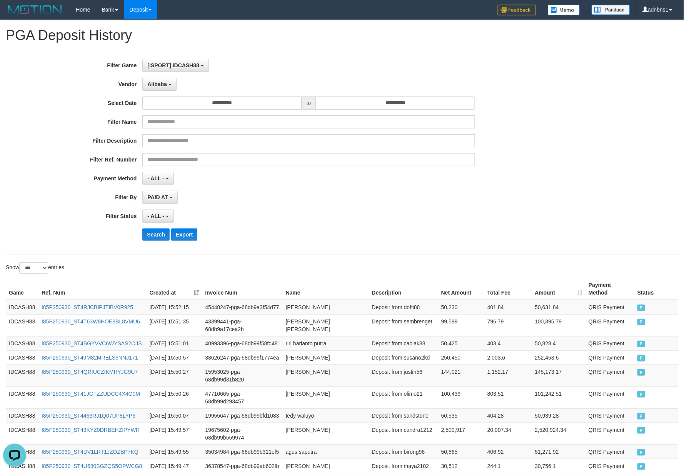
click at [300, 233] on div "Search Export" at bounding box center [355, 234] width 427 height 12
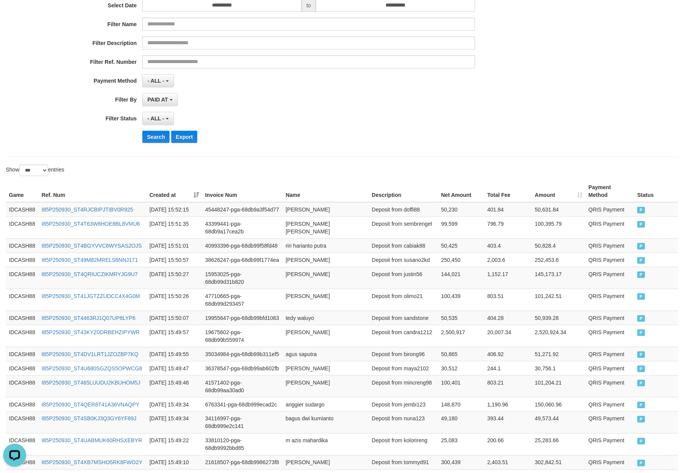
scroll to position [154, 0]
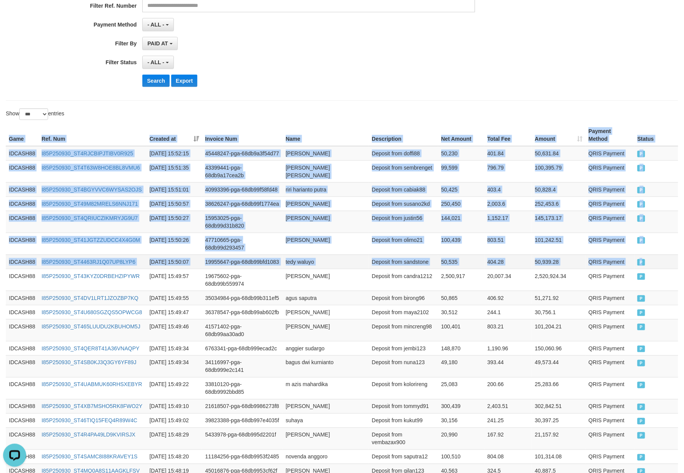
drag, startPoint x: 5, startPoint y: 140, endPoint x: 668, endPoint y: 288, distance: 679.2
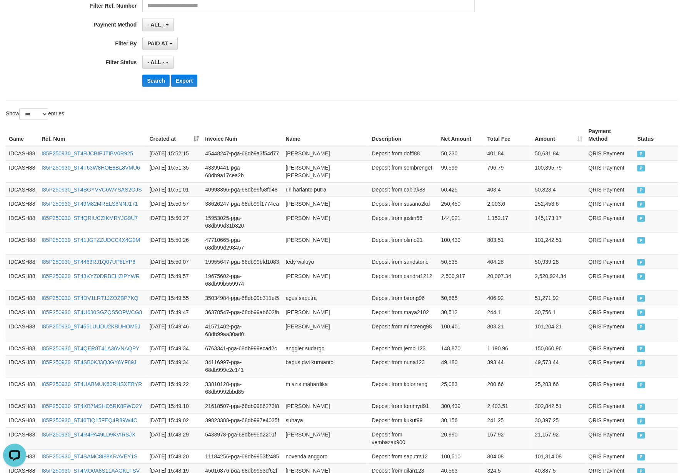
click at [146, 81] on button "Search" at bounding box center [155, 81] width 27 height 12
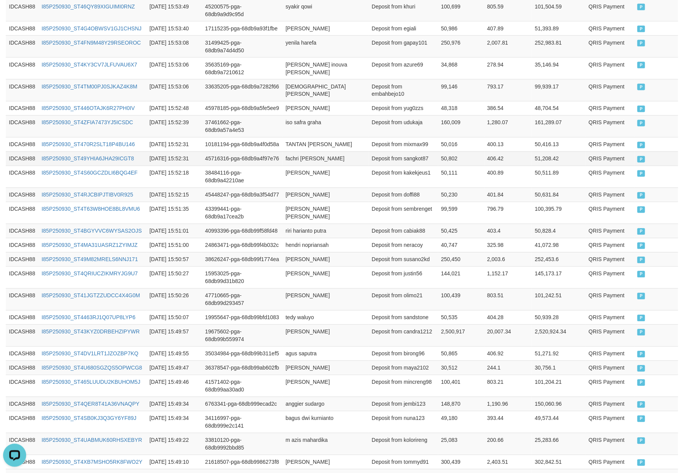
scroll to position [219, 0]
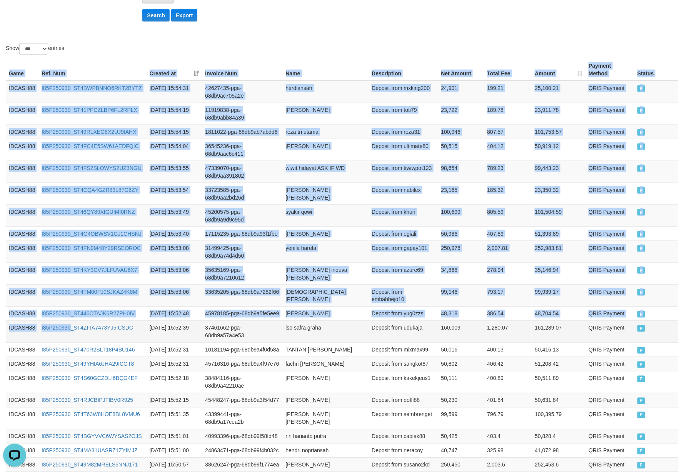
drag, startPoint x: 6, startPoint y: 68, endPoint x: 76, endPoint y: 361, distance: 300.5
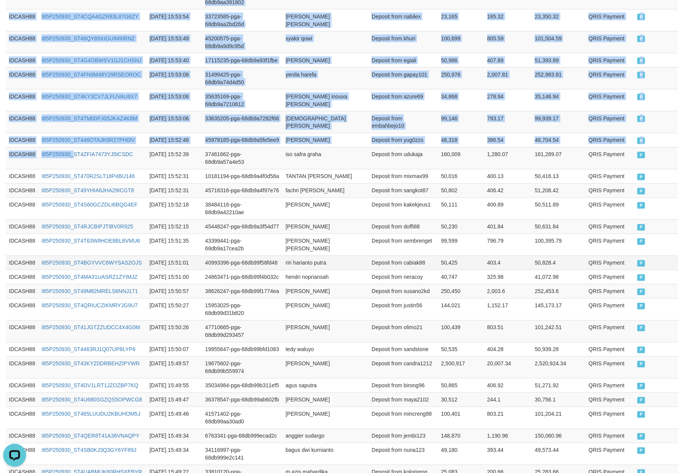
scroll to position [425, 0]
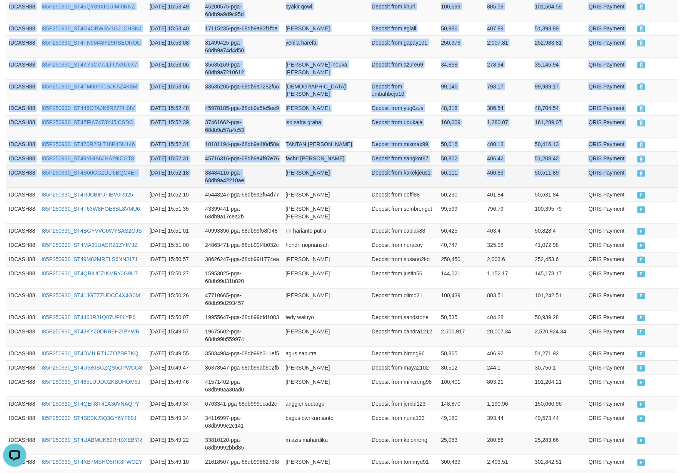
click at [660, 188] on td "P" at bounding box center [656, 177] width 44 height 22
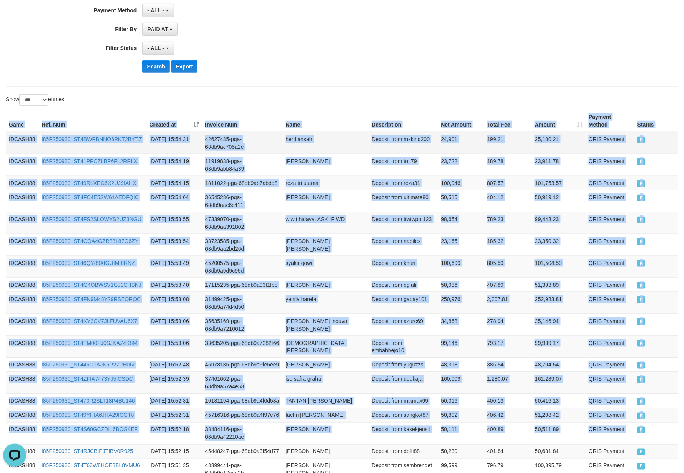
scroll to position [0, 0]
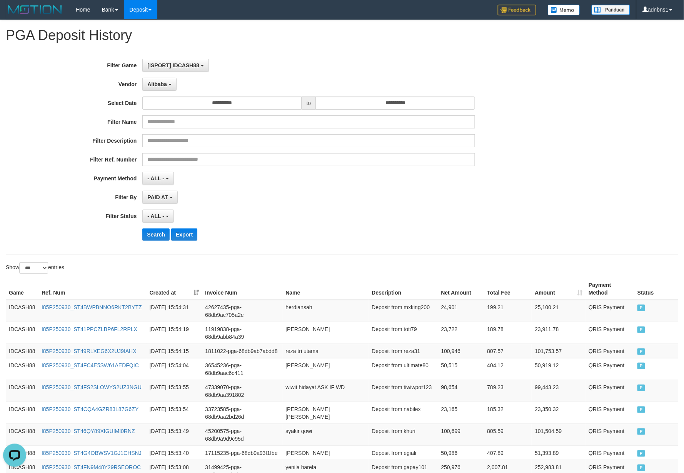
click at [320, 219] on div "- ALL - SELECT ALL - ALL - SELECT STATUS PENDING/UNPAID PAID CANCELED EXPIRED" at bounding box center [308, 216] width 332 height 13
click at [151, 234] on button "Search" at bounding box center [155, 234] width 27 height 12
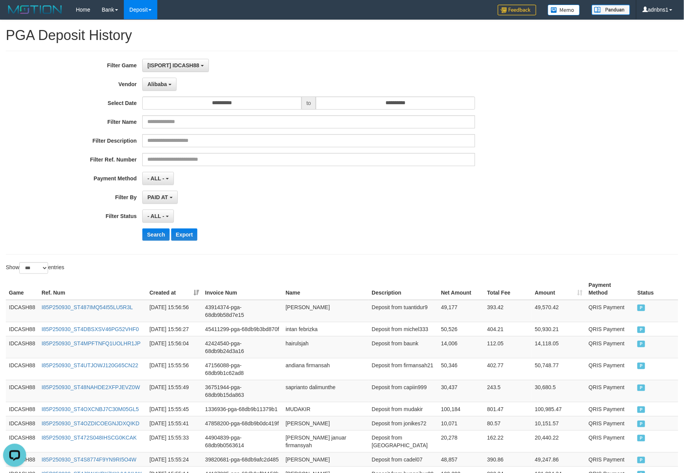
click at [331, 219] on div "- ALL - SELECT ALL - ALL - SELECT STATUS PENDING/UNPAID PAID CANCELED EXPIRED" at bounding box center [308, 216] width 332 height 13
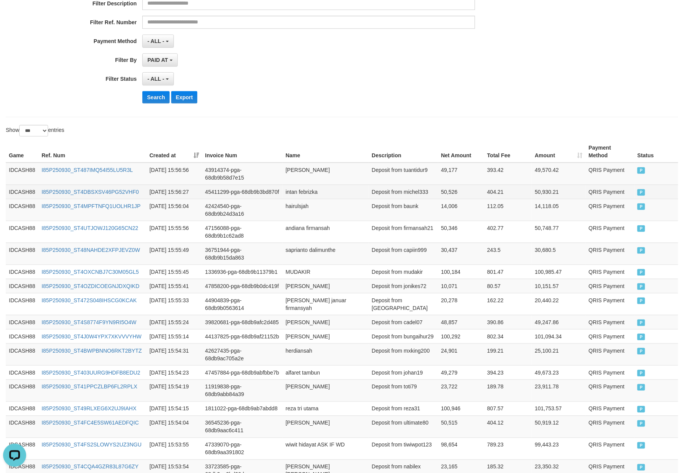
scroll to position [138, 0]
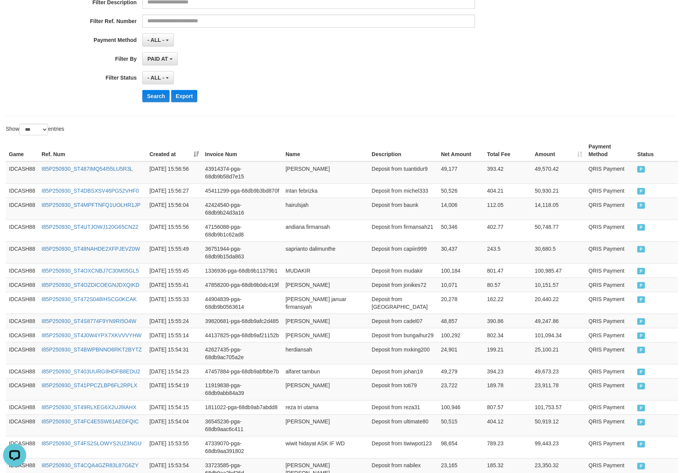
click at [10, 155] on th "Game" at bounding box center [22, 151] width 33 height 22
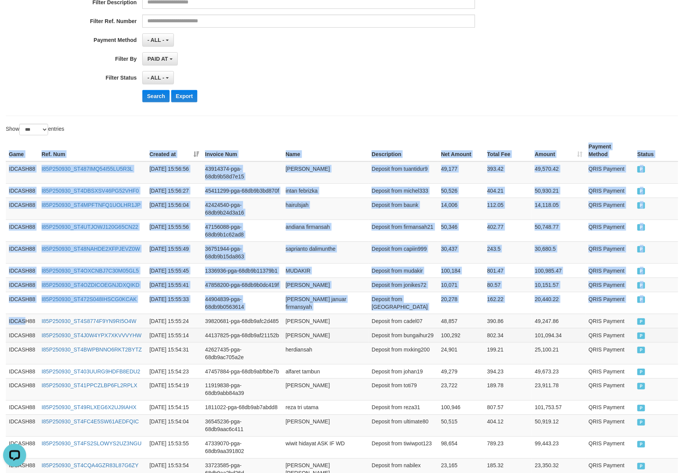
drag, startPoint x: 8, startPoint y: 156, endPoint x: 25, endPoint y: 362, distance: 206.5
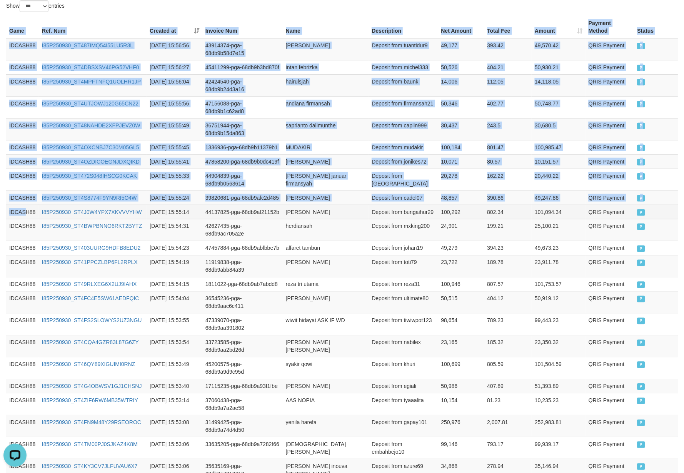
scroll to position [292, 0]
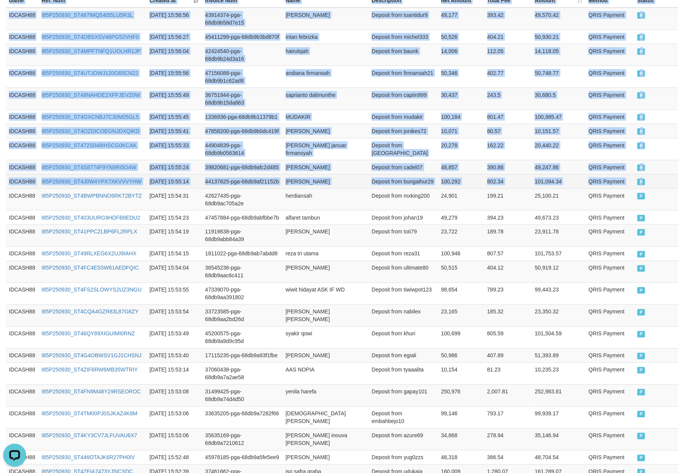
click at [660, 188] on td "P" at bounding box center [656, 181] width 44 height 14
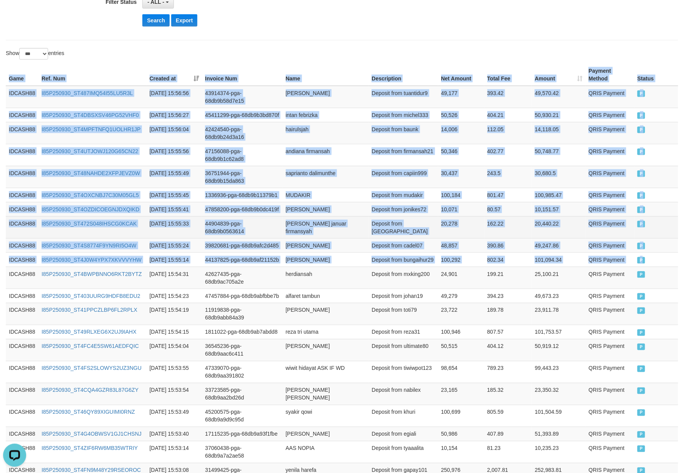
scroll to position [36, 0]
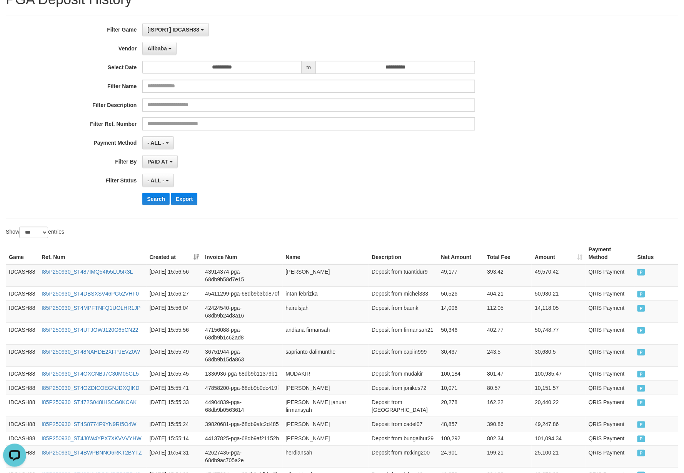
click at [325, 191] on div "**********" at bounding box center [285, 117] width 570 height 188
click at [153, 201] on button "Search" at bounding box center [155, 199] width 27 height 12
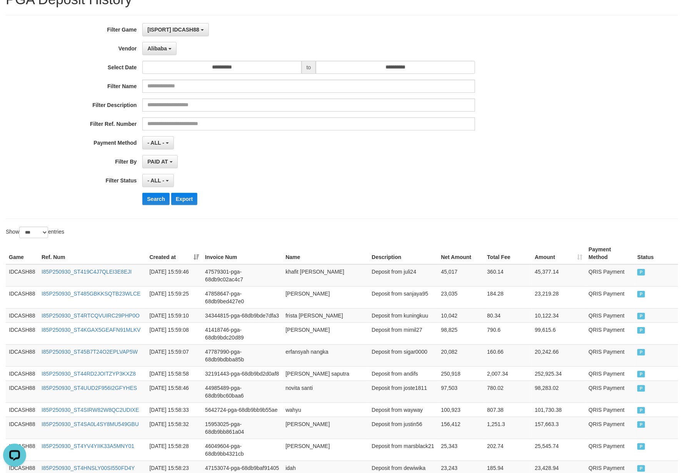
click at [376, 198] on div "Search Export" at bounding box center [355, 199] width 427 height 12
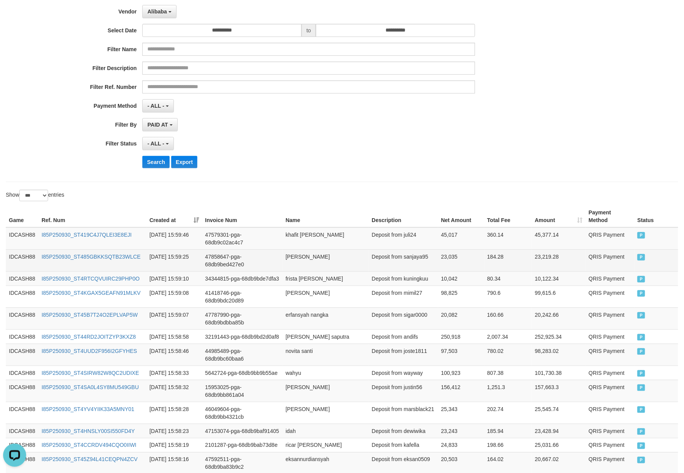
scroll to position [132, 0]
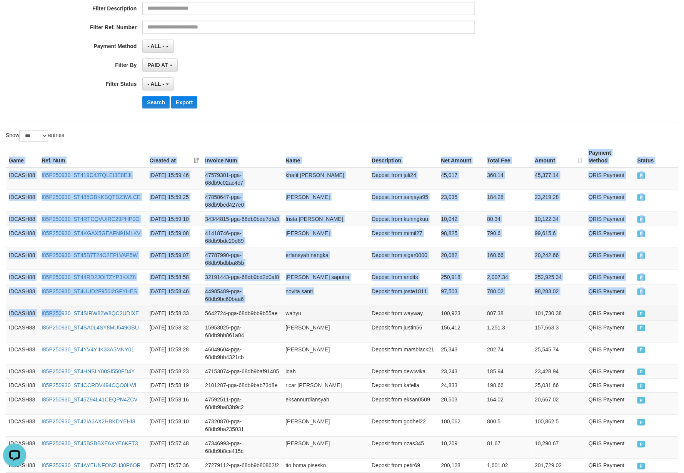
drag, startPoint x: 7, startPoint y: 161, endPoint x: 63, endPoint y: 345, distance: 192.4
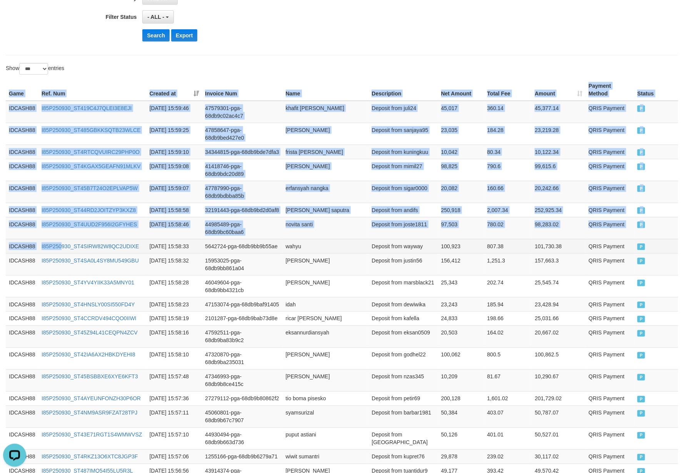
scroll to position [388, 0]
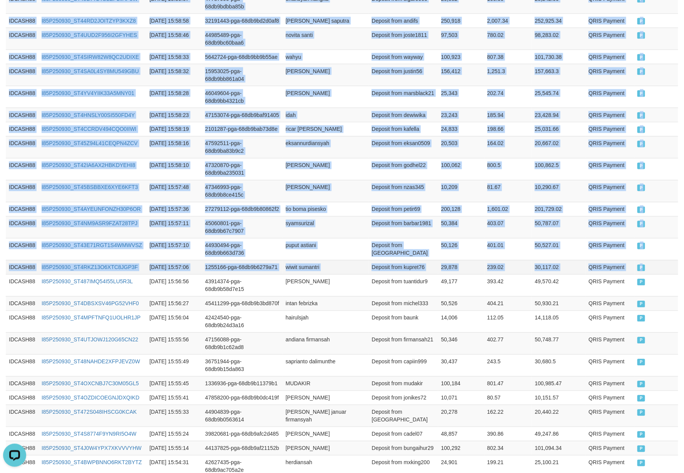
click at [665, 274] on td "P" at bounding box center [656, 267] width 44 height 14
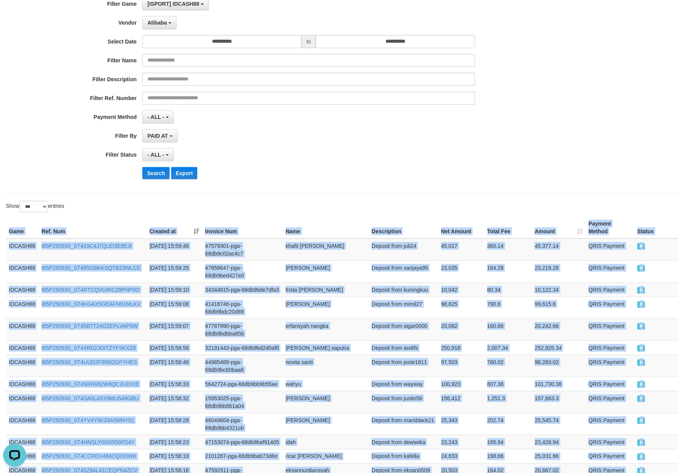
scroll to position [0, 0]
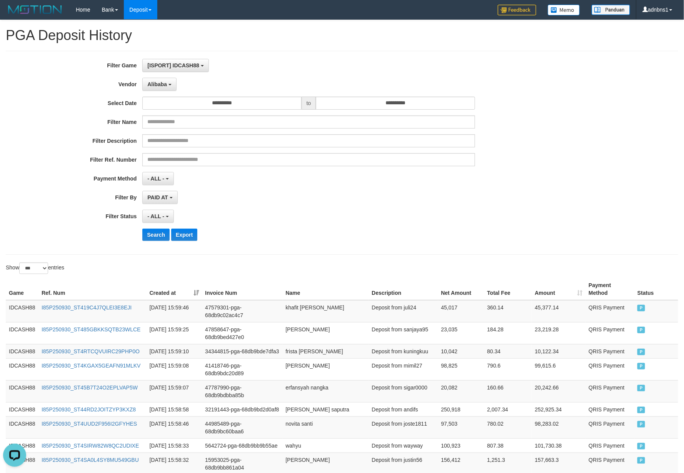
click at [299, 246] on div "**********" at bounding box center [285, 153] width 570 height 188
click at [150, 238] on button "Search" at bounding box center [155, 234] width 27 height 12
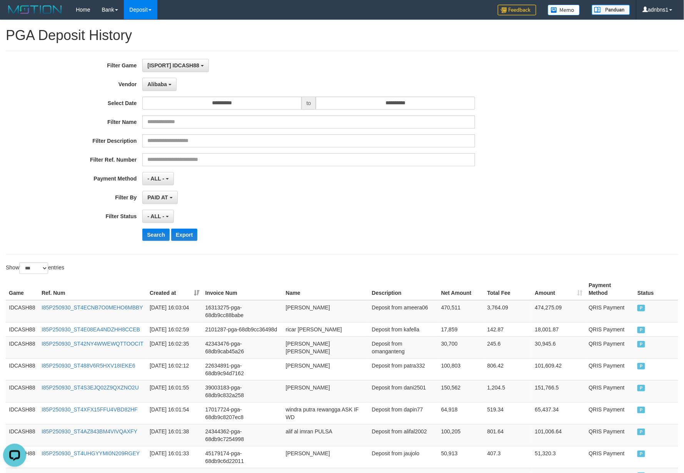
click at [306, 247] on div "**********" at bounding box center [285, 153] width 570 height 188
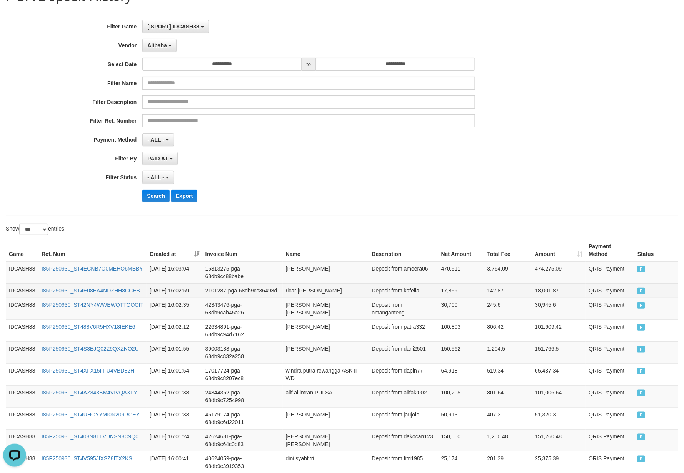
scroll to position [102, 0]
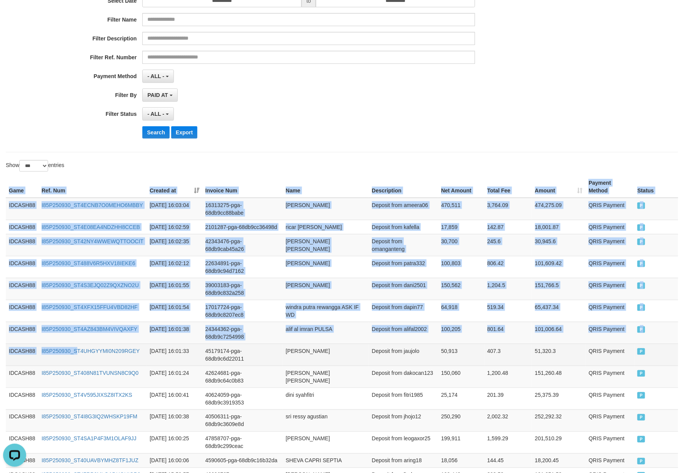
drag, startPoint x: 5, startPoint y: 185, endPoint x: 88, endPoint y: 371, distance: 204.5
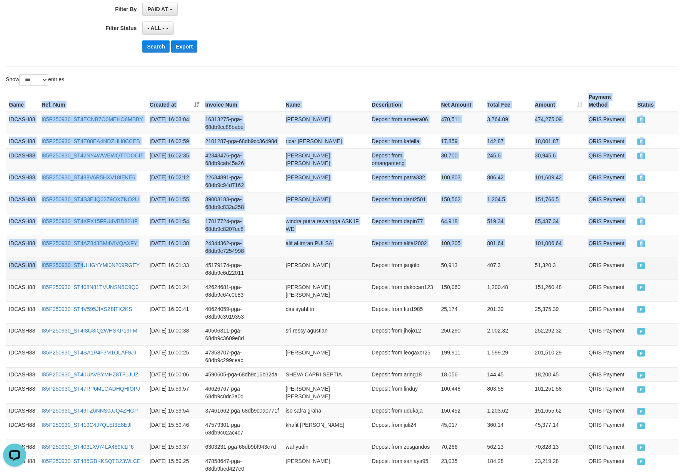
scroll to position [359, 0]
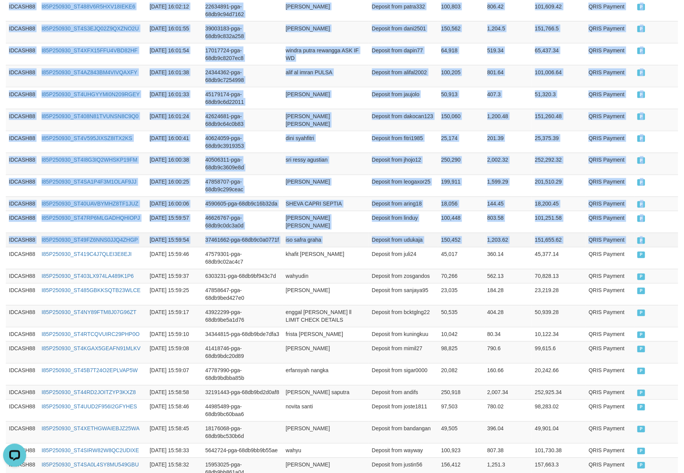
click at [662, 247] on td "P" at bounding box center [656, 240] width 44 height 14
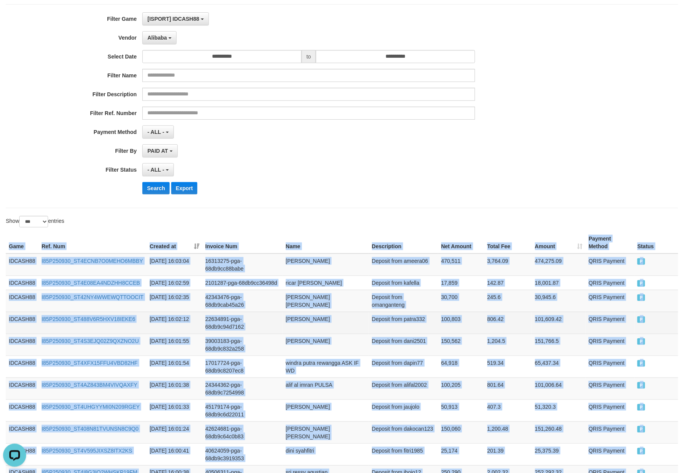
scroll to position [0, 0]
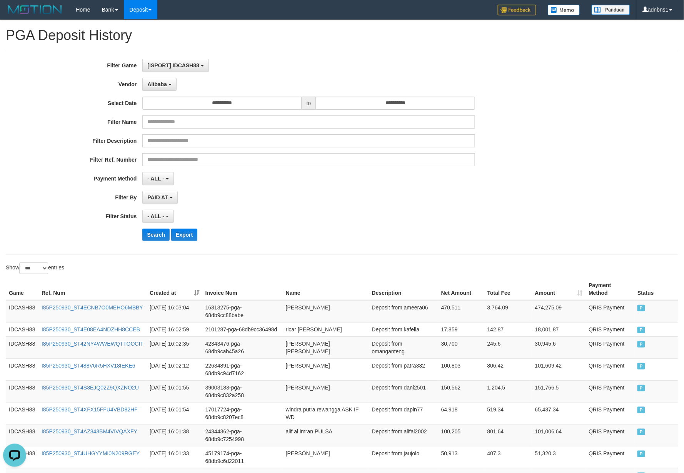
click at [317, 232] on div "Search Export" at bounding box center [355, 234] width 427 height 12
click at [156, 238] on button "Search" at bounding box center [155, 234] width 27 height 12
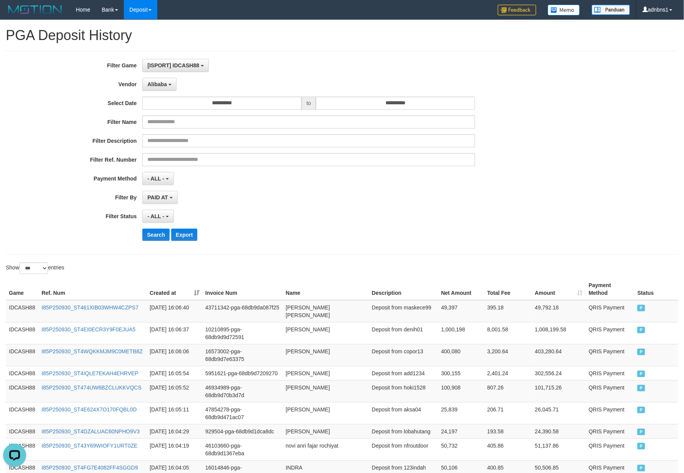
click at [365, 245] on div "**********" at bounding box center [285, 153] width 570 height 188
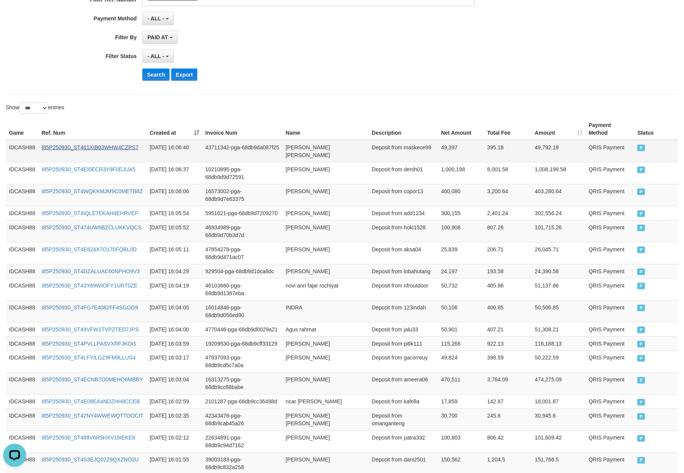
scroll to position [183, 0]
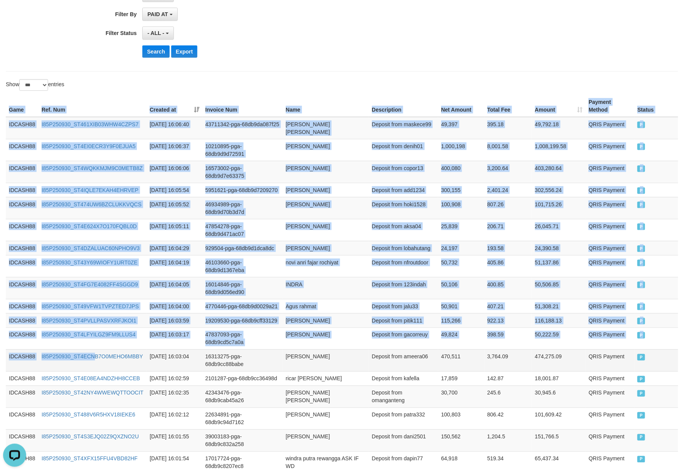
drag, startPoint x: 5, startPoint y: 111, endPoint x: 101, endPoint y: 399, distance: 303.4
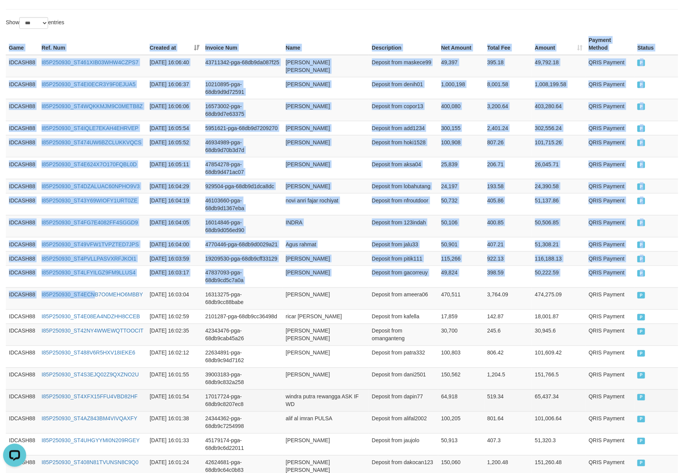
scroll to position [337, 0]
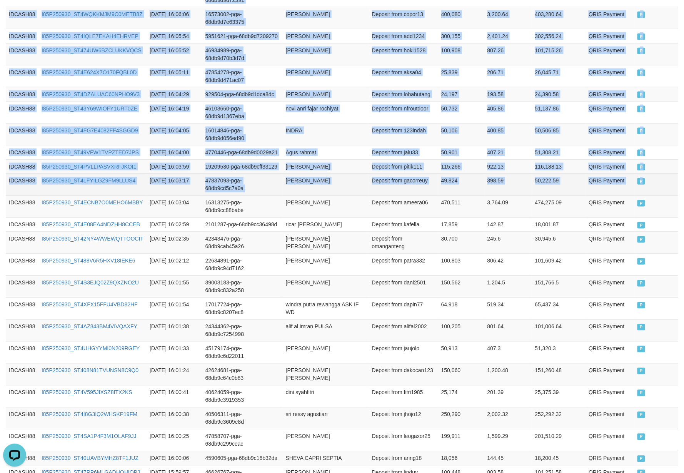
click at [657, 195] on td "P" at bounding box center [656, 184] width 44 height 22
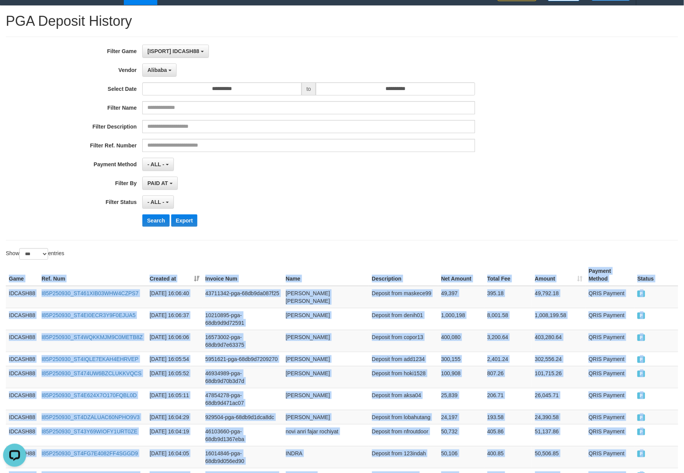
scroll to position [0, 0]
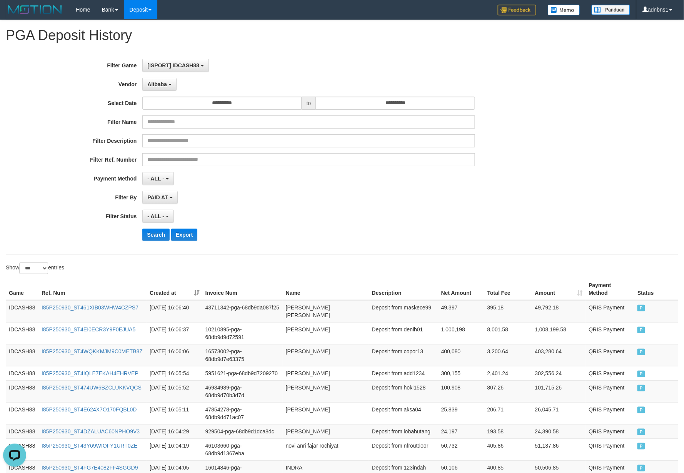
click at [328, 240] on div "Search Export" at bounding box center [355, 234] width 427 height 12
click at [162, 235] on button "Search" at bounding box center [155, 234] width 27 height 12
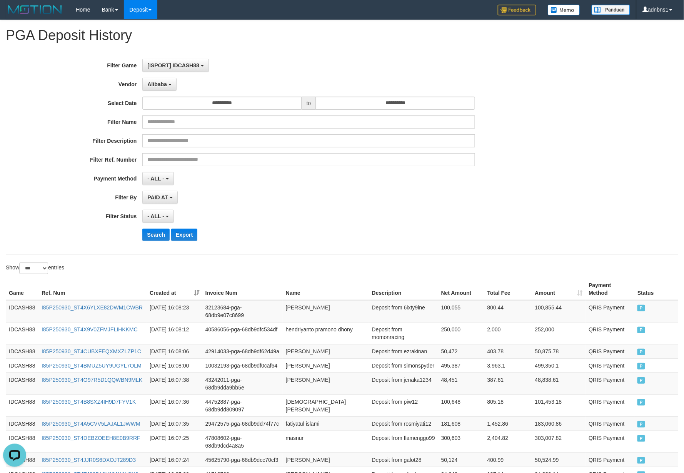
click at [320, 237] on div "Search Export" at bounding box center [355, 234] width 427 height 12
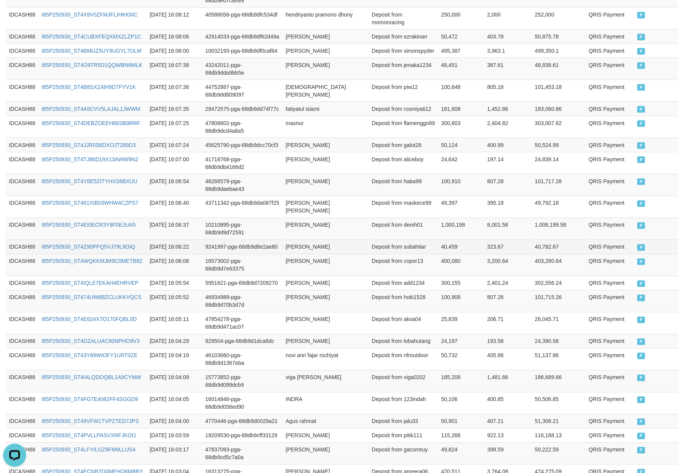
scroll to position [110, 0]
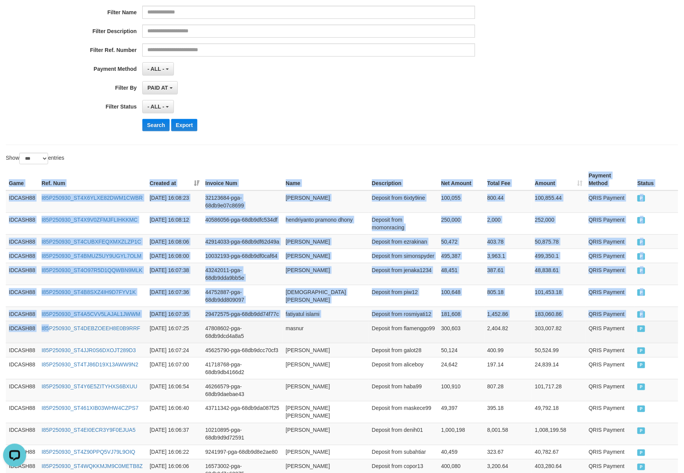
drag, startPoint x: 8, startPoint y: 185, endPoint x: 48, endPoint y: 357, distance: 176.5
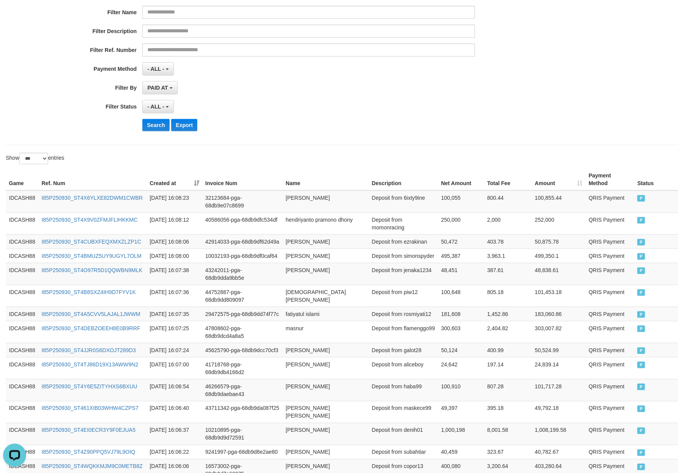
click at [323, 123] on div "Search Export" at bounding box center [355, 125] width 427 height 12
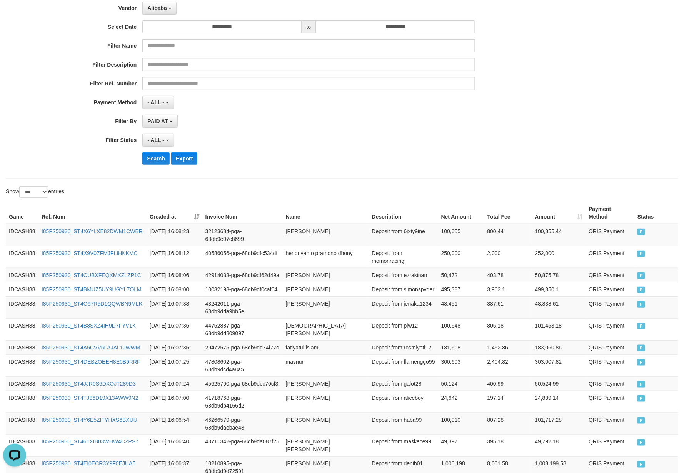
scroll to position [58, 0]
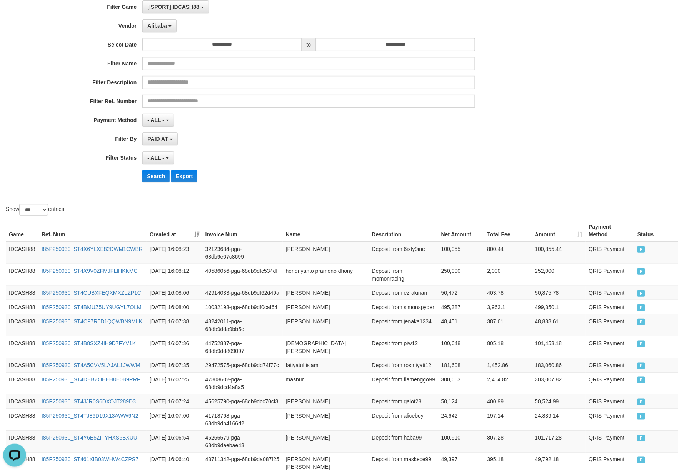
click at [317, 168] on div "**********" at bounding box center [285, 94] width 570 height 188
click at [150, 182] on button "Search" at bounding box center [155, 176] width 27 height 12
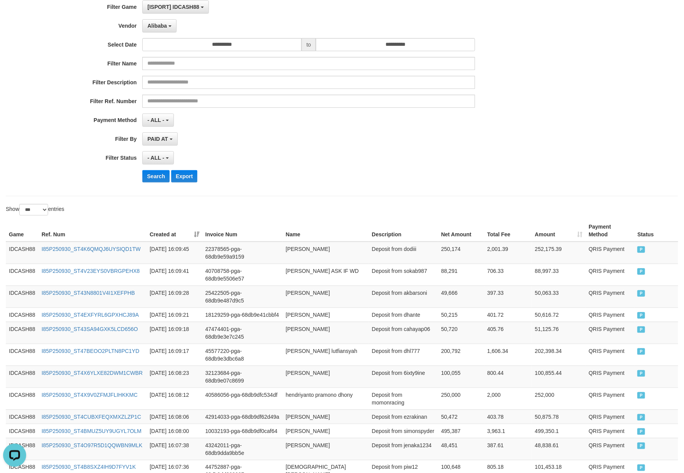
click at [340, 177] on div "Search Export" at bounding box center [355, 176] width 427 height 12
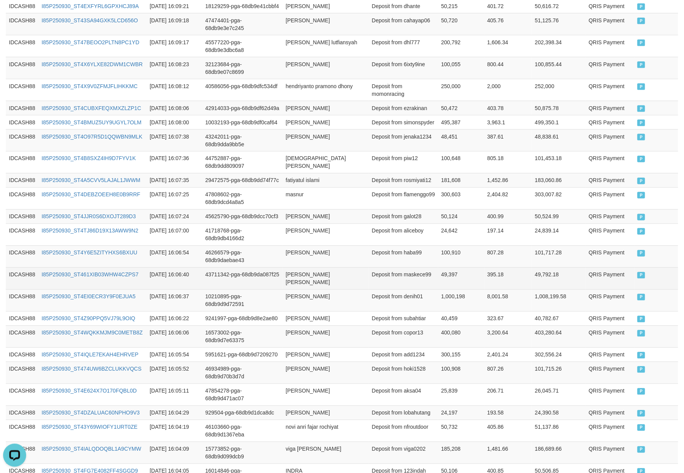
scroll to position [139, 0]
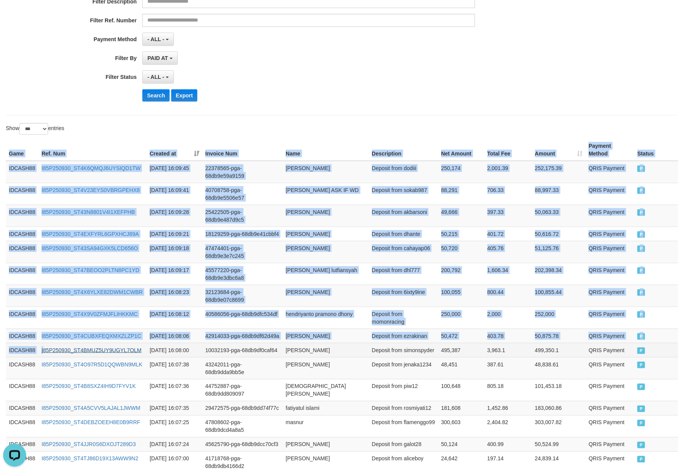
drag, startPoint x: 5, startPoint y: 154, endPoint x: 57, endPoint y: 366, distance: 218.8
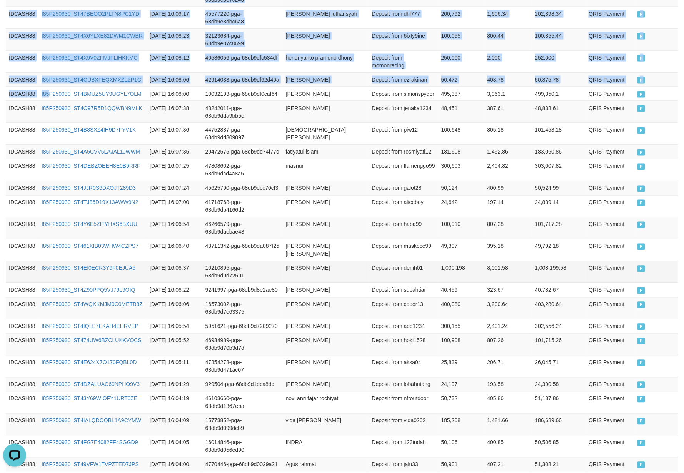
scroll to position [396, 0]
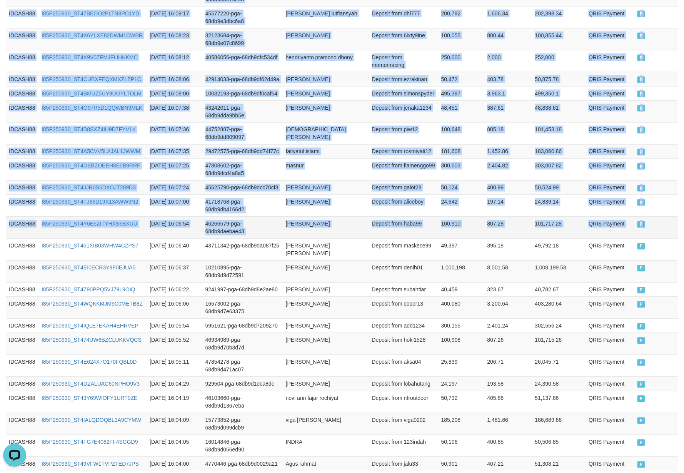
click at [651, 238] on td "P" at bounding box center [656, 228] width 44 height 22
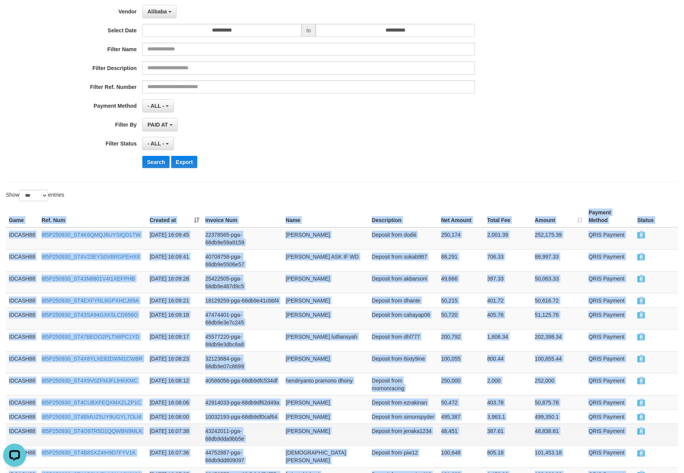
scroll to position [0, 0]
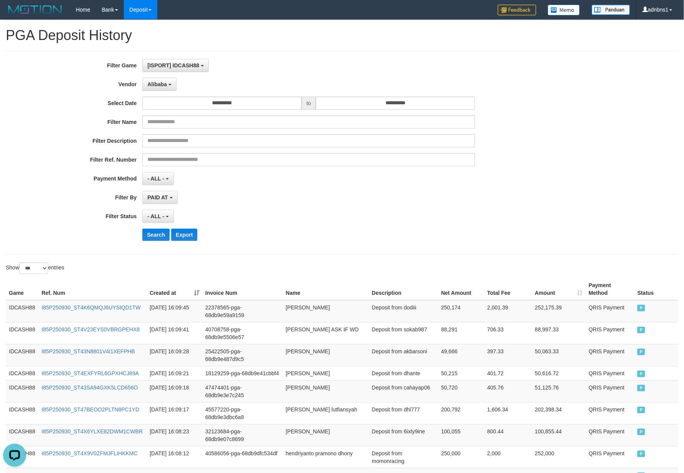
click at [320, 214] on div "- ALL - SELECT ALL - ALL - SELECT STATUS PENDING/UNPAID PAID CANCELED EXPIRED" at bounding box center [308, 216] width 332 height 13
click at [150, 235] on button "Search" at bounding box center [155, 234] width 27 height 12
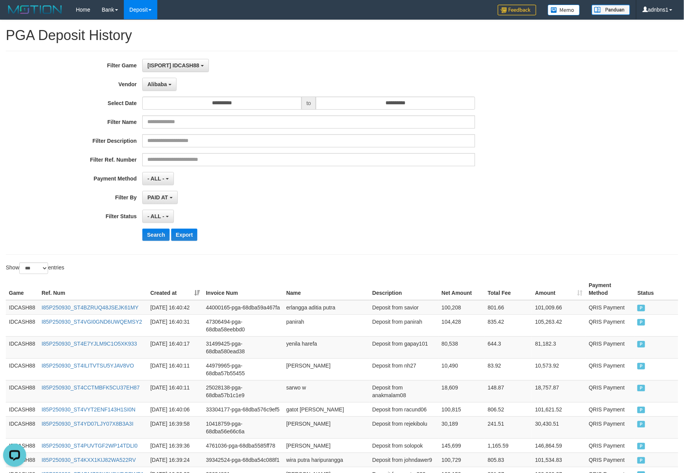
click at [318, 235] on div "Search Export" at bounding box center [355, 234] width 427 height 12
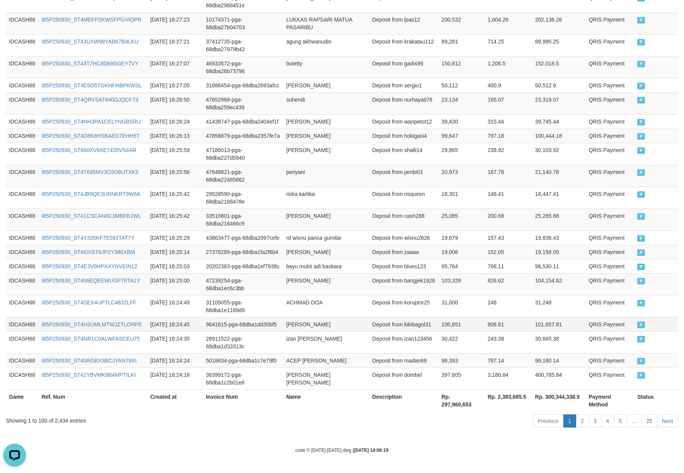
scroll to position [2117, 0]
click at [582, 420] on link "2" at bounding box center [582, 420] width 13 height 13
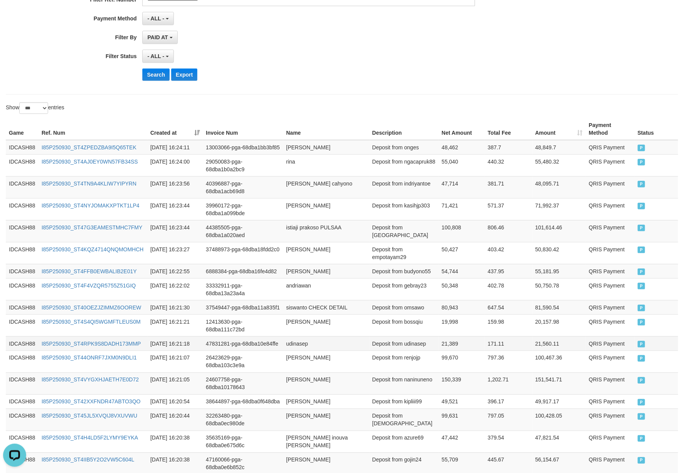
scroll to position [157, 0]
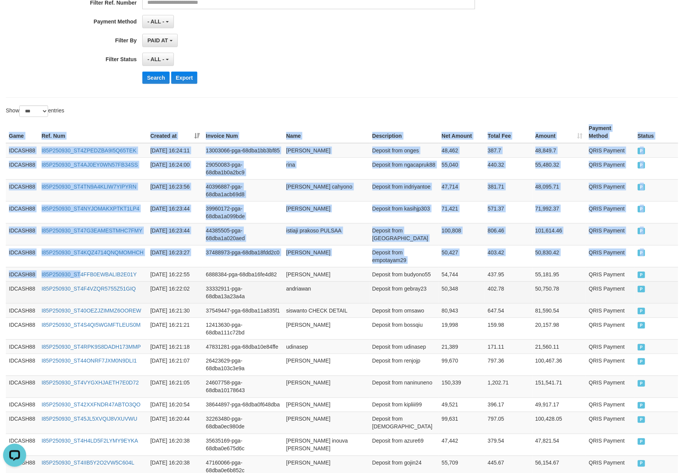
drag, startPoint x: 2, startPoint y: 132, endPoint x: 80, endPoint y: 291, distance: 177.5
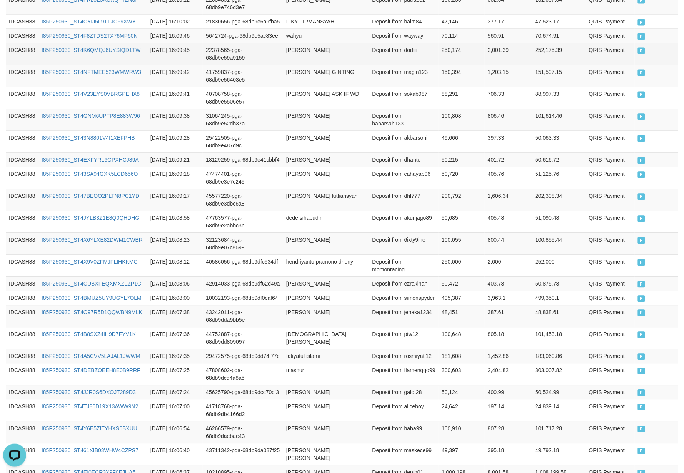
scroll to position [1644, 0]
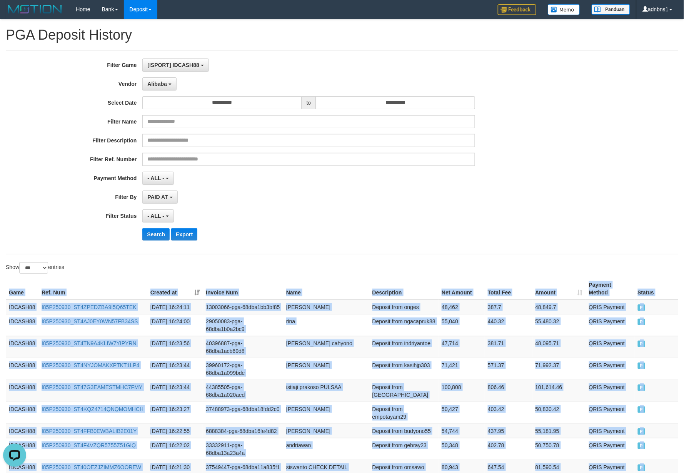
scroll to position [0, 0]
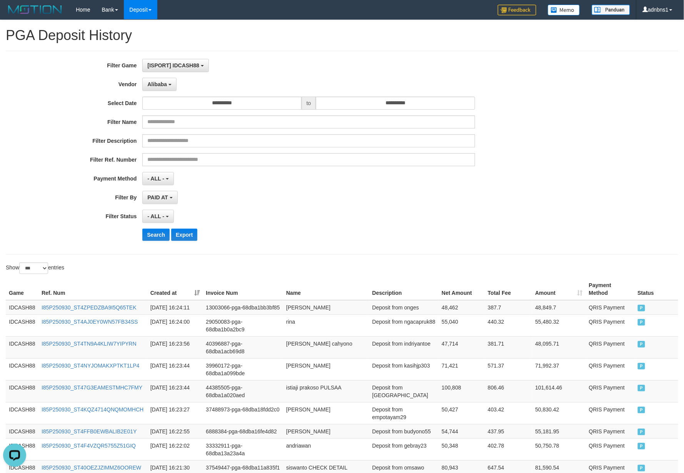
click at [294, 242] on div "**********" at bounding box center [285, 153] width 570 height 188
click at [145, 231] on button "Search" at bounding box center [155, 234] width 27 height 12
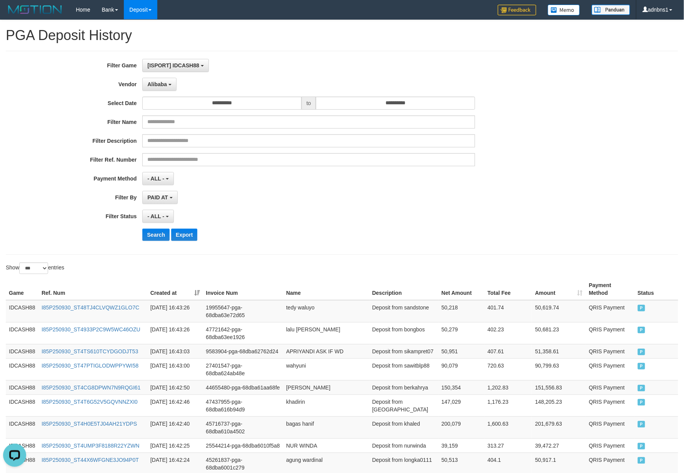
click at [317, 189] on div "**********" at bounding box center [285, 153] width 570 height 188
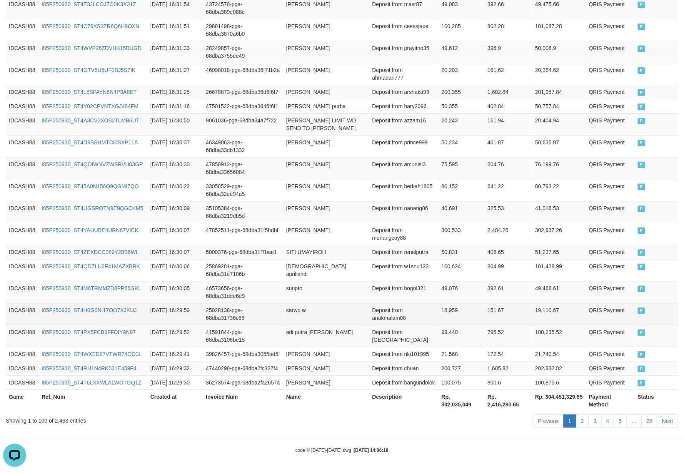
scroll to position [2117, 0]
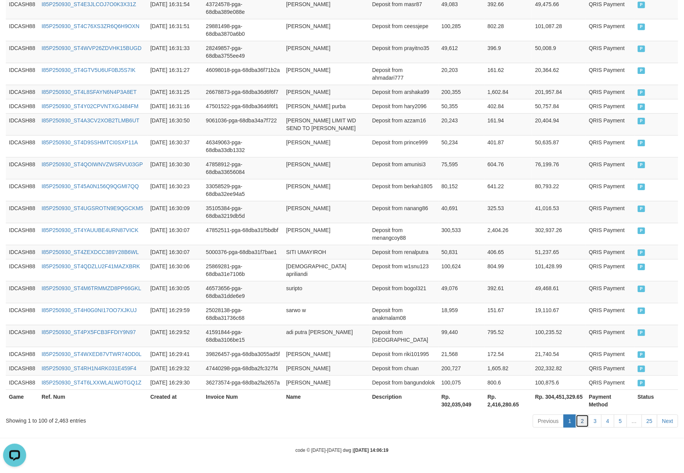
click at [584, 421] on link "2" at bounding box center [582, 420] width 13 height 13
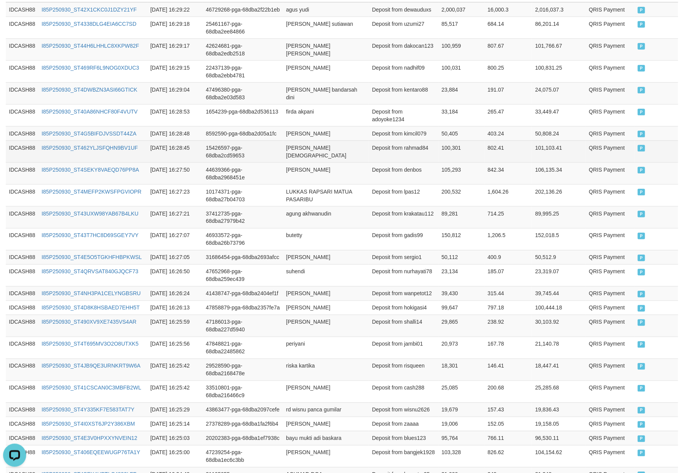
scroll to position [148, 0]
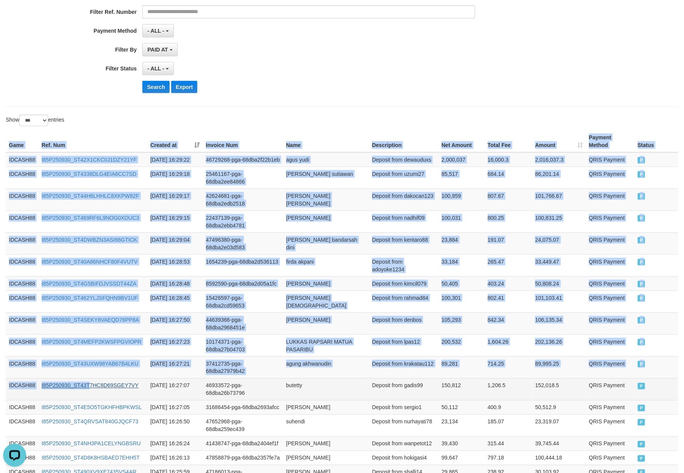
drag, startPoint x: 4, startPoint y: 148, endPoint x: 90, endPoint y: 403, distance: 269.1
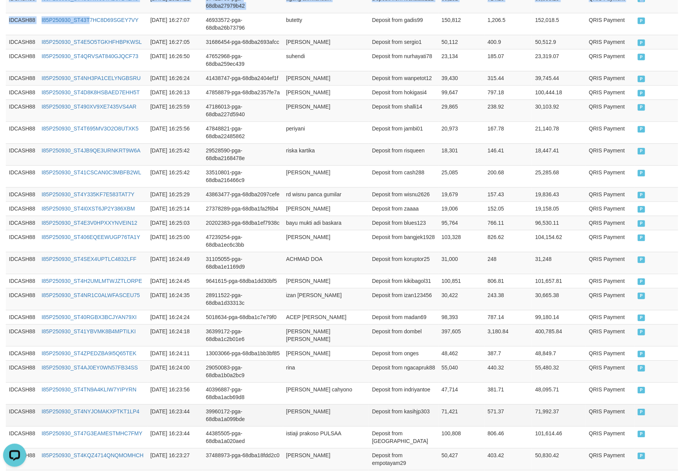
scroll to position [660, 0]
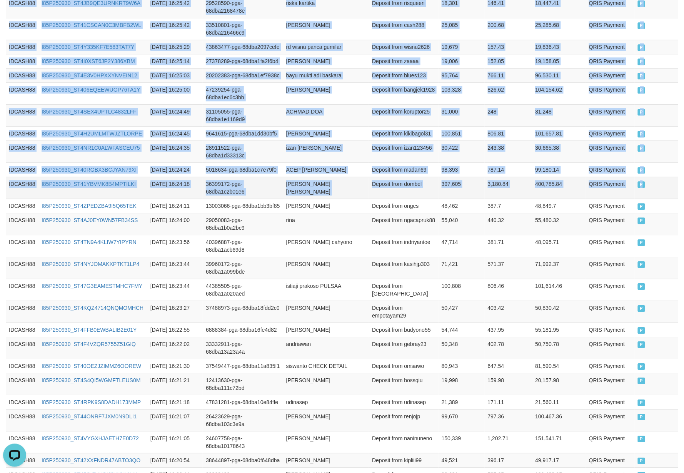
click at [658, 198] on td "P" at bounding box center [656, 188] width 43 height 22
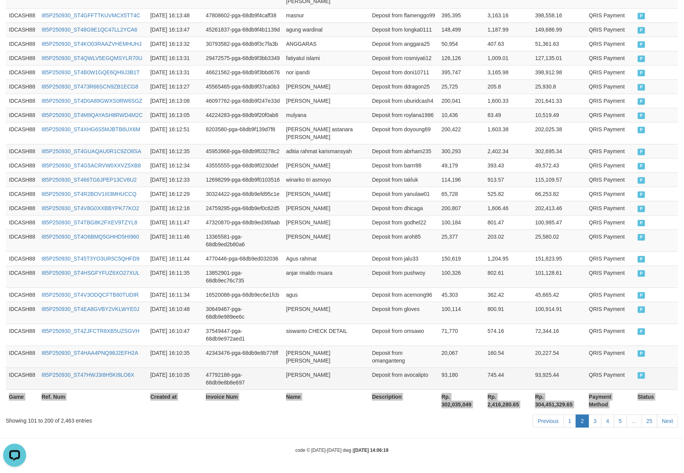
scroll to position [2086, 0]
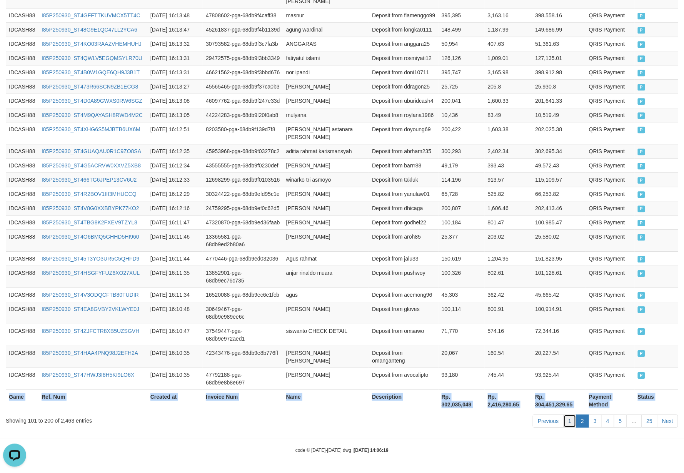
click at [567, 422] on link "1" at bounding box center [569, 420] width 13 height 13
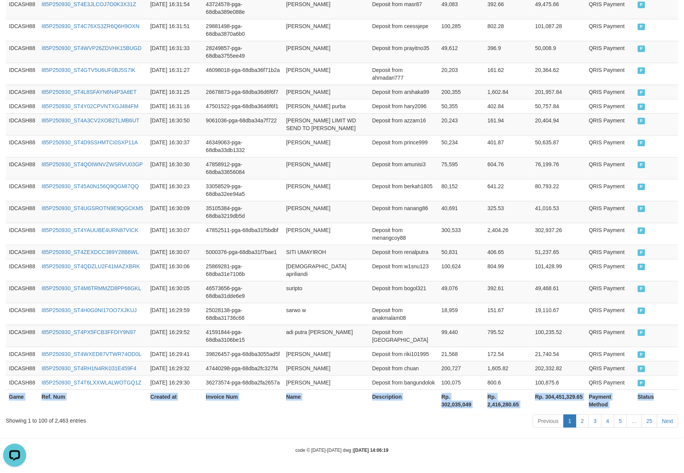
scroll to position [2117, 0]
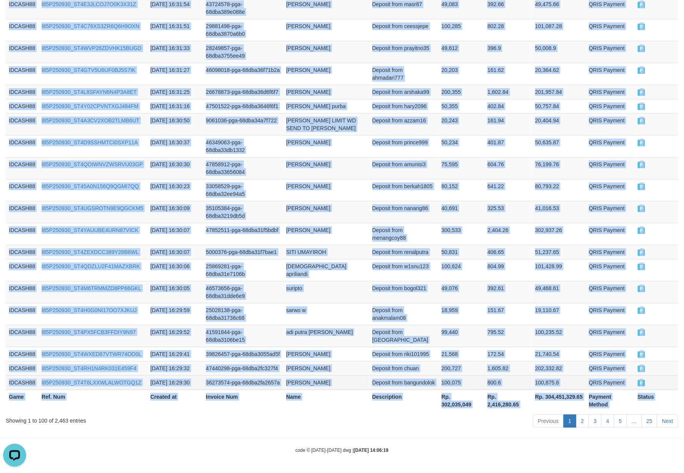
click at [664, 381] on td "P" at bounding box center [656, 382] width 43 height 14
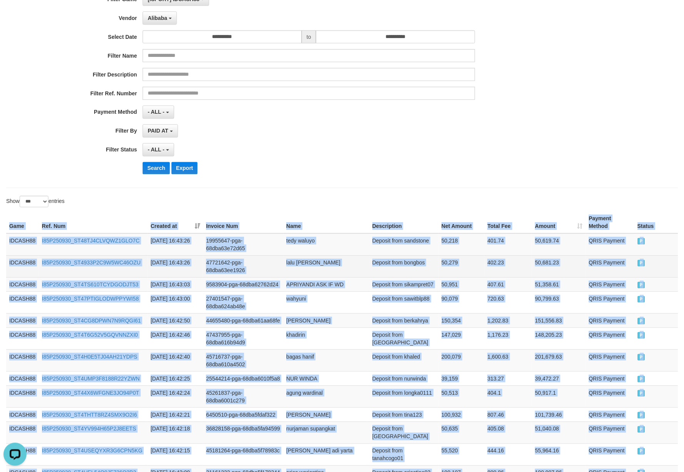
scroll to position [0, 0]
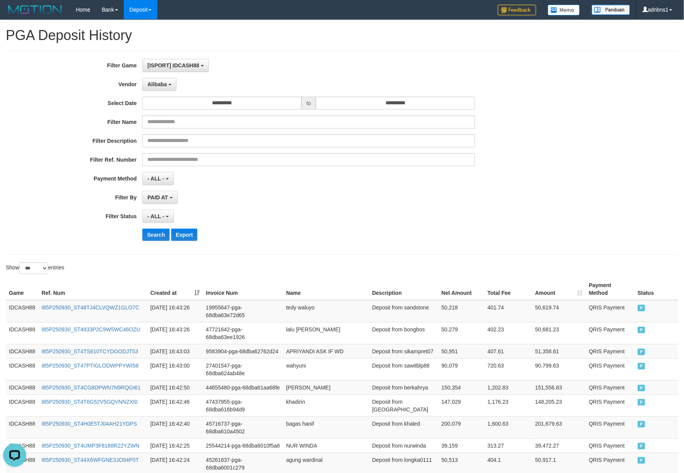
click at [326, 217] on div "- ALL - SELECT ALL - ALL - SELECT STATUS PENDING/UNPAID PAID CANCELED EXPIRED" at bounding box center [308, 216] width 332 height 13
click at [151, 233] on button "Search" at bounding box center [155, 234] width 27 height 12
click at [288, 222] on div "- ALL - SELECT ALL - ALL - SELECT STATUS PENDING/UNPAID PAID CANCELED EXPIRED" at bounding box center [308, 216] width 332 height 13
click at [153, 240] on button "Search" at bounding box center [155, 234] width 27 height 12
click at [348, 240] on div "Search Export" at bounding box center [355, 234] width 427 height 12
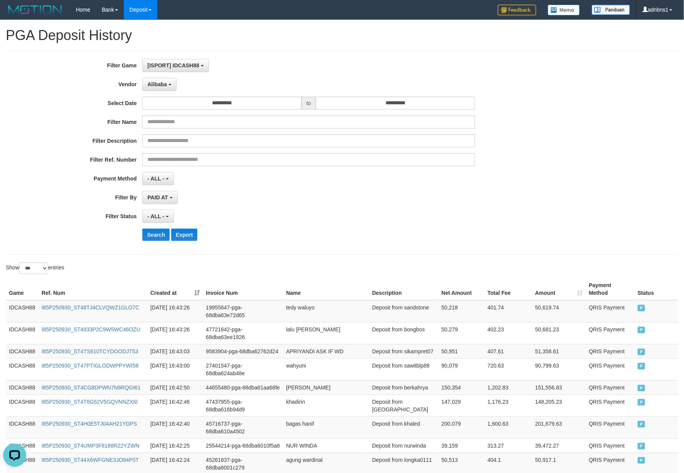
drag, startPoint x: 348, startPoint y: 240, endPoint x: 300, endPoint y: 256, distance: 51.0
click at [347, 240] on div "Search Export" at bounding box center [355, 234] width 427 height 12
click at [167, 241] on button "Search" at bounding box center [155, 234] width 27 height 12
click at [337, 234] on div "Search Export" at bounding box center [355, 234] width 427 height 12
click at [333, 235] on div "Search Export" at bounding box center [355, 234] width 427 height 12
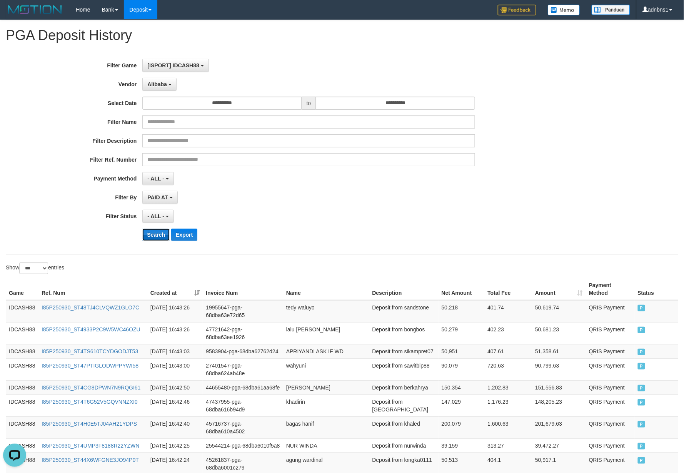
click at [157, 238] on button "Search" at bounding box center [155, 234] width 27 height 12
click at [331, 231] on div "Search Export" at bounding box center [355, 234] width 427 height 12
click at [333, 231] on div "Search Export" at bounding box center [355, 234] width 427 height 12
click at [159, 236] on button "Search" at bounding box center [155, 234] width 27 height 12
click at [357, 223] on div "- ALL - SELECT ALL - ALL - SELECT STATUS PENDING/UNPAID PAID CANCELED EXPIRED" at bounding box center [308, 216] width 332 height 13
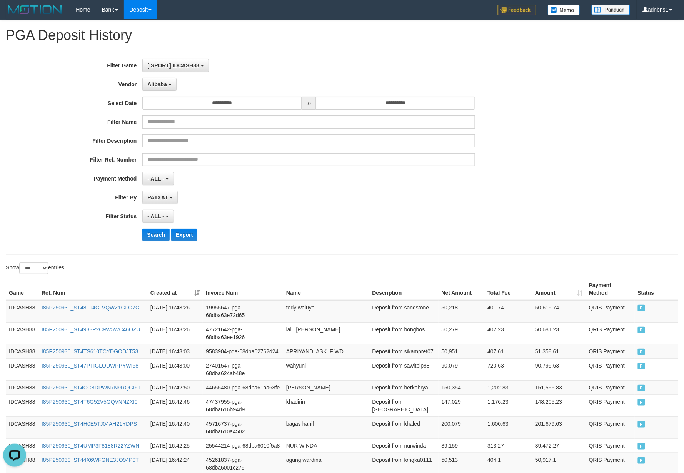
click at [357, 223] on div "- ALL - SELECT ALL - ALL - SELECT STATUS PENDING/UNPAID PAID CANCELED EXPIRED" at bounding box center [308, 216] width 332 height 13
click at [153, 238] on button "Search" at bounding box center [155, 234] width 27 height 12
click at [315, 245] on div "**********" at bounding box center [285, 153] width 570 height 188
click at [152, 238] on button "Search" at bounding box center [155, 234] width 27 height 12
click at [371, 232] on div "Search Export" at bounding box center [355, 234] width 427 height 12
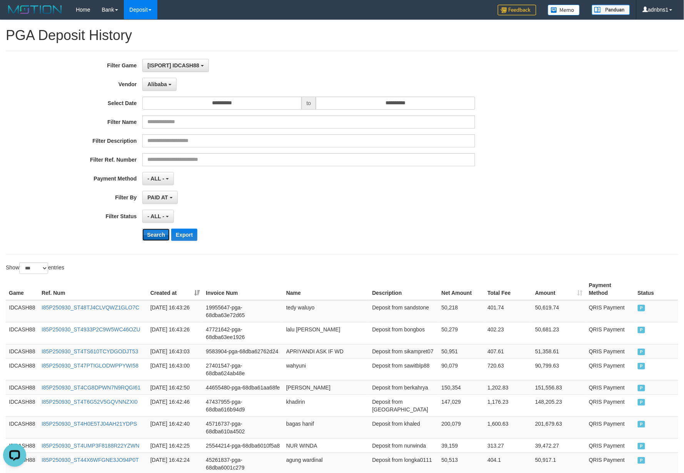
click at [156, 233] on button "Search" at bounding box center [155, 234] width 27 height 12
click at [245, 229] on div "**********" at bounding box center [285, 153] width 570 height 188
click at [332, 210] on div "**********" at bounding box center [285, 153] width 570 height 188
click at [155, 241] on button "Search" at bounding box center [155, 234] width 27 height 12
click at [297, 218] on div "- ALL - SELECT ALL - ALL - SELECT STATUS PENDING/UNPAID PAID CANCELED EXPIRED" at bounding box center [308, 216] width 332 height 13
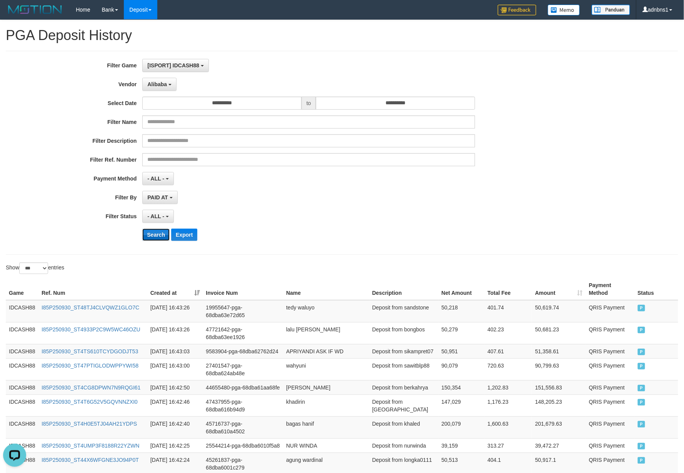
click at [159, 236] on button "Search" at bounding box center [155, 234] width 27 height 12
click at [299, 213] on div "- ALL - SELECT ALL - ALL - SELECT STATUS PENDING/UNPAID PAID CANCELED EXPIRED" at bounding box center [308, 216] width 332 height 13
